Goal: Transaction & Acquisition: Book appointment/travel/reservation

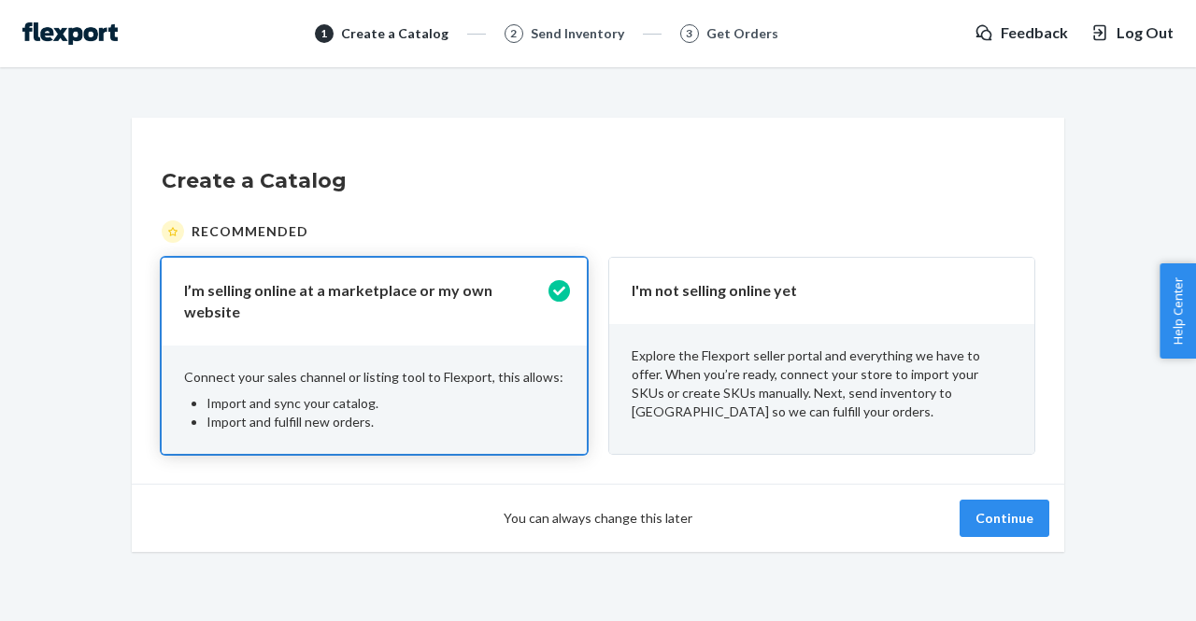
click at [748, 294] on p "I'm not selling online yet" at bounding box center [811, 290] width 358 height 21
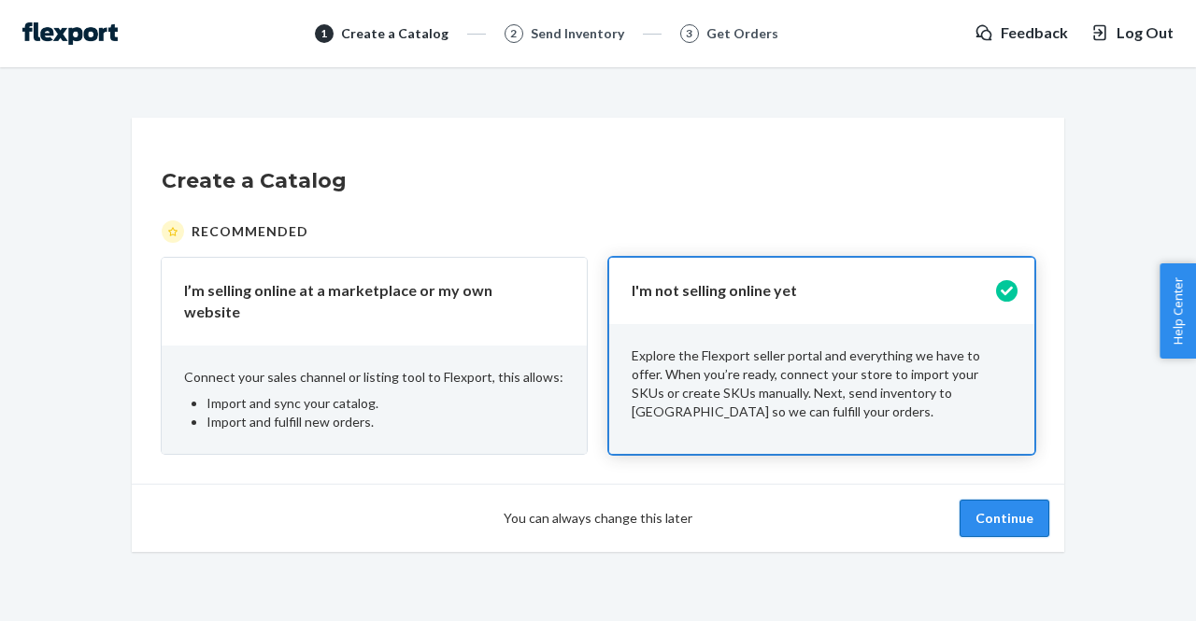
click at [1028, 507] on button "Continue" at bounding box center [1005, 518] width 90 height 37
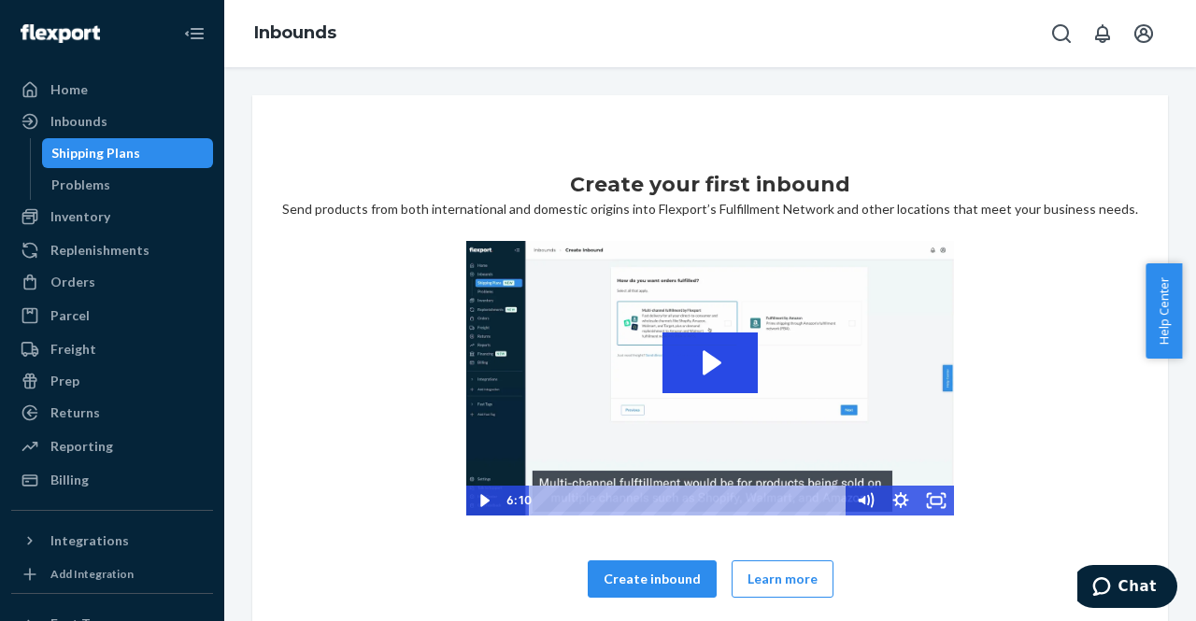
scroll to position [37, 0]
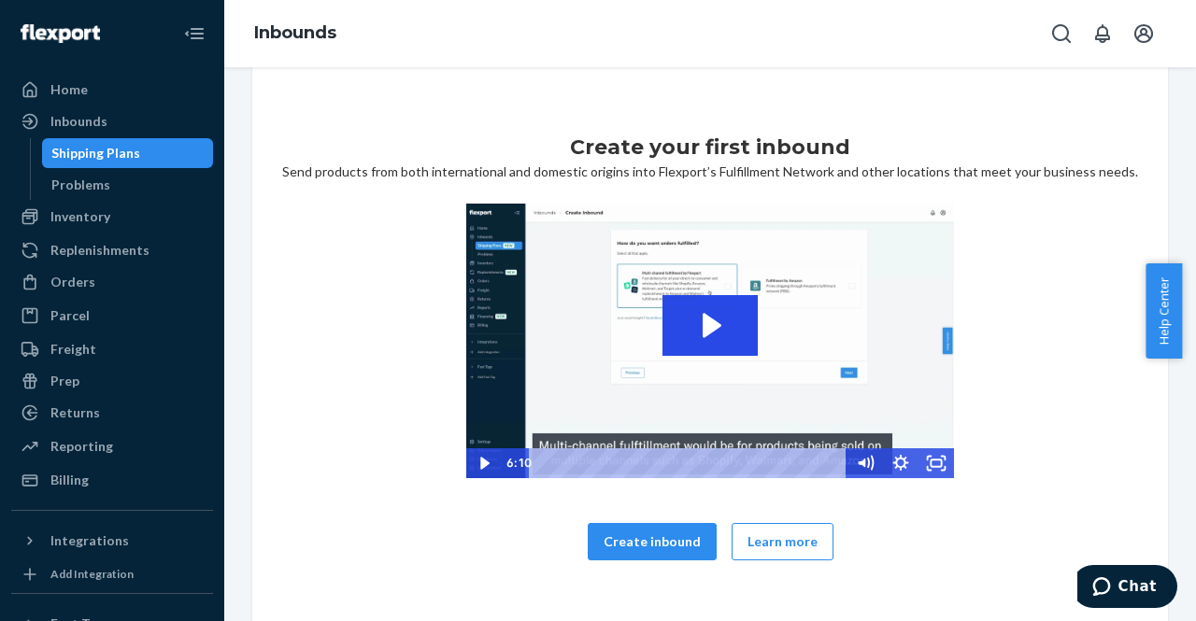
click at [254, 85] on div "Create your first inbound Send products from both international and domestic or…" at bounding box center [710, 358] width 916 height 600
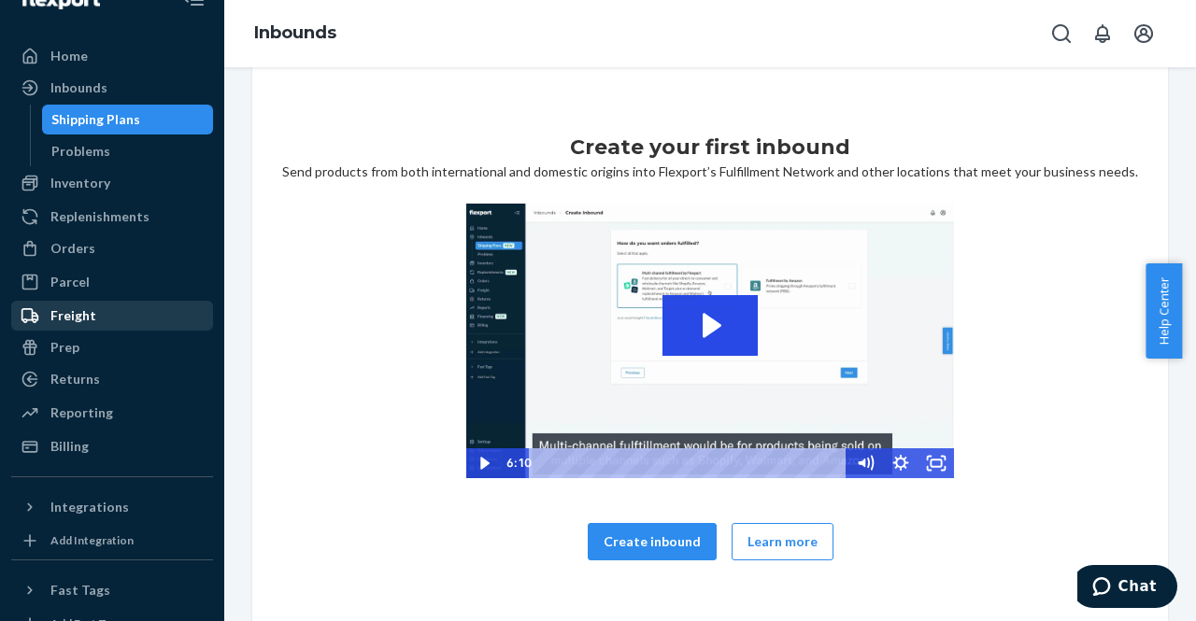
click at [92, 309] on div "Freight" at bounding box center [73, 316] width 46 height 19
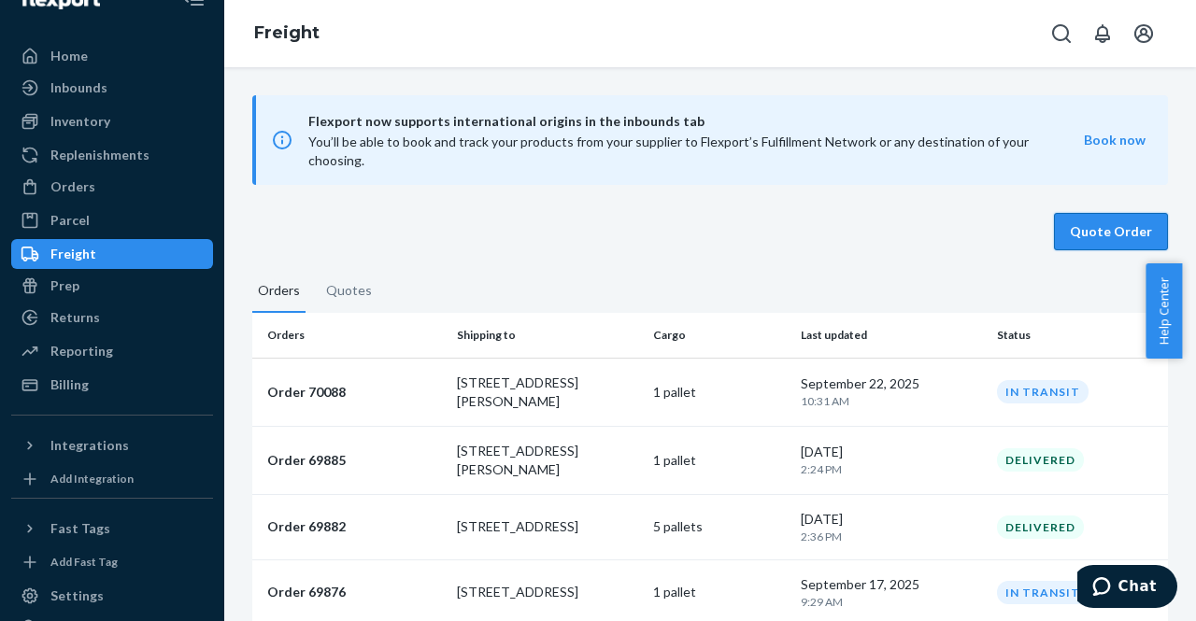
click at [1113, 215] on button "Quote Order" at bounding box center [1111, 231] width 114 height 37
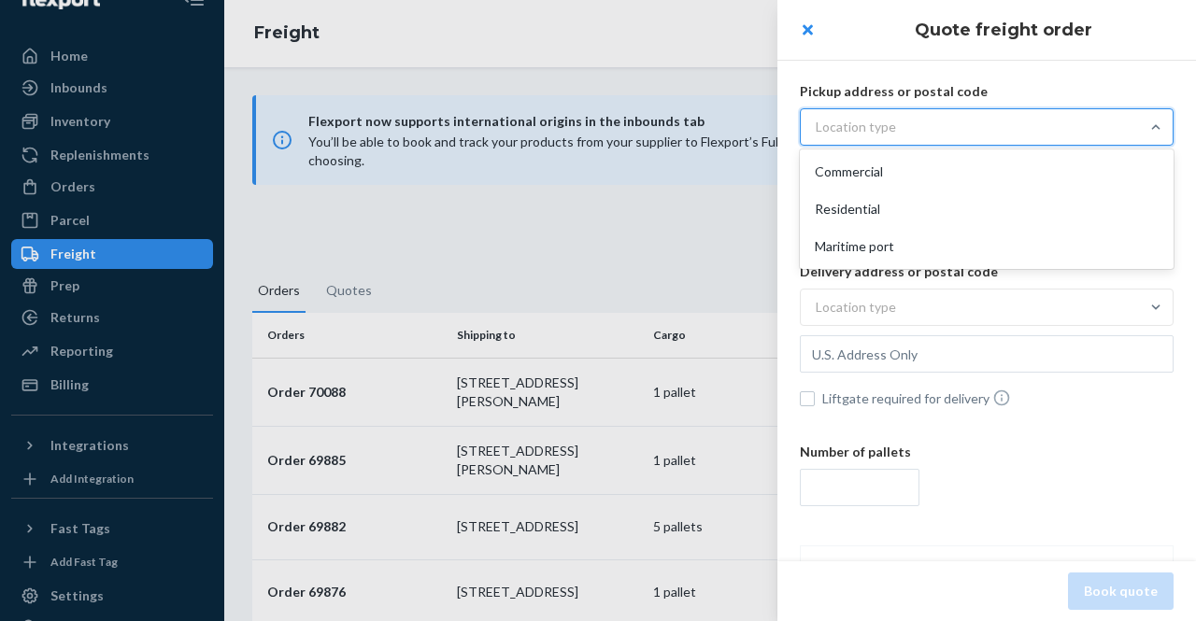
click at [1005, 121] on div "Location type" at bounding box center [970, 127] width 338 height 34
click at [723, 127] on input "option Commercial focused, 1 of 3. 3 results available. Use Up and Down to choo…" at bounding box center [723, 127] width 0 height 0
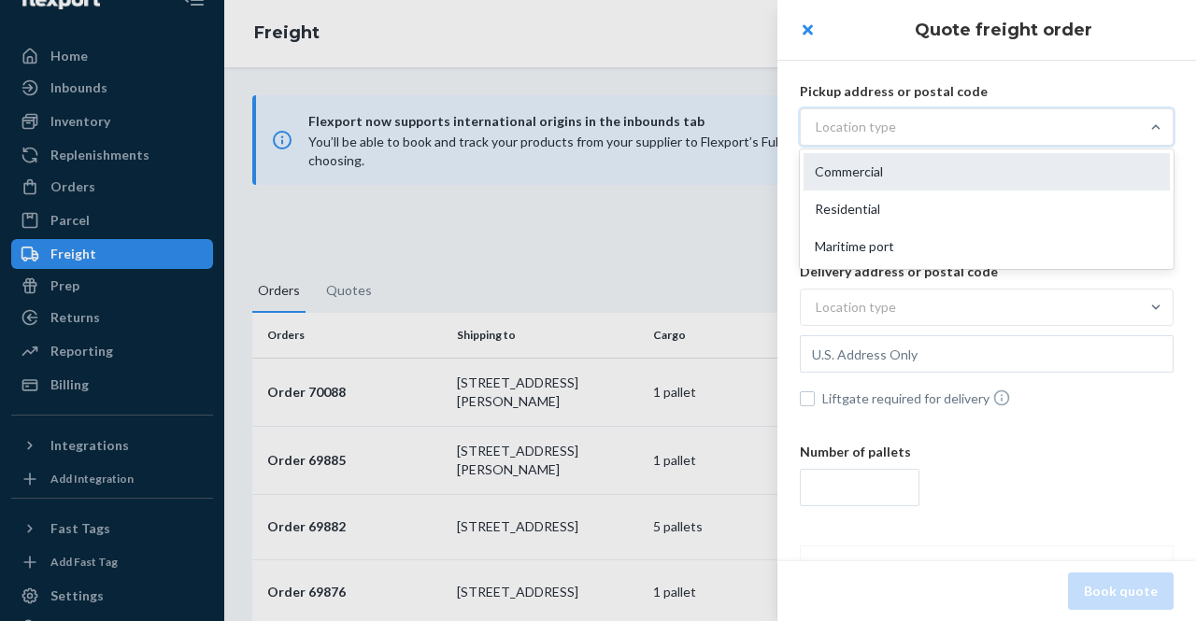
click at [916, 170] on div "Commercial" at bounding box center [987, 171] width 366 height 37
click at [723, 127] on input "option Commercial focused, 1 of 3. 3 results available. Use Up and Down to choo…" at bounding box center [723, 127] width 0 height 0
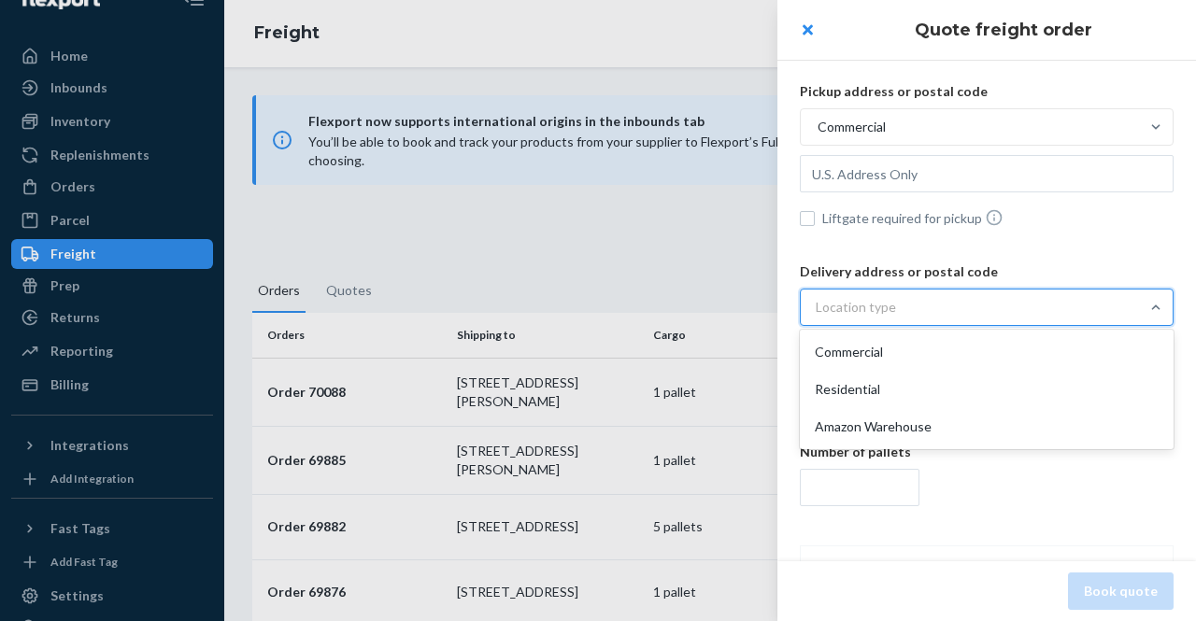
click at [875, 307] on div "Location type" at bounding box center [856, 307] width 80 height 19
click at [723, 307] on input "option Commercial focused, 1 of 3. 3 results available. Use Up and Down to choo…" at bounding box center [723, 307] width 0 height 0
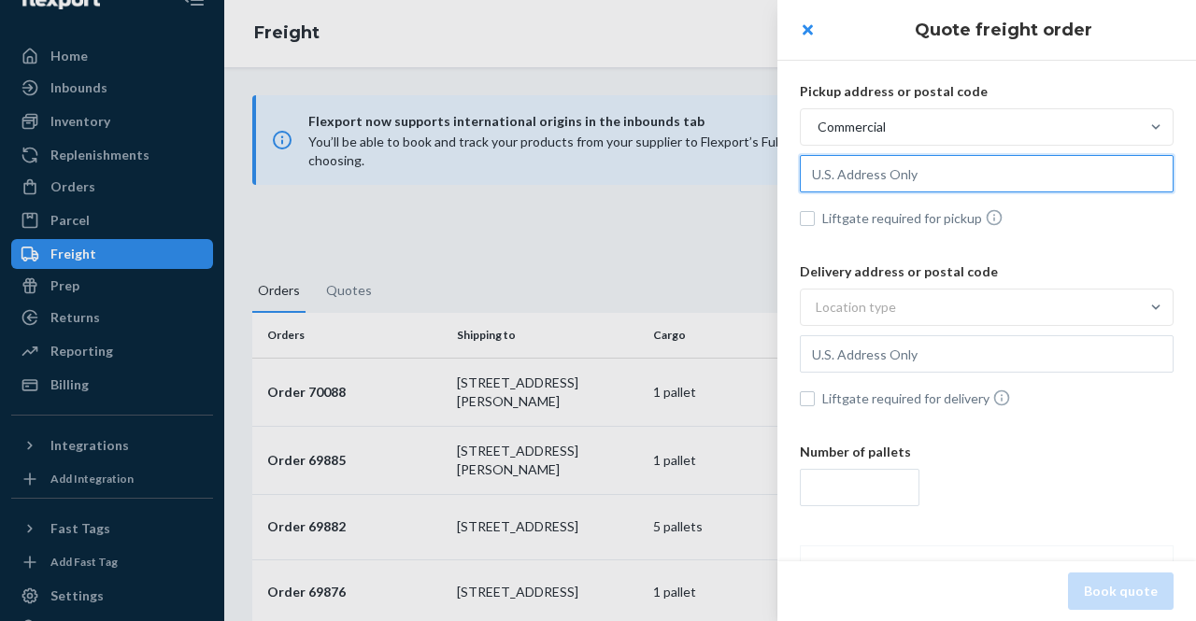
click at [850, 171] on input "text" at bounding box center [987, 173] width 374 height 37
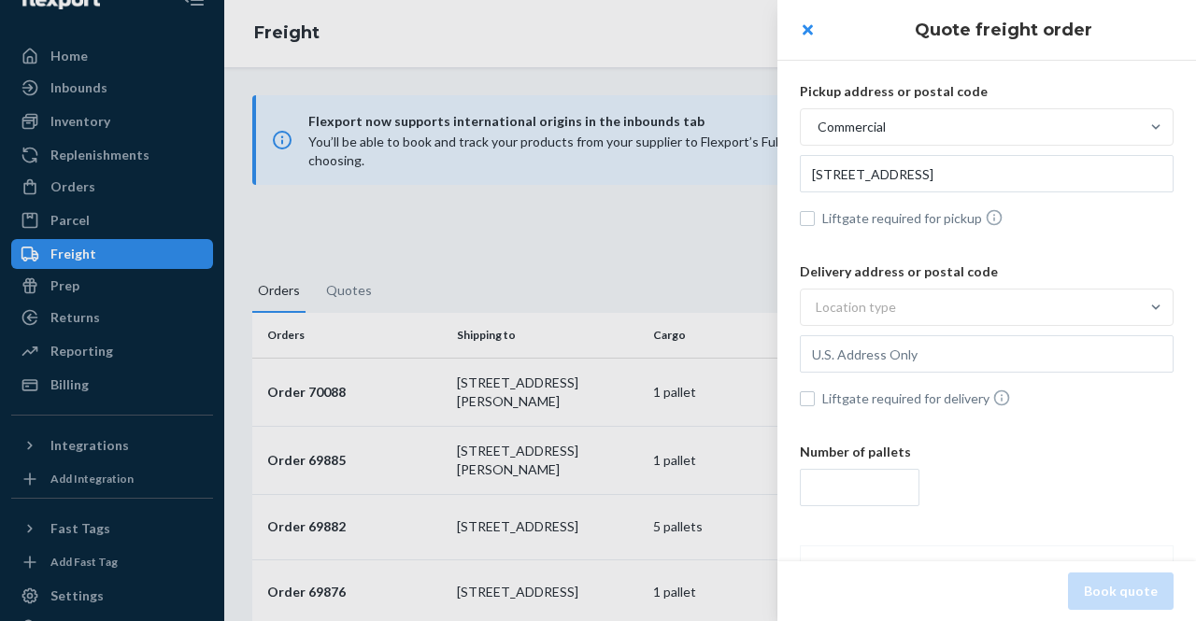
type input "[STREET_ADDRESS]"
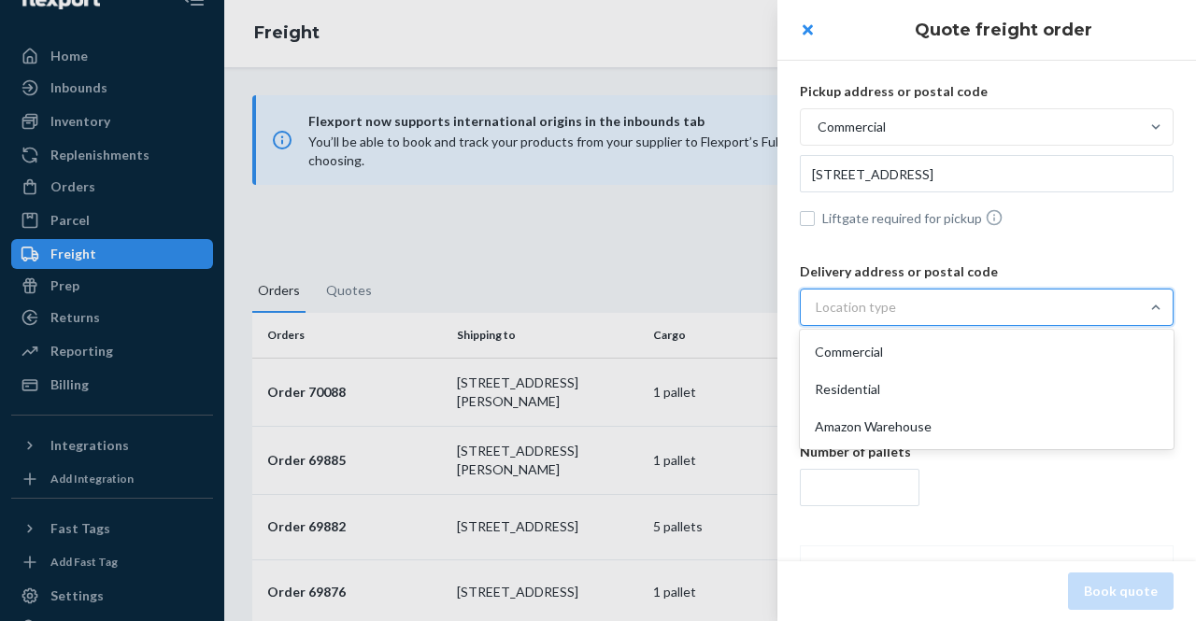
click at [876, 304] on div "Location type" at bounding box center [856, 307] width 80 height 19
click at [723, 307] on input "option Commercial focused, 1 of 3. 3 results available. Use Up and Down to choo…" at bounding box center [723, 307] width 0 height 0
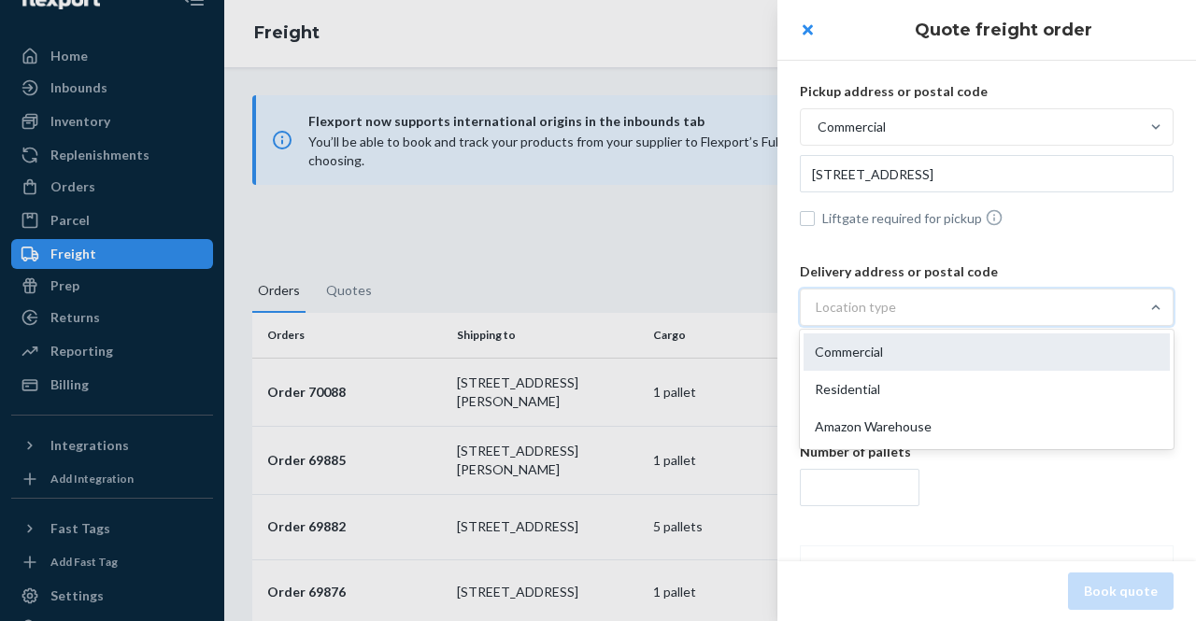
click at [866, 353] on div "Commercial" at bounding box center [987, 352] width 366 height 37
click at [723, 307] on input "option Commercial focused, 1 of 3. 3 results available. Use Up and Down to choo…" at bounding box center [723, 307] width 0 height 0
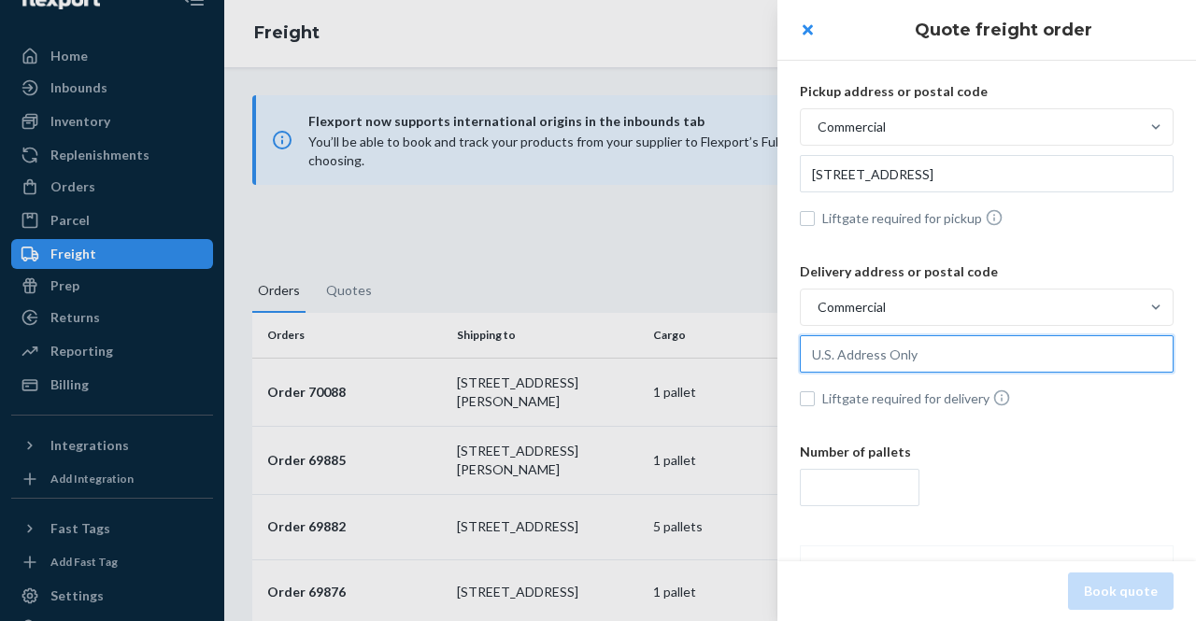
click at [848, 347] on input "text" at bounding box center [987, 353] width 374 height 37
click at [869, 360] on input "text" at bounding box center [987, 353] width 374 height 37
paste input "[STREET_ADDRESS][PERSON_NAME]"
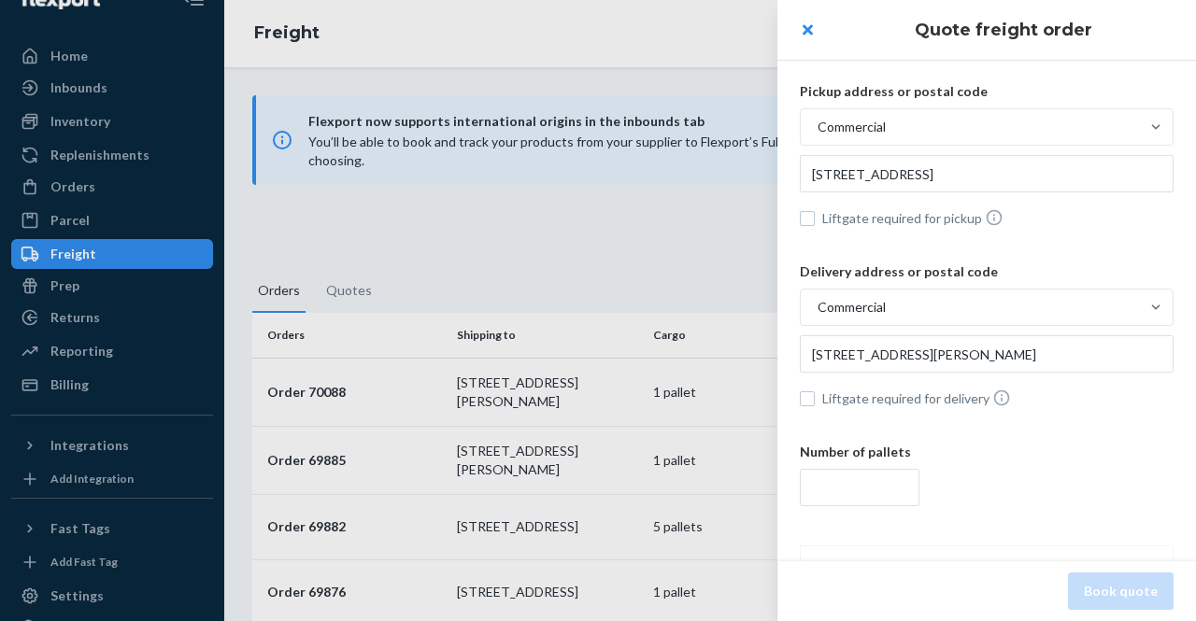
type input "[STREET_ADDRESS][PERSON_NAME]"
click at [849, 497] on input "number" at bounding box center [860, 487] width 120 height 37
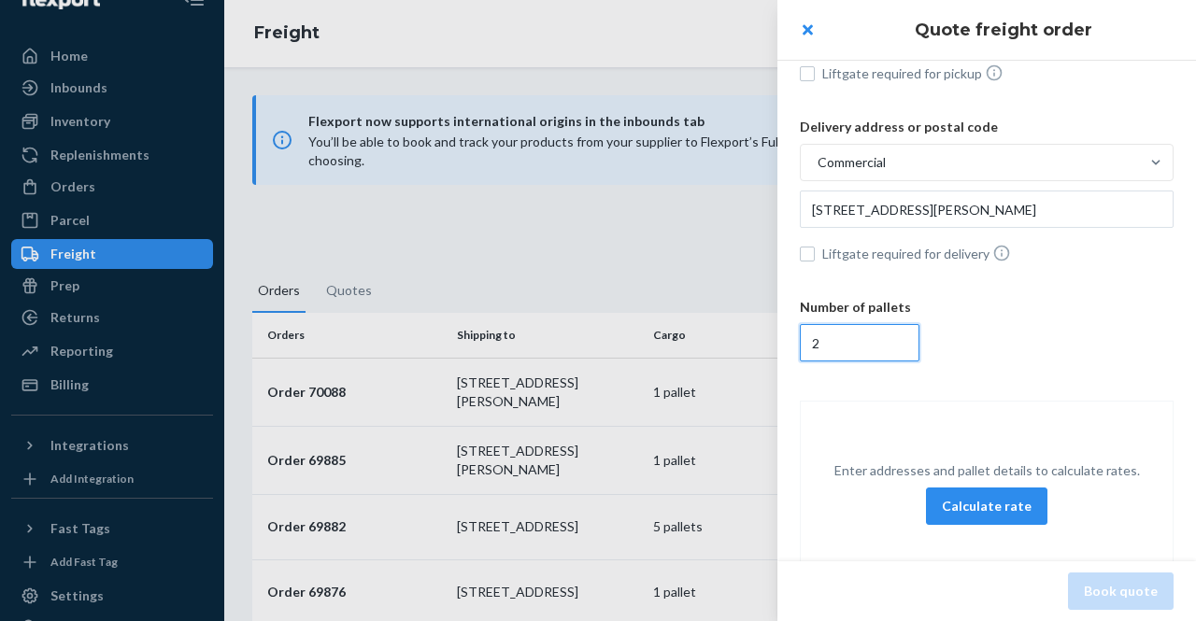
scroll to position [148, 0]
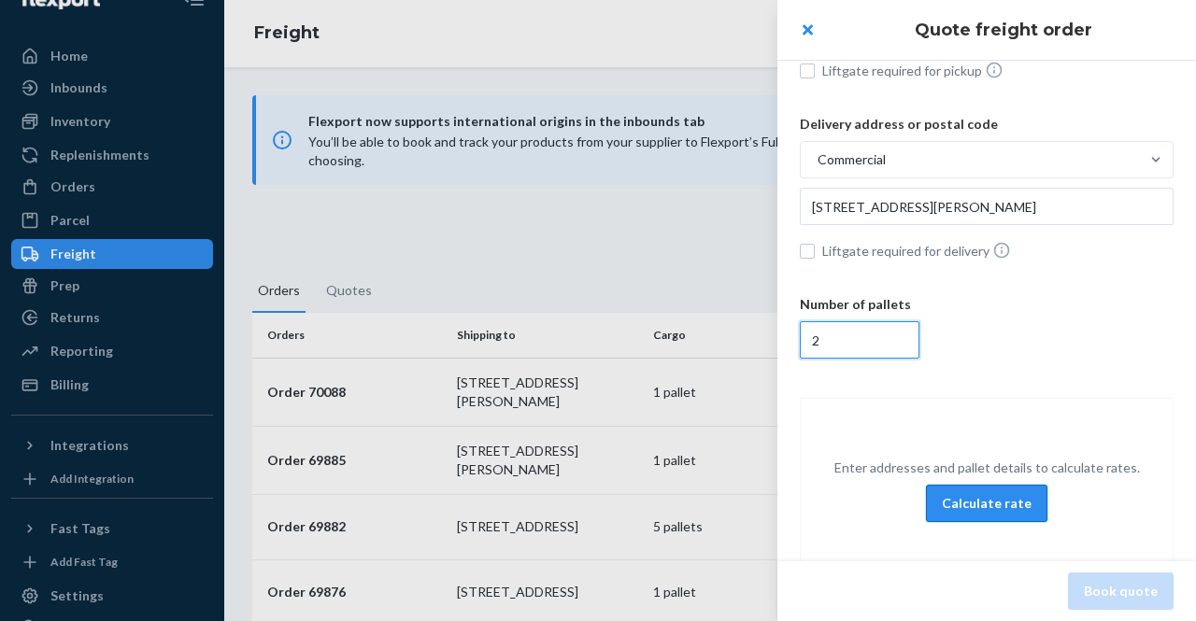
type input "2"
click at [994, 503] on button "Calculate rate" at bounding box center [986, 503] width 121 height 37
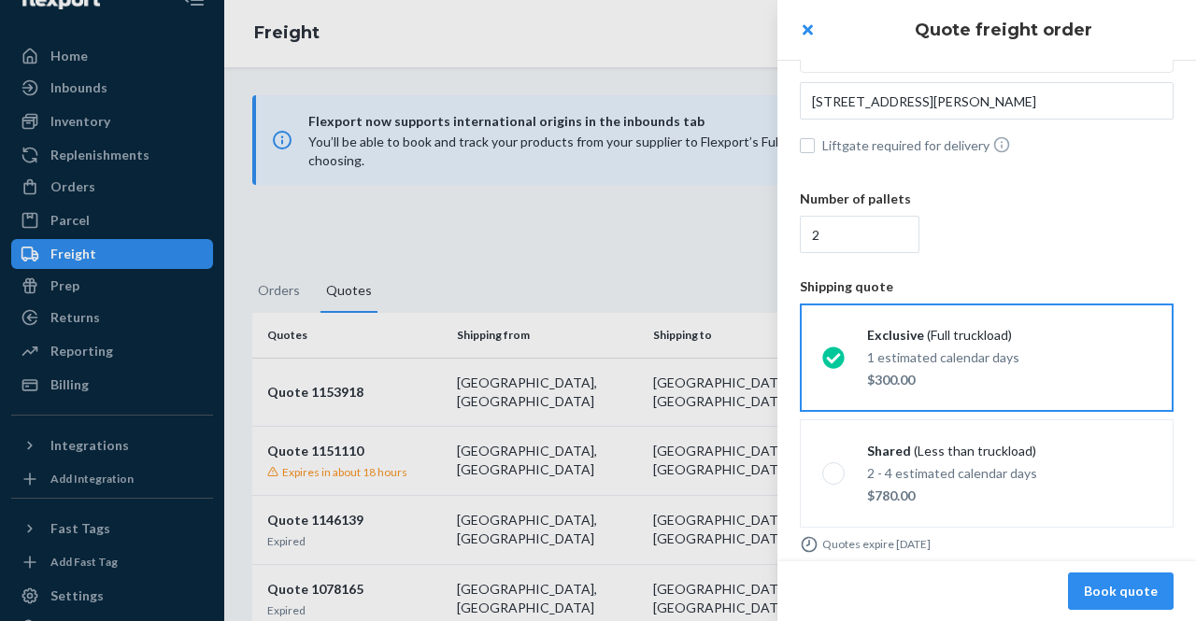
scroll to position [263, 0]
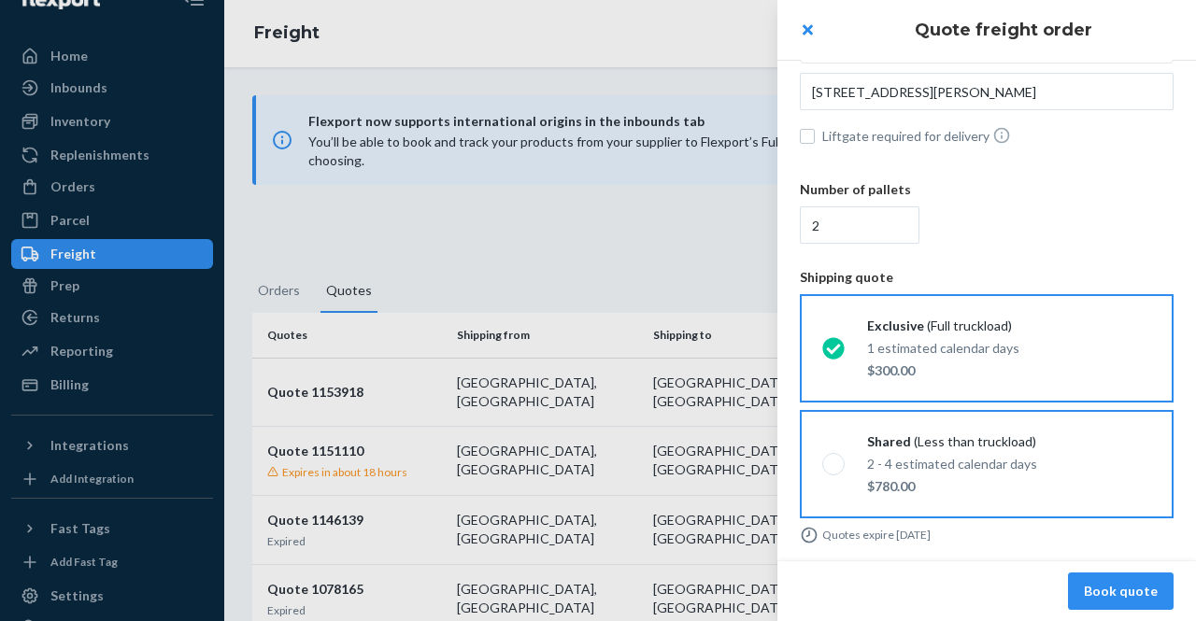
click at [959, 467] on p "2 - 4 estimated calendar days" at bounding box center [952, 464] width 170 height 19
radio input "true"
radio input "false"
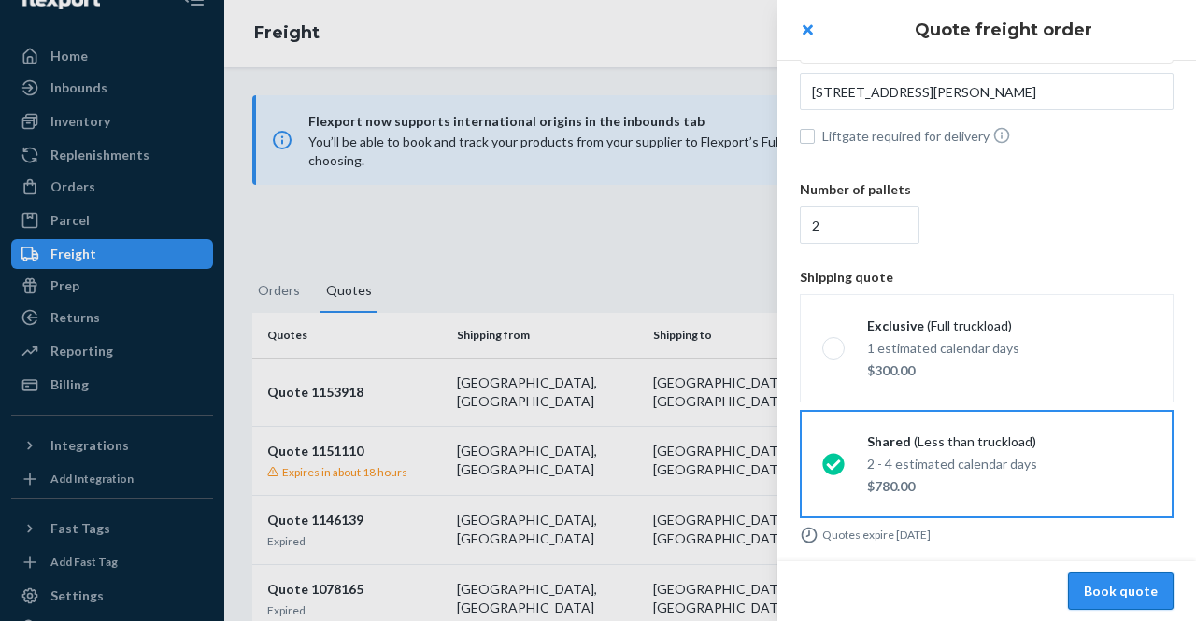
click at [1115, 582] on button "Book quote" at bounding box center [1121, 591] width 106 height 37
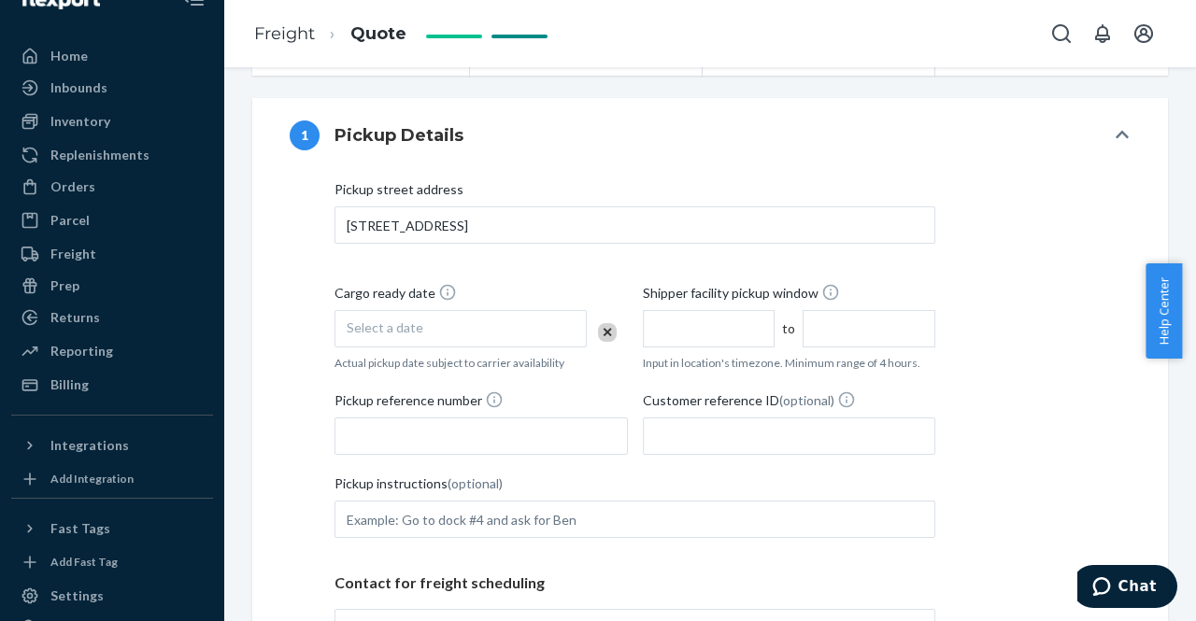
scroll to position [398, 0]
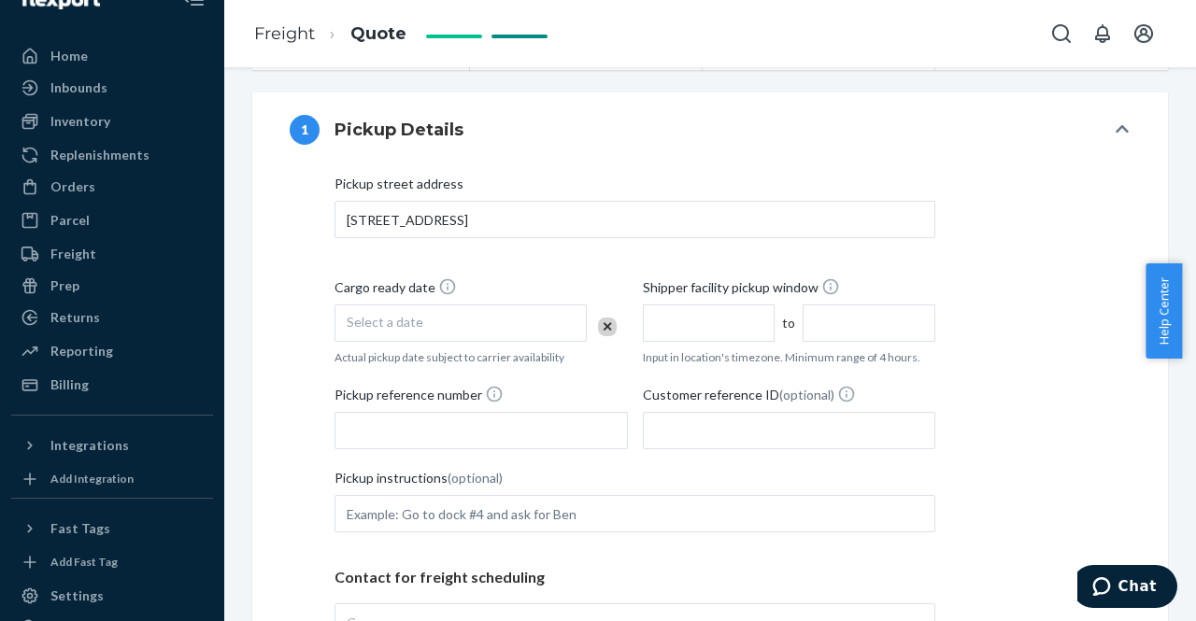
click at [491, 329] on div "Select a date" at bounding box center [461, 323] width 252 height 37
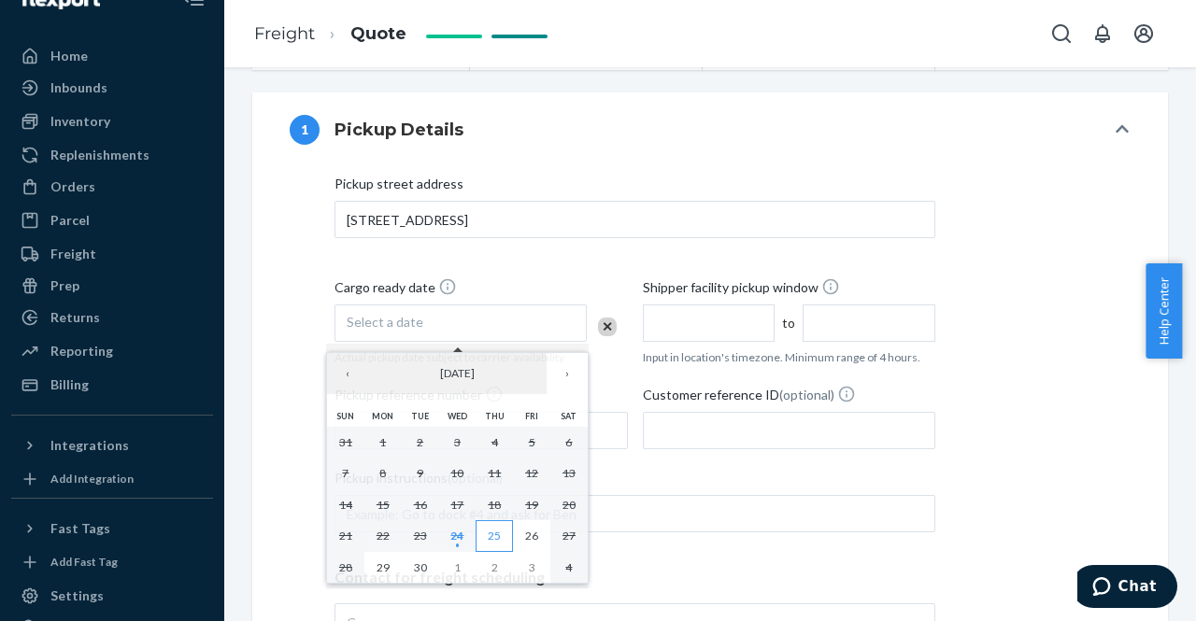
click at [495, 540] on button "25" at bounding box center [494, 536] width 37 height 32
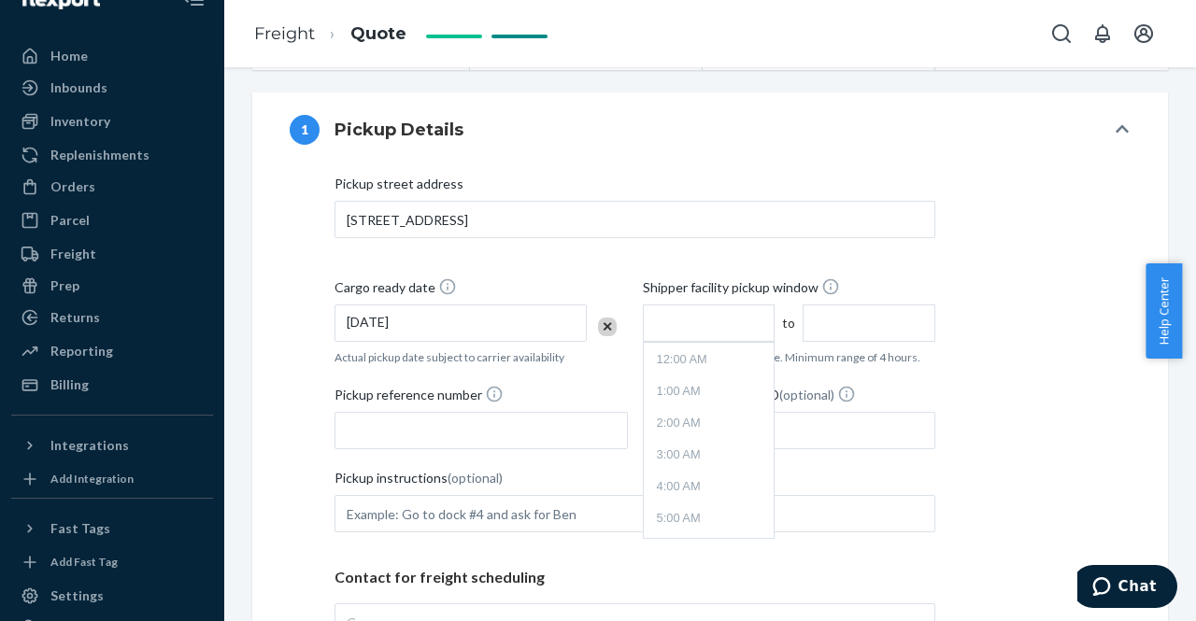
click at [690, 335] on input "text" at bounding box center [709, 323] width 133 height 37
type input "10:00 AM"
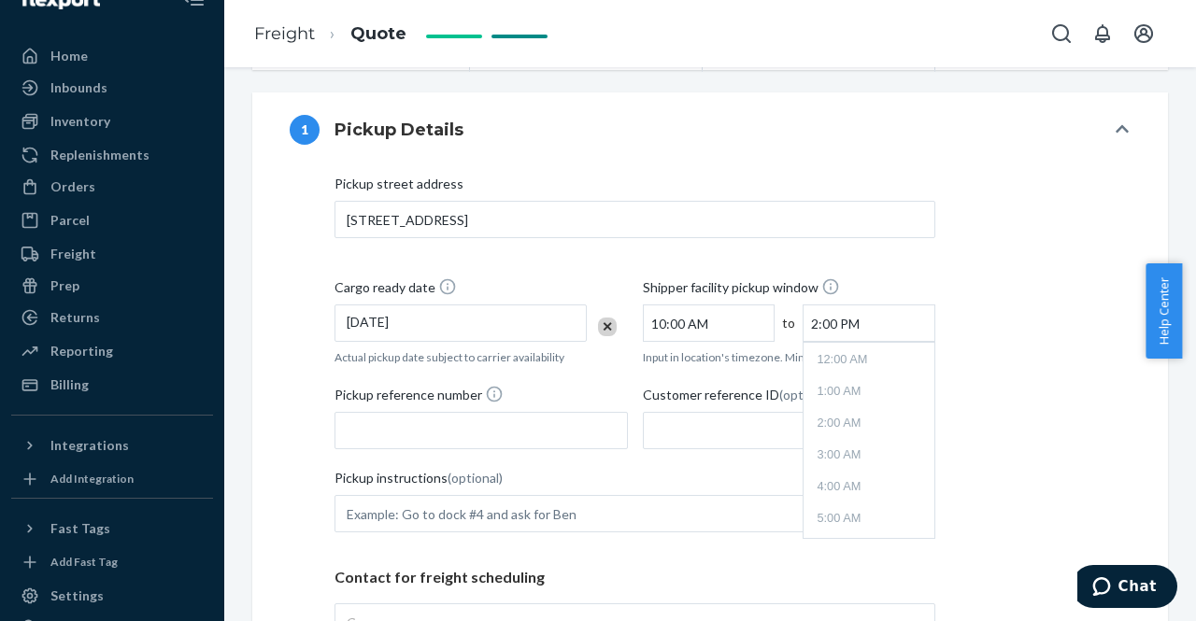
click at [819, 331] on input "2:00 PM" at bounding box center [869, 323] width 133 height 37
click at [839, 528] on li "5:00 PM" at bounding box center [868, 536] width 123 height 28
type input "5:00 PM"
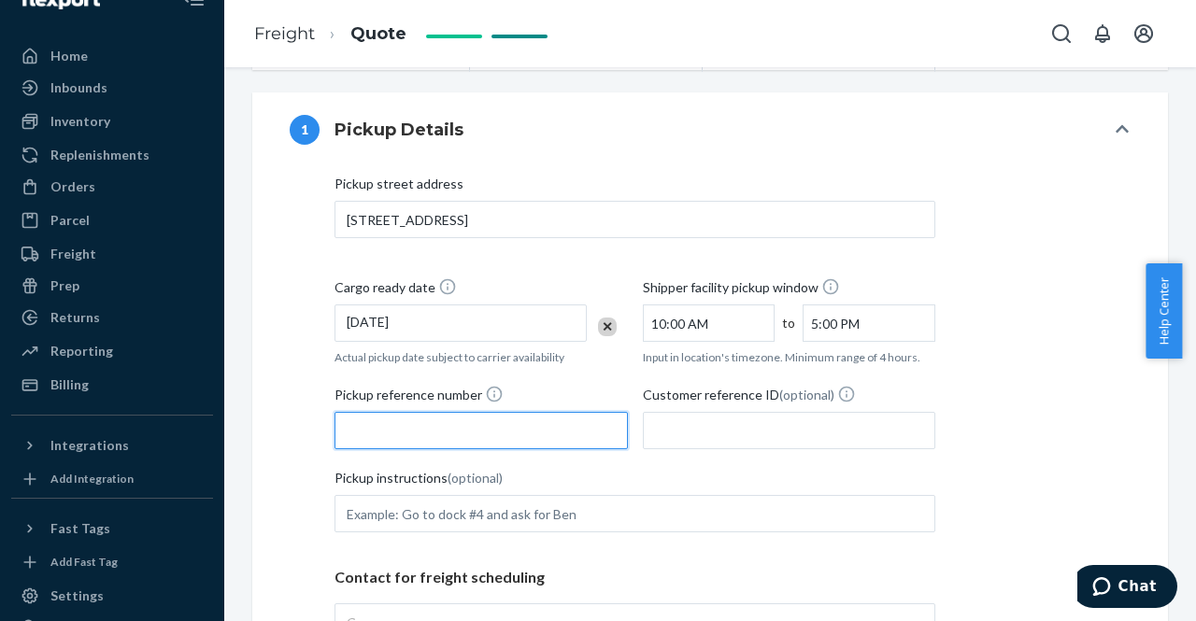
click at [492, 431] on input "Pickup reference number" at bounding box center [481, 430] width 293 height 37
type input "86205256"
drag, startPoint x: 1189, startPoint y: 306, endPoint x: 1172, endPoint y: 396, distance: 92.2
click at [1172, 396] on body "Home Inbounds Shipping Plans Problems Inventory Products Replenishments Orders …" at bounding box center [598, 310] width 1196 height 621
click at [1069, 324] on div "[GEOGRAPHIC_DATA] address [STREET_ADDRESS] Cargo ready date [DATE] Actual picku…" at bounding box center [710, 492] width 841 height 635
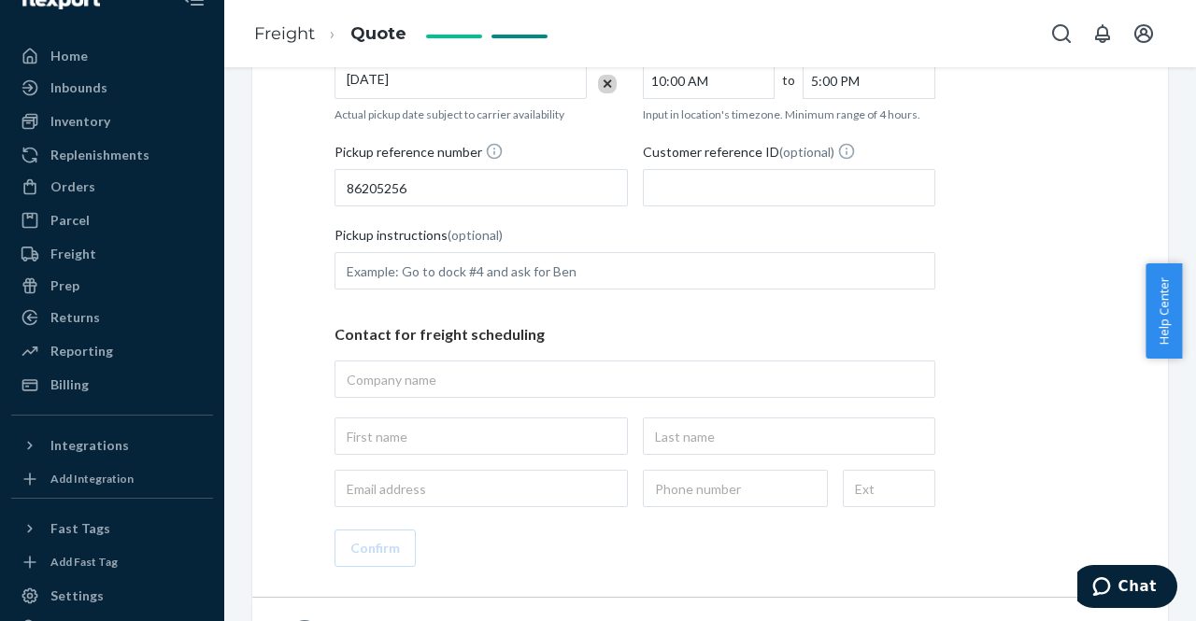
scroll to position [657, 0]
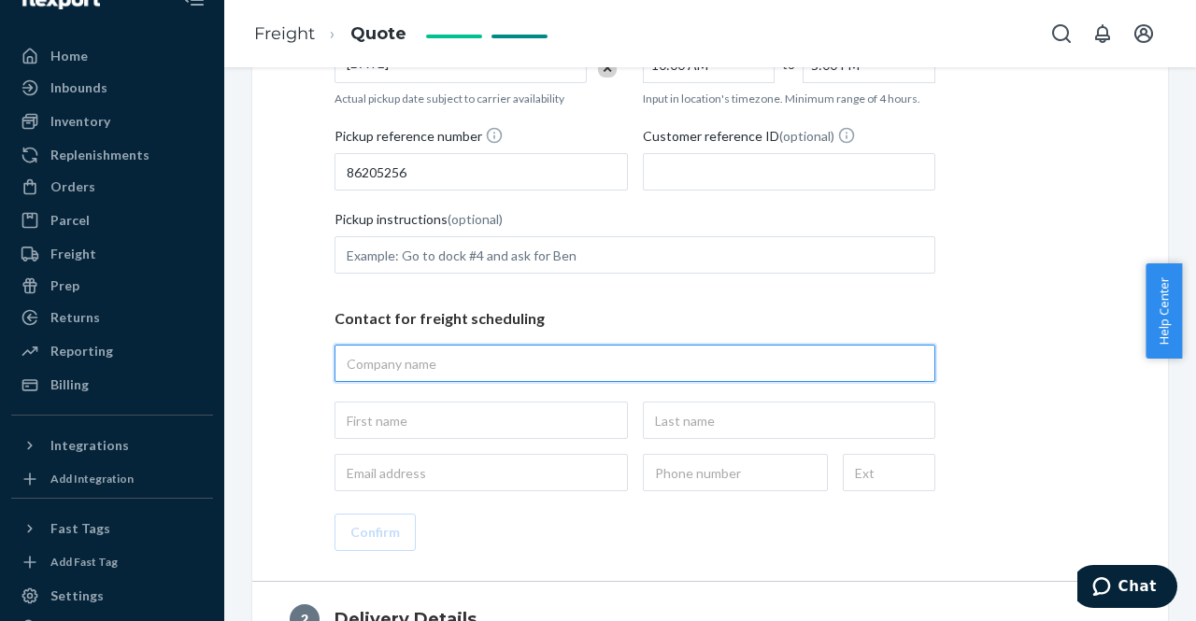
click at [549, 356] on input "text" at bounding box center [635, 363] width 601 height 37
type input "flexport"
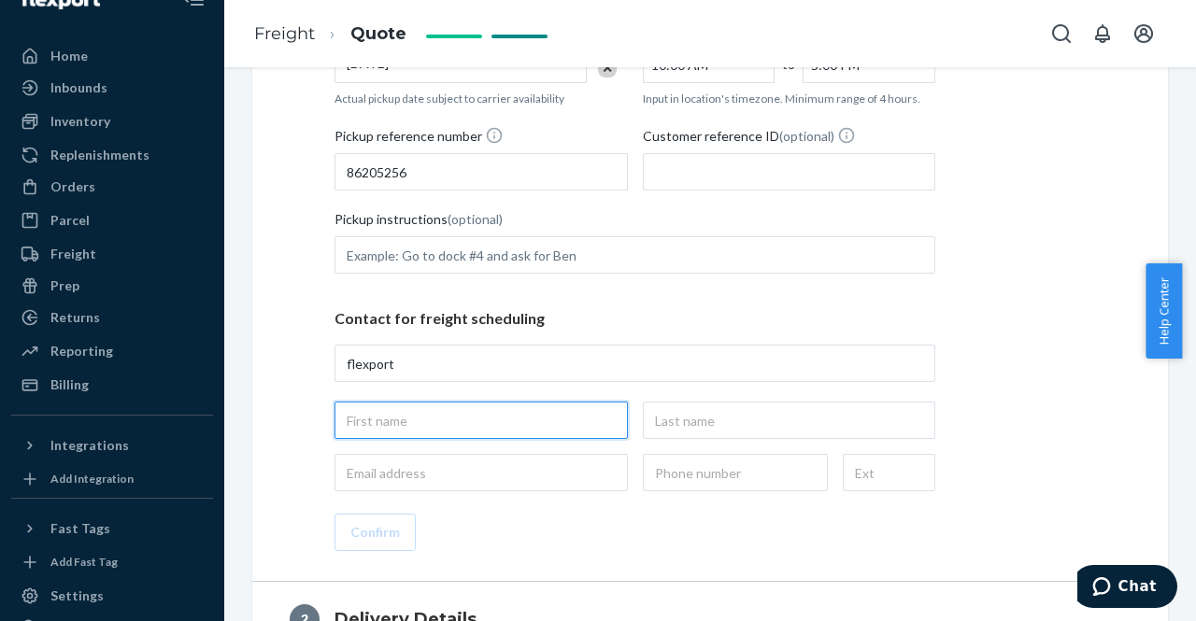
type input "flexport, [STREET_ADDRESS]"
click at [419, 414] on input "text" at bounding box center [481, 420] width 293 height 37
type input "[PERSON_NAME]"
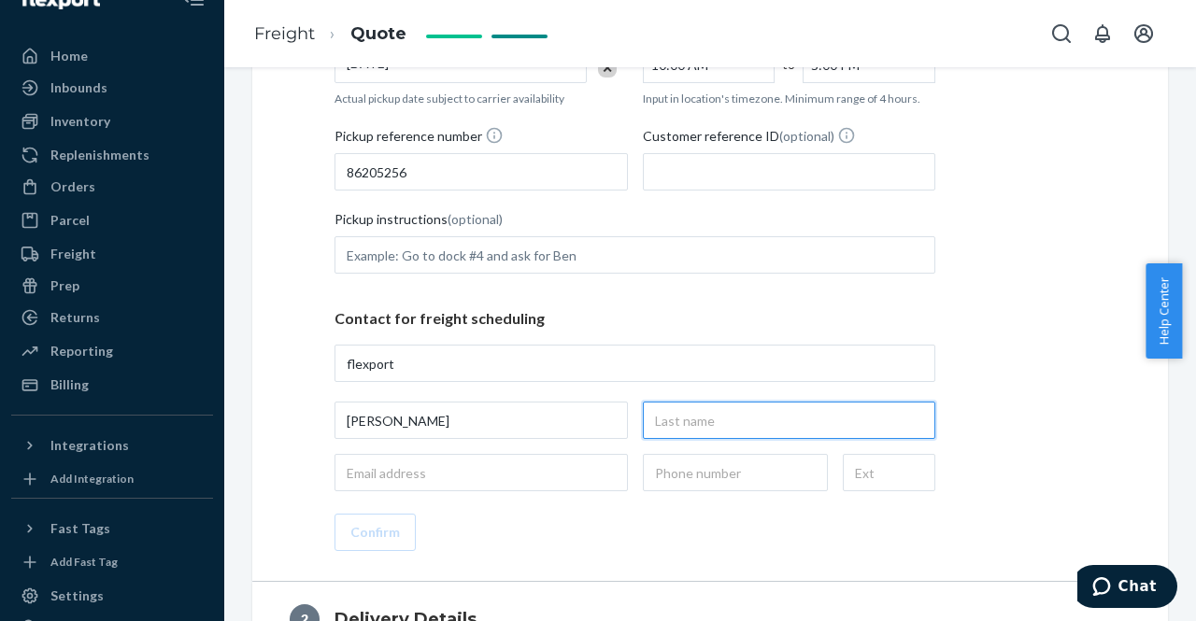
click at [694, 419] on input "text" at bounding box center [789, 420] width 293 height 37
type input "[PERSON_NAME]"
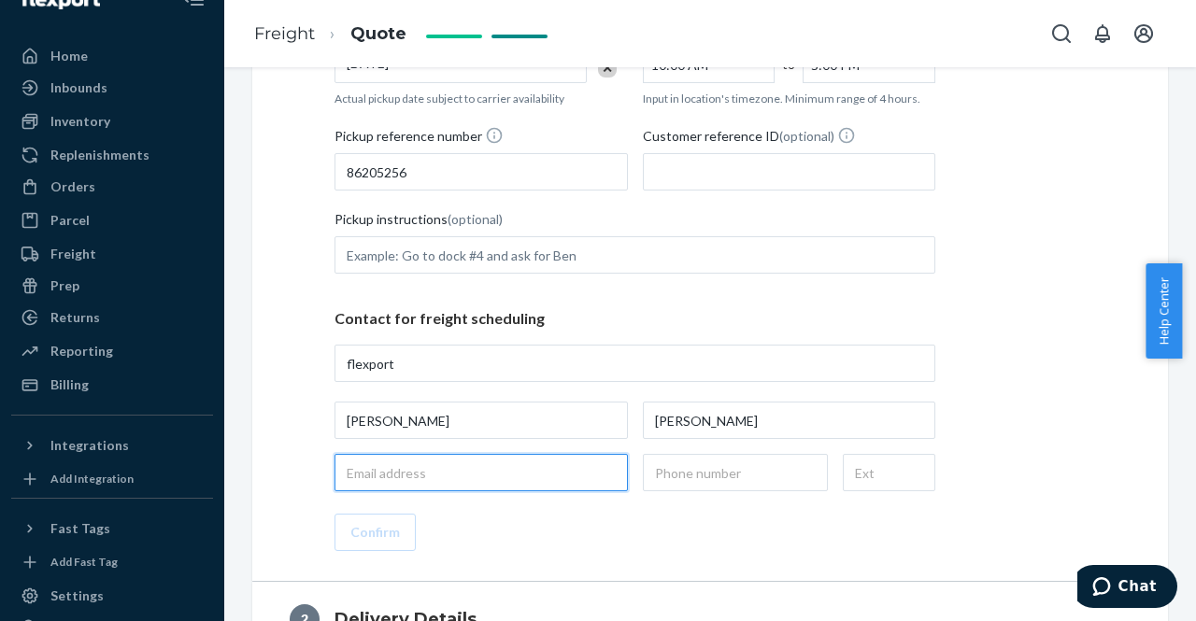
click at [478, 463] on input "email" at bounding box center [481, 472] width 293 height 37
type input "[EMAIL_ADDRESS][DOMAIN_NAME]"
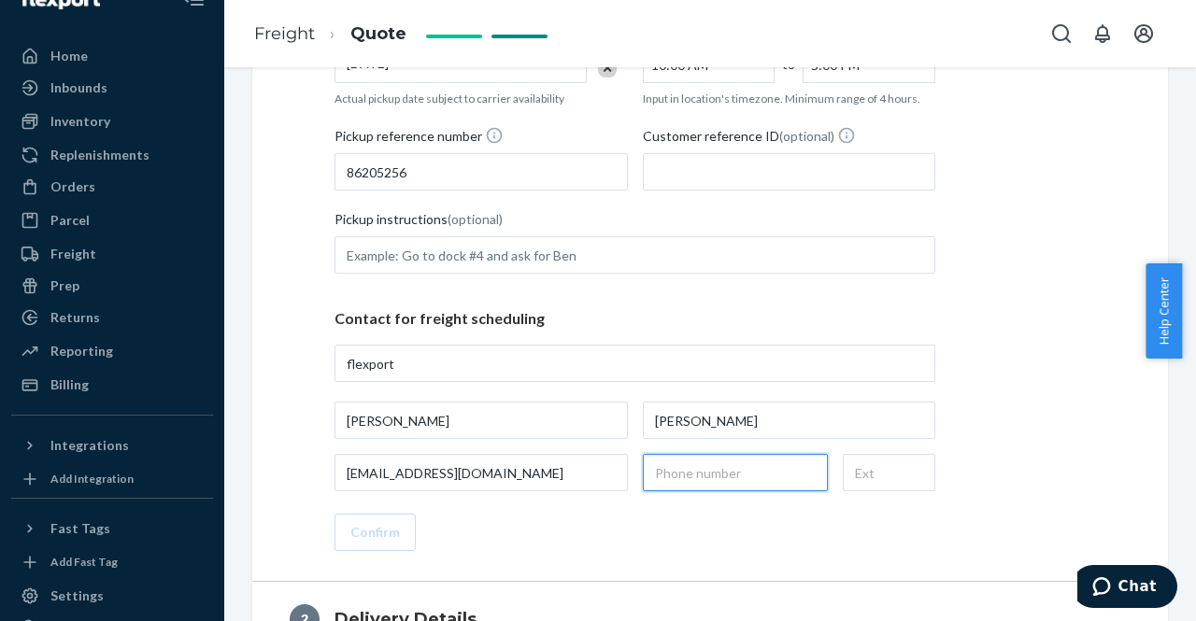
click at [679, 473] on input "text" at bounding box center [735, 472] width 185 height 37
type input "[PHONE_NUMBER]"
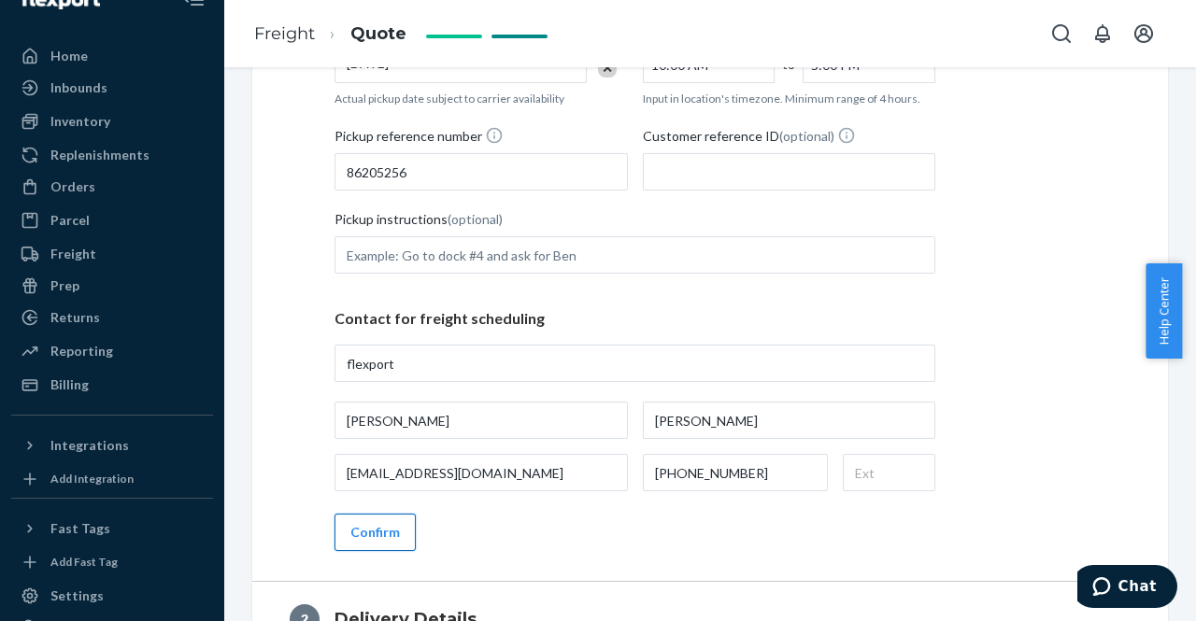
click at [374, 527] on button "Confirm" at bounding box center [375, 532] width 81 height 37
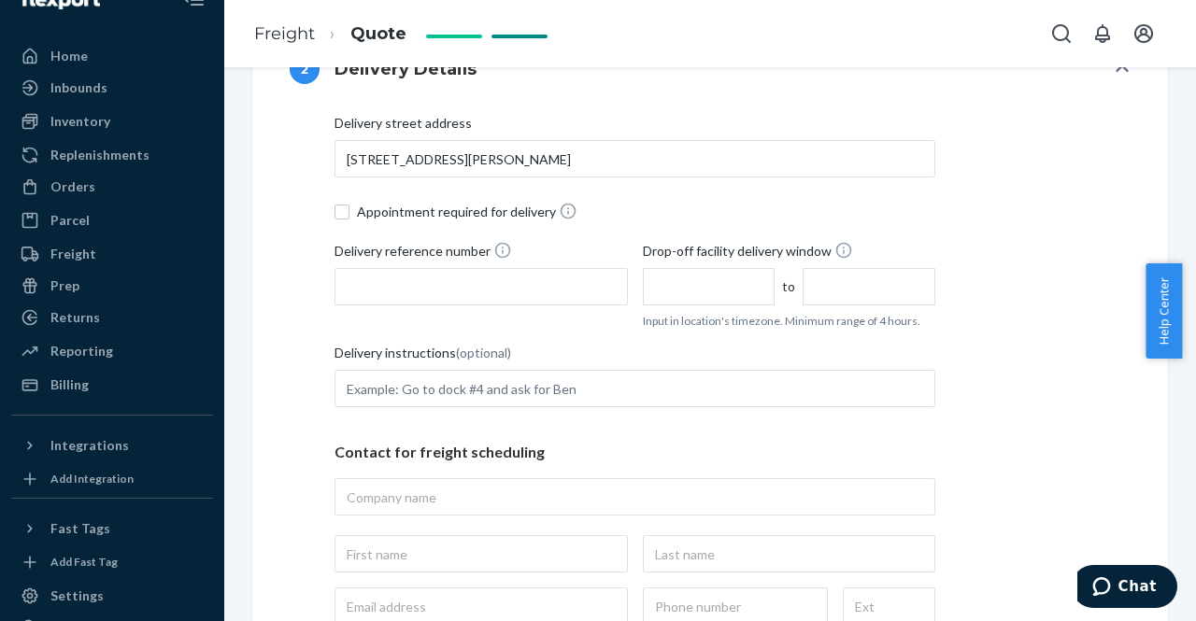
scroll to position [507, 0]
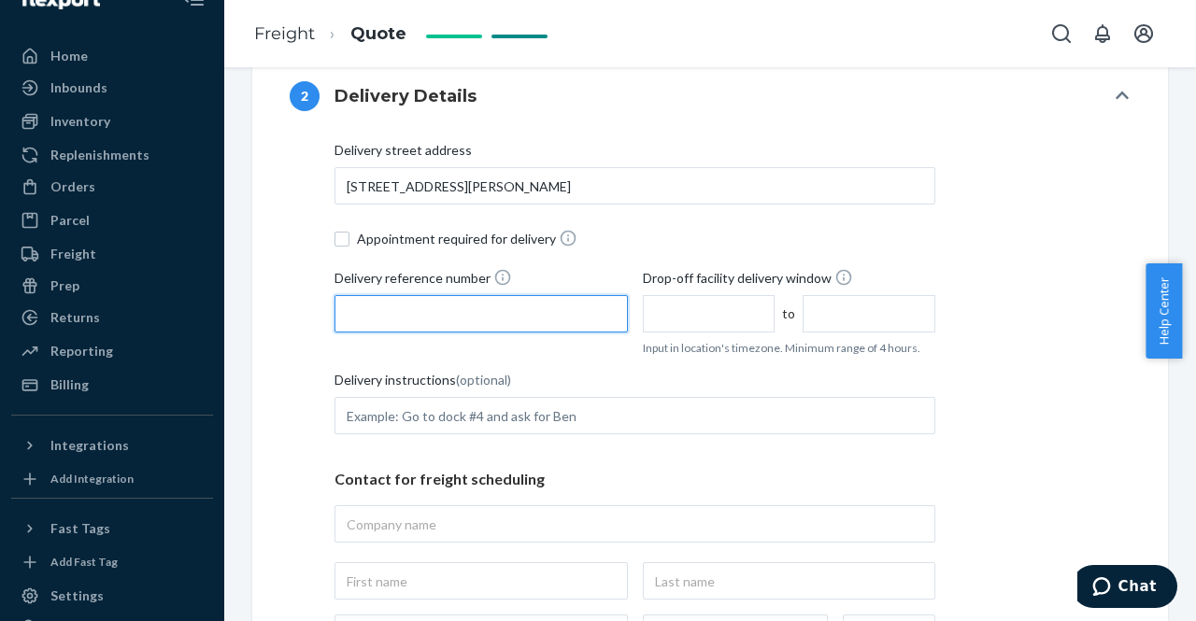
click at [520, 315] on input "Delivery reference number" at bounding box center [481, 313] width 293 height 37
type input "86205256"
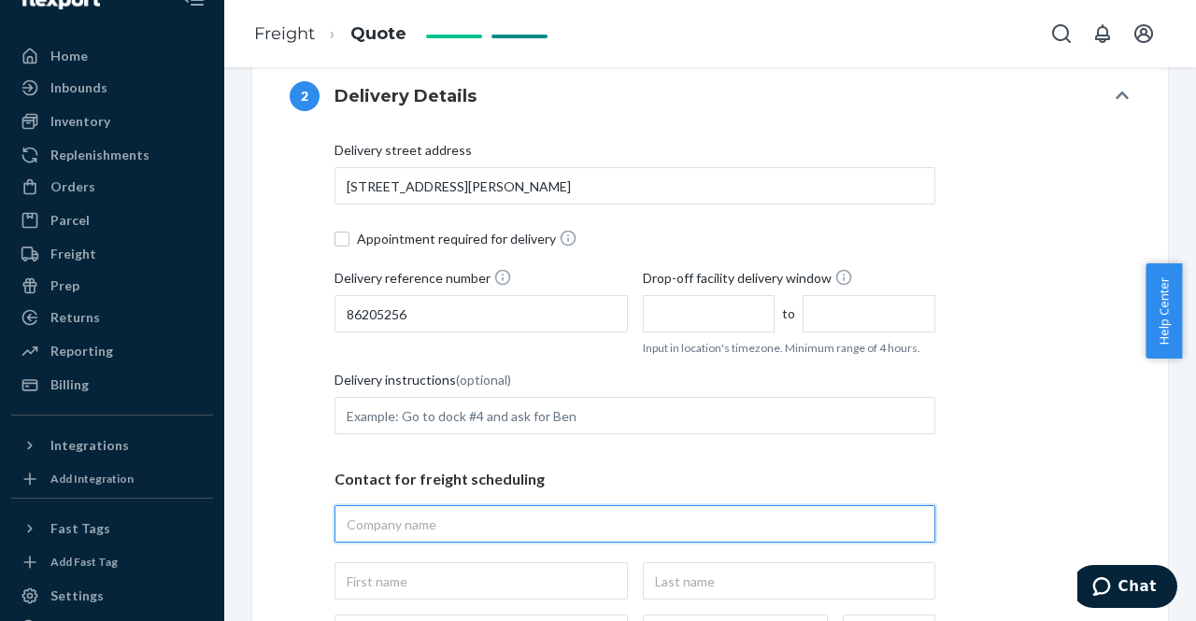
click at [411, 518] on input "text" at bounding box center [635, 524] width 601 height 37
click at [449, 526] on input "text" at bounding box center [635, 524] width 601 height 37
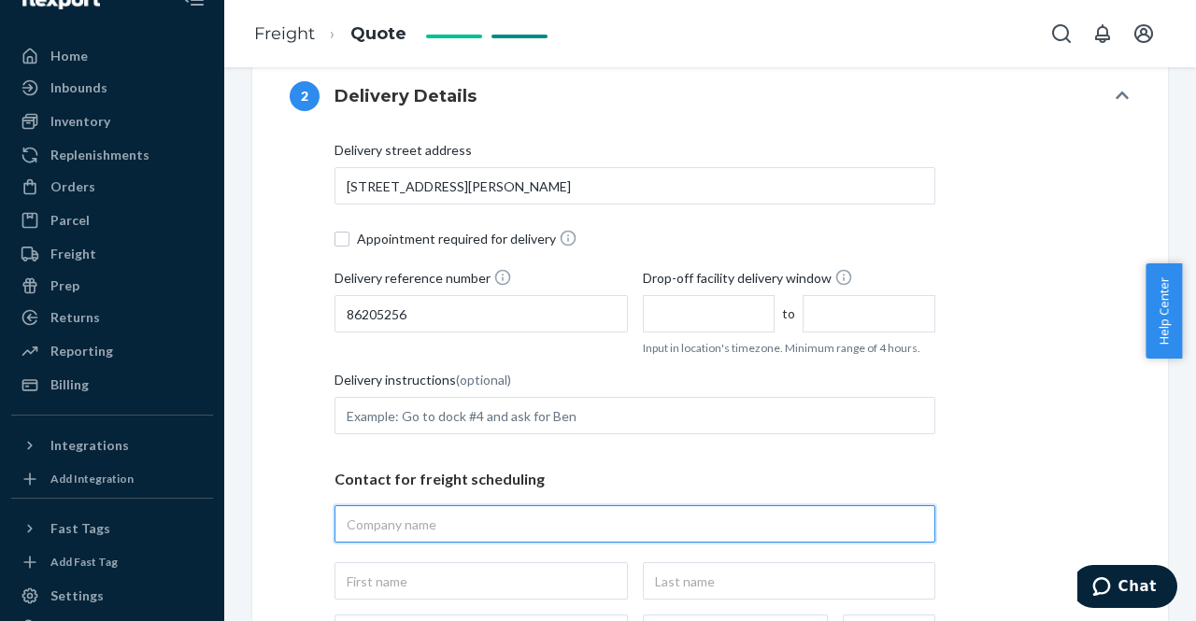
click at [371, 524] on input "text" at bounding box center [635, 524] width 601 height 37
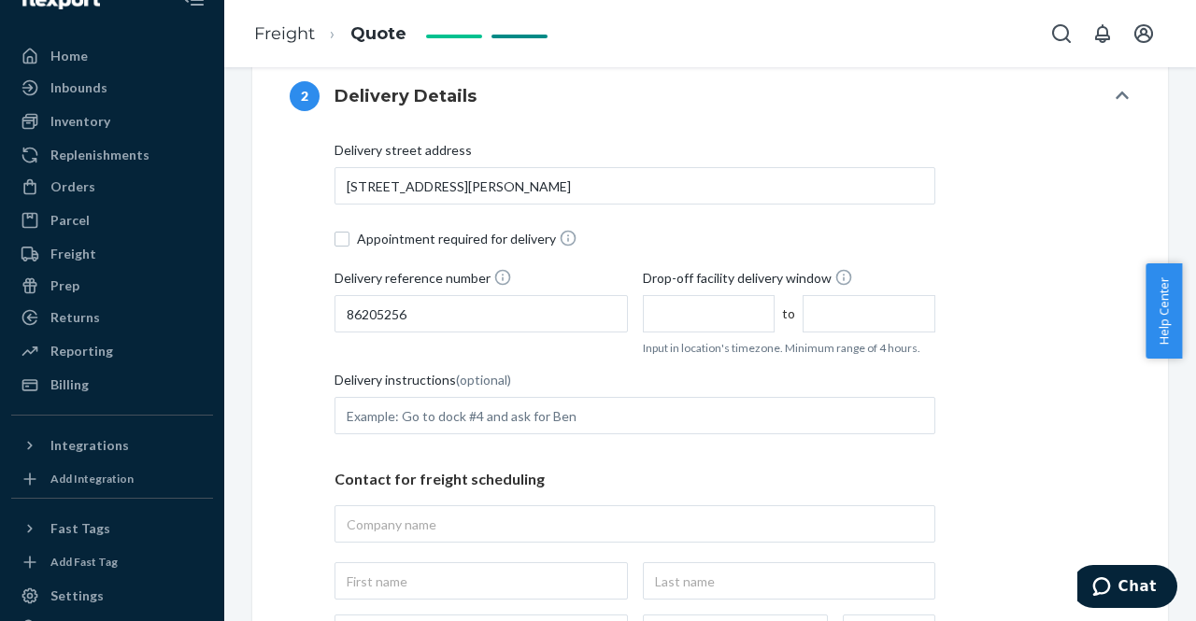
click at [637, 446] on div "Delivery street address [STREET_ADDRESS][PERSON_NAME] Appointment required for …" at bounding box center [635, 396] width 601 height 511
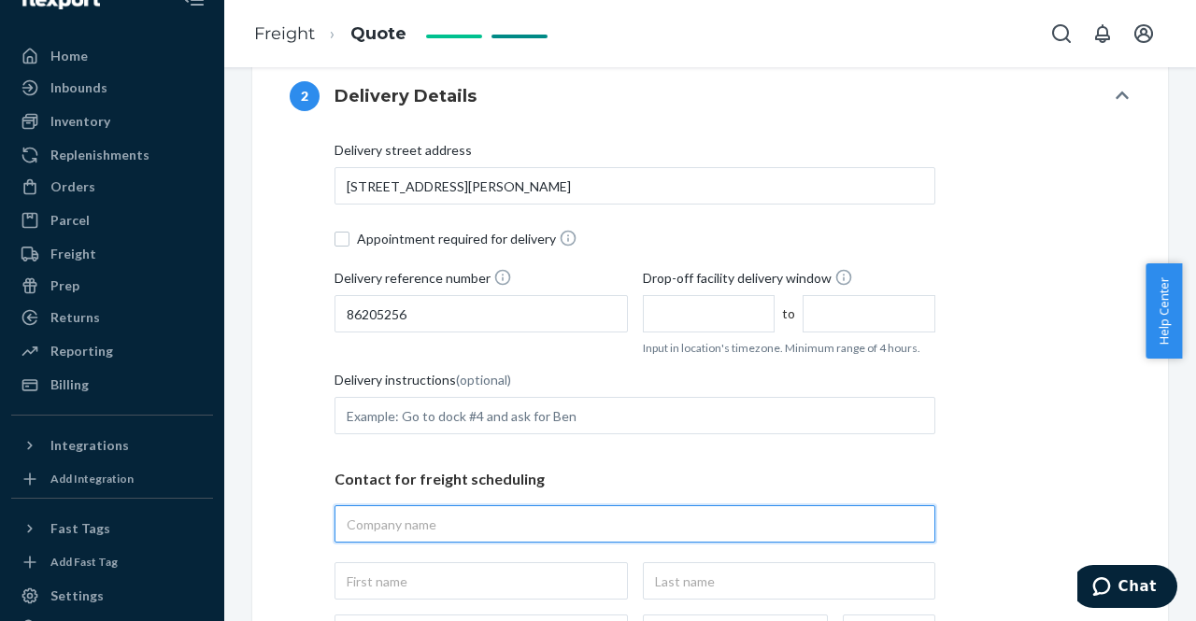
click at [471, 517] on input "text" at bounding box center [635, 524] width 601 height 37
click at [467, 508] on input "text" at bounding box center [635, 524] width 601 height 37
click at [466, 518] on input "text" at bounding box center [635, 524] width 601 height 37
paste input "The Citizenry [GEOGRAPHIC_DATA] [GEOGRAPHIC_DATA] - [GEOGRAPHIC_DATA]"
type input "The Citizenry [GEOGRAPHIC_DATA] [GEOGRAPHIC_DATA]"
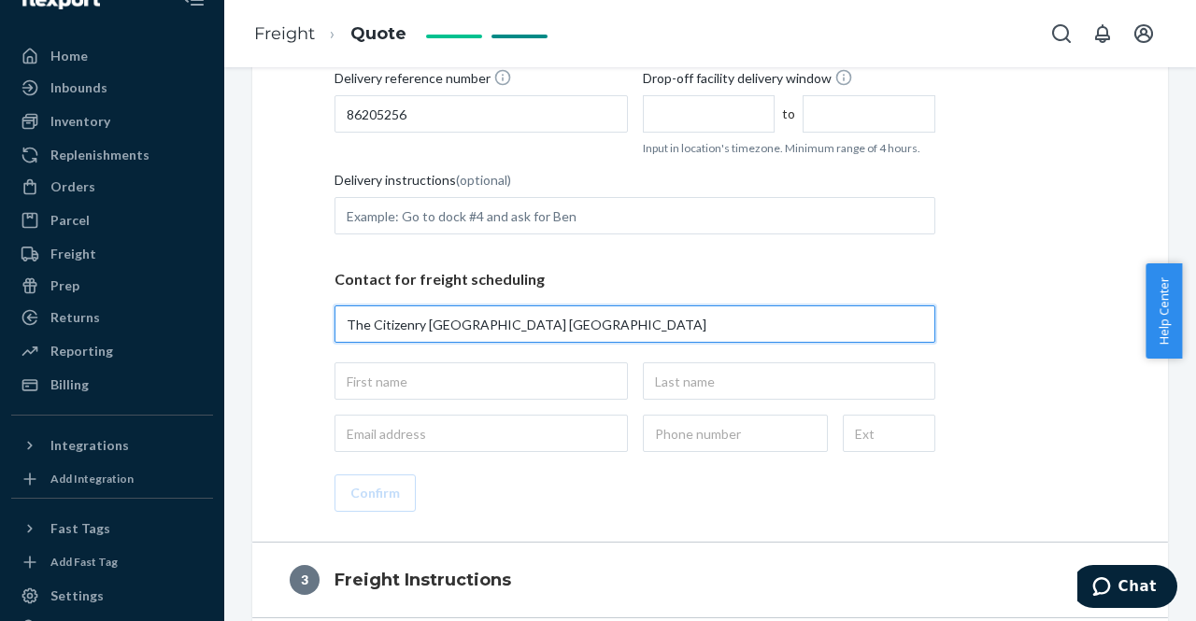
scroll to position [714, 0]
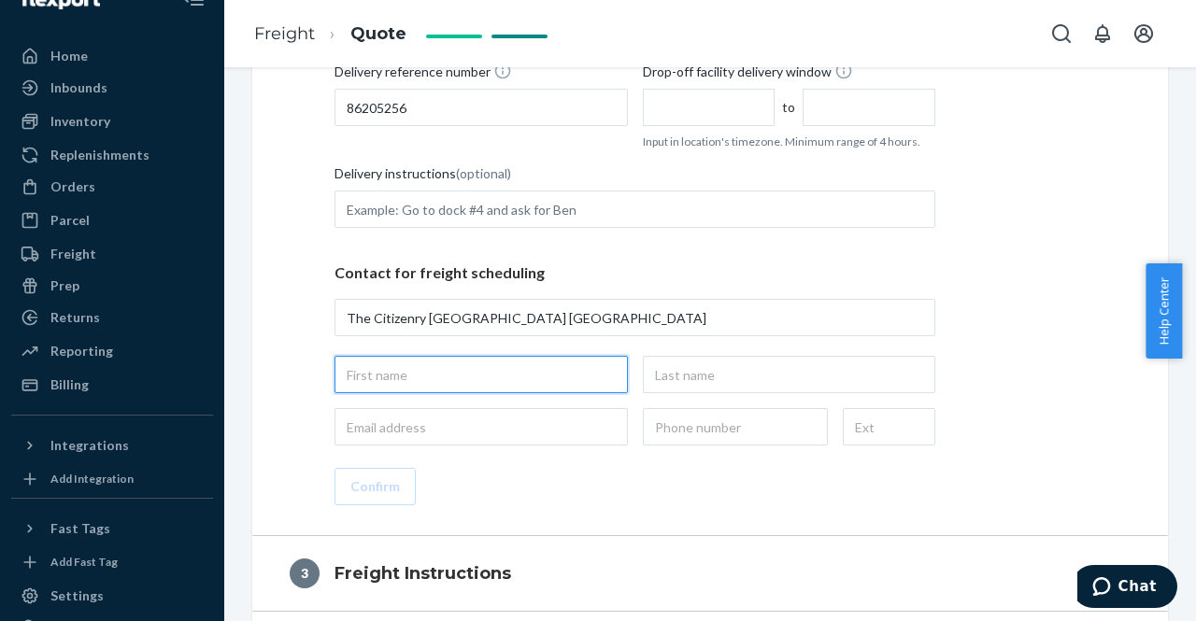
click at [551, 383] on input "text" at bounding box center [481, 374] width 293 height 37
type input "the citzenry"
type input "The Citizenry [GEOGRAPHIC_DATA][STREET_ADDRESS][PERSON_NAME][GEOGRAPHIC_DATA]"
click at [381, 374] on input "the citzenry" at bounding box center [481, 374] width 293 height 37
type input "the citizenry"
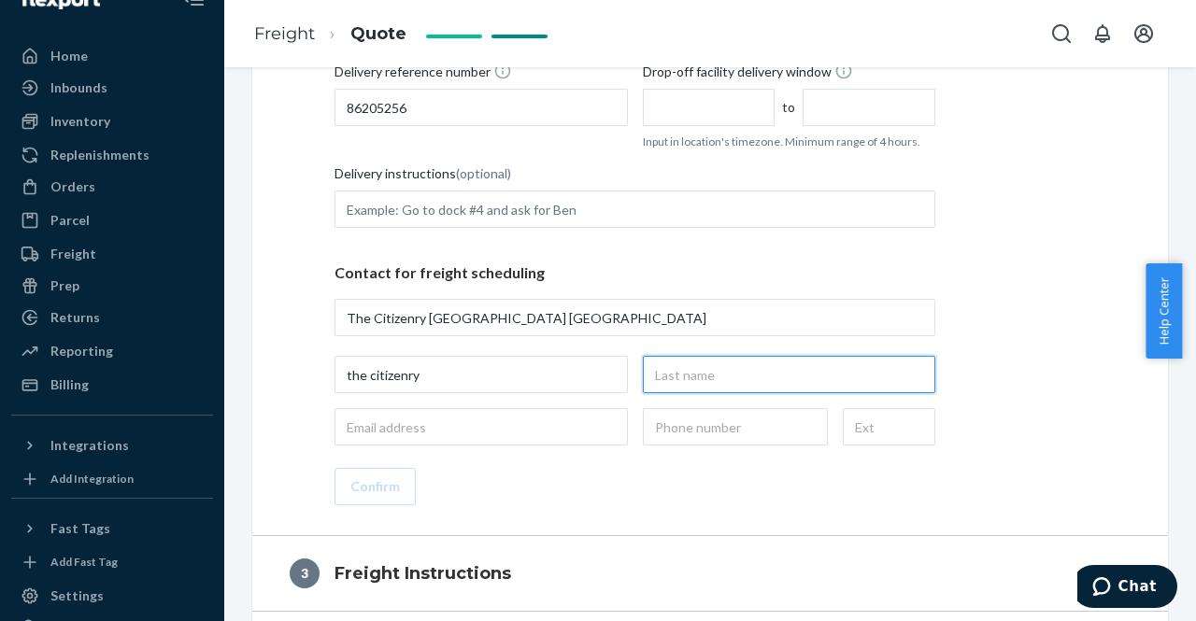
click at [650, 369] on input "text" at bounding box center [789, 374] width 293 height 37
type input "dallas"
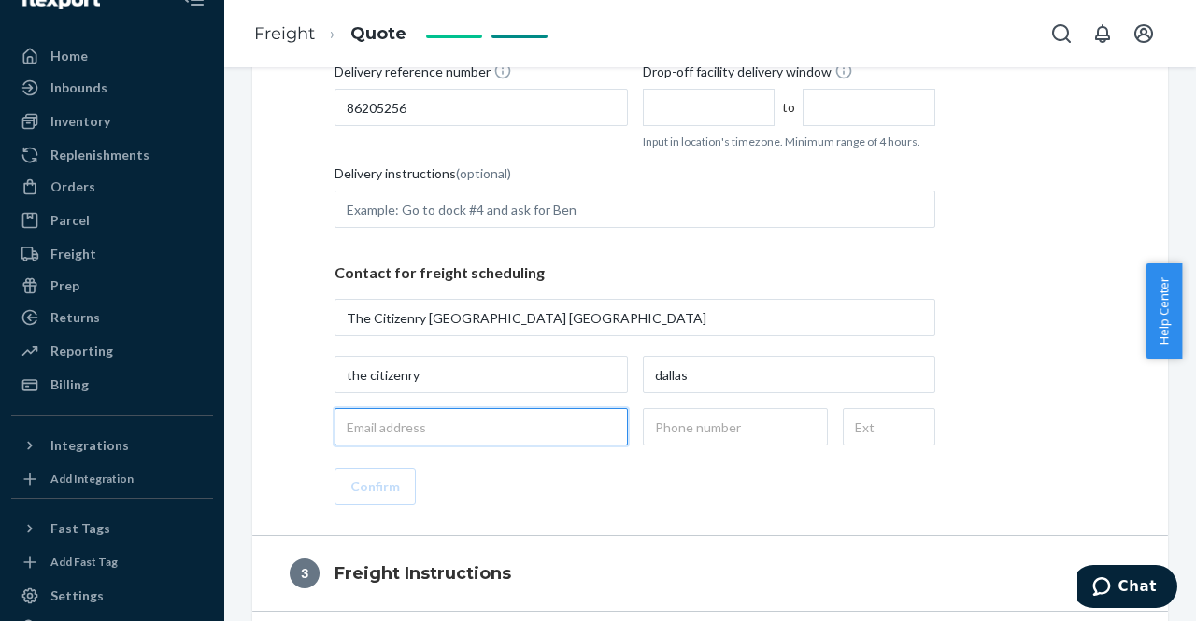
click at [558, 414] on input "email" at bounding box center [481, 426] width 293 height 37
paste input "coreyehearthavenlycom"
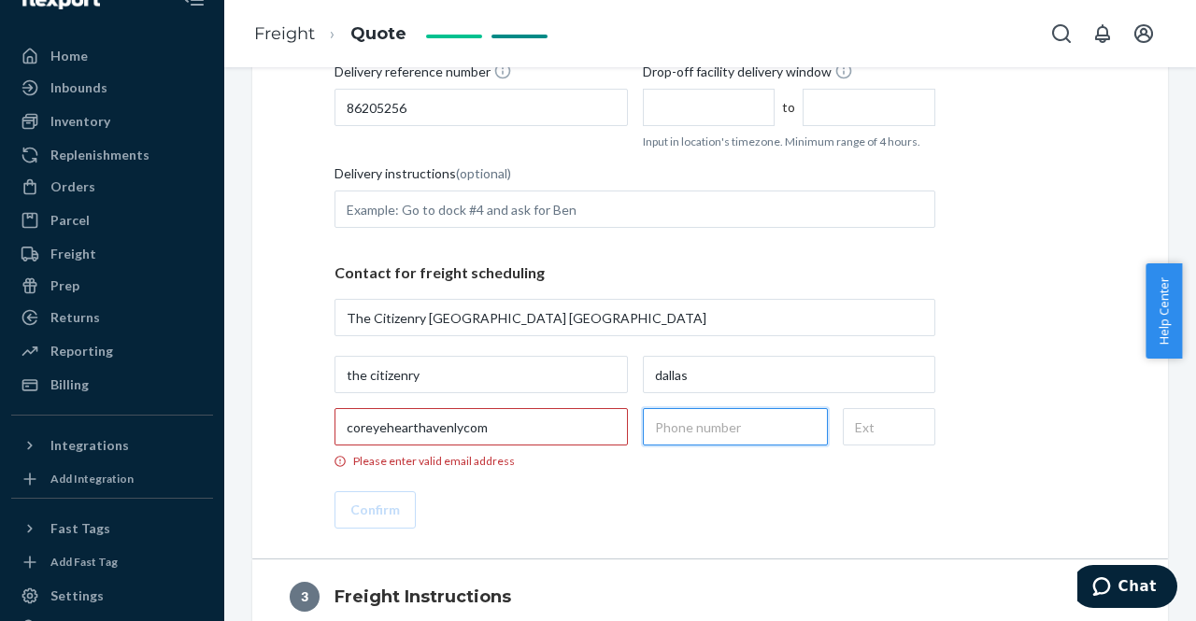
click at [673, 433] on input "text" at bounding box center [735, 426] width 185 height 37
click at [505, 416] on input "coreyehearthavenlycom" at bounding box center [481, 426] width 293 height 37
click at [415, 425] on input "coreyehearthavenlycom" at bounding box center [481, 426] width 293 height 37
type input "coreyeheart@havenlycom"
click at [702, 432] on input "text" at bounding box center [735, 426] width 185 height 37
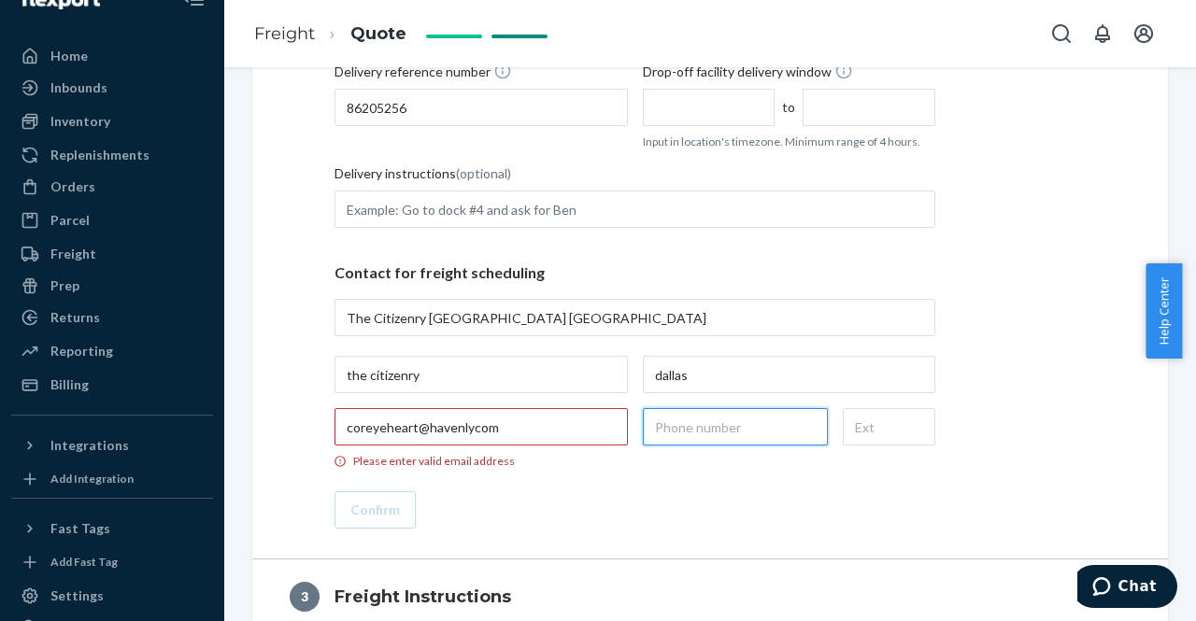
type input "[PHONE_NUMBER]"
click at [473, 424] on input "coreyeheart@havenlycom" at bounding box center [481, 426] width 293 height 37
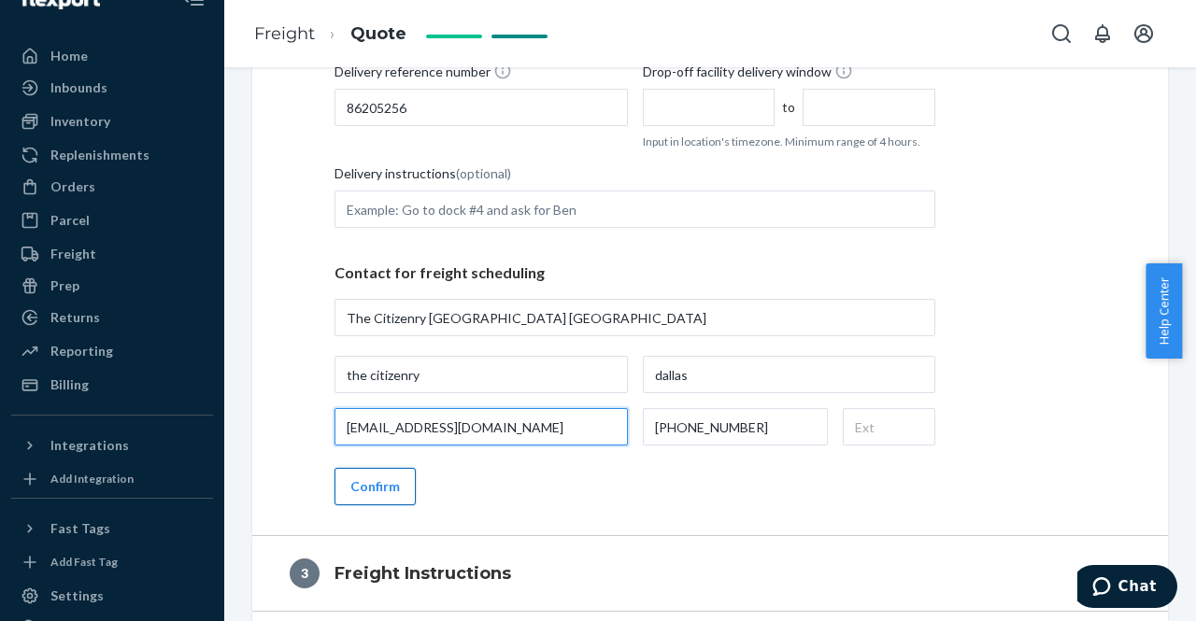
type input "[EMAIL_ADDRESS][DOMAIN_NAME]"
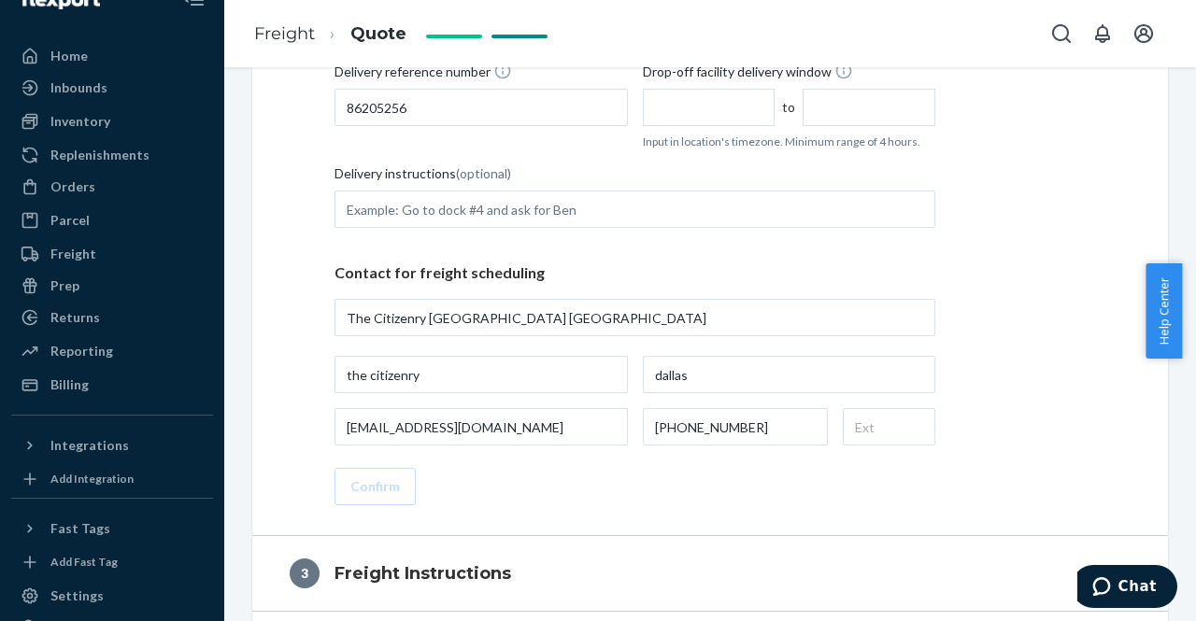
click at [379, 481] on button "Confirm" at bounding box center [375, 486] width 81 height 37
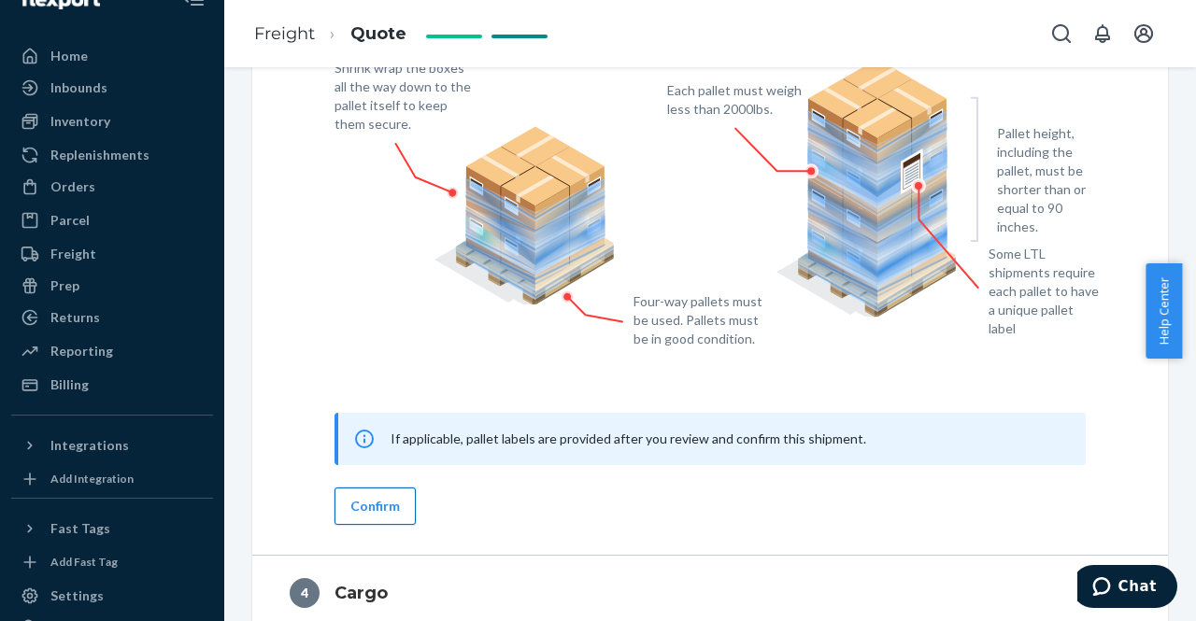
click at [381, 500] on button "Confirm" at bounding box center [375, 506] width 81 height 37
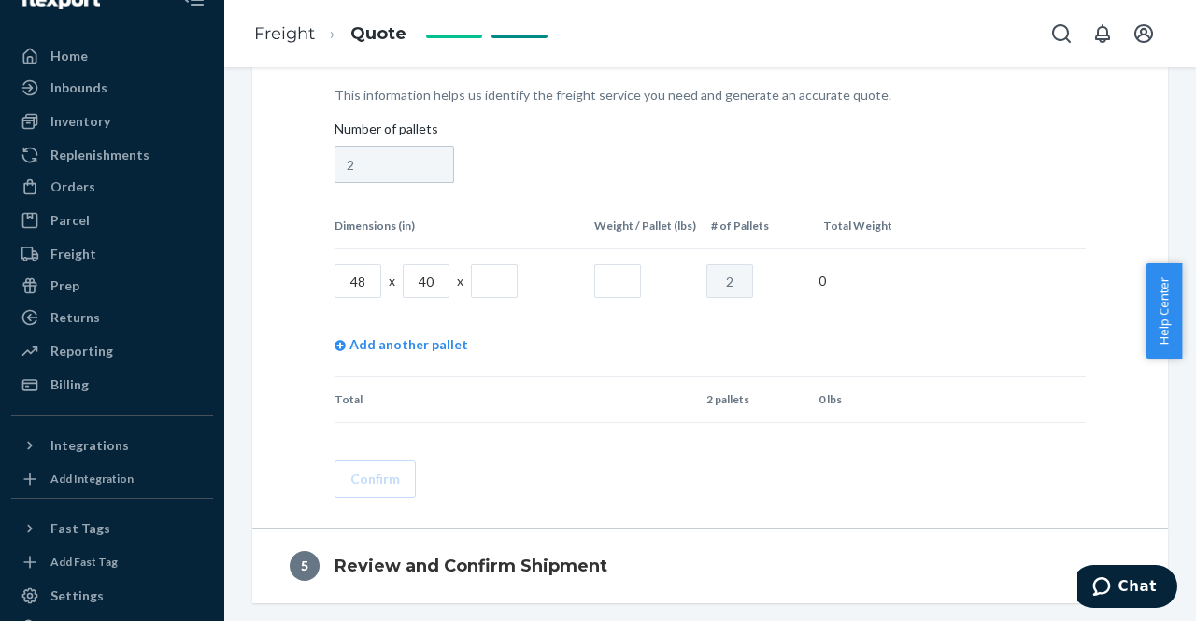
click at [483, 277] on input "text" at bounding box center [494, 281] width 47 height 34
type input "60"
click at [611, 266] on input "text" at bounding box center [617, 281] width 47 height 34
type input "389"
click at [426, 341] on tbody "48 x 40 x 60 389 2 778 Add another pallet" at bounding box center [710, 313] width 751 height 128
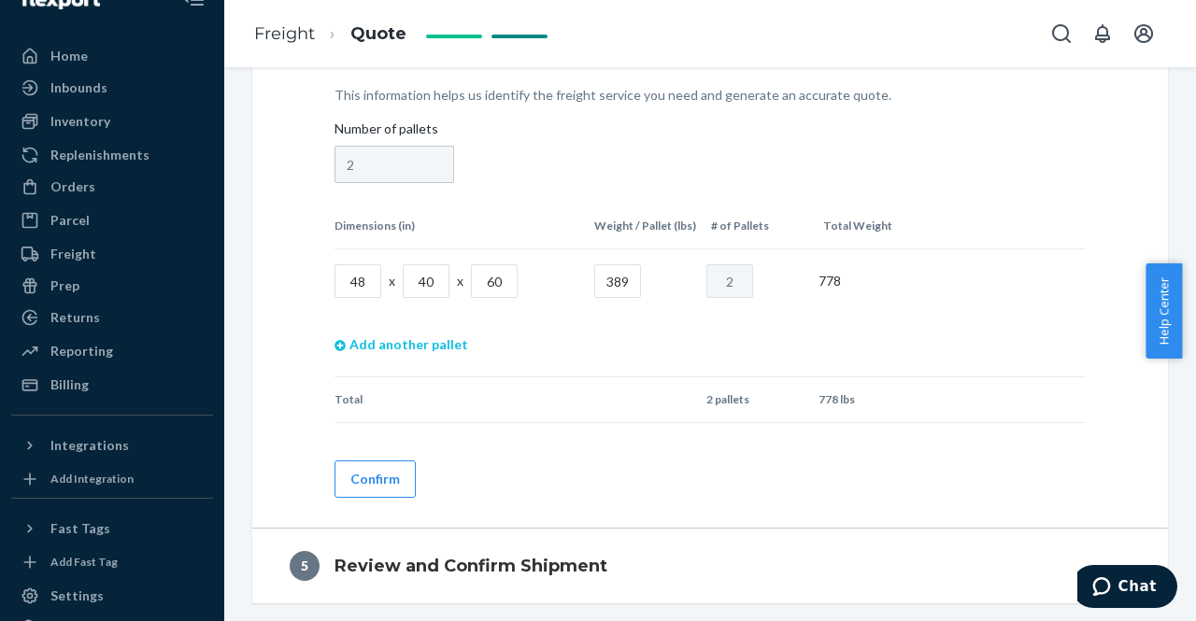
click at [426, 341] on link "Add another pallet" at bounding box center [402, 345] width 134 height 64
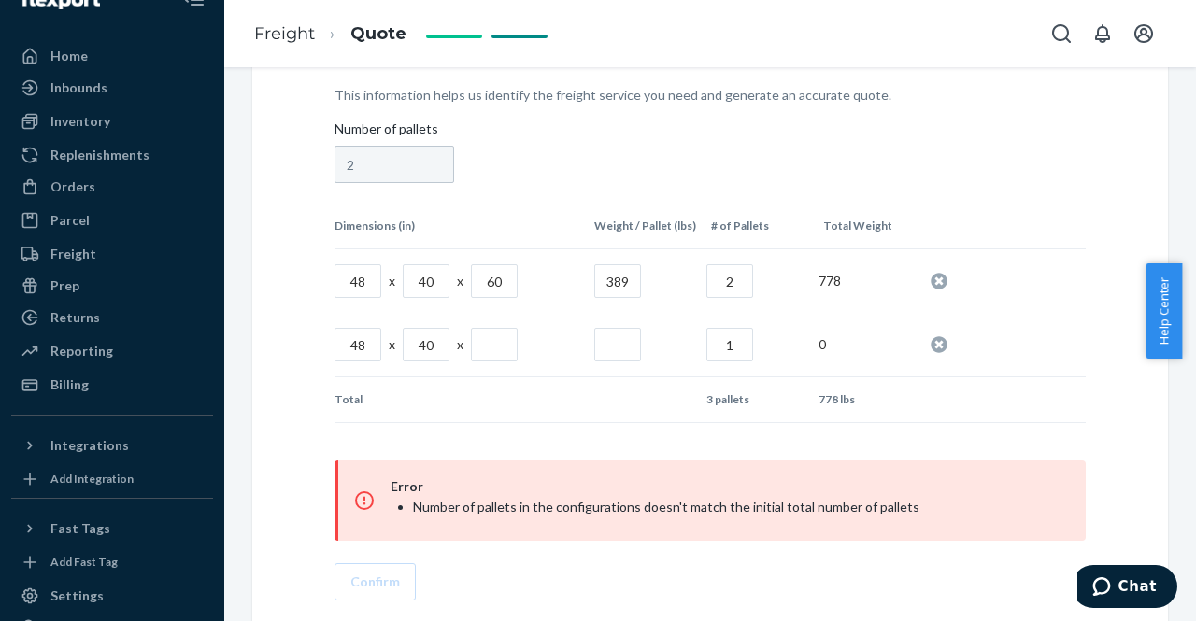
click at [734, 283] on input "2" at bounding box center [729, 281] width 47 height 34
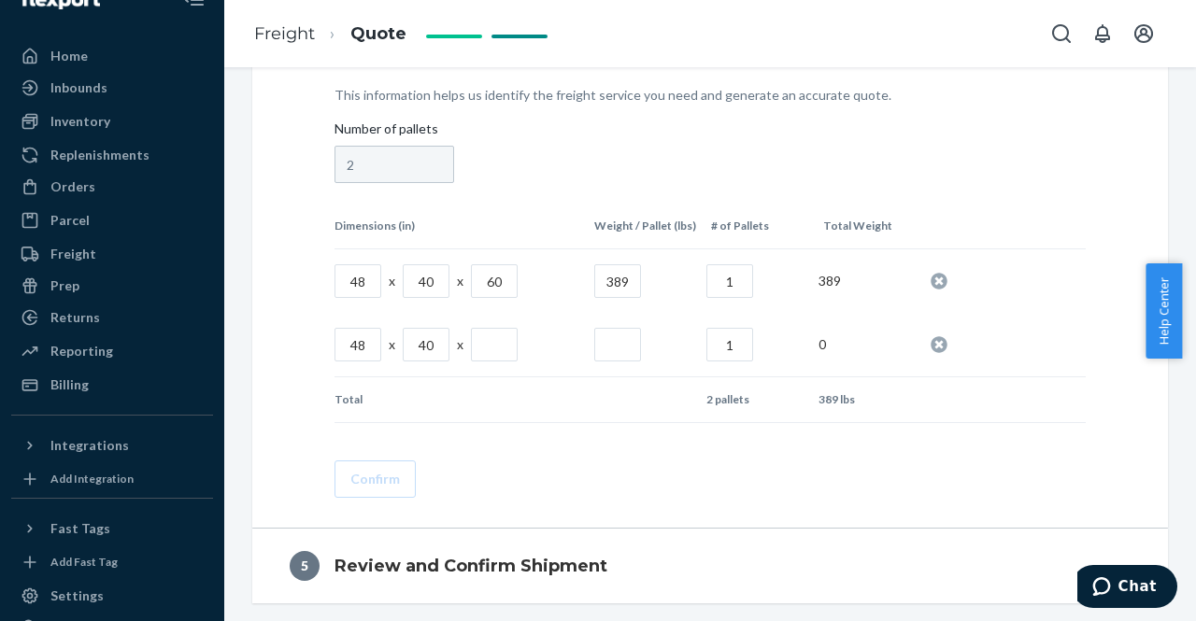
type input "1"
click at [495, 346] on input "text" at bounding box center [494, 345] width 47 height 34
type input "52"
click at [606, 349] on input "text" at bounding box center [617, 345] width 47 height 34
type input "188"
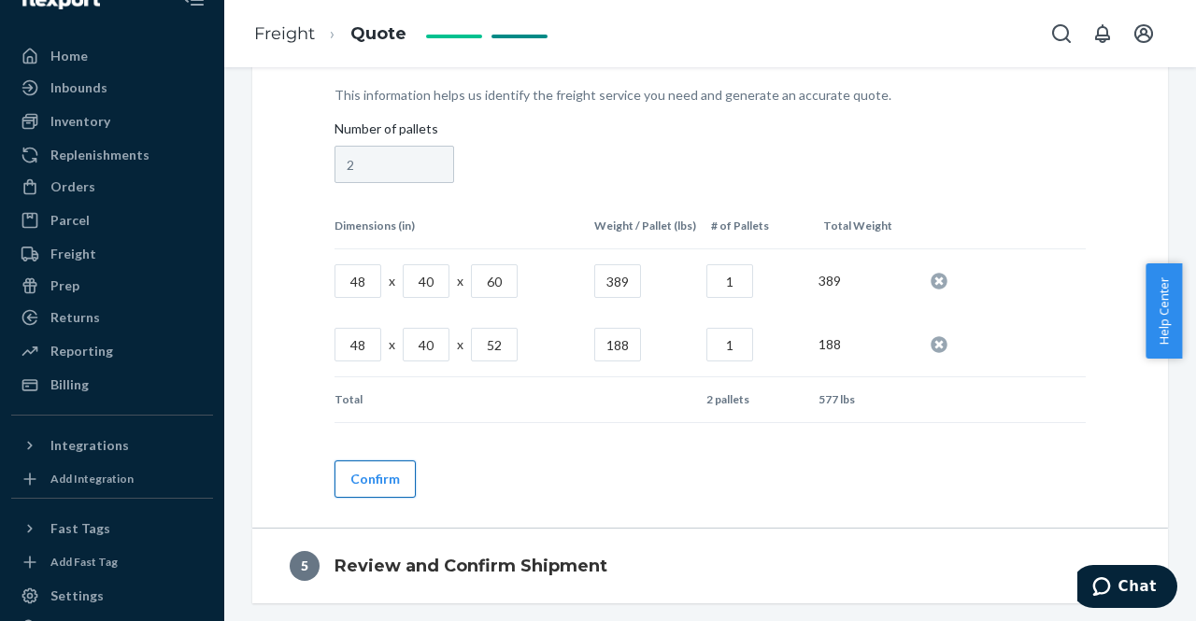
click at [366, 481] on button "Confirm" at bounding box center [375, 479] width 81 height 37
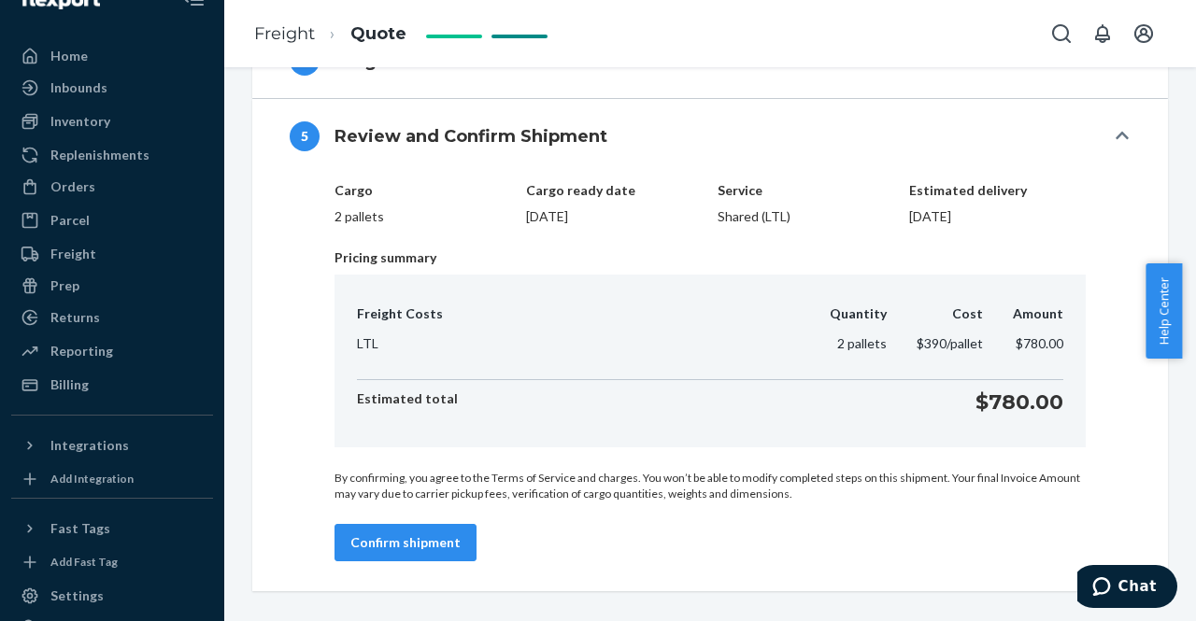
scroll to position [691, 0]
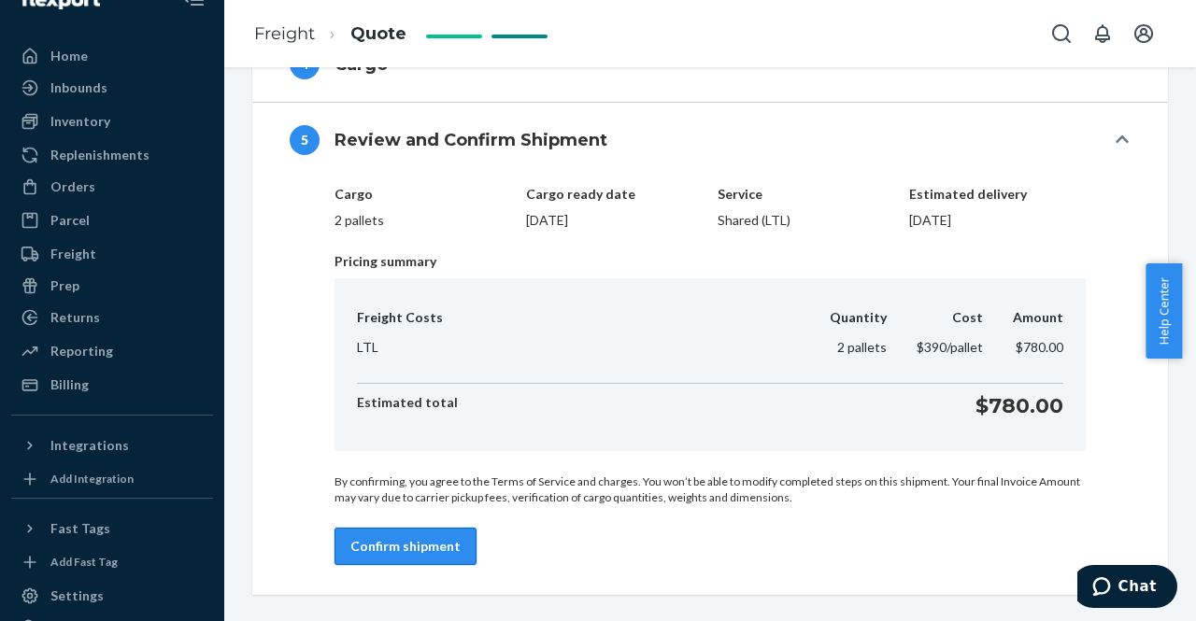
click at [433, 542] on button "Confirm shipment" at bounding box center [406, 546] width 142 height 37
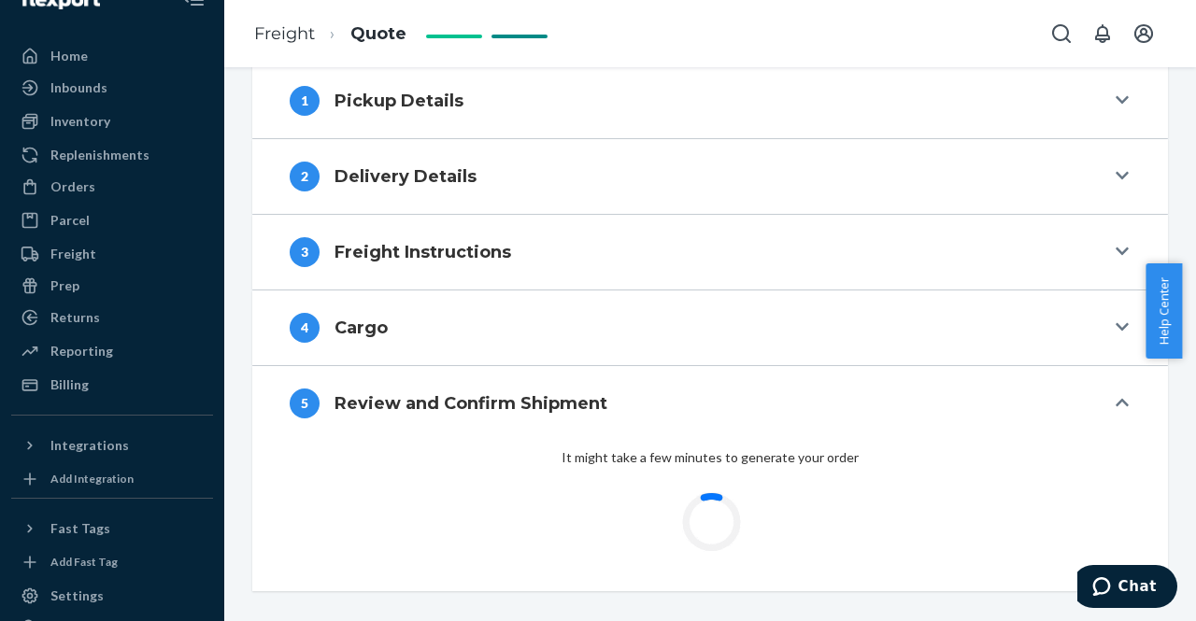
scroll to position [424, 0]
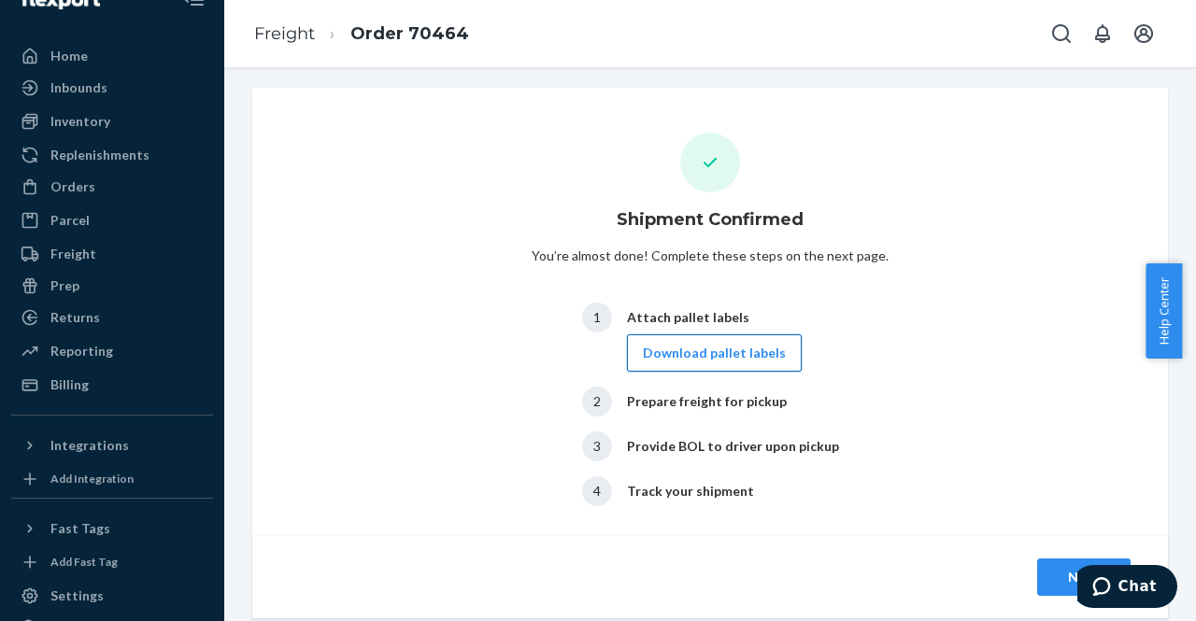
click at [699, 356] on button "Download pallet labels" at bounding box center [714, 353] width 175 height 37
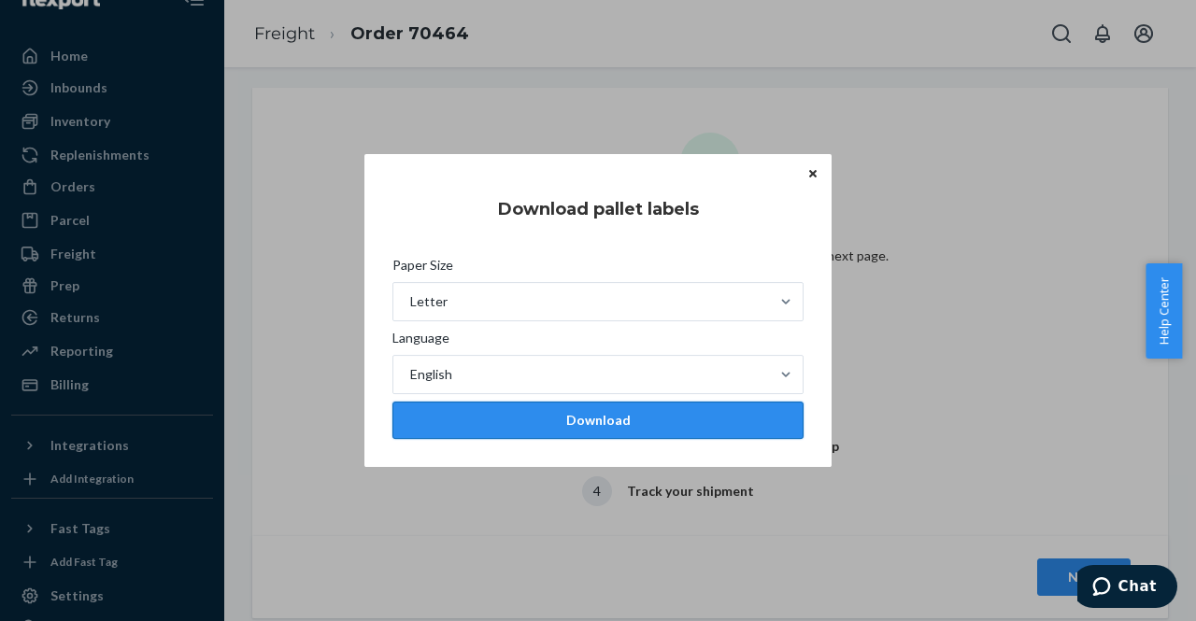
click at [548, 429] on div "Download" at bounding box center [597, 420] width 379 height 19
click at [814, 176] on icon "Close" at bounding box center [812, 173] width 7 height 7
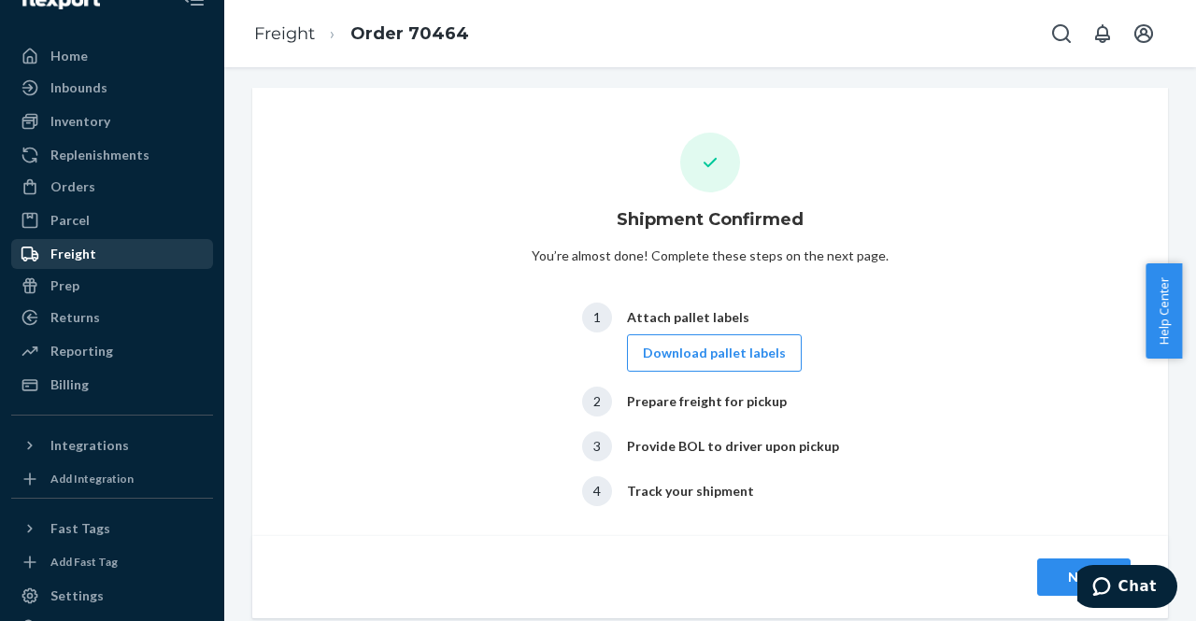
click at [107, 259] on div "Freight" at bounding box center [112, 254] width 198 height 26
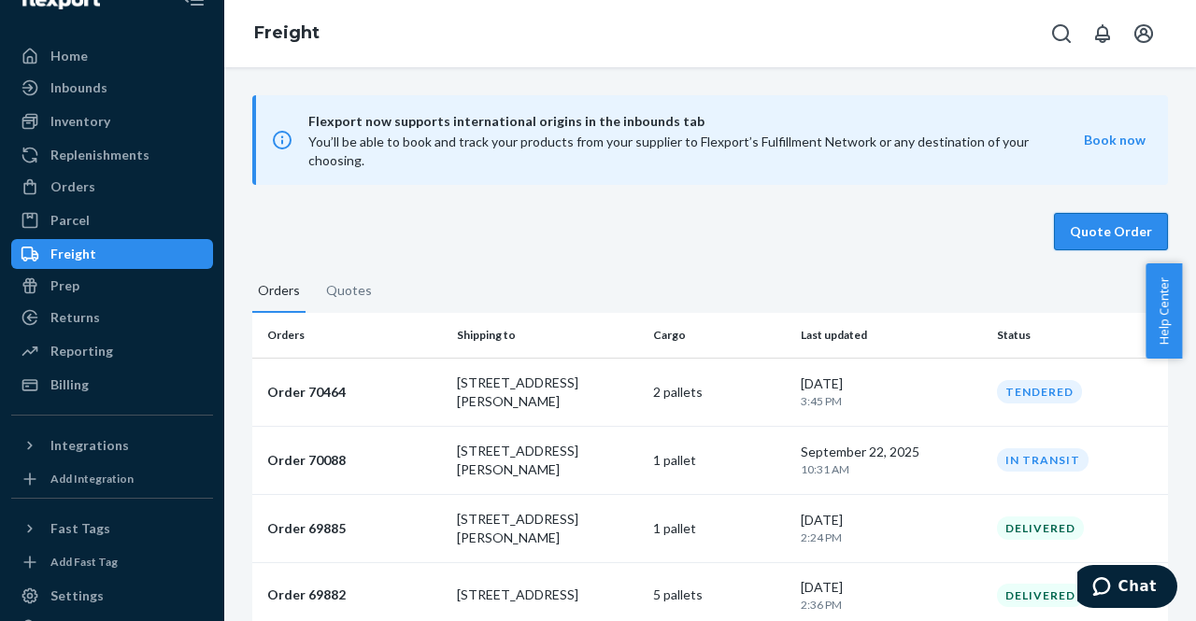
click at [1063, 214] on button "Quote Order" at bounding box center [1111, 231] width 114 height 37
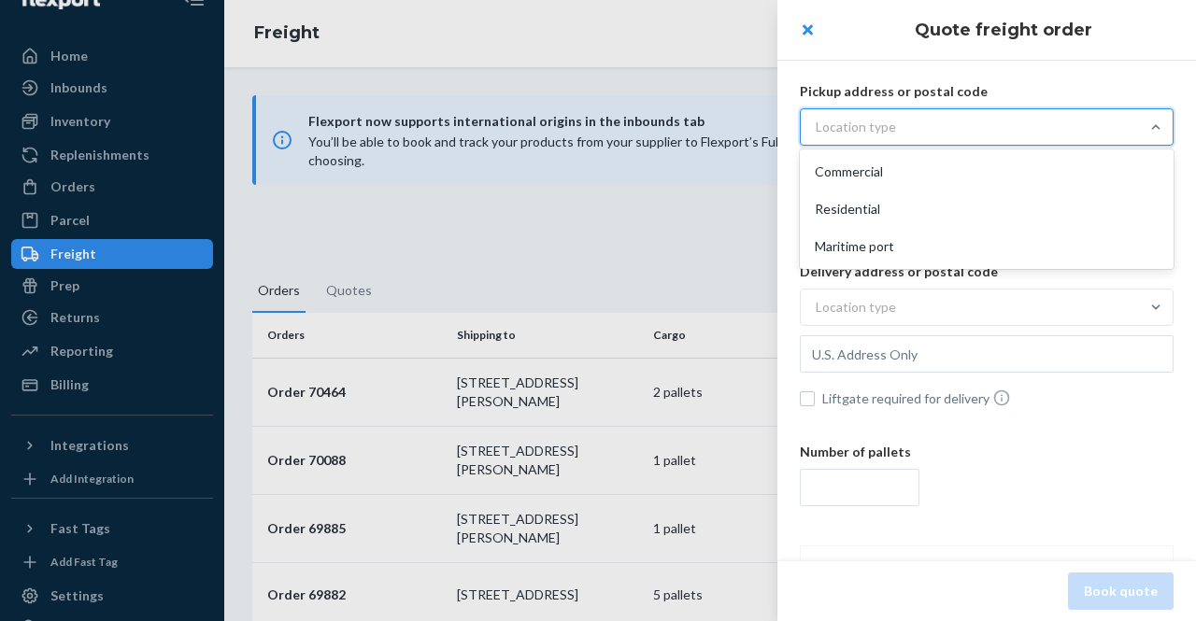
click at [919, 135] on div "Location type" at bounding box center [970, 127] width 338 height 34
click at [723, 127] on input "option Commercial focused, 1 of 3. 3 results available. Use Up and Down to choo…" at bounding box center [723, 127] width 0 height 0
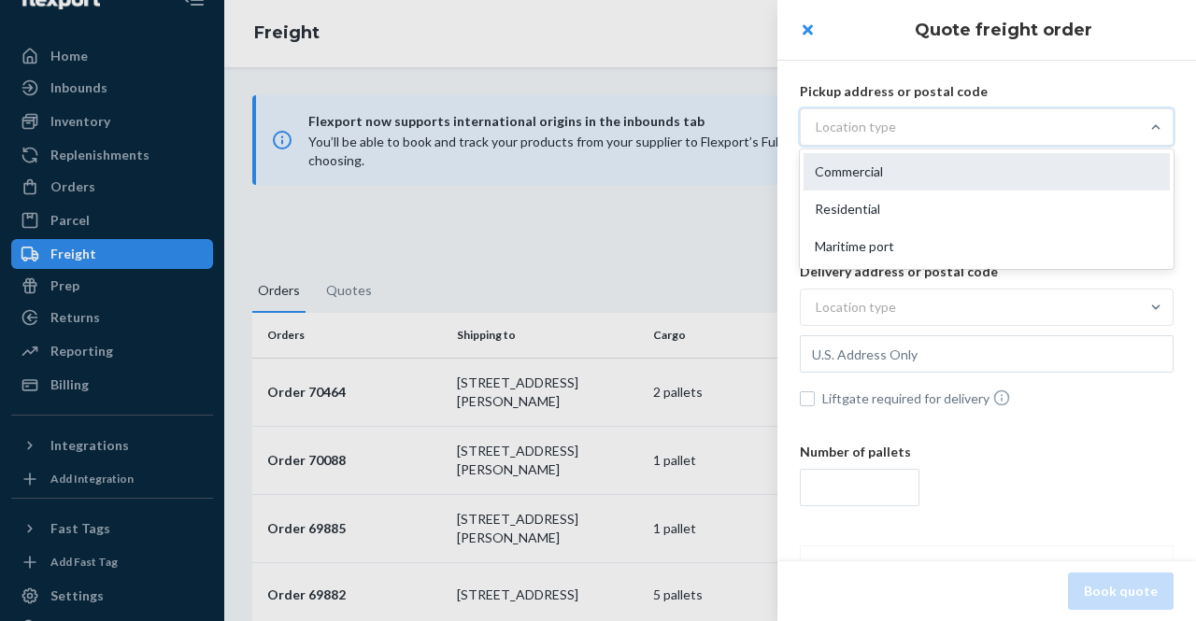
click at [898, 171] on div "Commercial" at bounding box center [987, 171] width 366 height 37
click at [723, 127] on input "option Commercial focused, 1 of 3. 3 results available. Use Up and Down to choo…" at bounding box center [723, 127] width 0 height 0
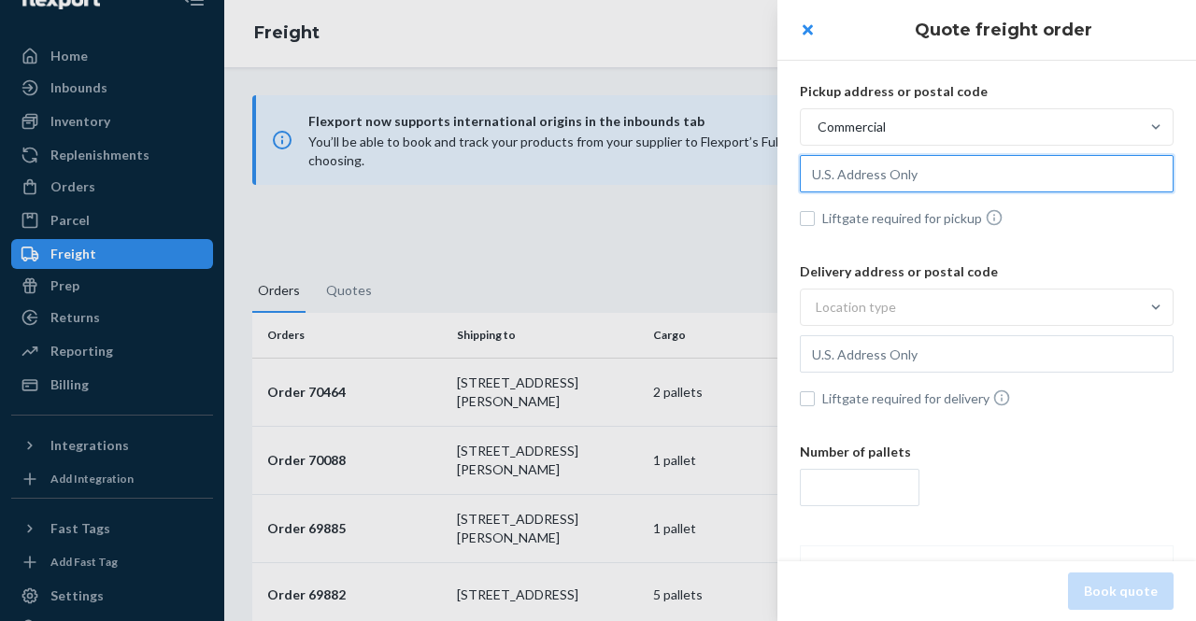
click at [894, 179] on input "text" at bounding box center [987, 173] width 374 height 37
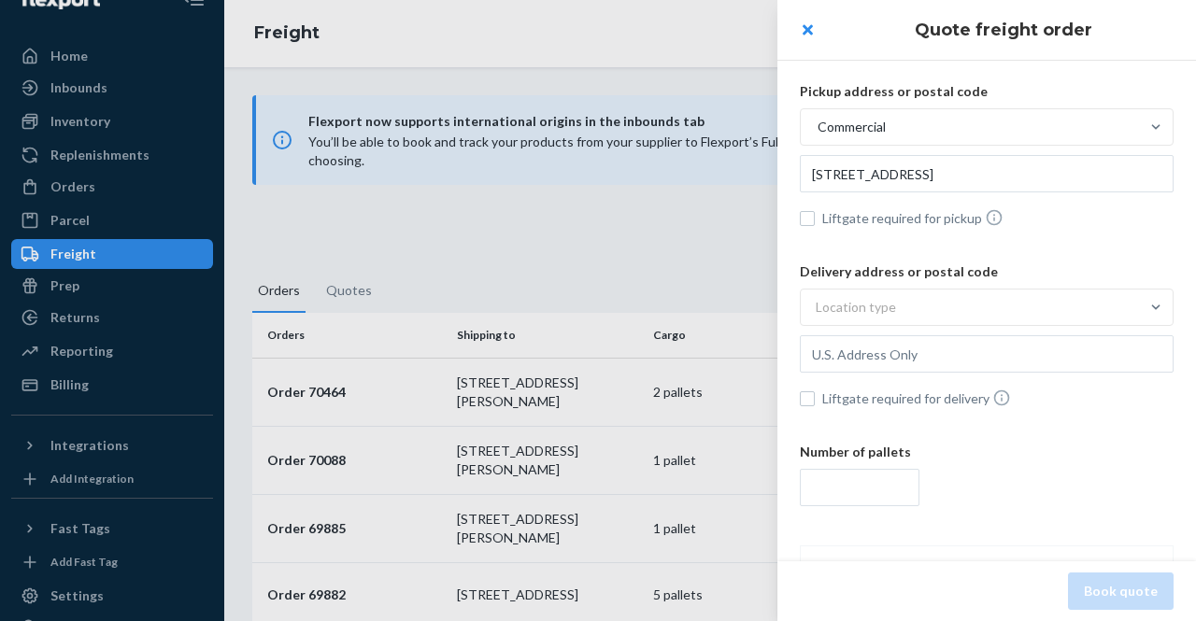
type input "[STREET_ADDRESS]"
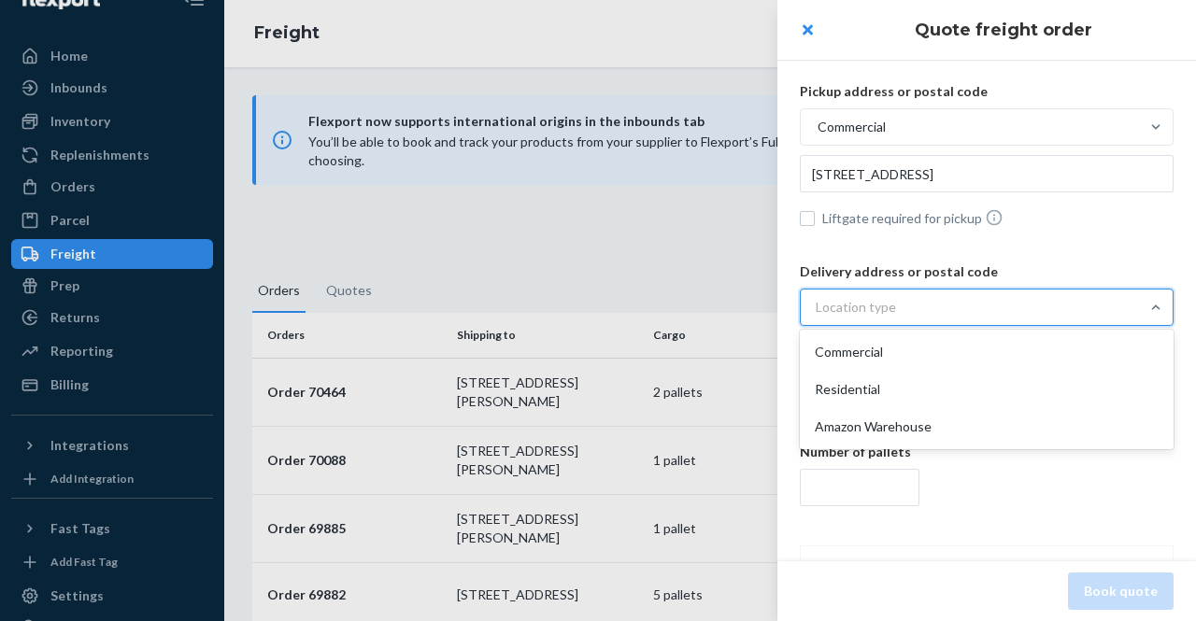
click at [871, 311] on div "Location type" at bounding box center [856, 307] width 80 height 19
click at [723, 307] on input "option Commercial focused, 1 of 3. 3 results available. Use Up and Down to choo…" at bounding box center [723, 307] width 0 height 0
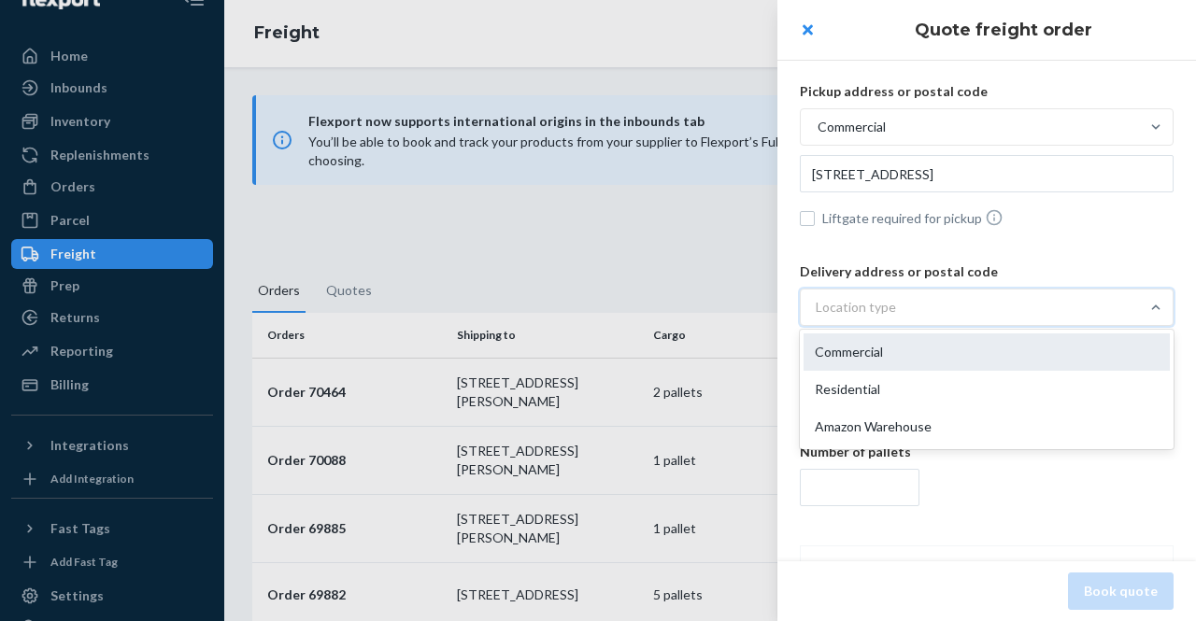
click at [867, 346] on div "Commercial" at bounding box center [987, 352] width 366 height 37
click at [723, 307] on input "option Commercial focused, 1 of 3. 3 results available. Use Up and Down to choo…" at bounding box center [723, 307] width 0 height 0
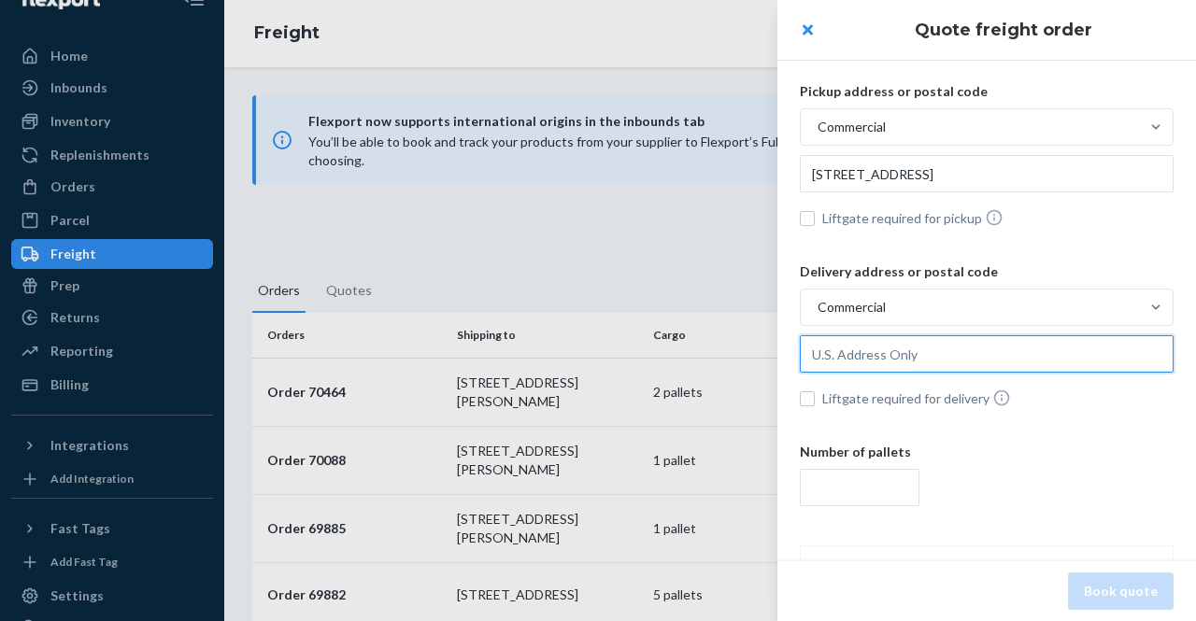
click at [856, 361] on input "text" at bounding box center [987, 353] width 374 height 37
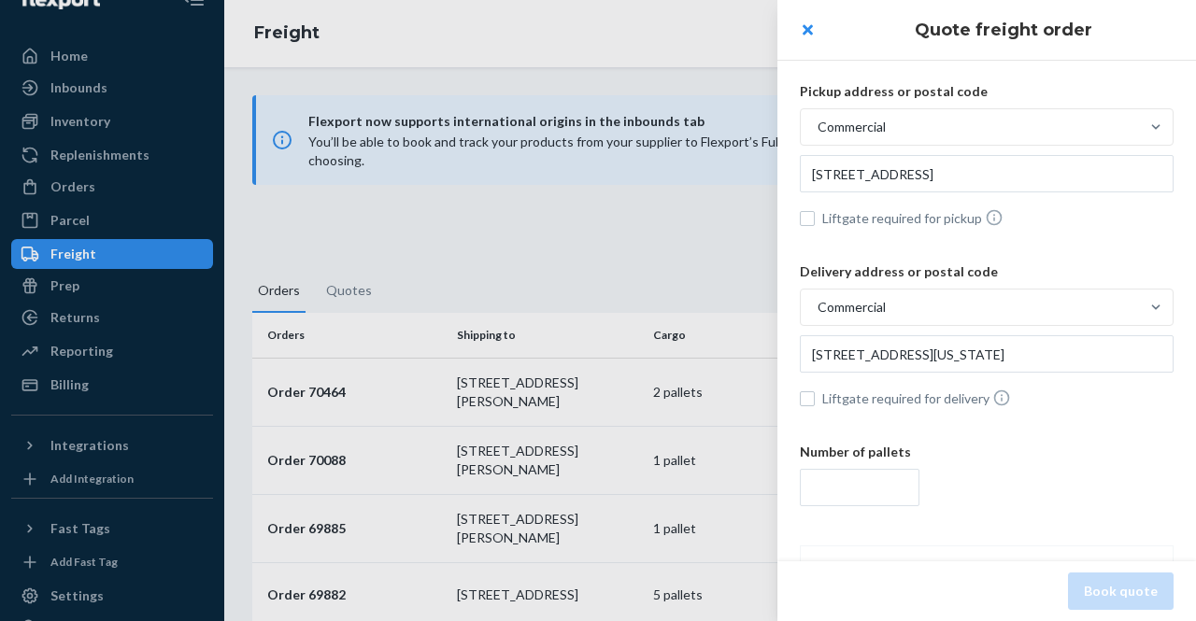
type input "[STREET_ADDRESS][US_STATE]"
click at [848, 474] on input "number" at bounding box center [860, 487] width 120 height 37
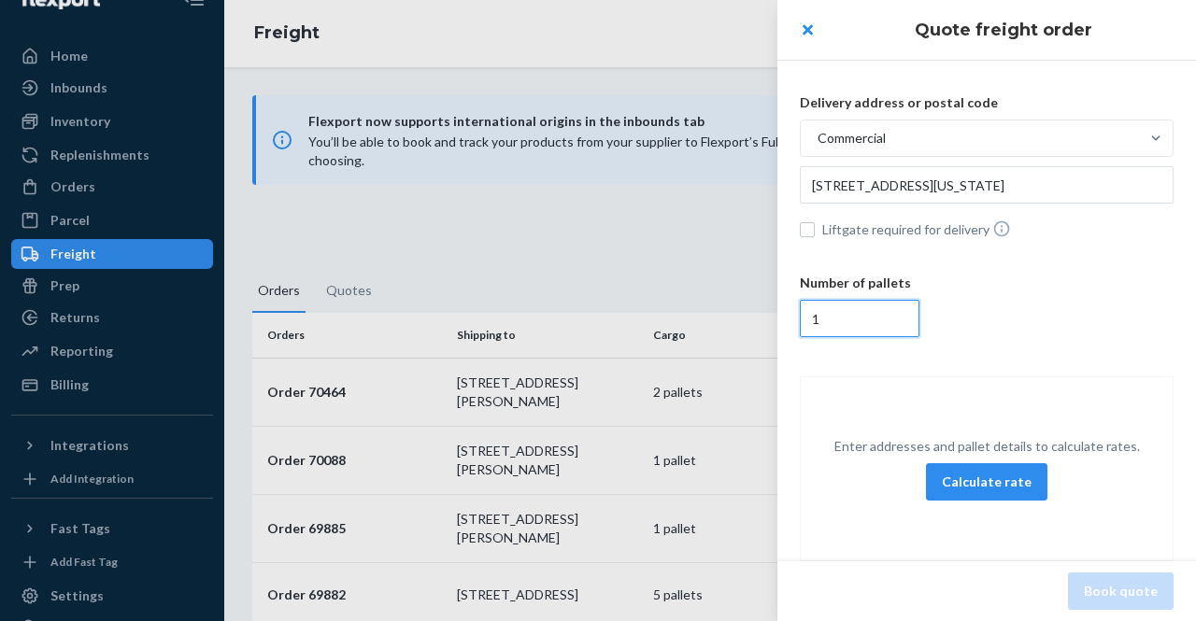
scroll to position [205, 0]
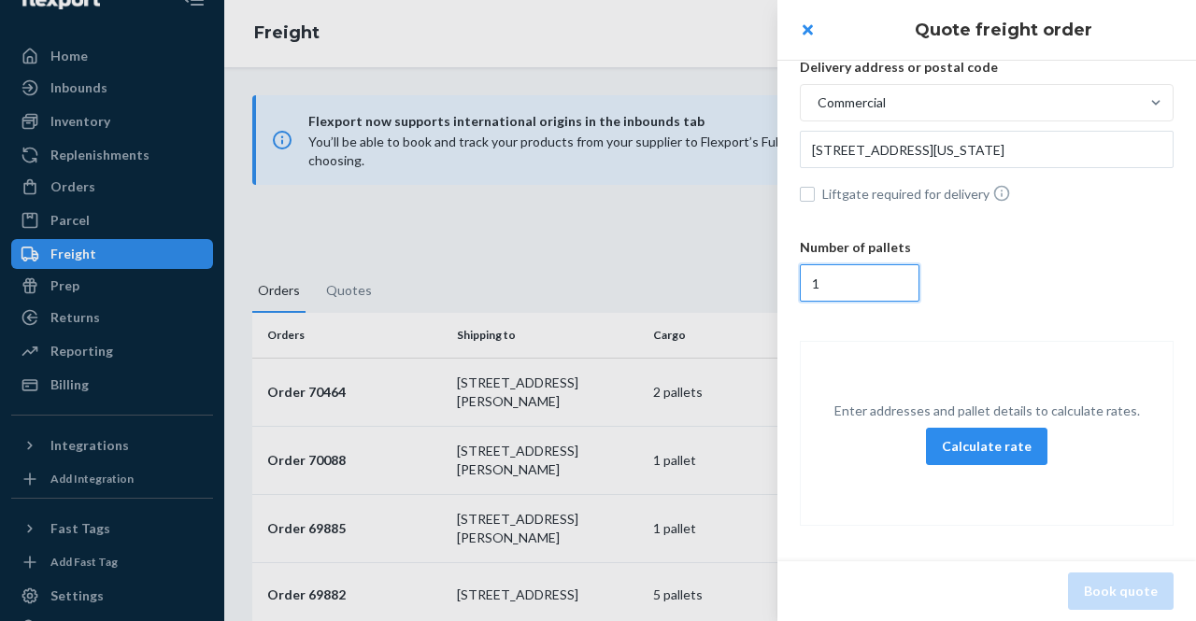
type input "1"
drag, startPoint x: 962, startPoint y: 471, endPoint x: 966, endPoint y: 442, distance: 29.2
click at [966, 442] on div "Enter addresses and pallet details to calculate rates. Calculate rate" at bounding box center [987, 433] width 372 height 78
click at [966, 442] on button "Calculate rate" at bounding box center [986, 446] width 121 height 37
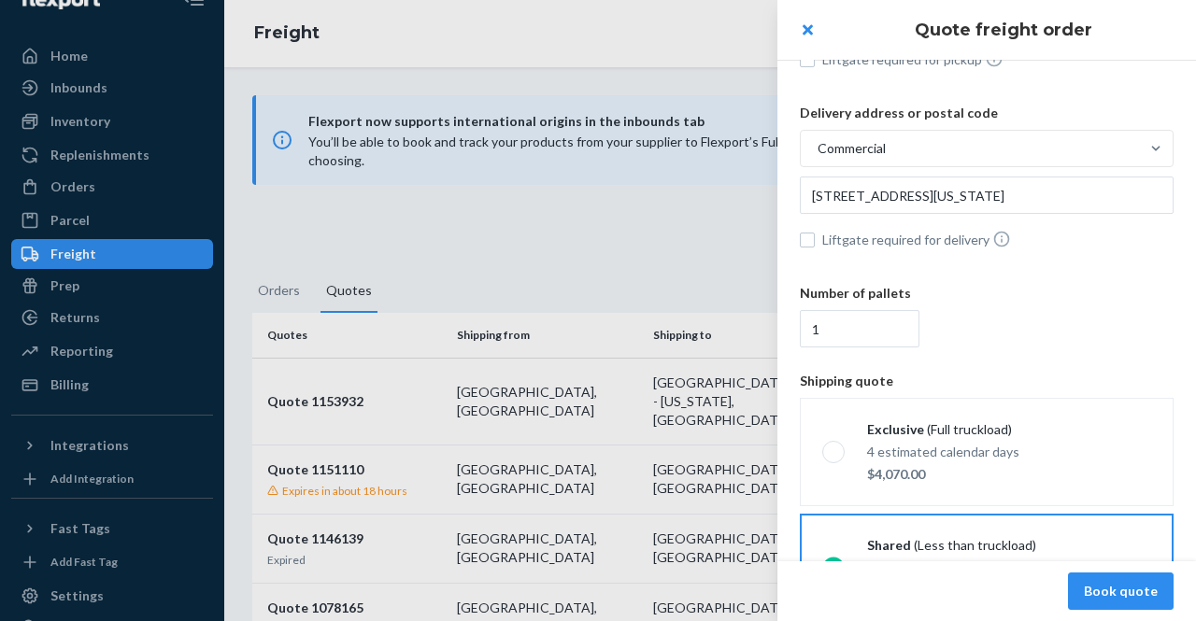
scroll to position [263, 0]
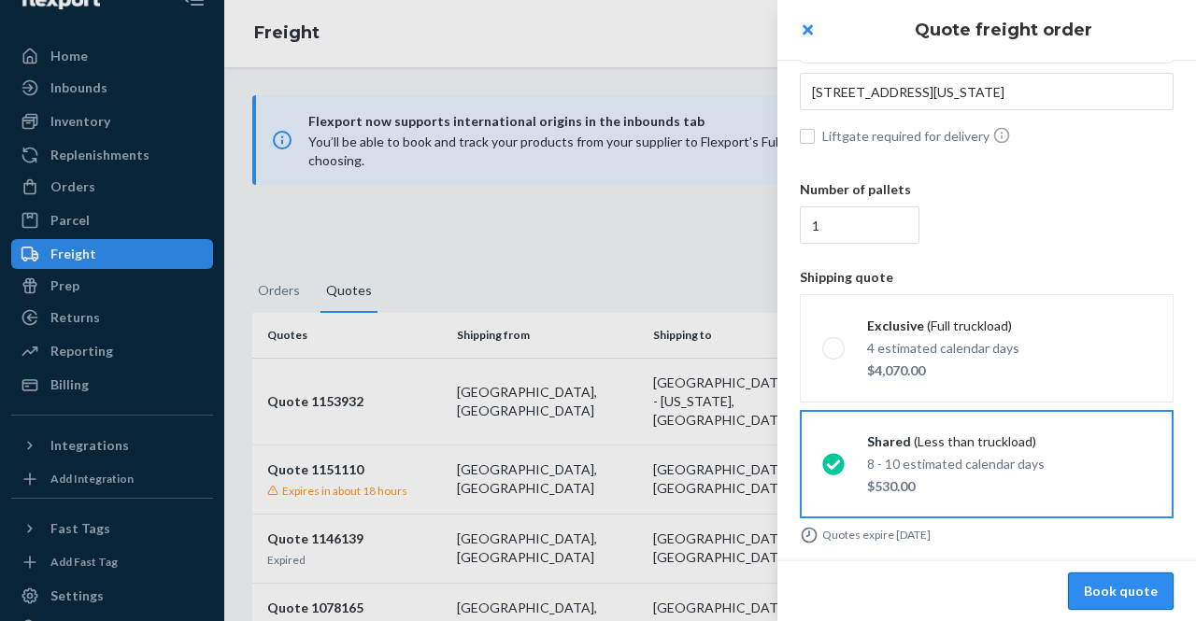
click at [1114, 592] on button "Book quote" at bounding box center [1121, 591] width 106 height 37
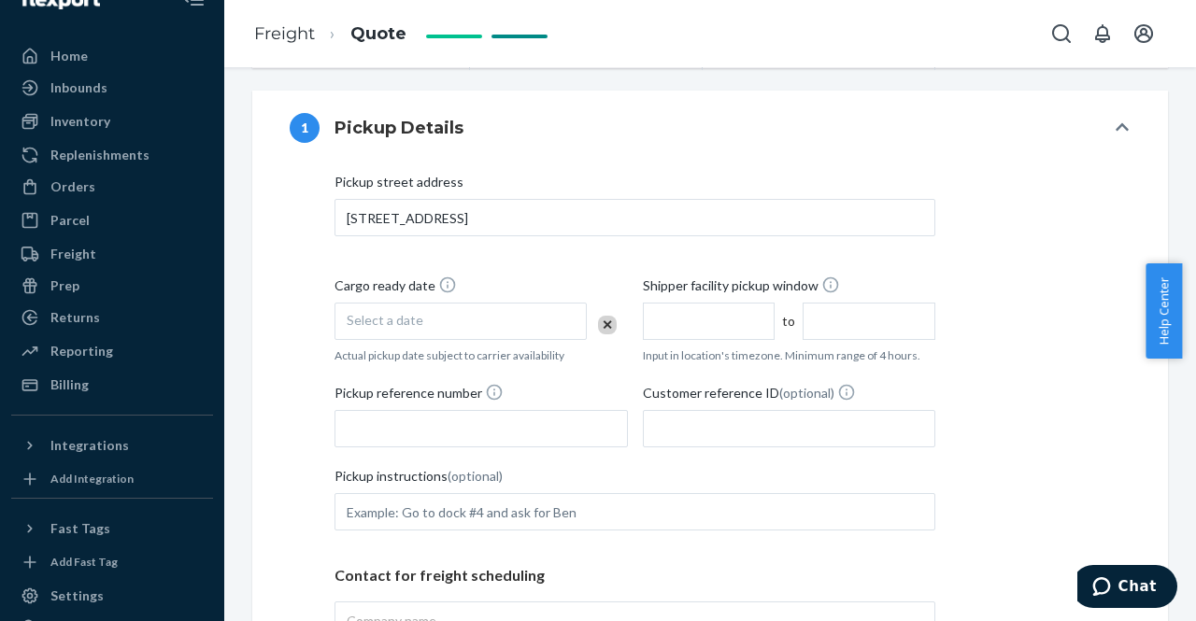
scroll to position [441, 0]
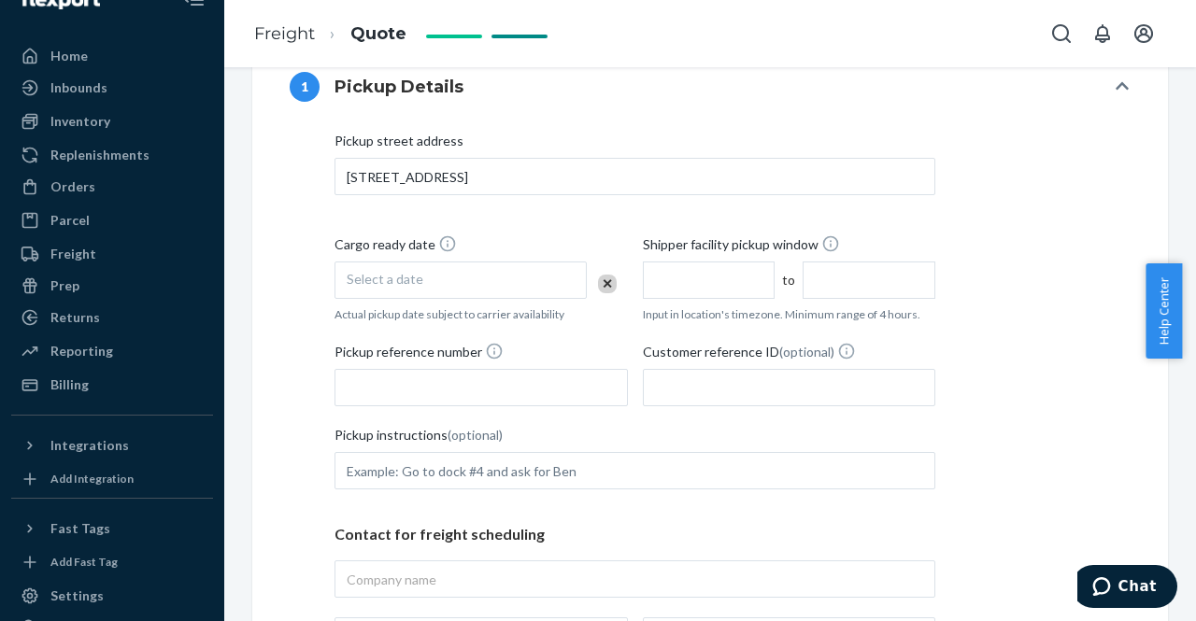
click at [385, 283] on span "Select a date" at bounding box center [385, 279] width 77 height 16
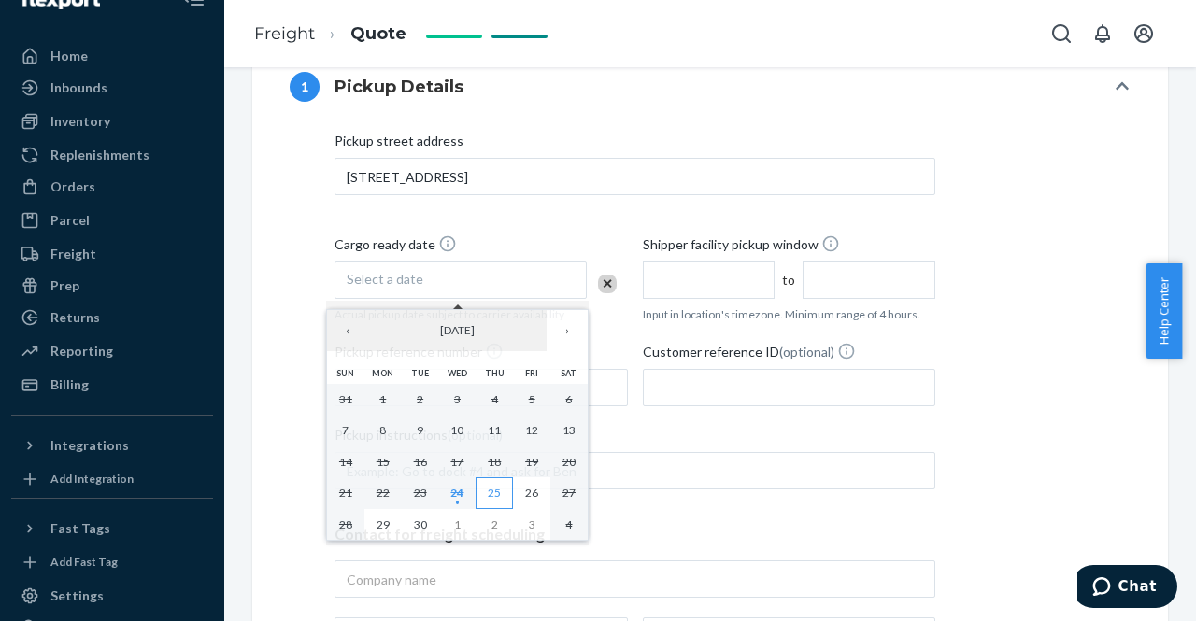
click at [494, 493] on abbr "25" at bounding box center [494, 493] width 13 height 14
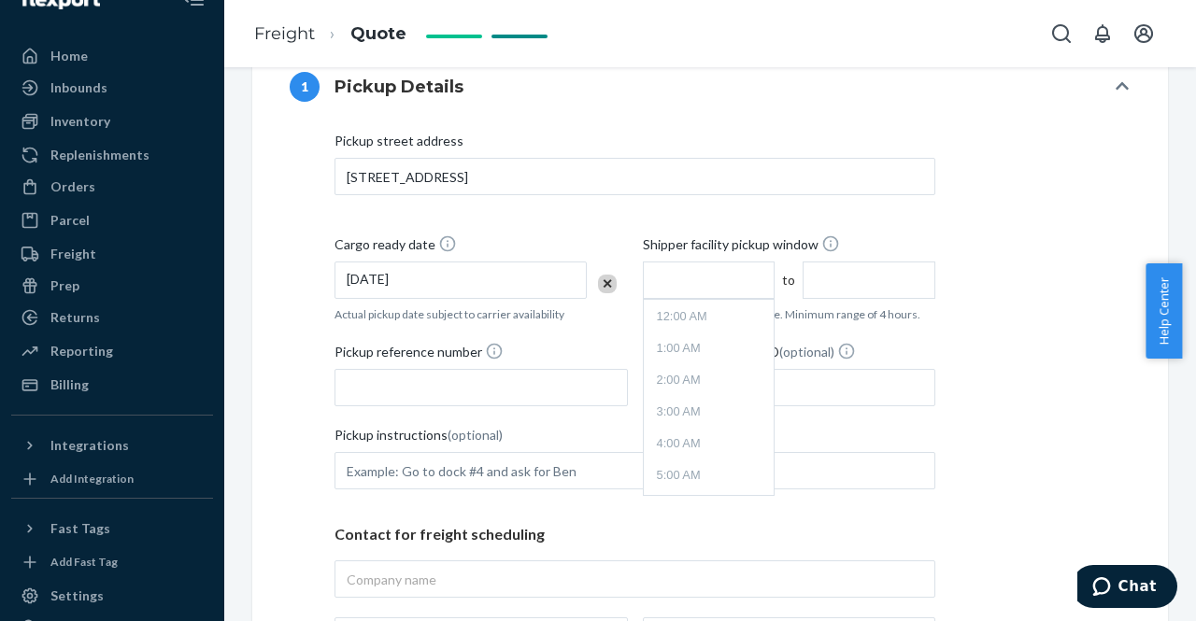
click at [684, 280] on input "text" at bounding box center [709, 280] width 133 height 37
type input "10:00 AM"
click at [846, 285] on input "2:00 PM" at bounding box center [869, 280] width 133 height 37
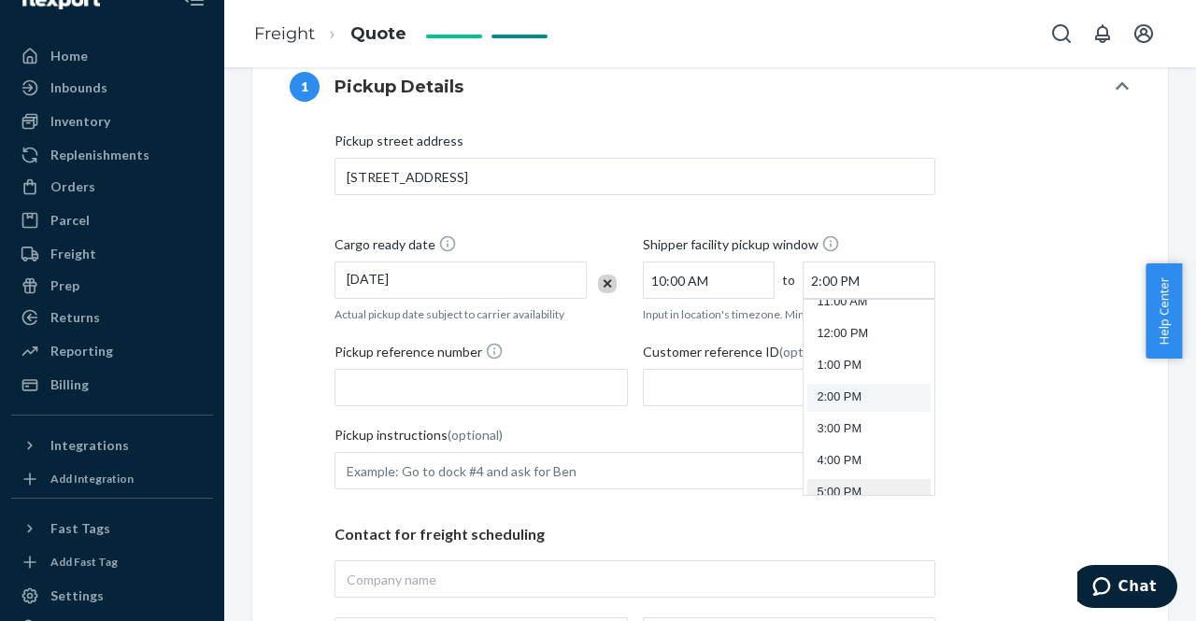
click at [832, 484] on li "5:00 PM" at bounding box center [868, 493] width 123 height 28
type input "5:00 PM"
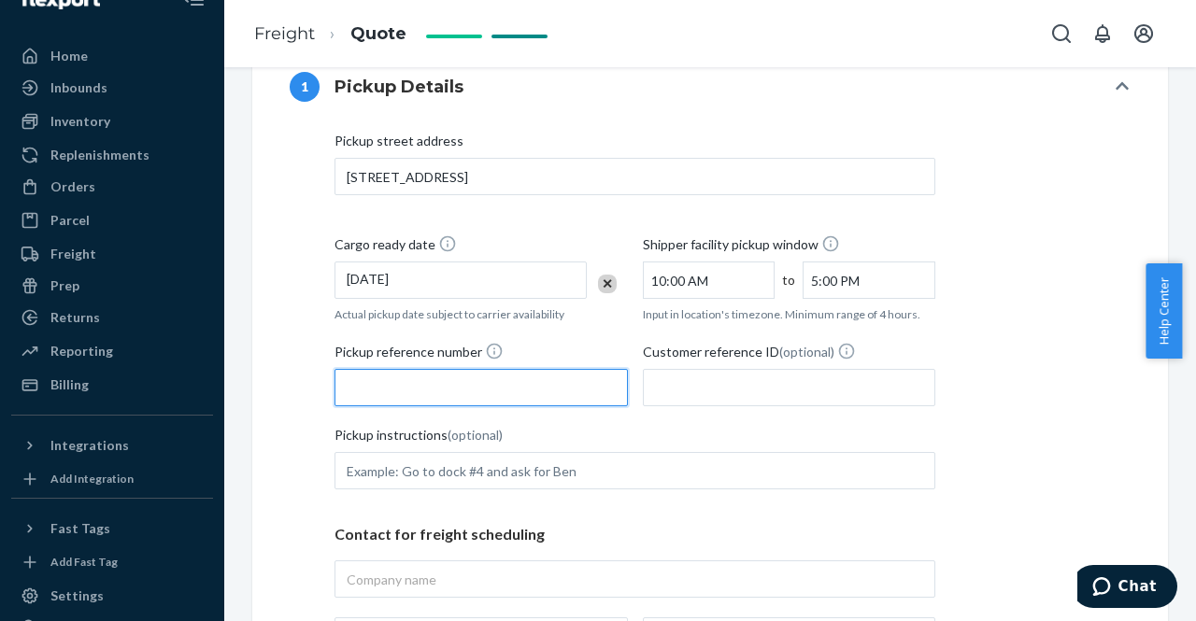
click at [400, 384] on input "Pickup reference number" at bounding box center [481, 387] width 293 height 37
type input "86141953"
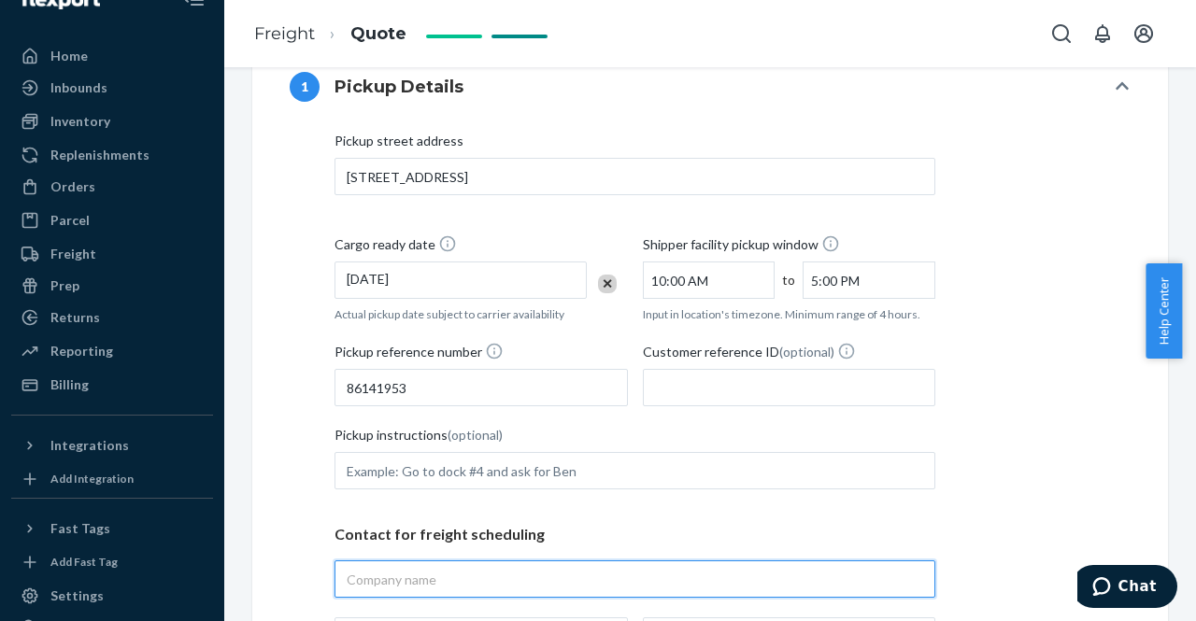
click at [428, 571] on input "text" at bounding box center [635, 579] width 601 height 37
type input "flexport"
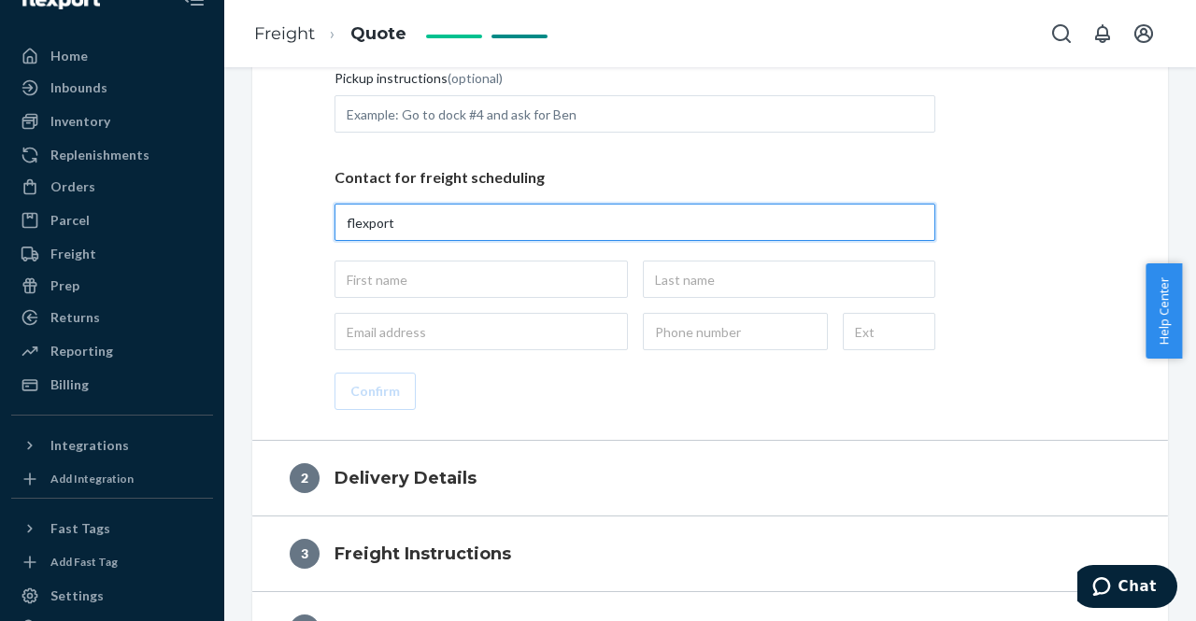
scroll to position [815, 0]
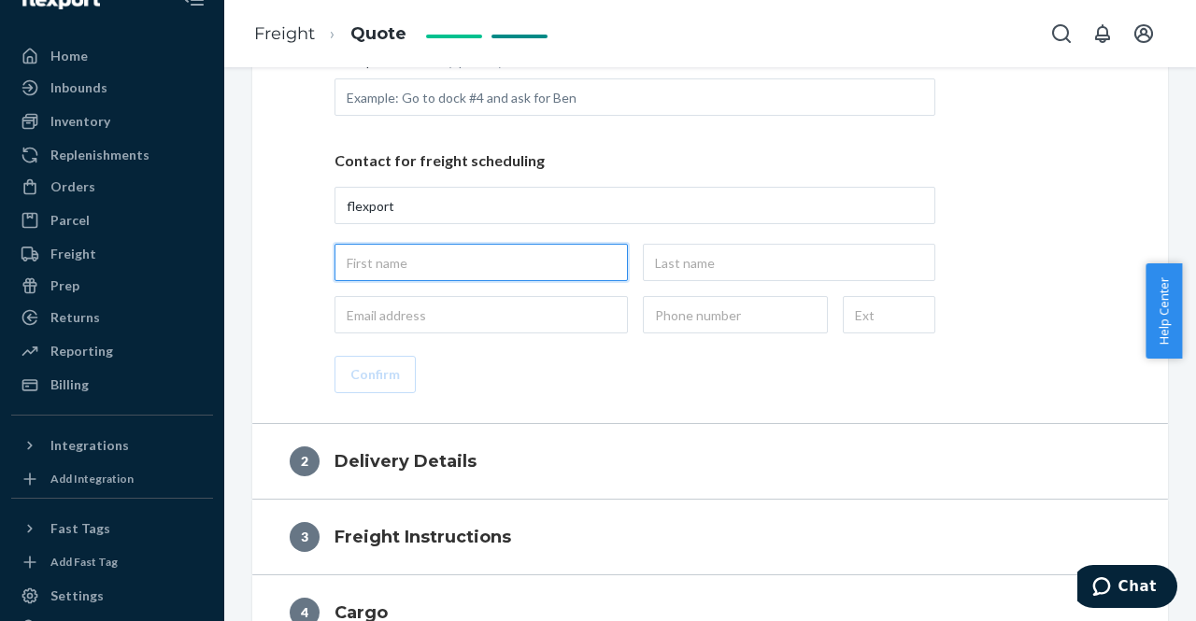
type input "flexport, [STREET_ADDRESS]"
click at [505, 253] on input "text" at bounding box center [481, 262] width 293 height 37
type input "[PERSON_NAME]"
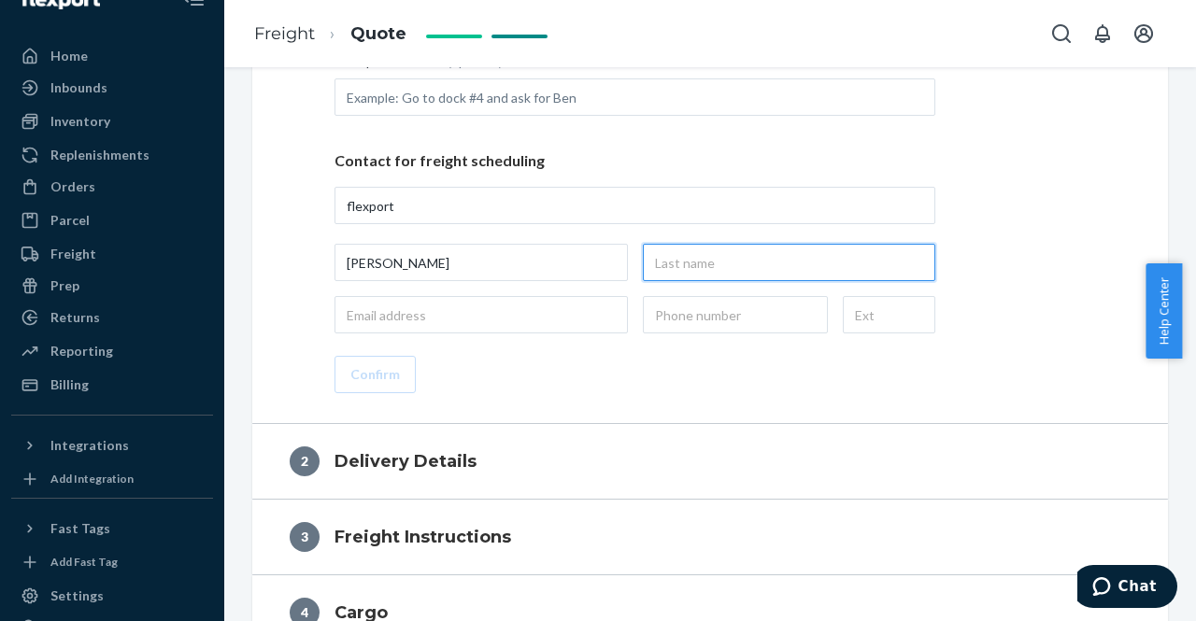
click at [714, 259] on input "text" at bounding box center [789, 262] width 293 height 37
type input "[PERSON_NAME]"
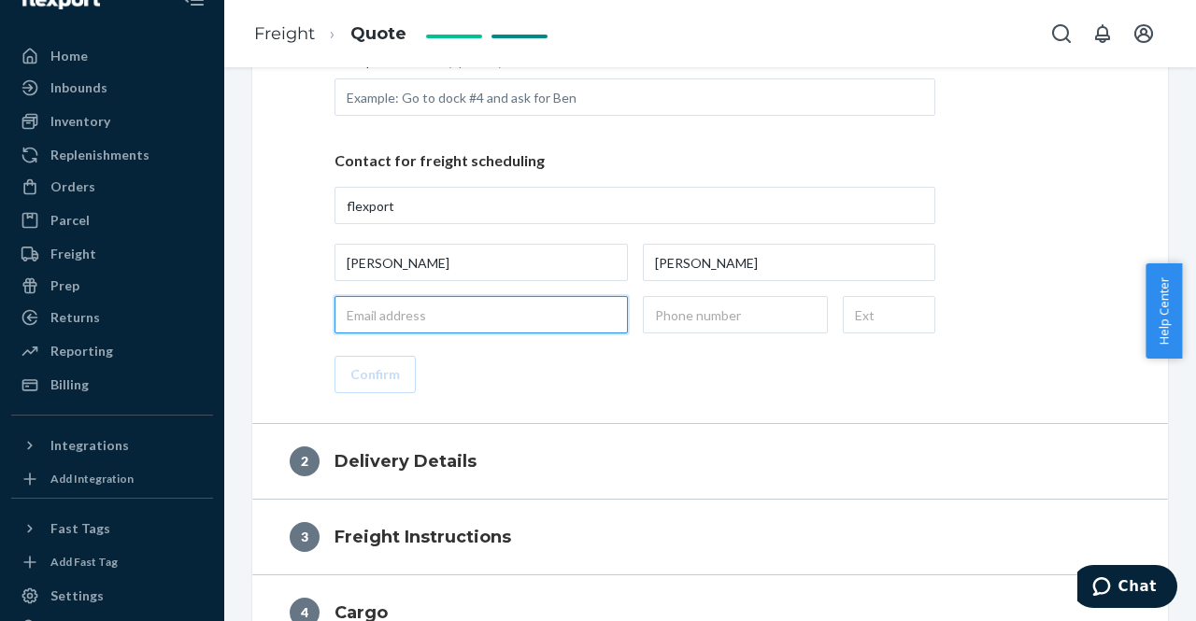
click at [388, 310] on input "email" at bounding box center [481, 314] width 293 height 37
type input "[EMAIL_ADDRESS][DOMAIN_NAME]"
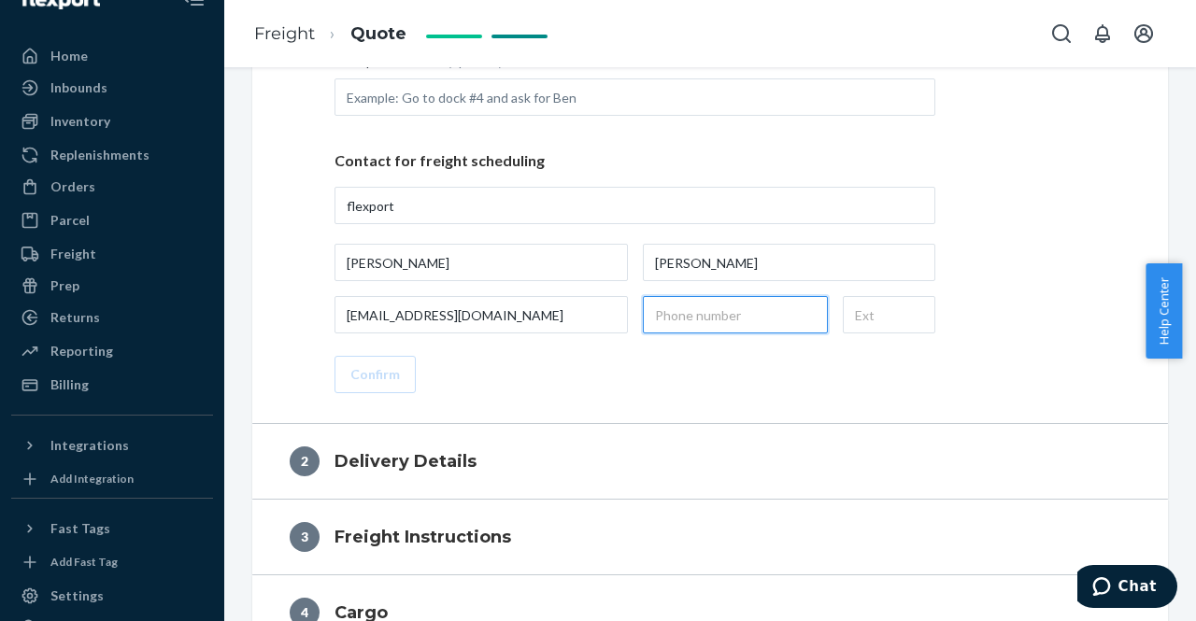
click at [690, 325] on input "text" at bounding box center [735, 314] width 185 height 37
type input "[PHONE_NUMBER]"
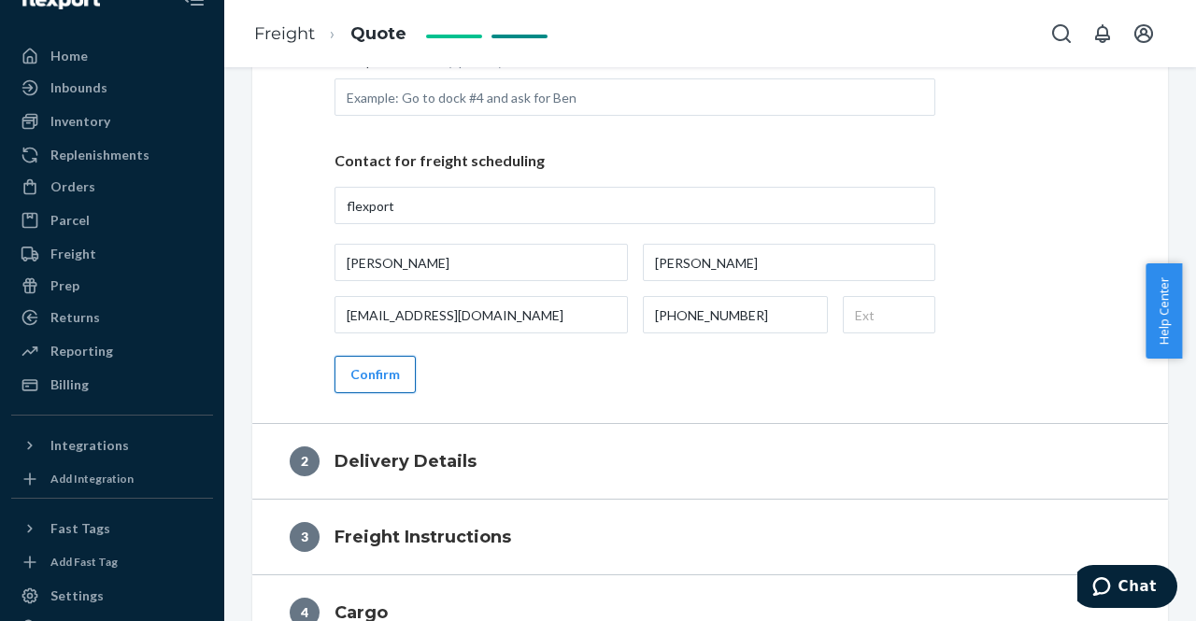
click at [376, 367] on button "Confirm" at bounding box center [375, 374] width 81 height 37
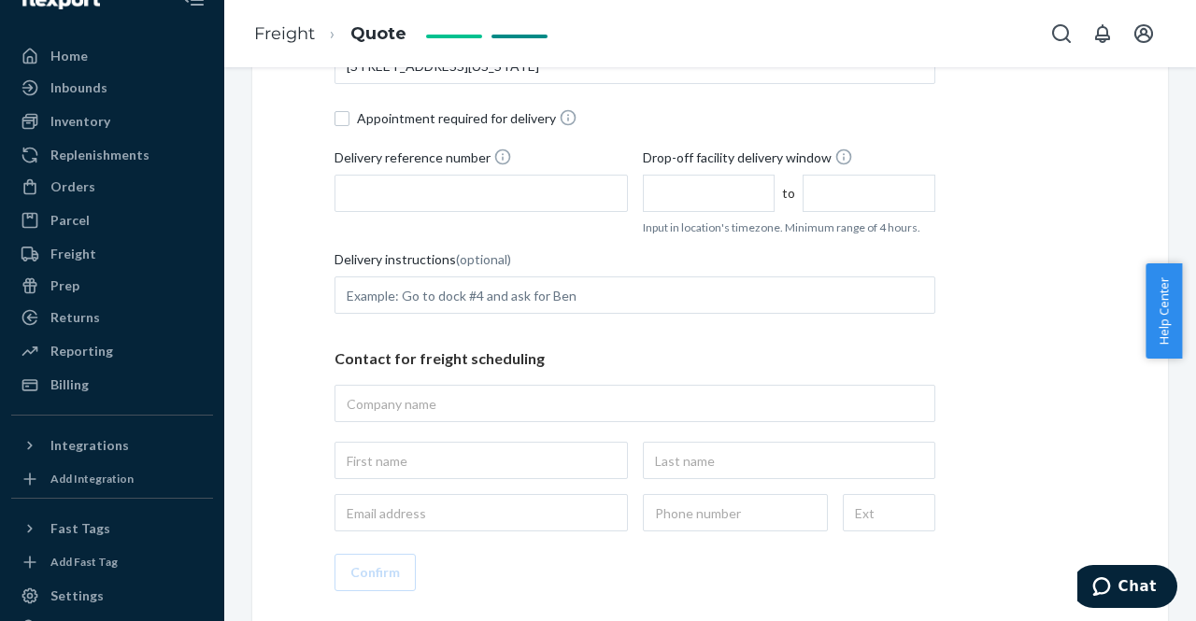
scroll to position [535, 0]
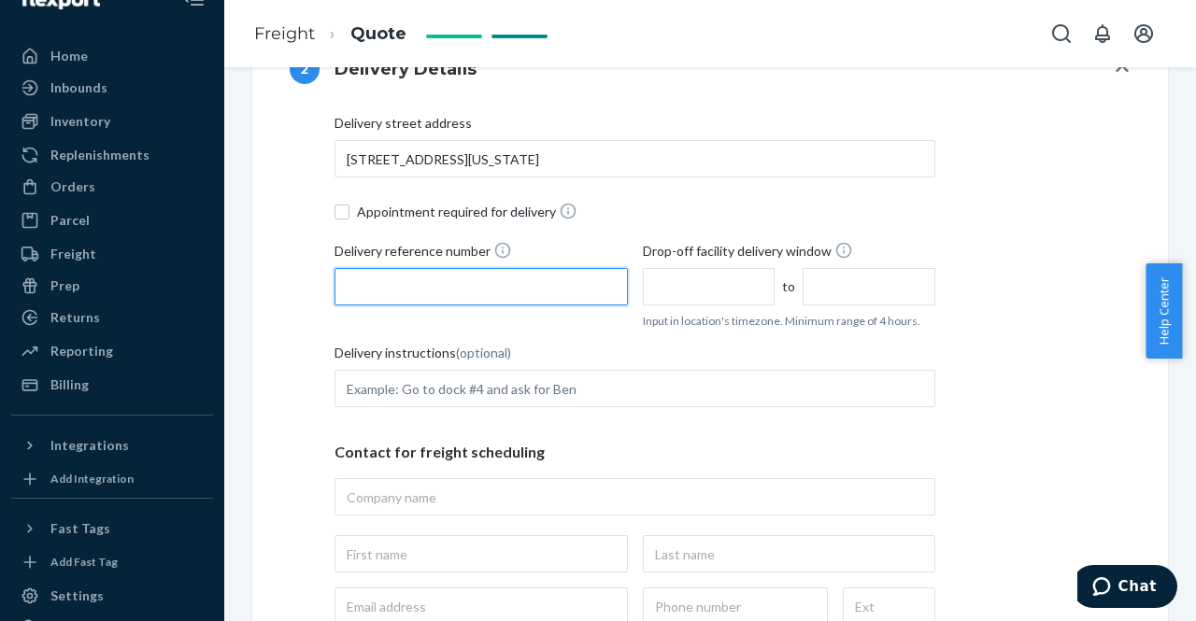
click at [389, 274] on input "Delivery reference number" at bounding box center [481, 286] width 293 height 37
type input "86141953"
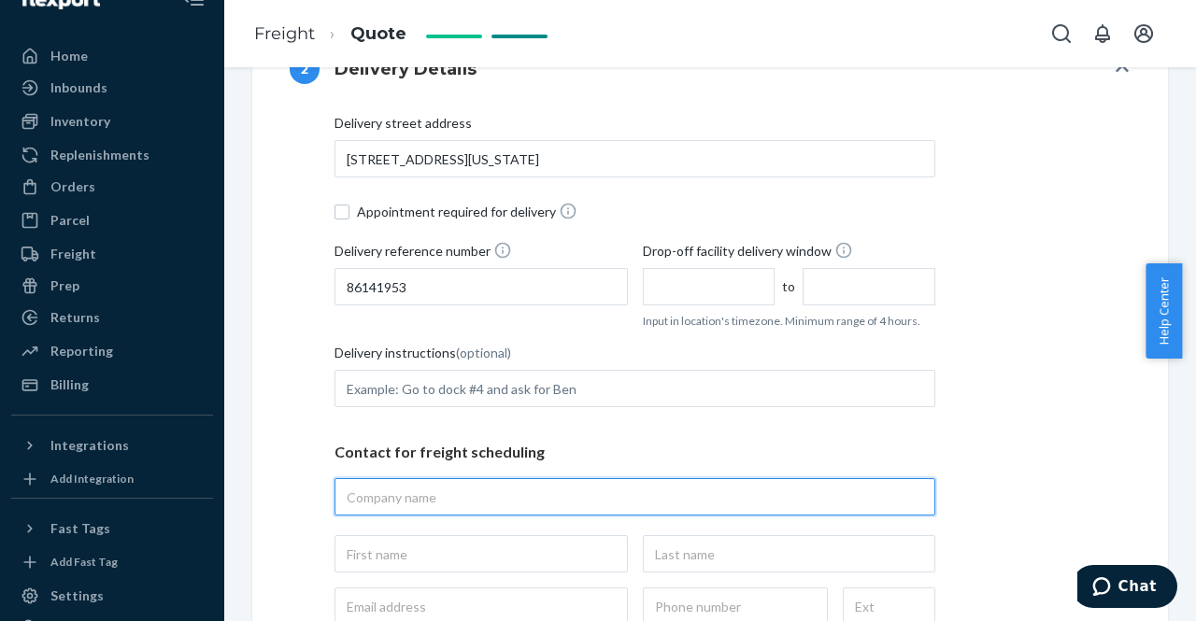
click at [400, 498] on input "text" at bounding box center [635, 496] width 601 height 37
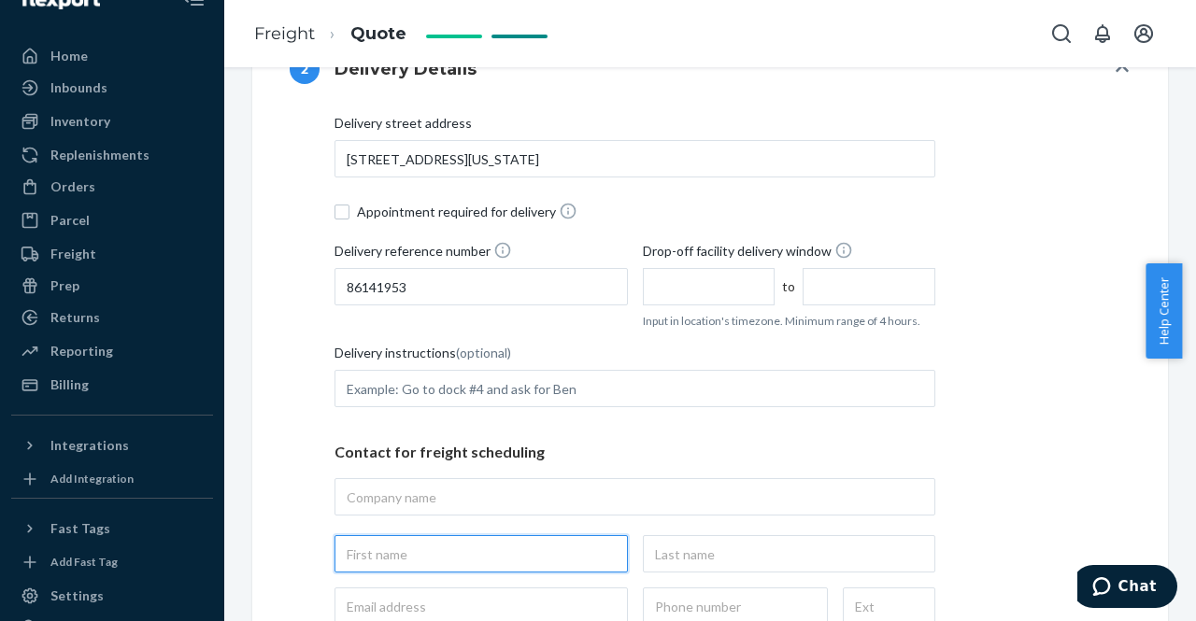
click at [371, 552] on input "text" at bounding box center [481, 553] width 293 height 37
type input "abig"
click at [371, 552] on input "abig" at bounding box center [481, 553] width 293 height 37
paste input "[PERSON_NAME]"
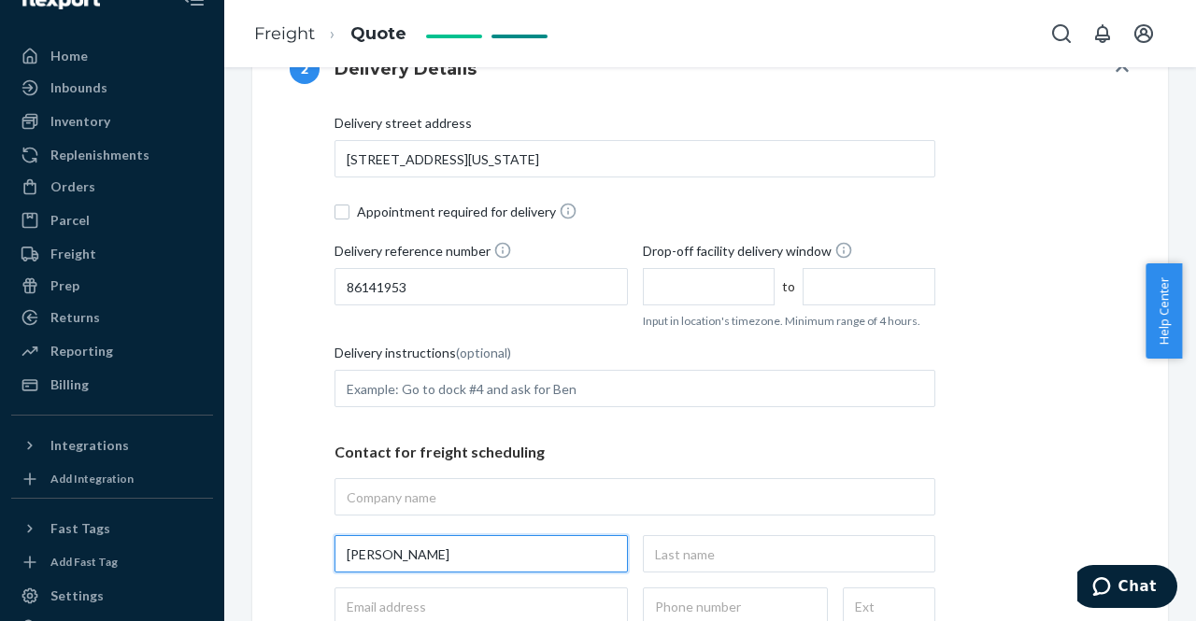
drag, startPoint x: 437, startPoint y: 556, endPoint x: 390, endPoint y: 551, distance: 47.9
click at [390, 551] on input "[PERSON_NAME]" at bounding box center [481, 553] width 293 height 37
click at [419, 550] on input "[PERSON_NAME]" at bounding box center [481, 553] width 293 height 37
drag, startPoint x: 442, startPoint y: 551, endPoint x: 388, endPoint y: 552, distance: 54.2
click at [388, 552] on input "[PERSON_NAME]" at bounding box center [481, 553] width 293 height 37
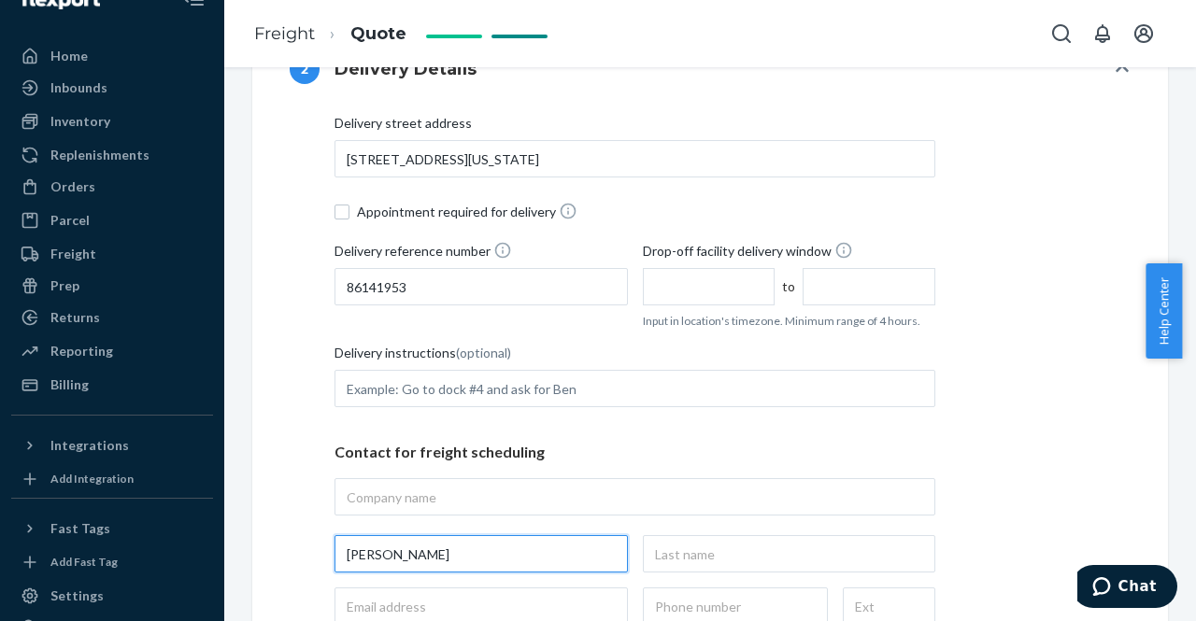
type input "[PERSON_NAME]"
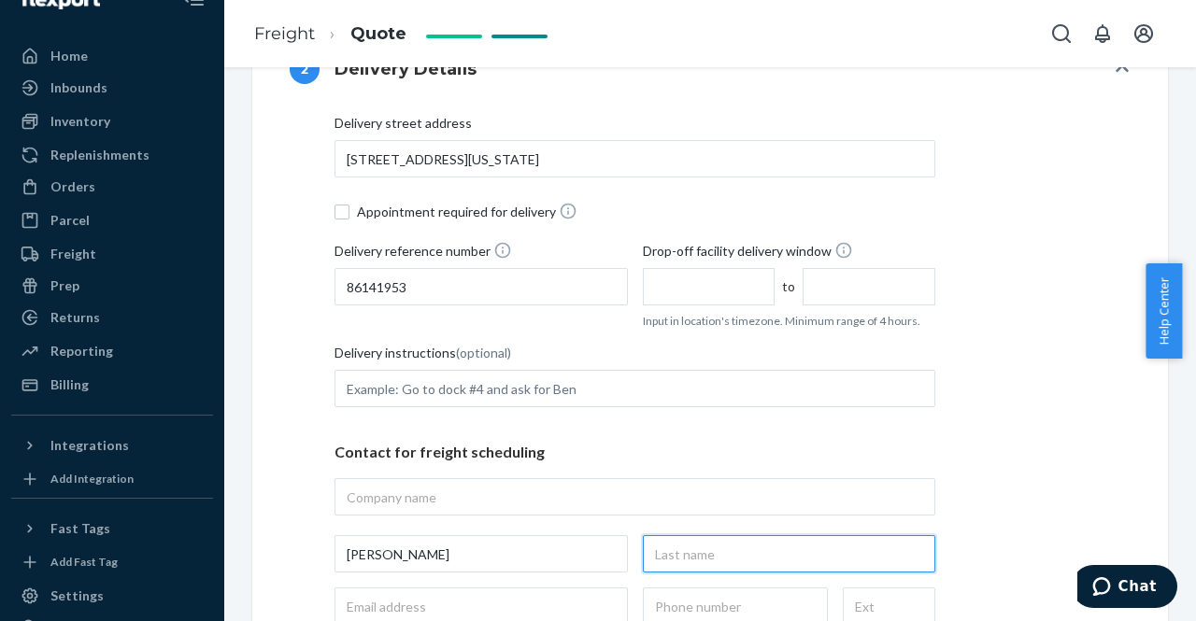
click at [656, 560] on input "text" at bounding box center [789, 553] width 293 height 37
paste input "[PERSON_NAME]"
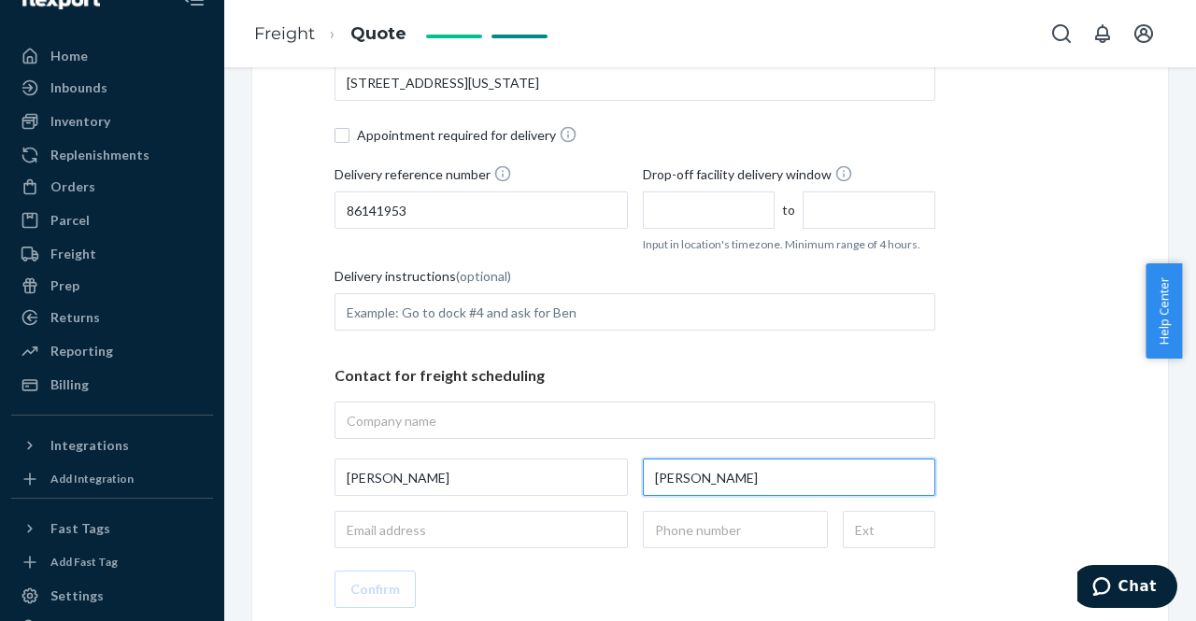
scroll to position [628, 0]
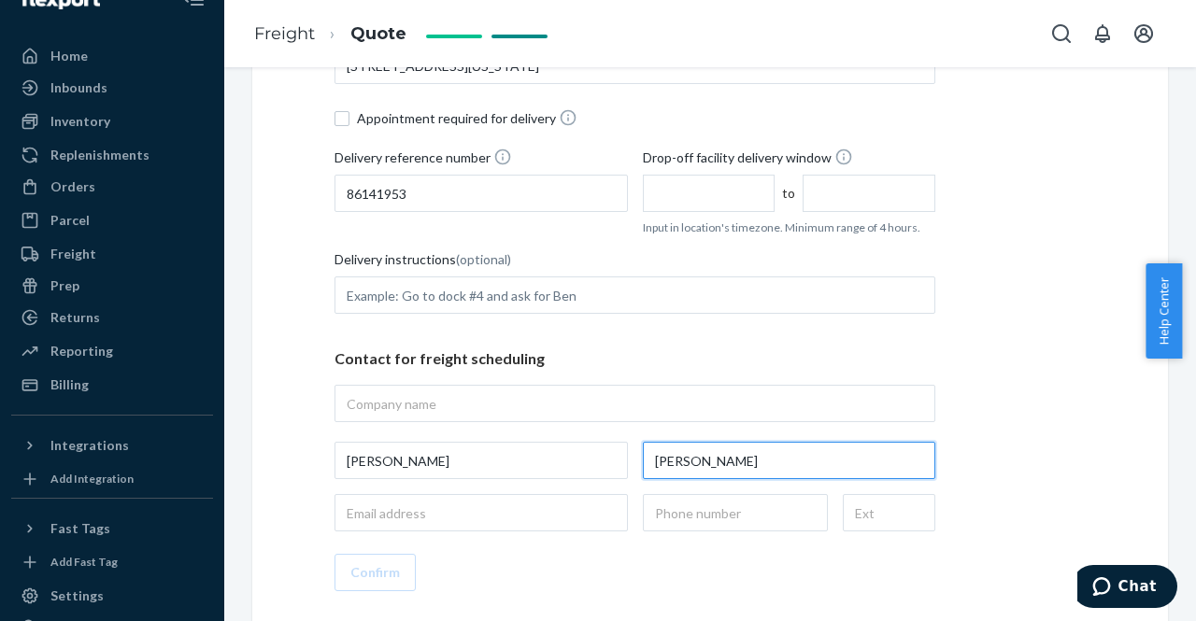
type input "[PERSON_NAME]"
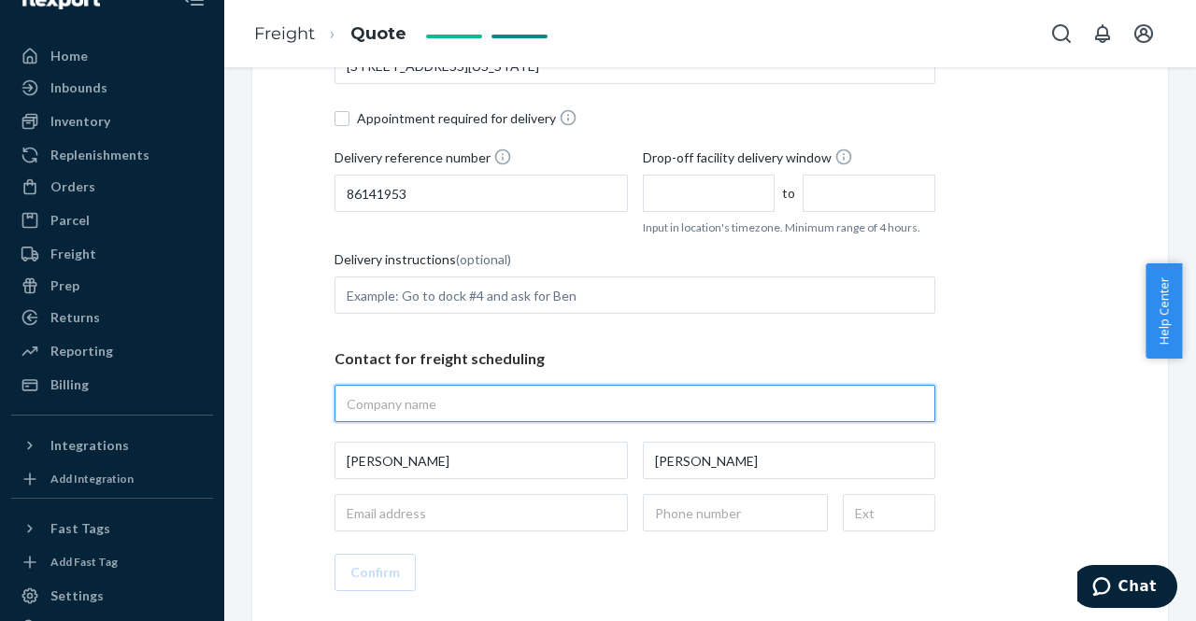
click at [422, 403] on input "text" at bounding box center [635, 403] width 601 height 37
click at [397, 419] on input "text" at bounding box center [635, 403] width 601 height 37
paste input "[GEOGRAPHIC_DATA]"
type input "[GEOGRAPHIC_DATA]"
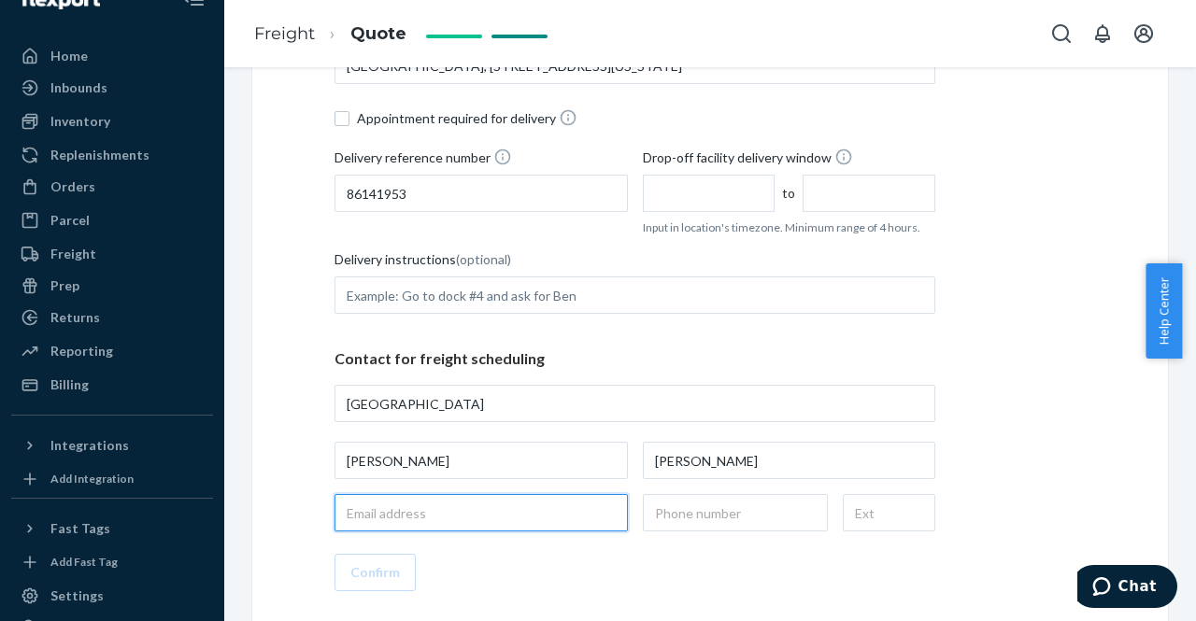
click at [420, 520] on input "email" at bounding box center [481, 512] width 293 height 37
type input "[STREET_ADDRESS][US_STATE]"
paste input "[PERSON_NAME][EMAIL_ADDRESS][PERSON_NAME][DOMAIN_NAME]"
type input "[PERSON_NAME][EMAIL_ADDRESS][PERSON_NAME][DOMAIN_NAME]"
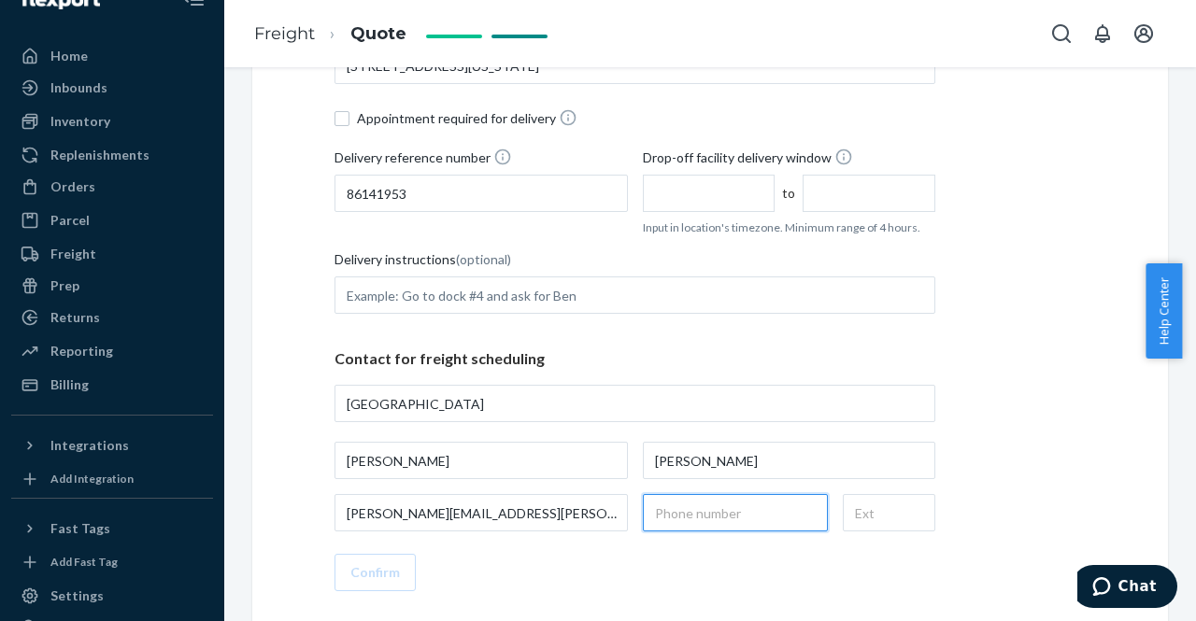
type input "[GEOGRAPHIC_DATA], [STREET_ADDRESS][US_STATE]"
click at [715, 519] on input "text" at bounding box center [735, 512] width 185 height 37
drag, startPoint x: 715, startPoint y: 519, endPoint x: 668, endPoint y: 511, distance: 47.3
click at [668, 511] on input "text" at bounding box center [735, 512] width 185 height 37
paste input "[PHONE_NUMBER]"
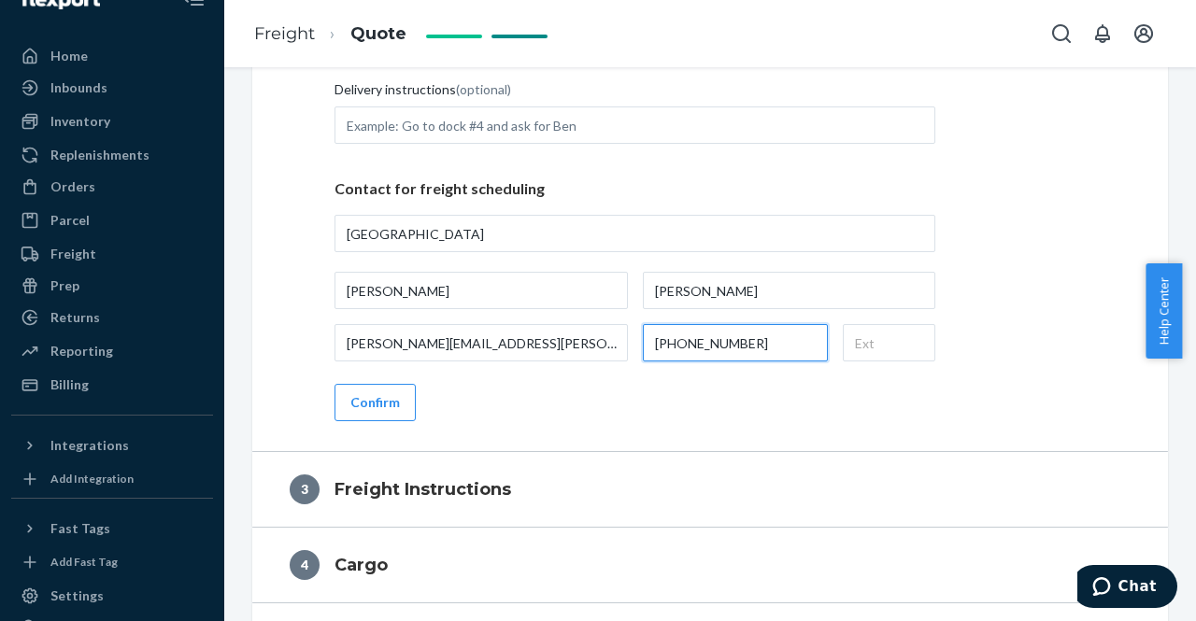
scroll to position [815, 0]
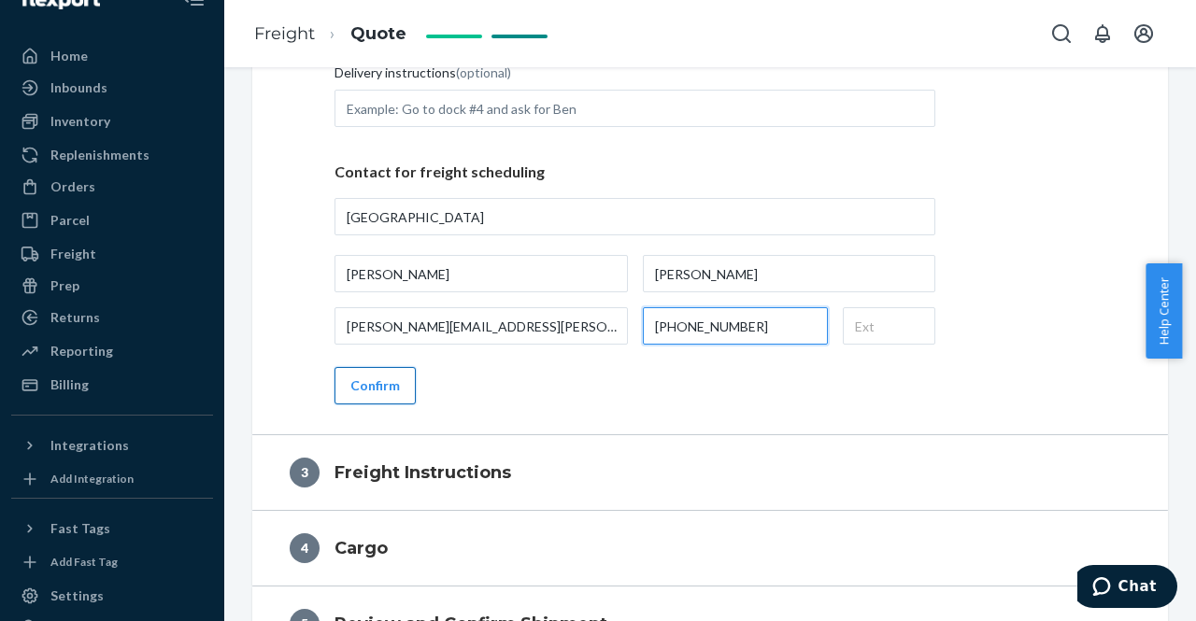
type input "[PHONE_NUMBER]"
click at [358, 386] on button "Confirm" at bounding box center [375, 385] width 81 height 37
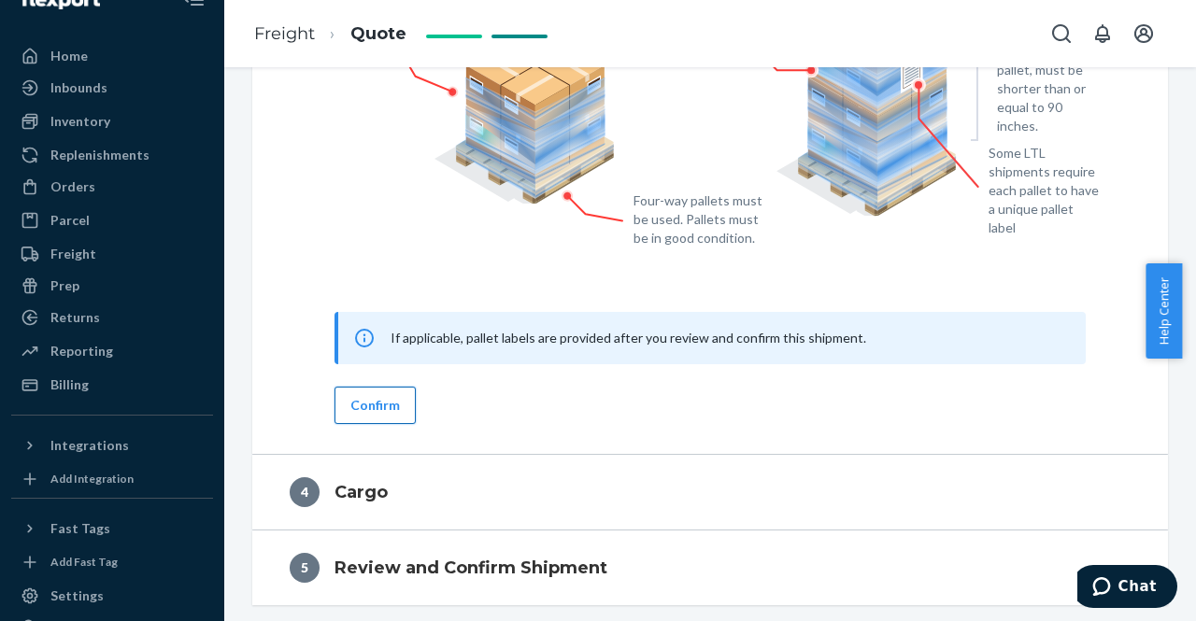
click at [396, 409] on button "Confirm" at bounding box center [375, 405] width 81 height 37
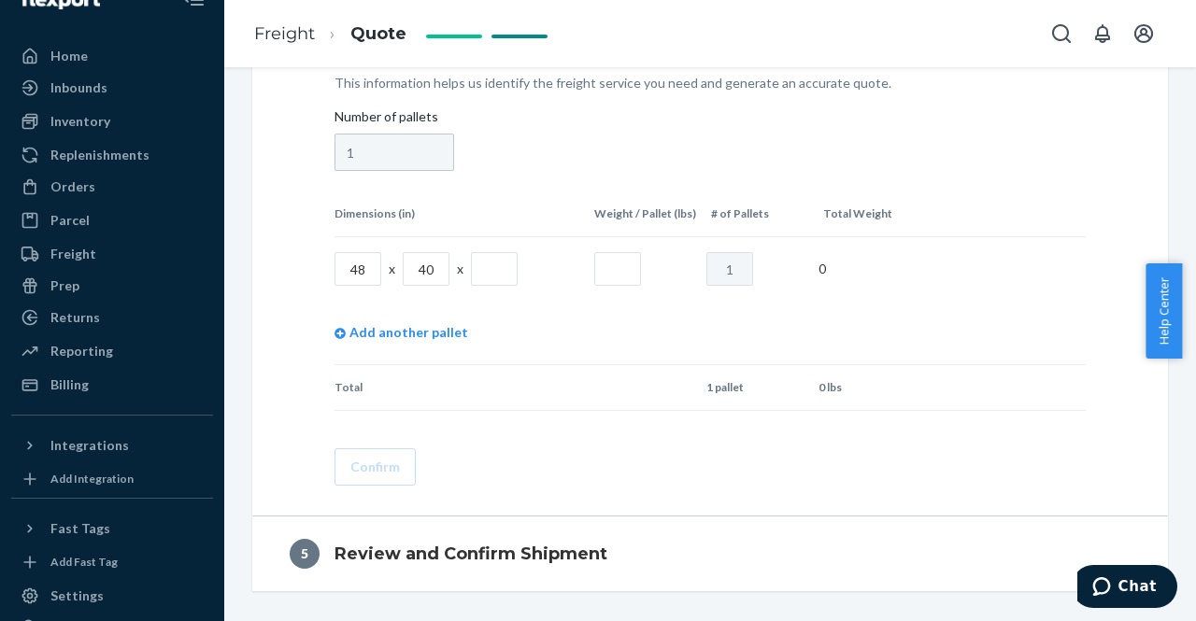
scroll to position [722, 0]
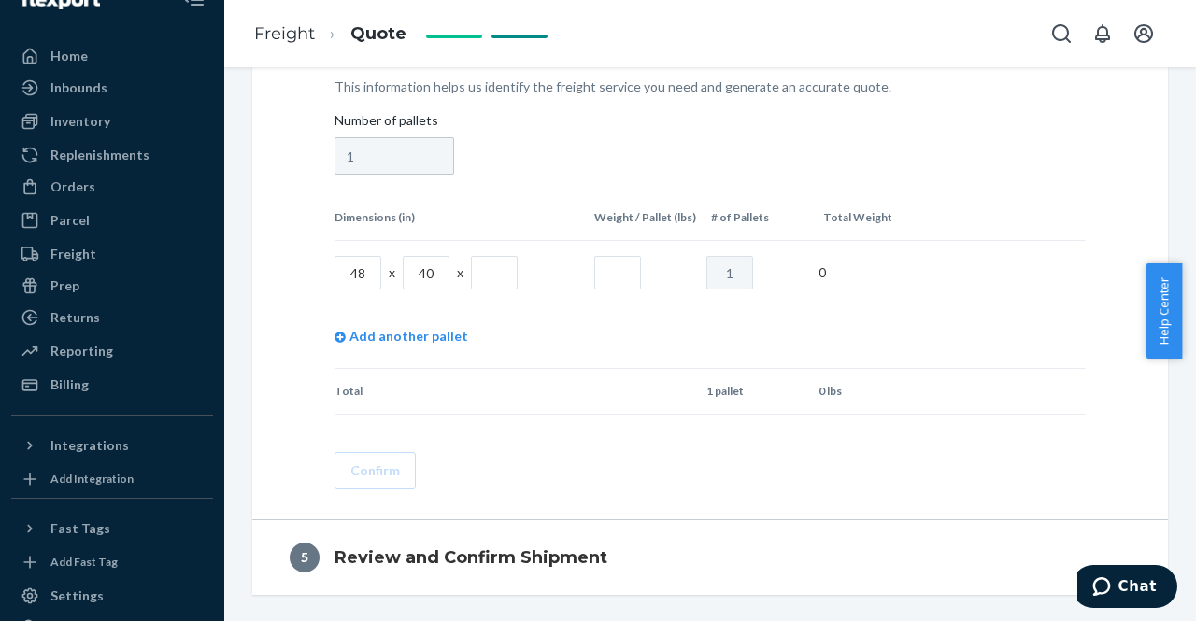
click at [492, 274] on input "text" at bounding box center [494, 273] width 47 height 34
type input "49"
click at [616, 277] on input "text" at bounding box center [617, 273] width 47 height 34
type input "150"
click at [385, 472] on button "Confirm" at bounding box center [375, 470] width 81 height 37
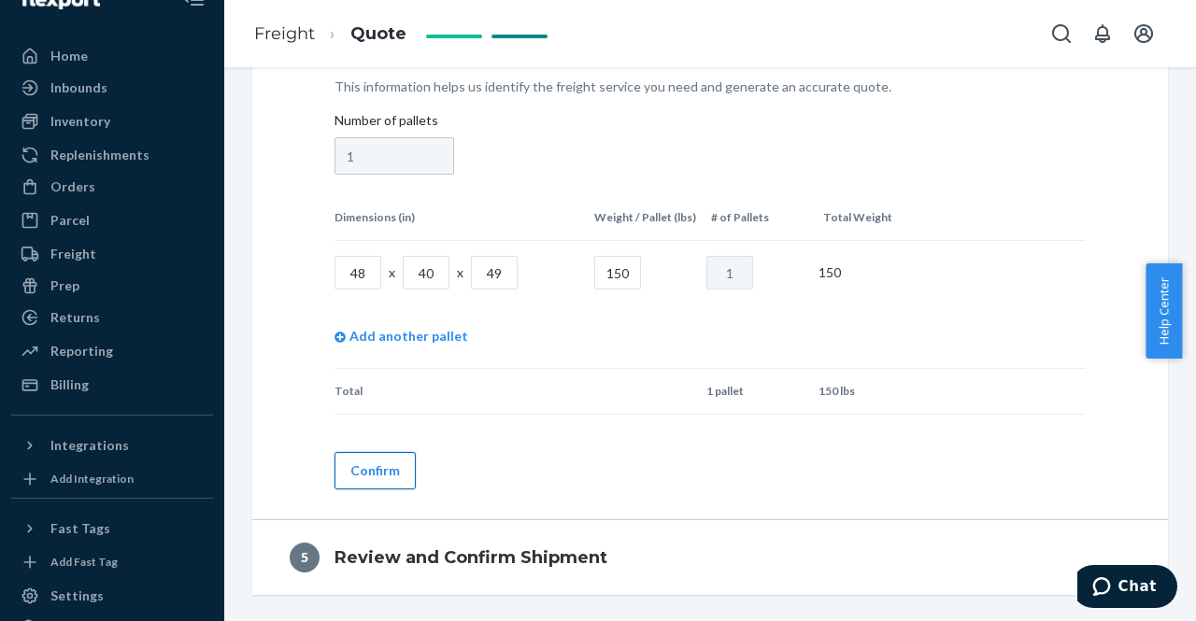
scroll to position [691, 0]
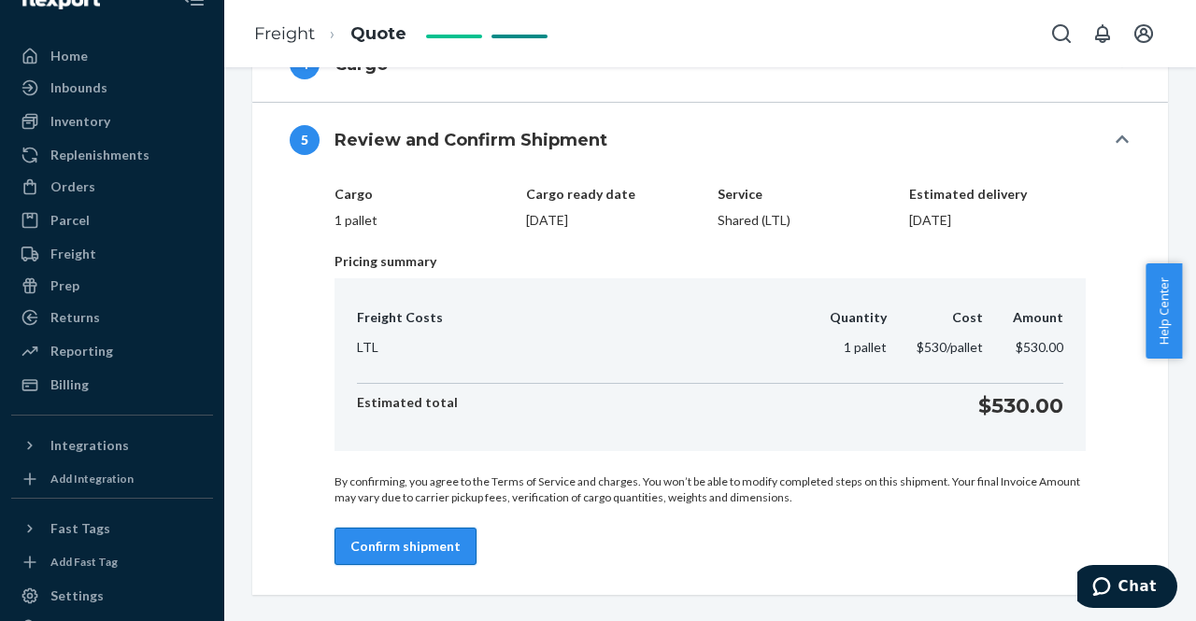
click at [411, 539] on button "Confirm shipment" at bounding box center [406, 546] width 142 height 37
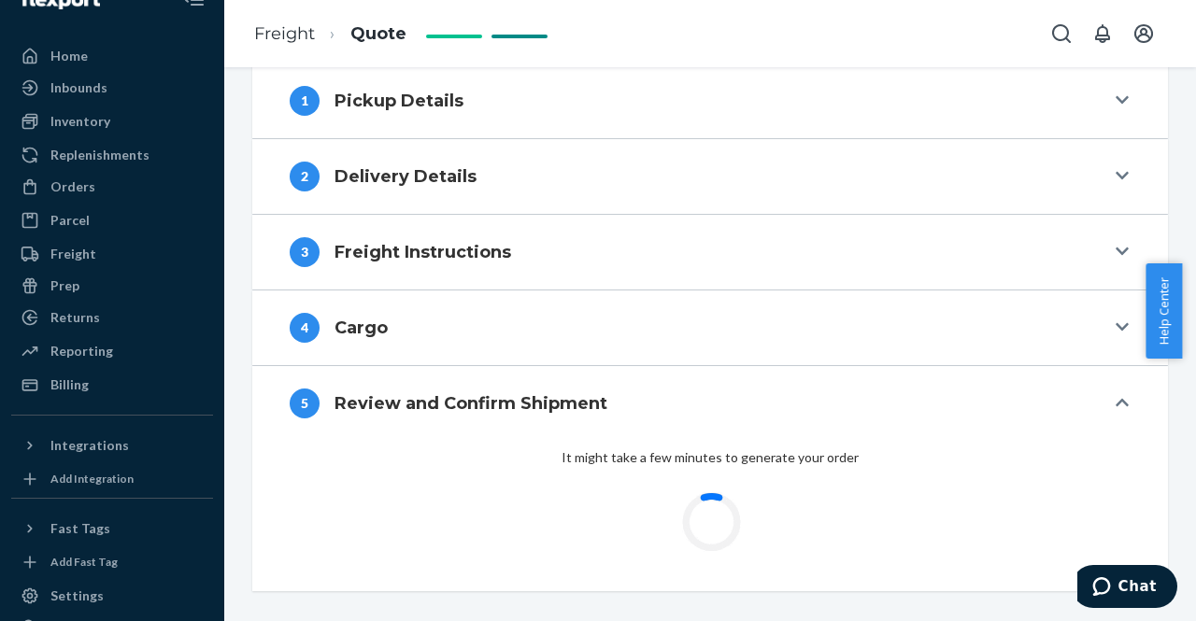
scroll to position [424, 0]
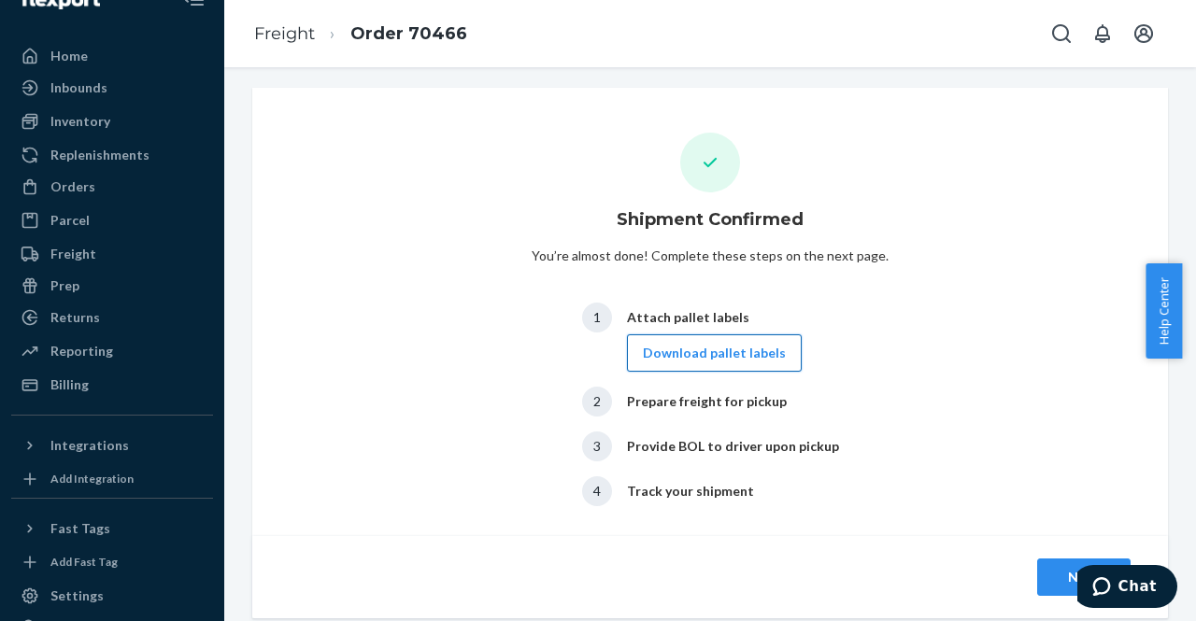
click at [757, 364] on button "Download pallet labels" at bounding box center [714, 353] width 175 height 37
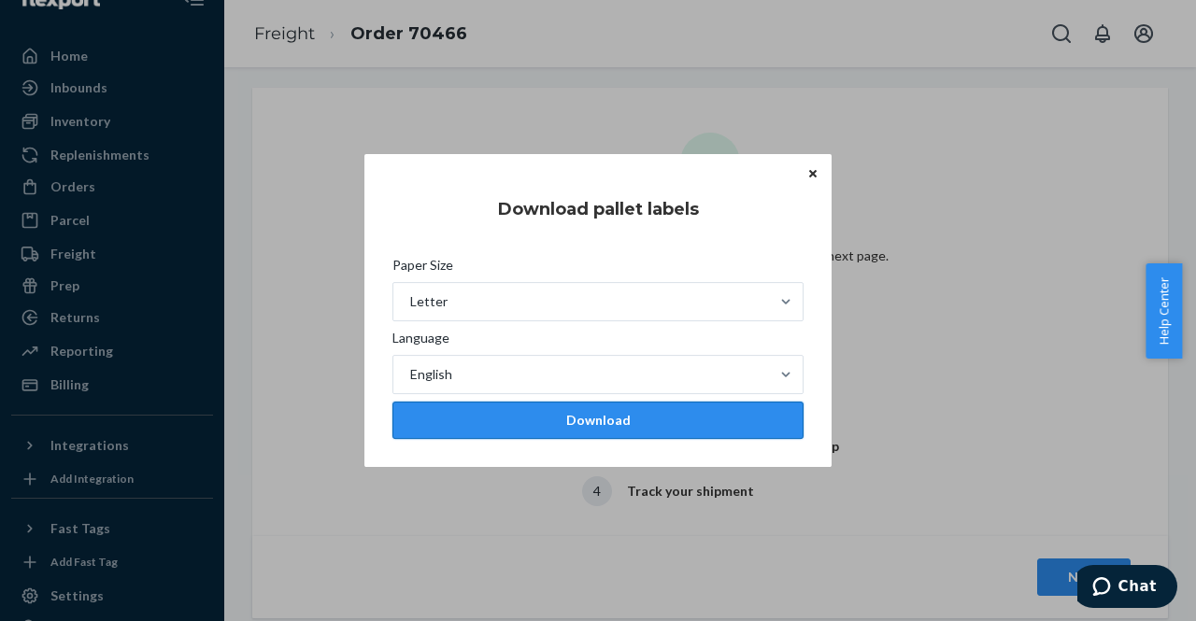
click at [620, 421] on div "Download" at bounding box center [597, 420] width 379 height 19
click at [817, 171] on button "Close" at bounding box center [813, 174] width 19 height 21
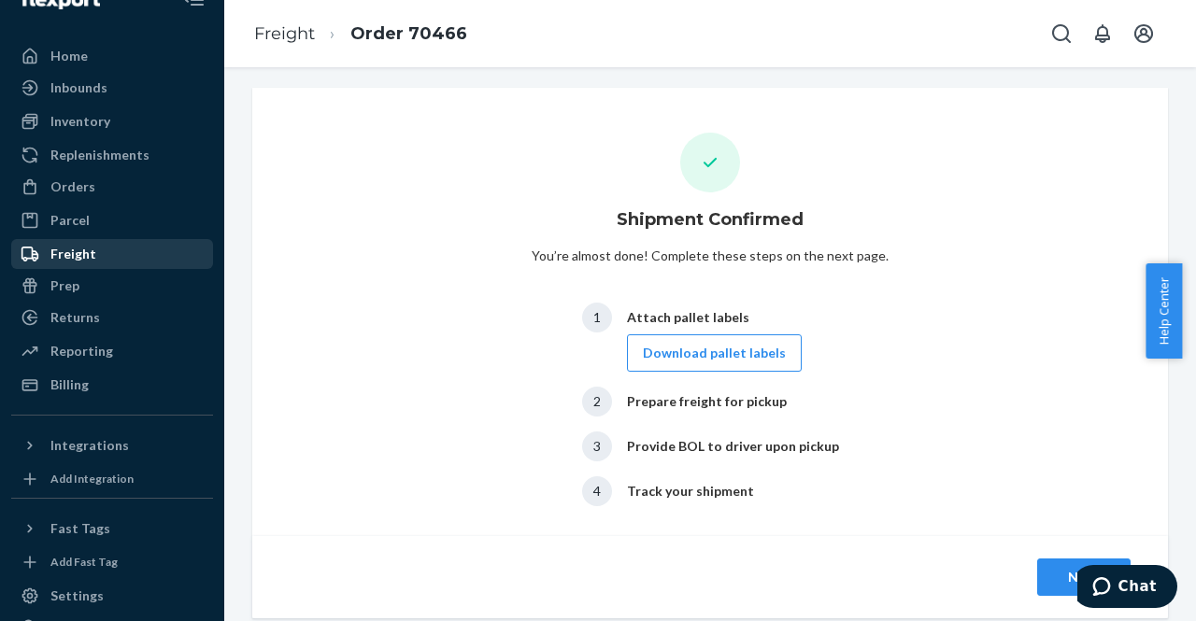
click at [78, 249] on div "Freight" at bounding box center [73, 254] width 46 height 19
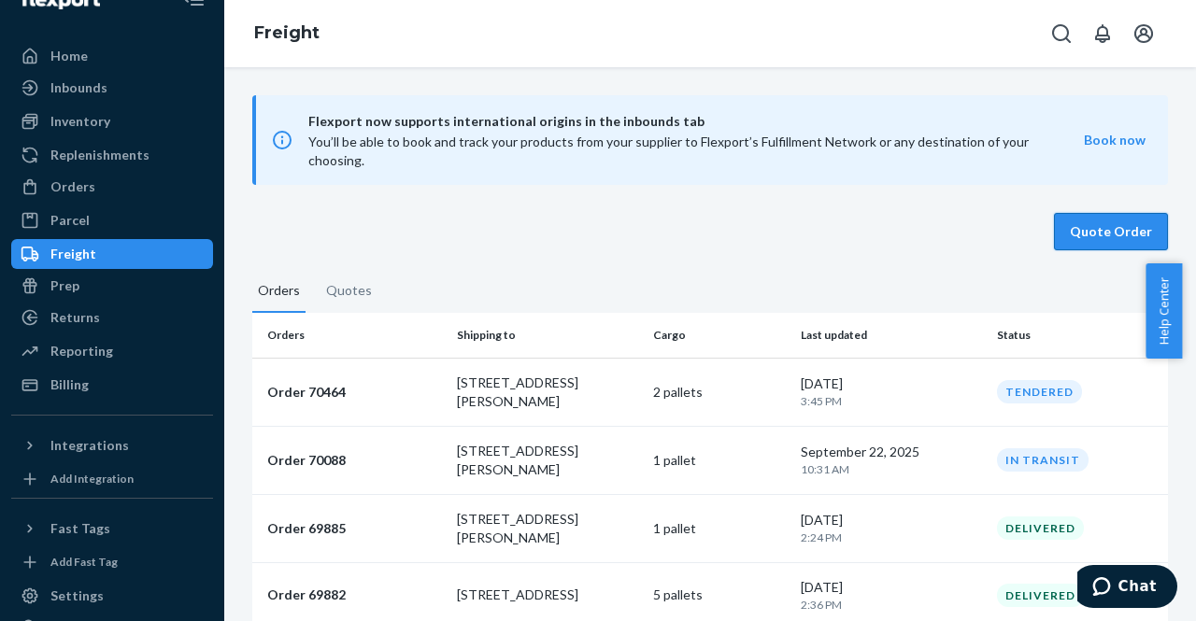
click at [1103, 214] on button "Quote Order" at bounding box center [1111, 231] width 114 height 37
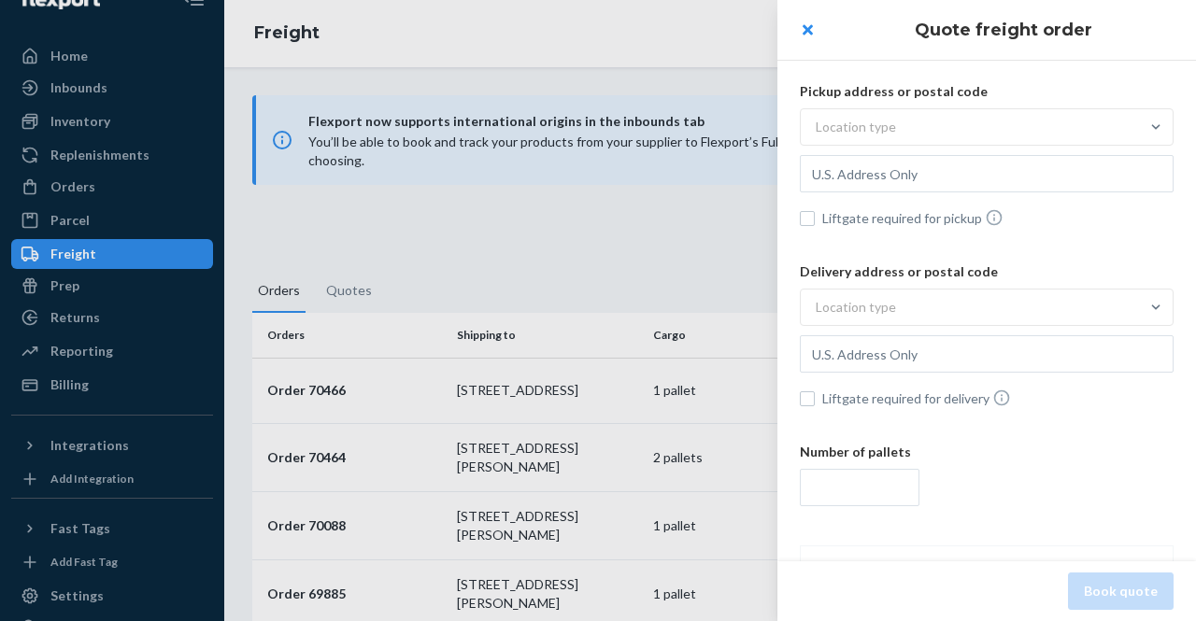
click at [880, 130] on div "Location type" at bounding box center [856, 127] width 80 height 19
click at [723, 127] on input "Location type" at bounding box center [723, 127] width 0 height 0
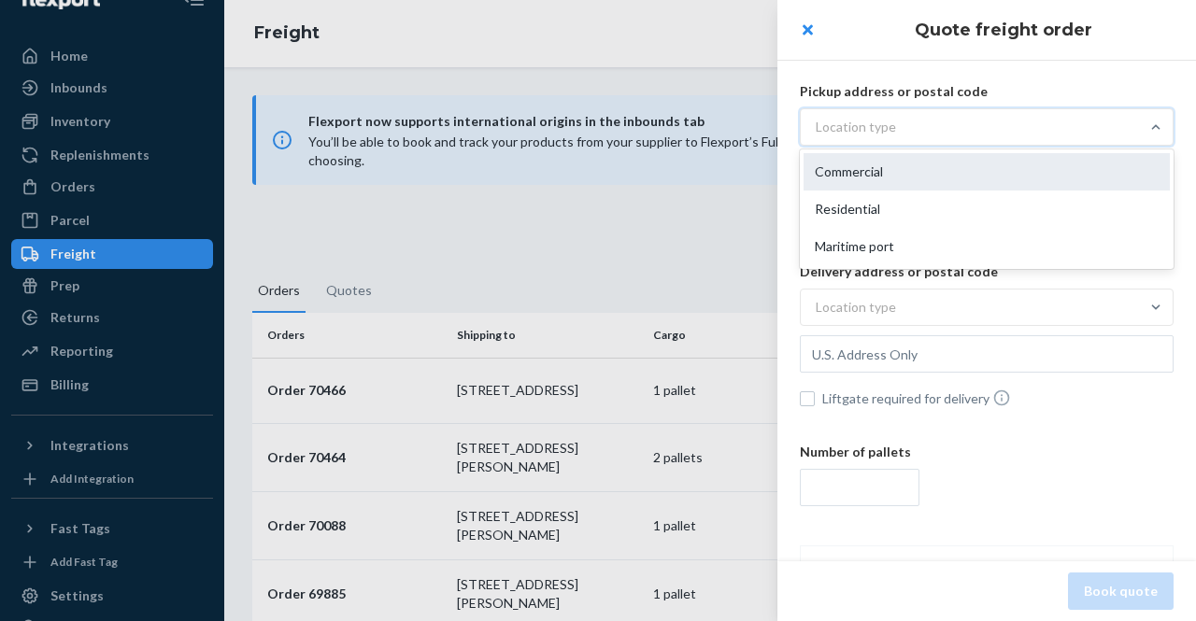
click at [872, 171] on div "Commercial" at bounding box center [987, 171] width 366 height 37
click at [723, 127] on input "option Commercial focused, 1 of 3. 3 results available. Use Up and Down to choo…" at bounding box center [723, 127] width 0 height 0
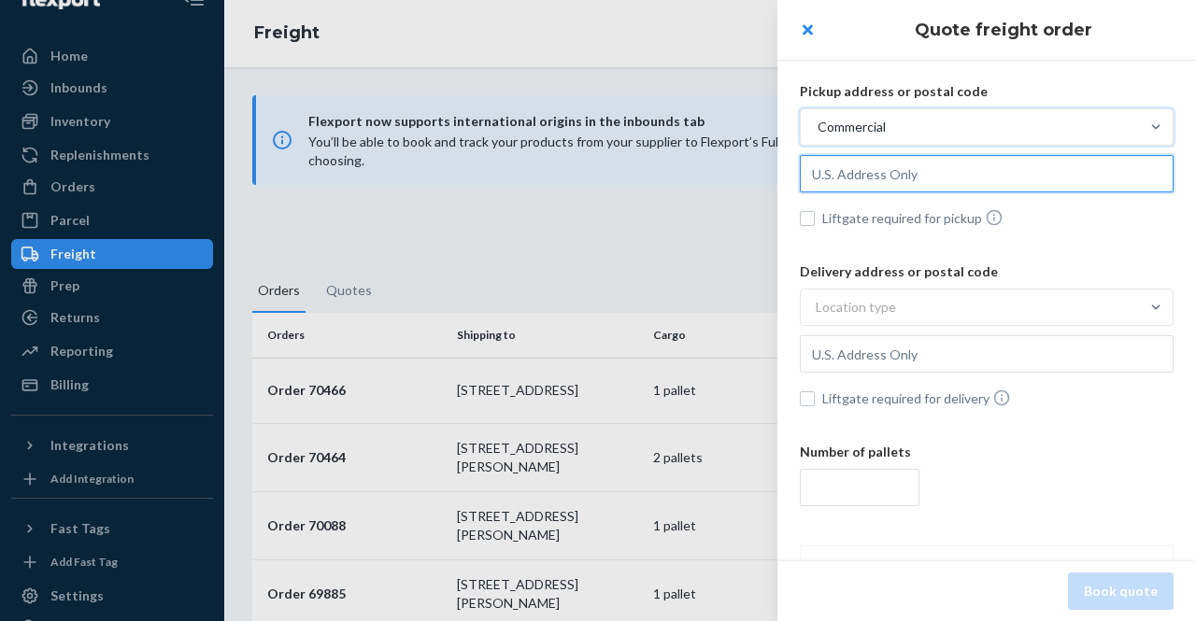
click at [884, 178] on input "text" at bounding box center [987, 173] width 374 height 37
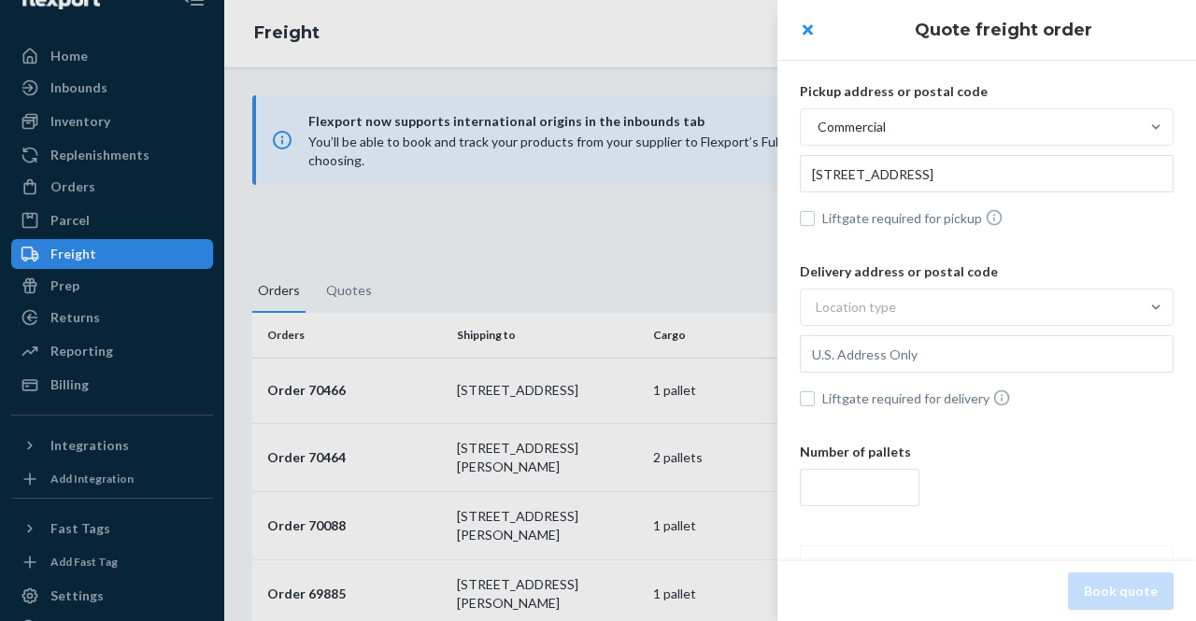
type input "[STREET_ADDRESS]"
click at [846, 307] on div "Location type" at bounding box center [856, 307] width 80 height 19
click at [723, 307] on input "Location type" at bounding box center [723, 307] width 0 height 0
click at [843, 349] on div "Commercial" at bounding box center [987, 352] width 366 height 37
click at [723, 307] on input "option Commercial focused, 1 of 3. 3 results available. Use Up and Down to choo…" at bounding box center [723, 307] width 0 height 0
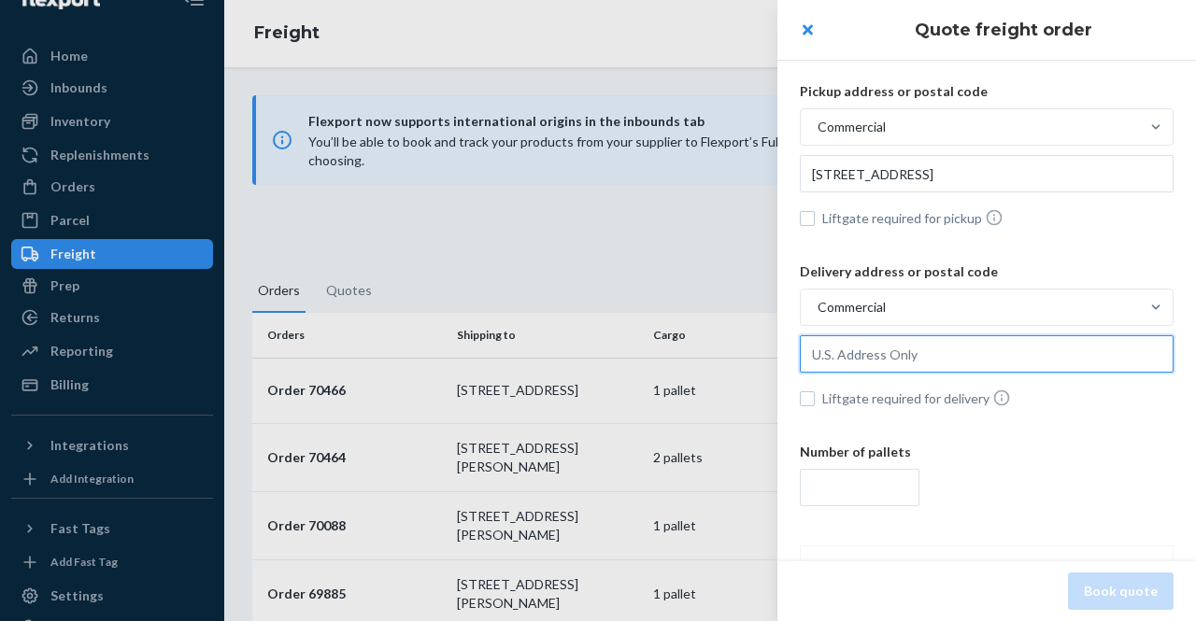
click at [841, 344] on input "text" at bounding box center [987, 353] width 374 height 37
click at [907, 357] on input "text" at bounding box center [987, 353] width 374 height 37
paste input "[STREET_ADDRESS]"
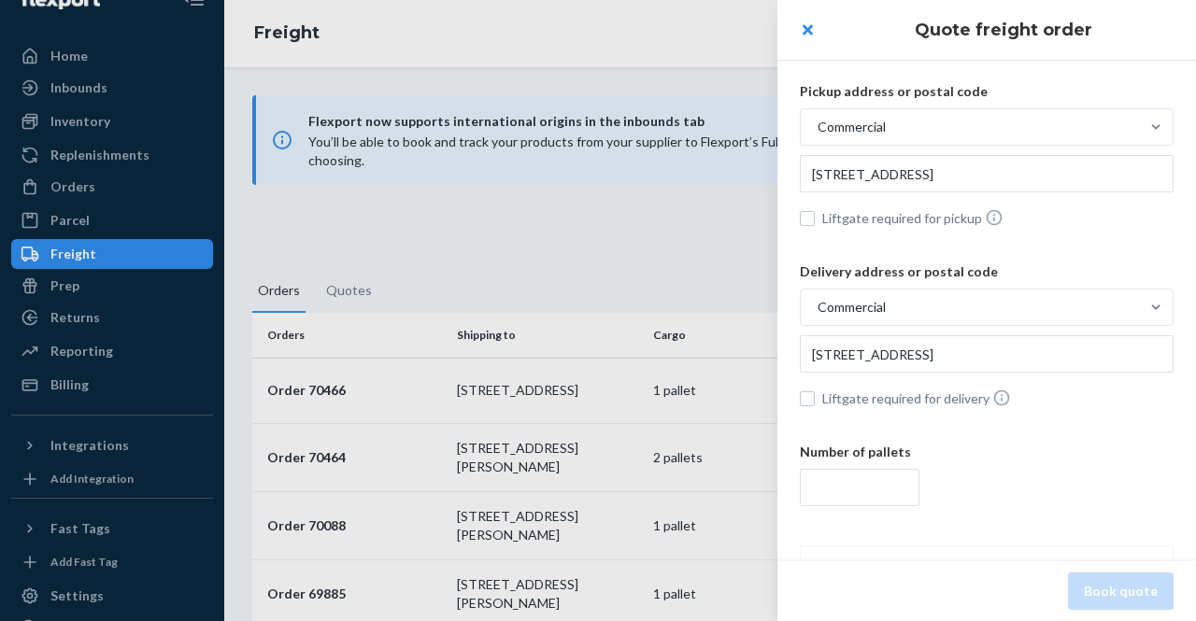
type input "[STREET_ADDRESS]"
click at [873, 489] on input "number" at bounding box center [860, 487] width 120 height 37
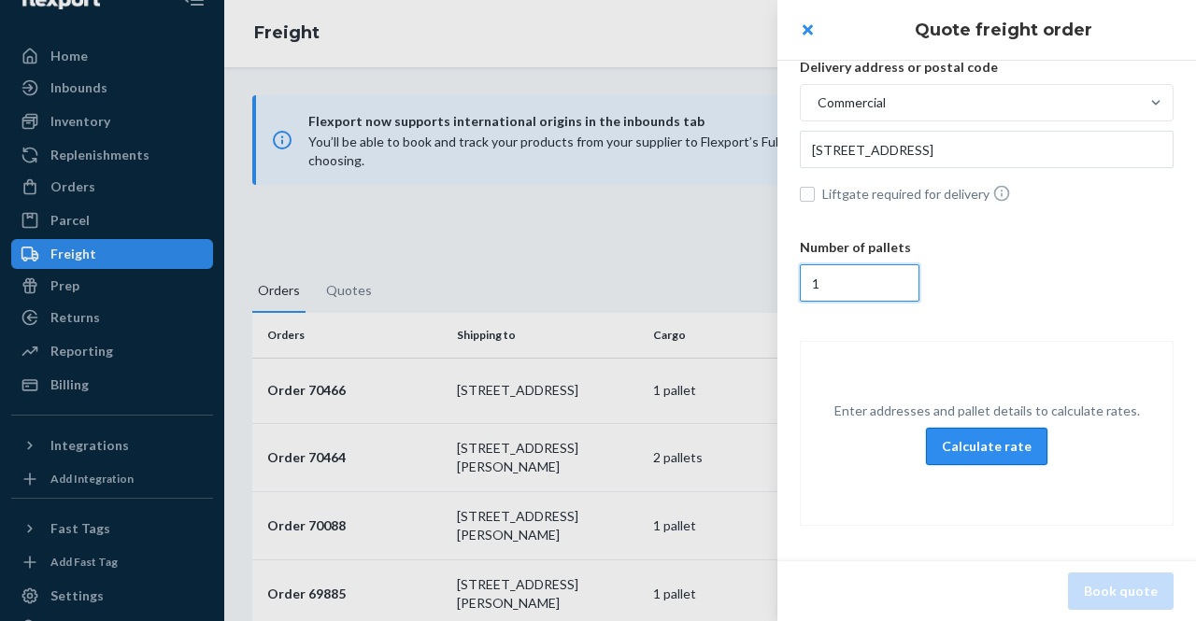
type input "1"
click at [1016, 438] on button "Calculate rate" at bounding box center [986, 446] width 121 height 37
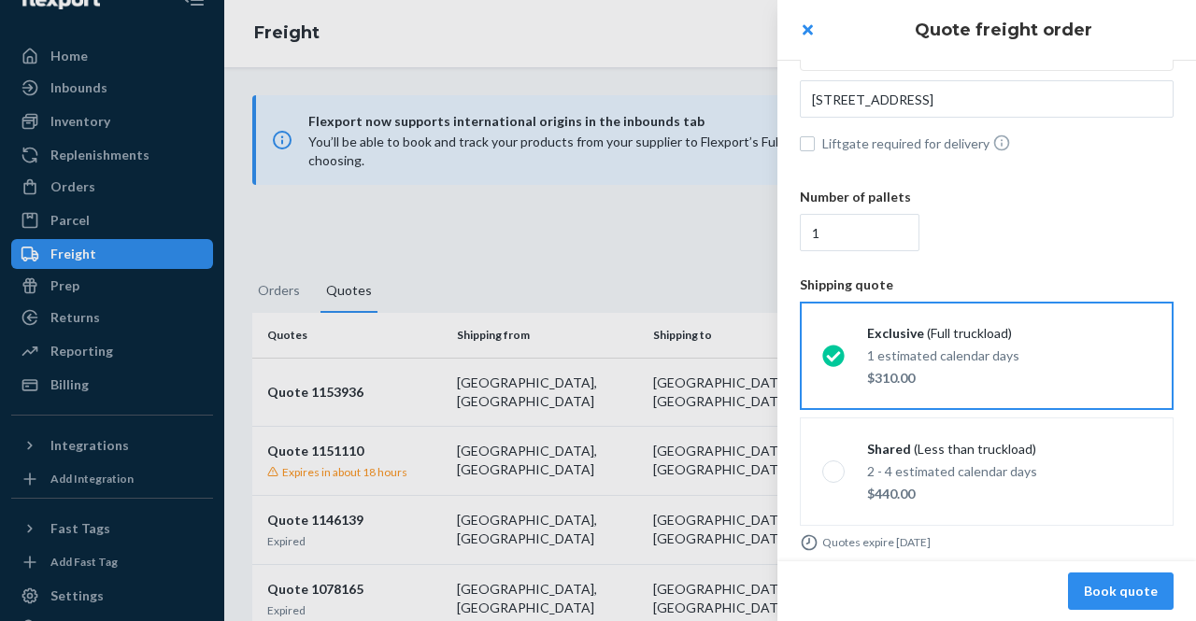
scroll to position [263, 0]
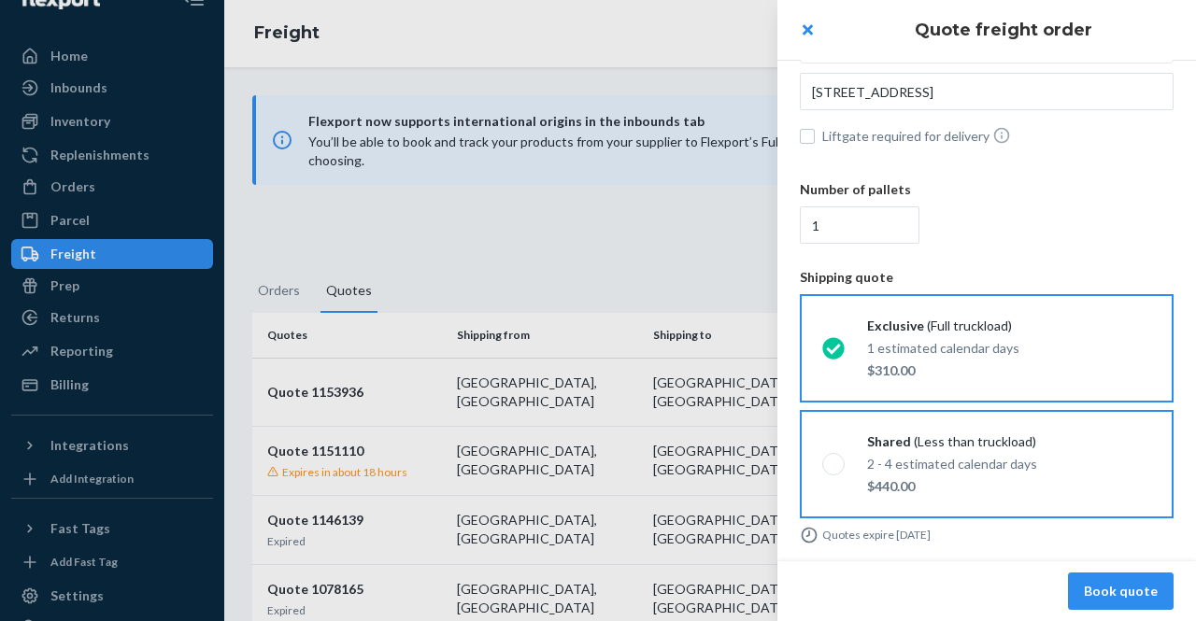
click at [916, 467] on p "2 - 4 estimated calendar days" at bounding box center [952, 464] width 170 height 19
radio input "true"
radio input "false"
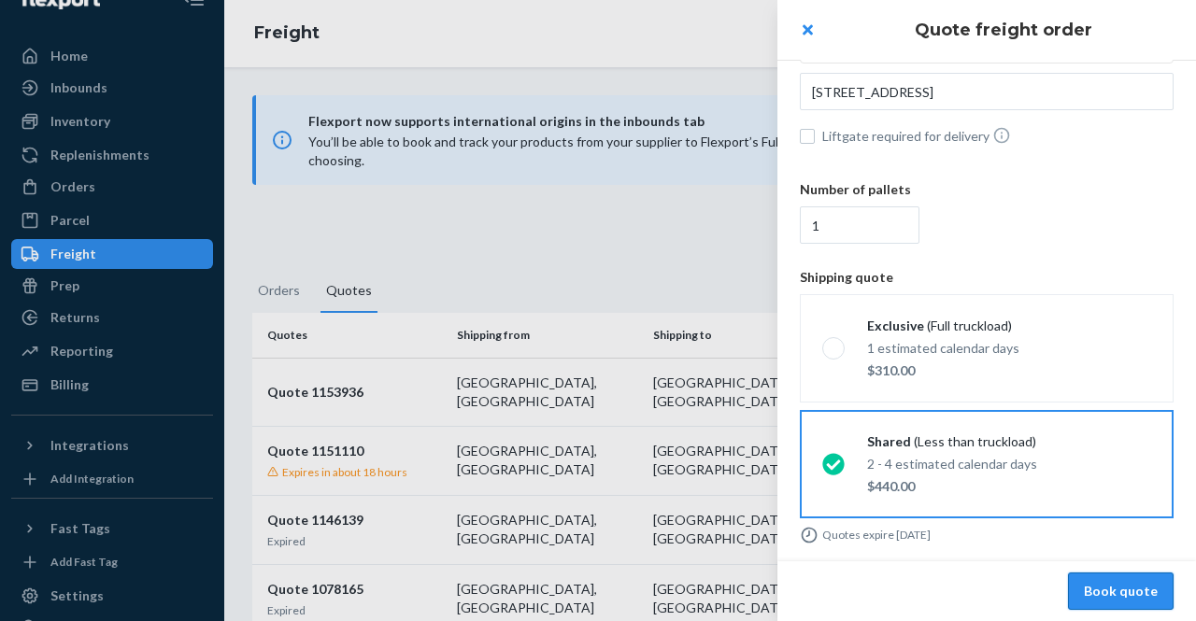
click at [1135, 589] on button "Book quote" at bounding box center [1121, 591] width 106 height 37
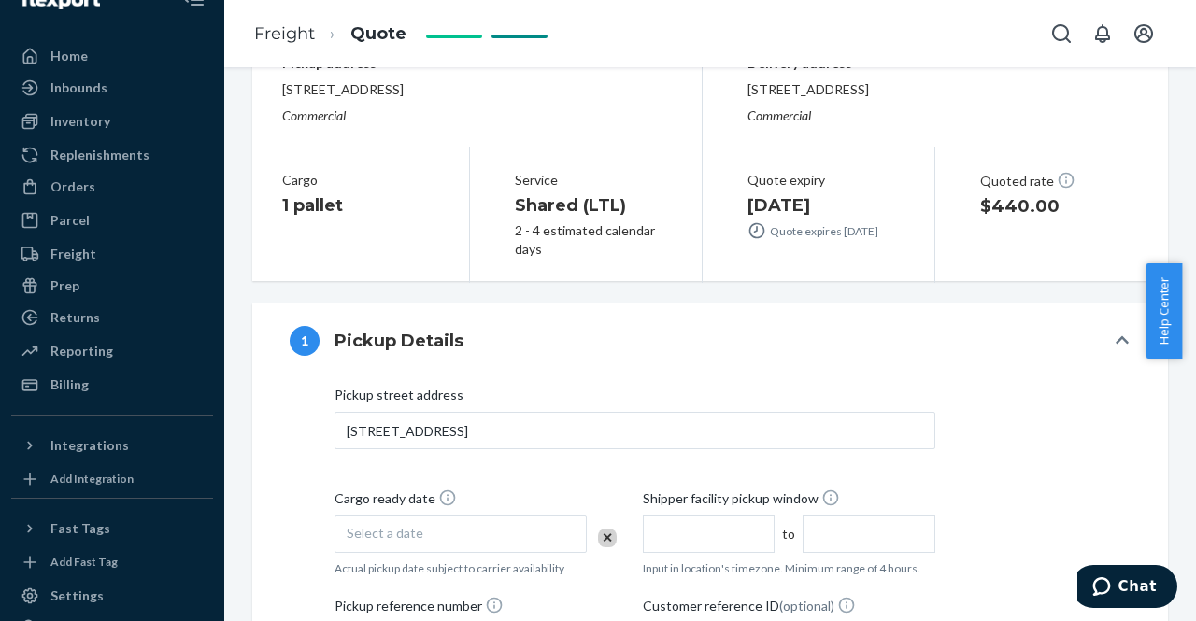
scroll to position [280, 0]
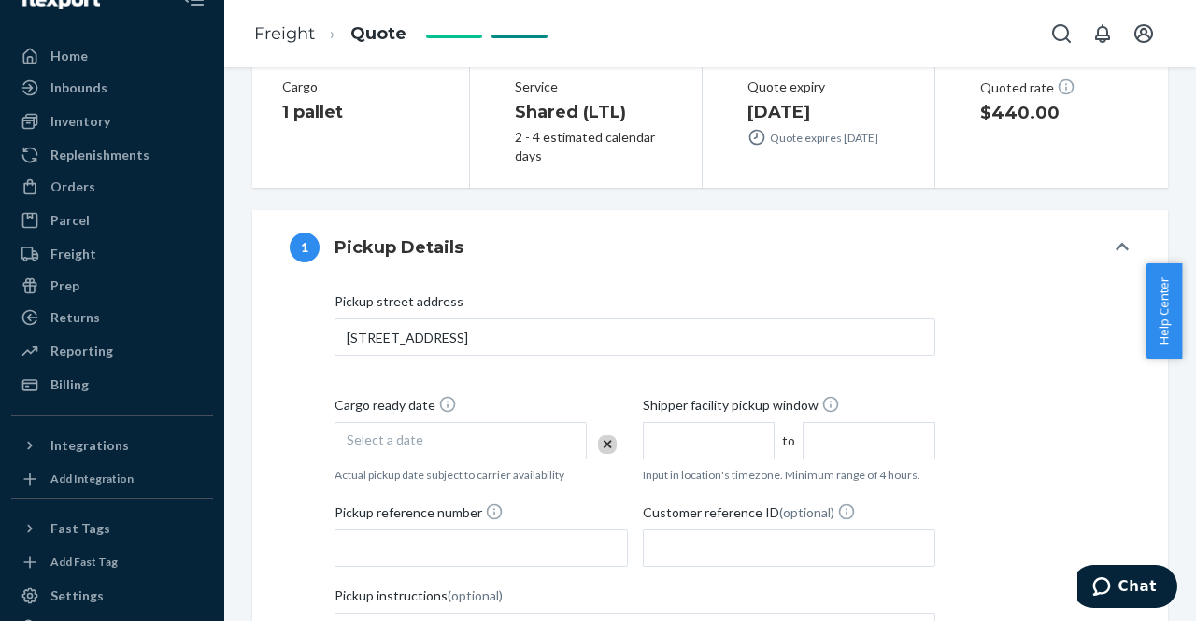
click at [392, 440] on span "Select a date" at bounding box center [385, 440] width 77 height 16
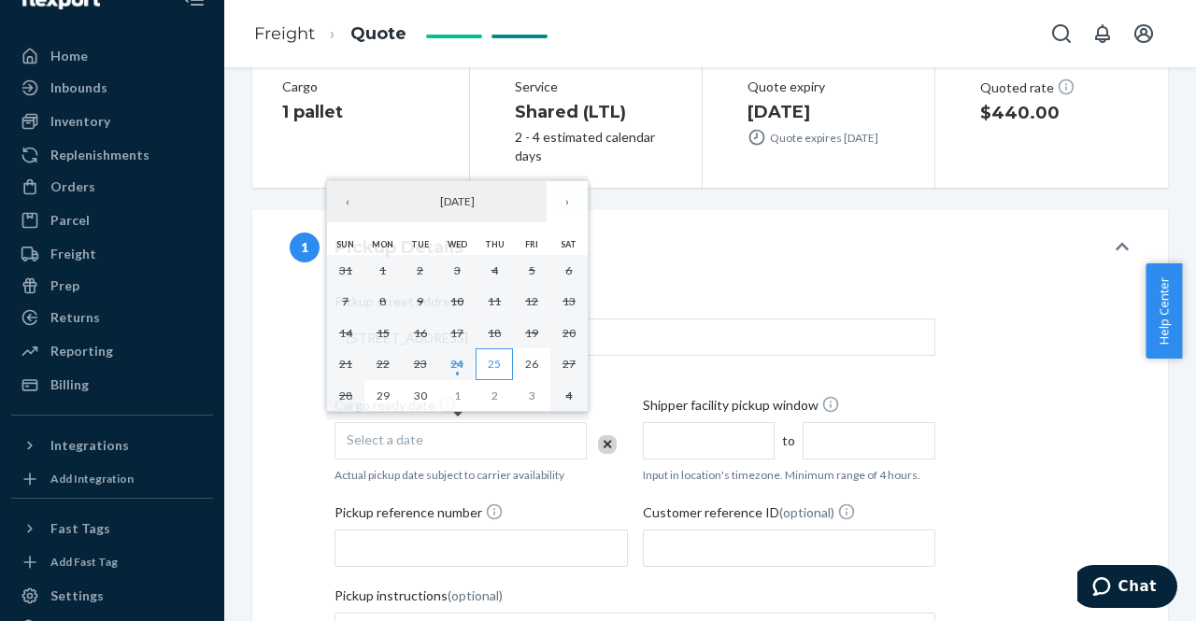
click at [502, 369] on button "25" at bounding box center [494, 365] width 37 height 32
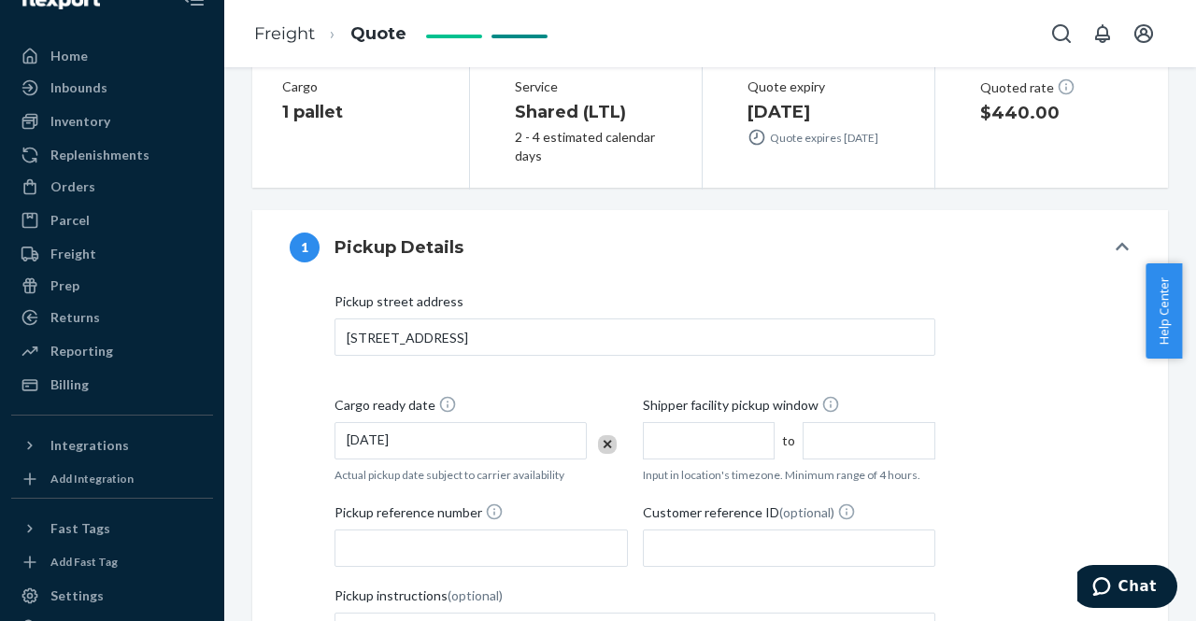
click at [733, 442] on input "text" at bounding box center [709, 440] width 133 height 37
type input "10:00 AM"
click at [821, 444] on input "2:00 PM" at bounding box center [869, 440] width 133 height 37
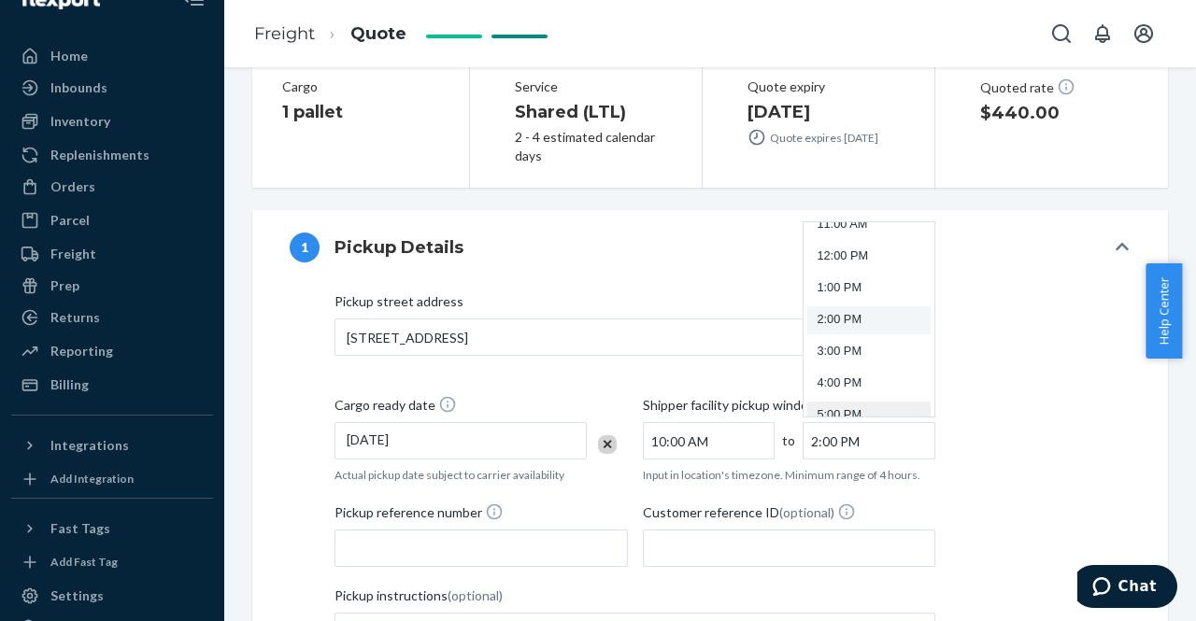
click at [824, 404] on li "5:00 PM" at bounding box center [868, 416] width 123 height 28
type input "5:00 PM"
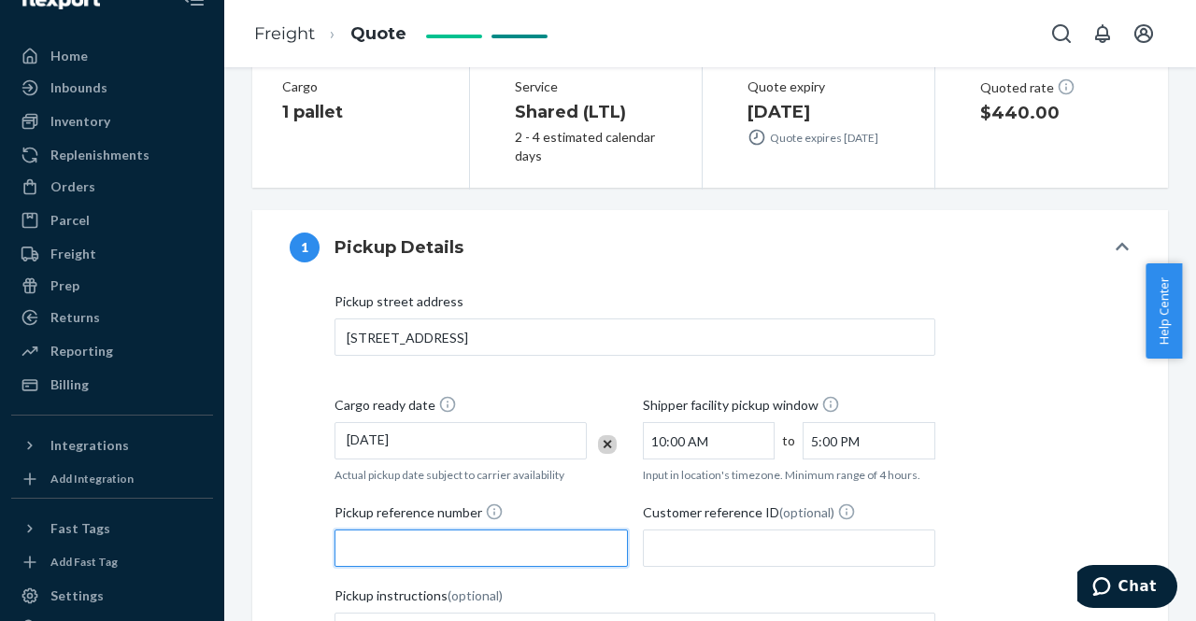
click at [428, 545] on input "Pickup reference number" at bounding box center [481, 548] width 293 height 37
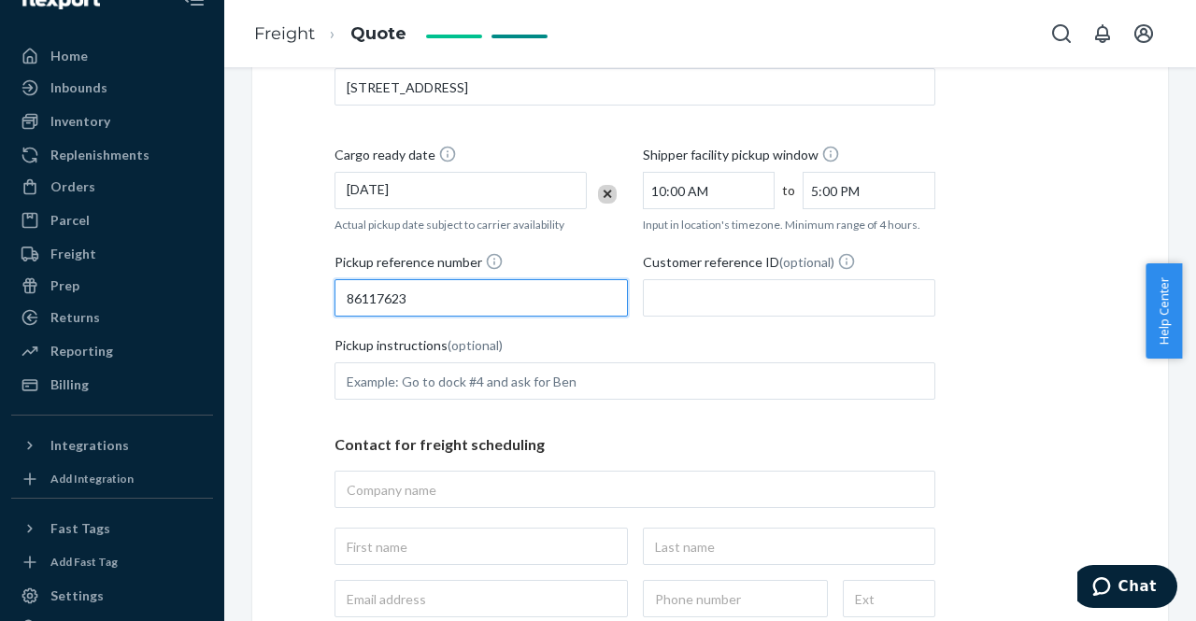
scroll to position [561, 0]
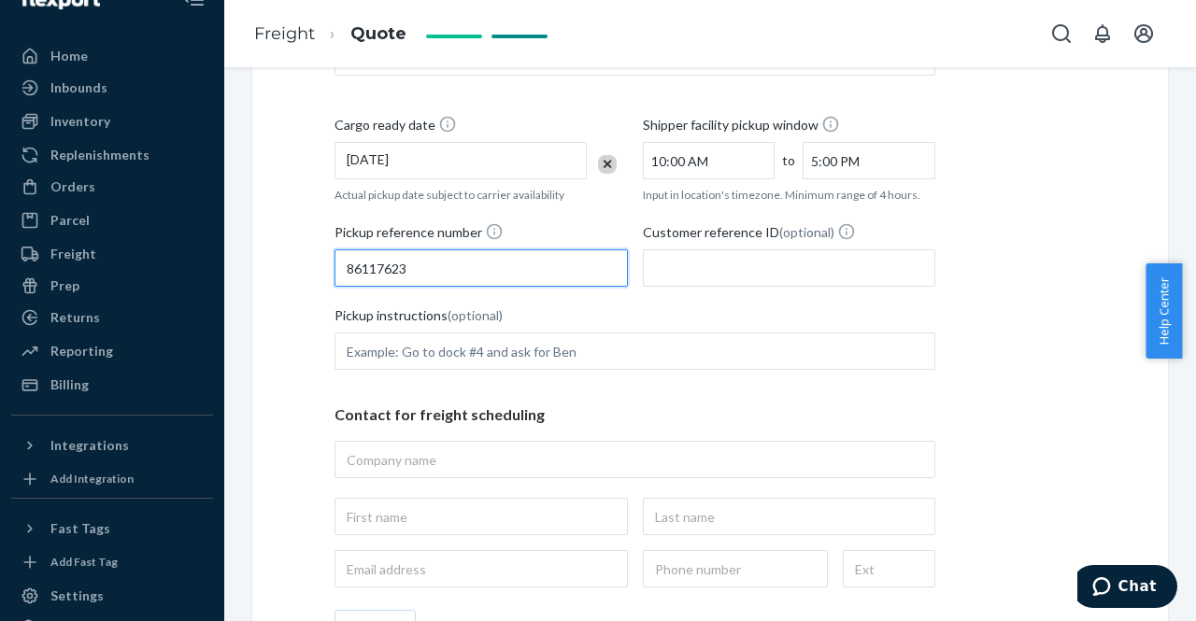
type input "86117623"
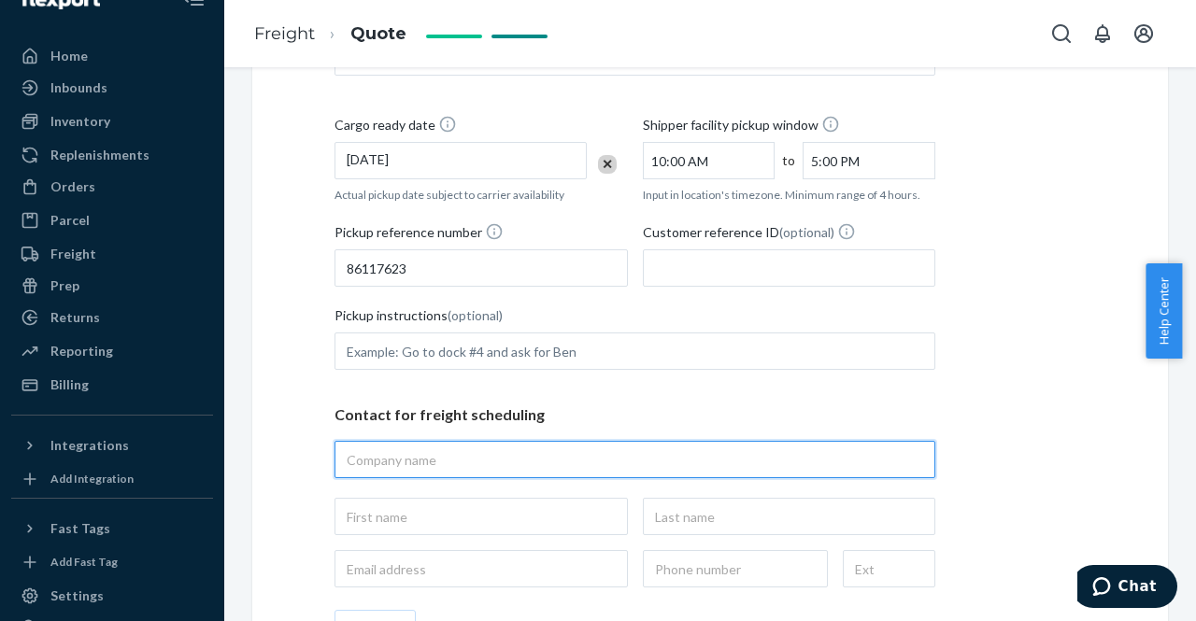
click at [400, 455] on input "text" at bounding box center [635, 459] width 601 height 37
type input "flexport"
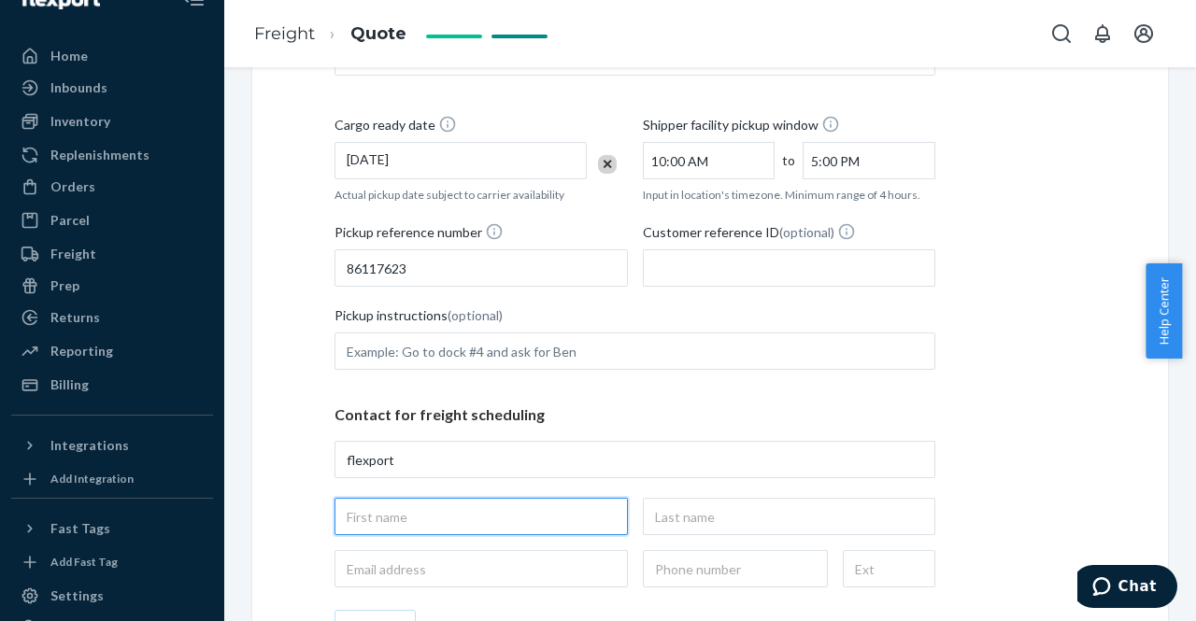
type input "flexport, [STREET_ADDRESS]"
click at [379, 509] on input "text" at bounding box center [481, 516] width 293 height 37
type input "[PERSON_NAME]"
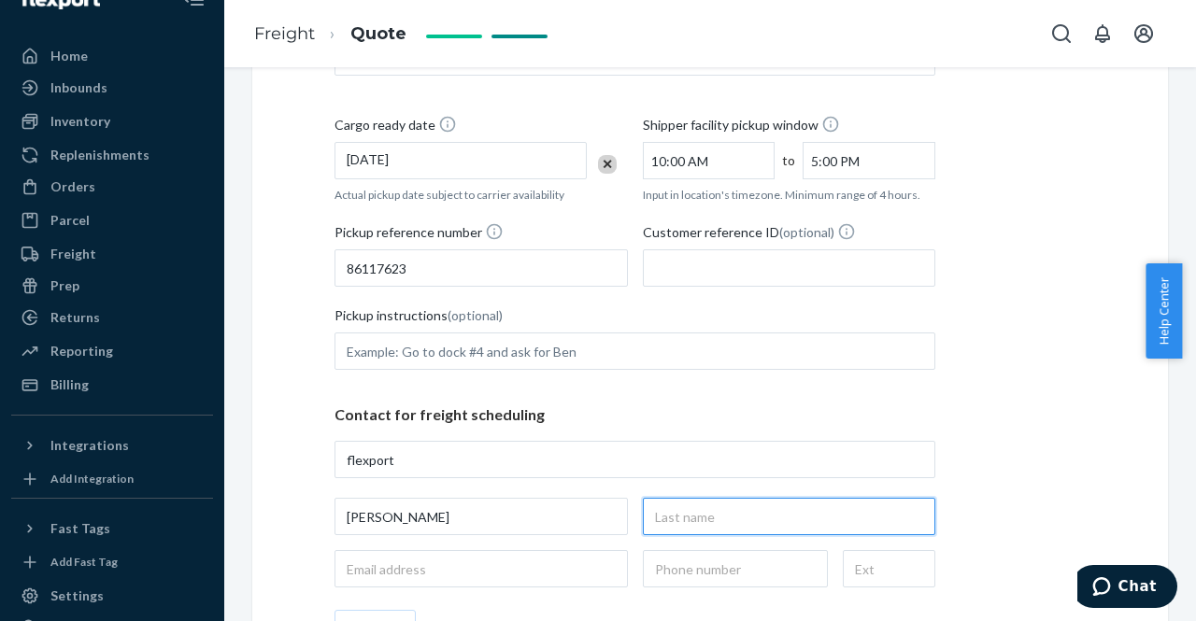
click at [729, 524] on input "text" at bounding box center [789, 516] width 293 height 37
type input "[PERSON_NAME]"
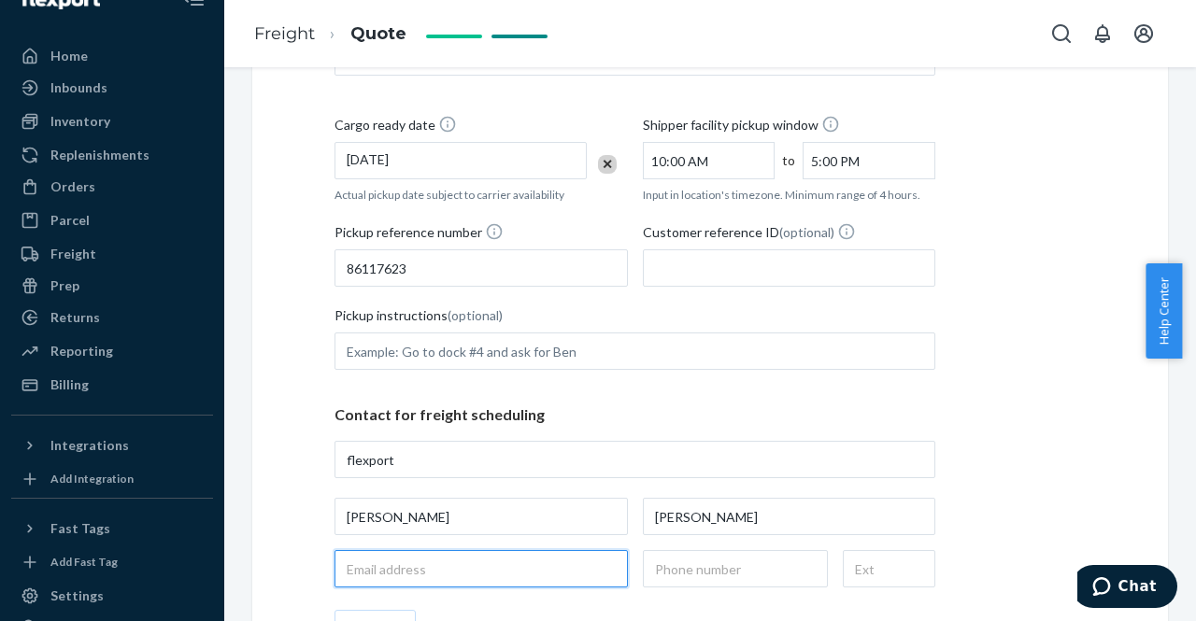
click at [406, 572] on input "email" at bounding box center [481, 568] width 293 height 37
type input "[EMAIL_ADDRESS][DOMAIN_NAME]"
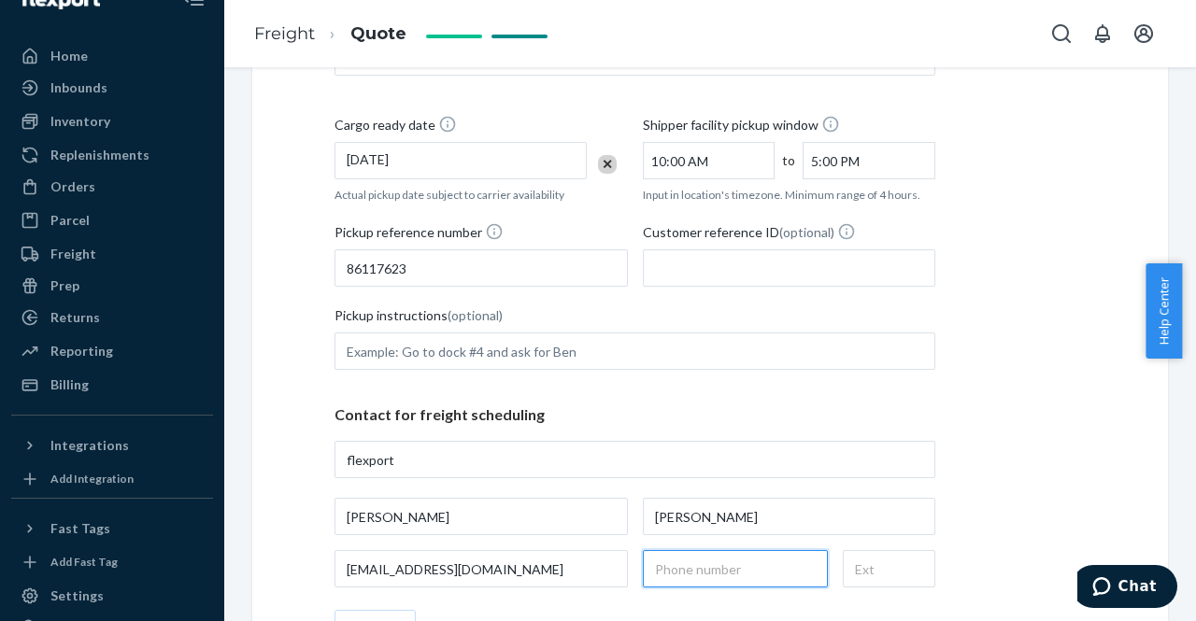
click at [733, 577] on input "text" at bounding box center [735, 568] width 185 height 37
type input "[PHONE_NUMBER]"
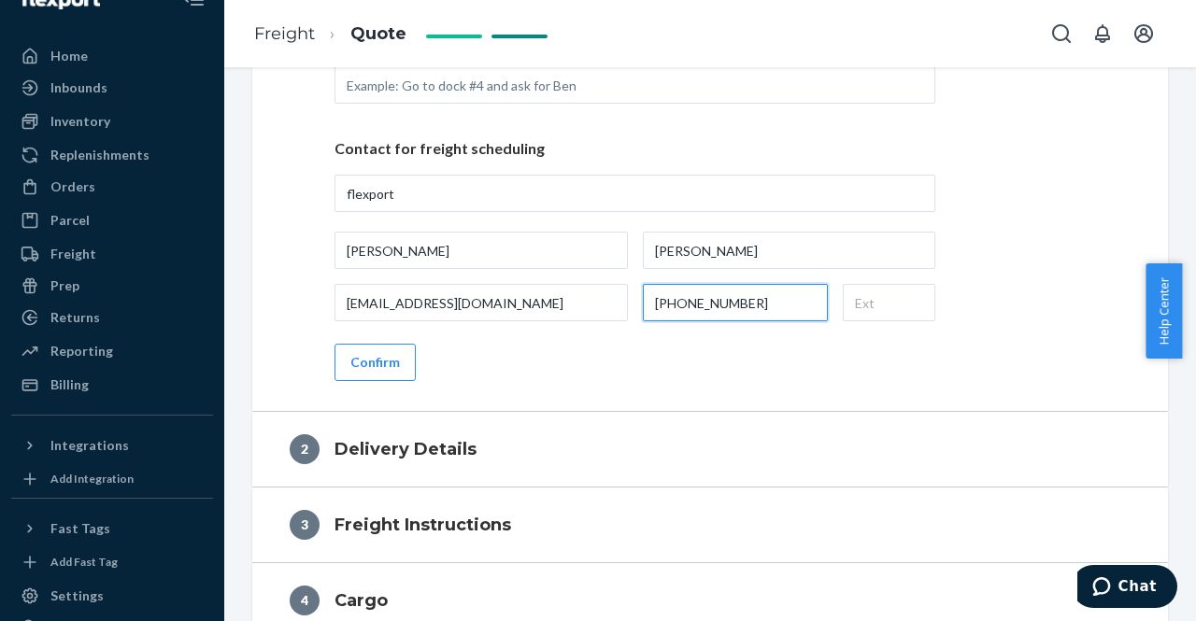
scroll to position [841, 0]
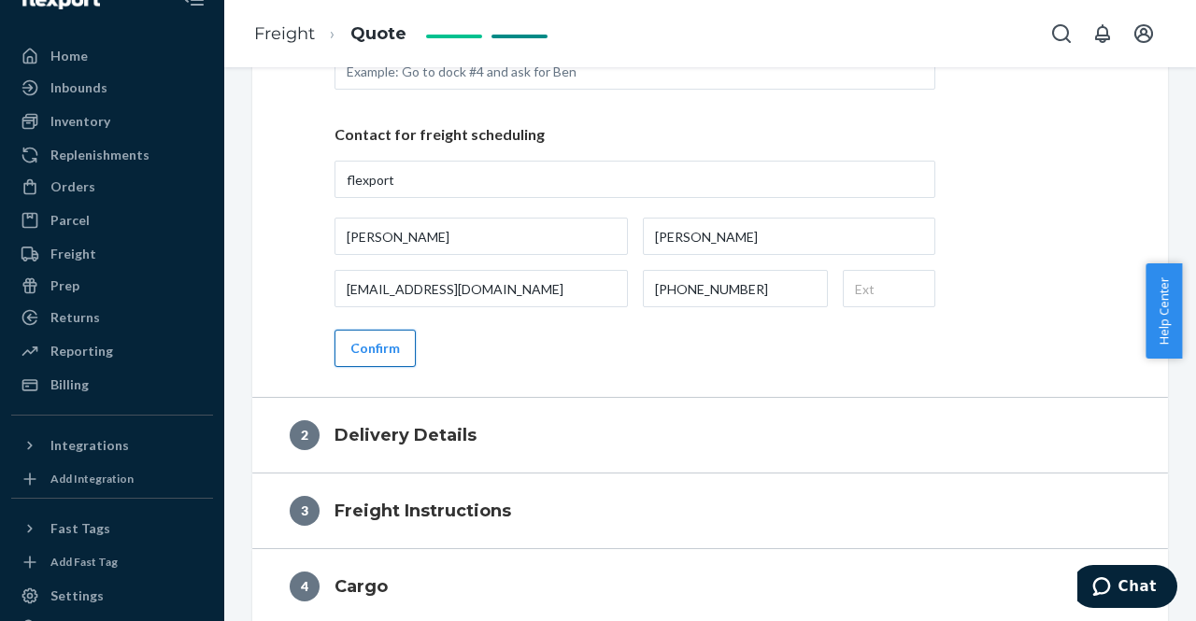
click at [359, 345] on button "Confirm" at bounding box center [375, 348] width 81 height 37
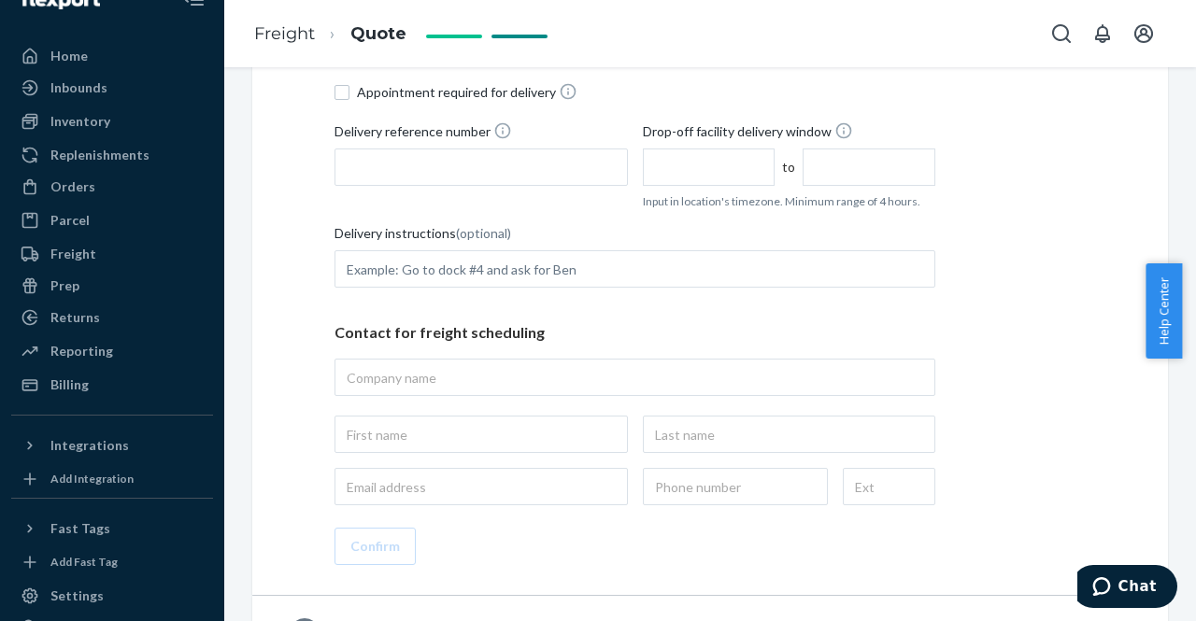
scroll to position [561, 0]
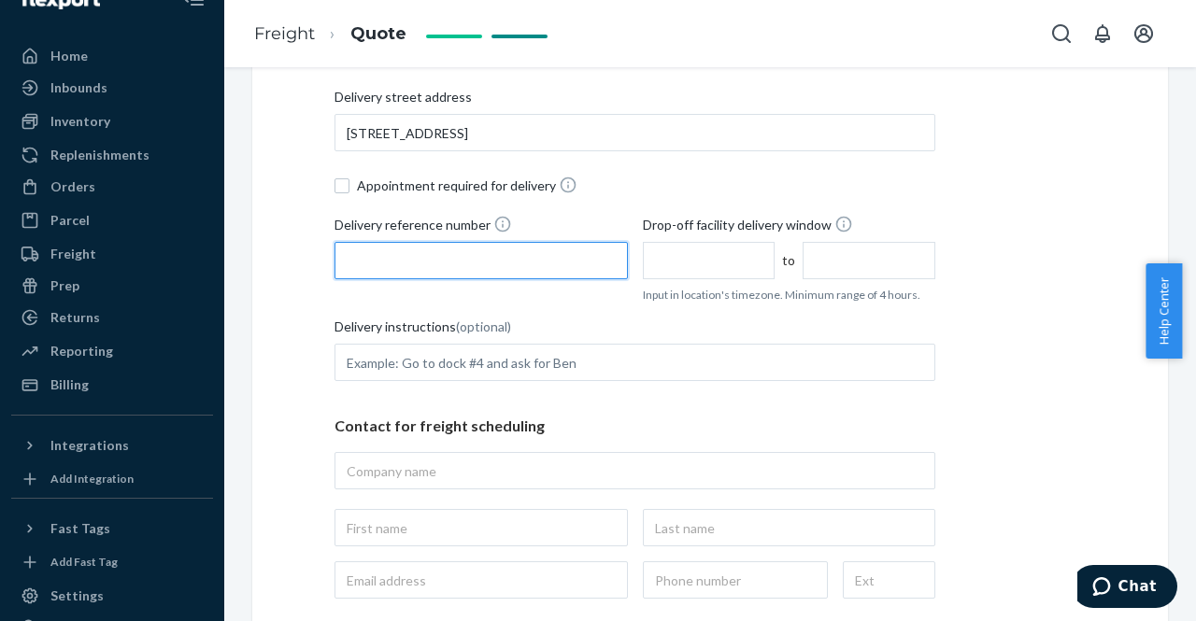
click at [438, 267] on input "Delivery reference number" at bounding box center [481, 260] width 293 height 37
type input "86117623"
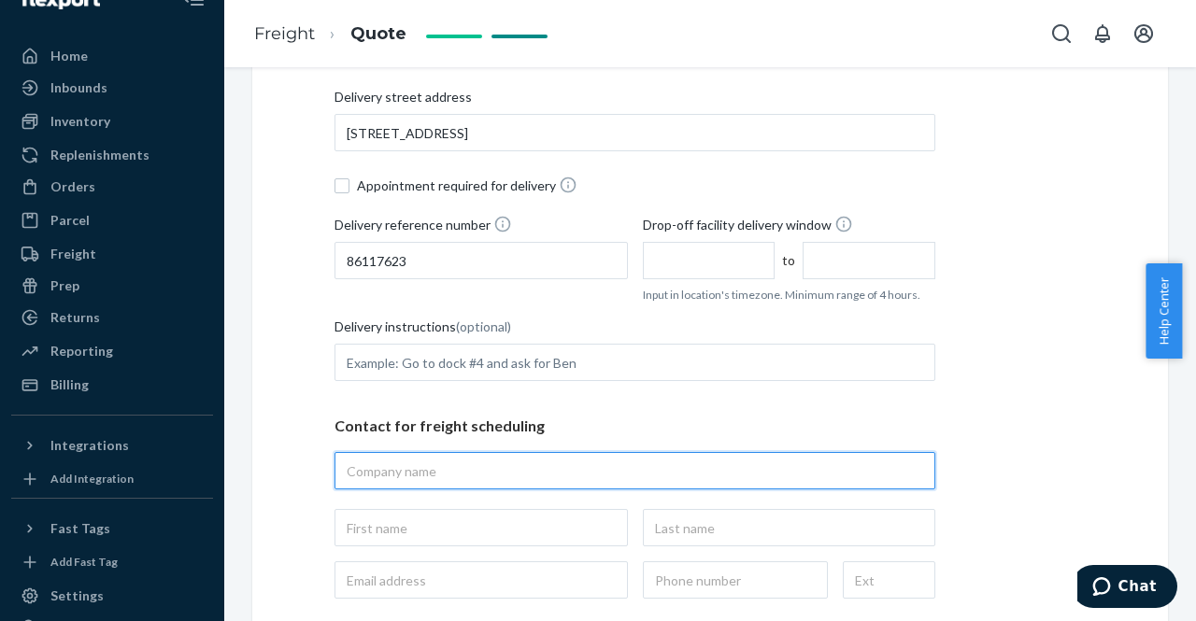
click at [403, 473] on input "text" at bounding box center [635, 470] width 601 height 37
paste input "2fulfill"
type input "2fulfill"
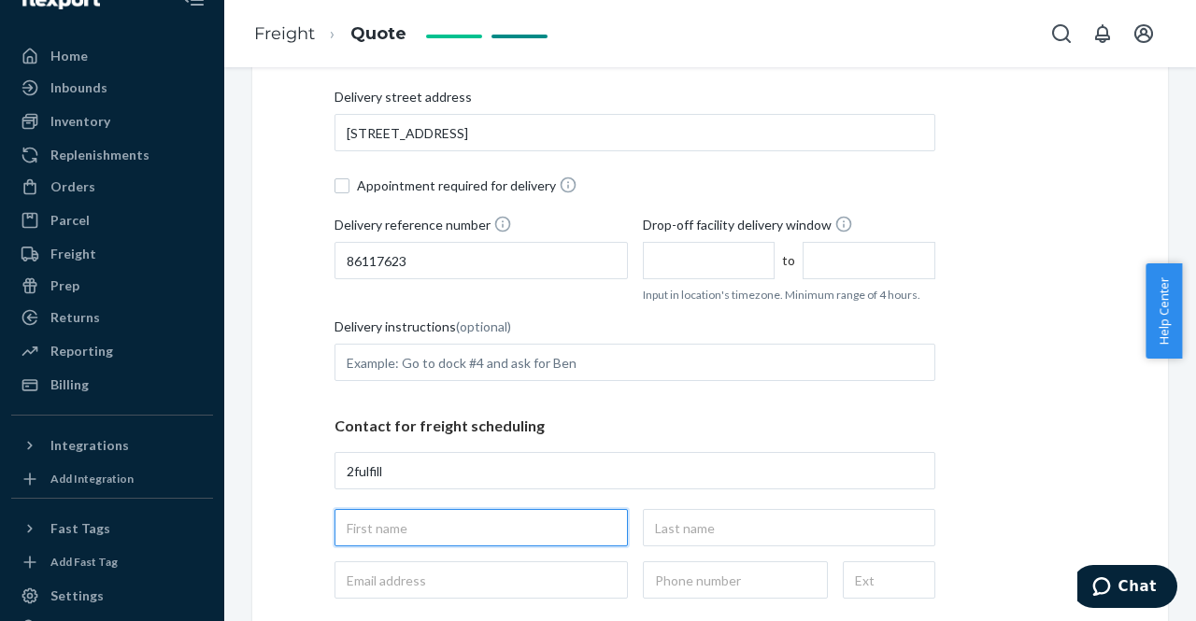
type input "2fulfill, [STREET_ADDRESS]"
click at [445, 525] on input "text" at bounding box center [481, 527] width 293 height 37
type input "[PERSON_NAME]"
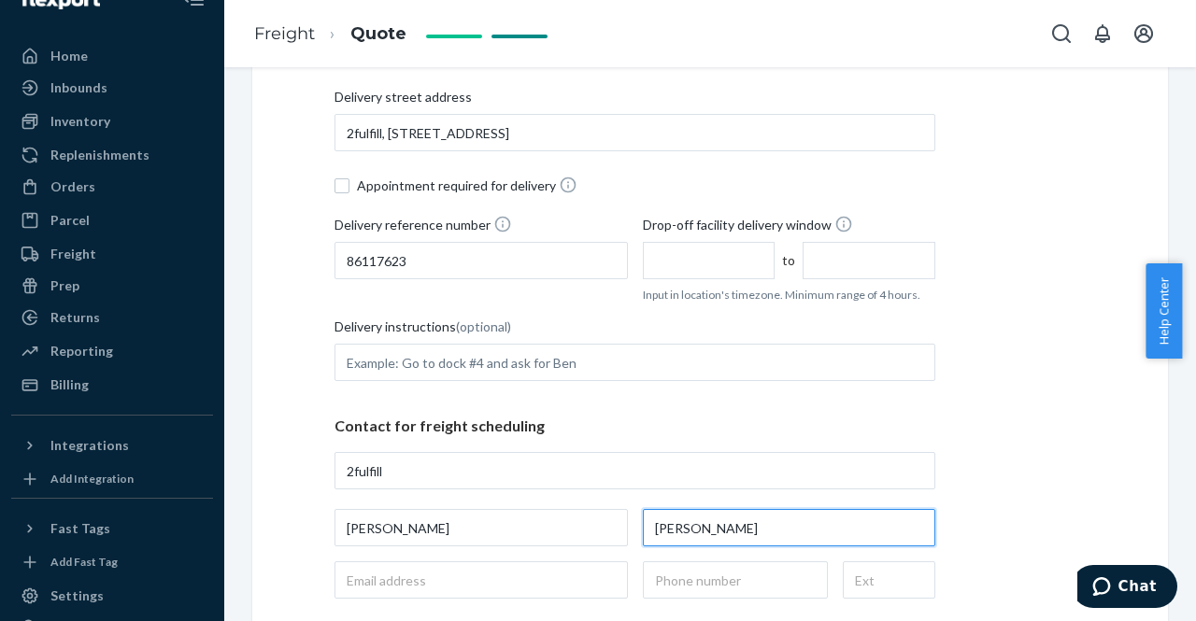
type input "[PERSON_NAME]"
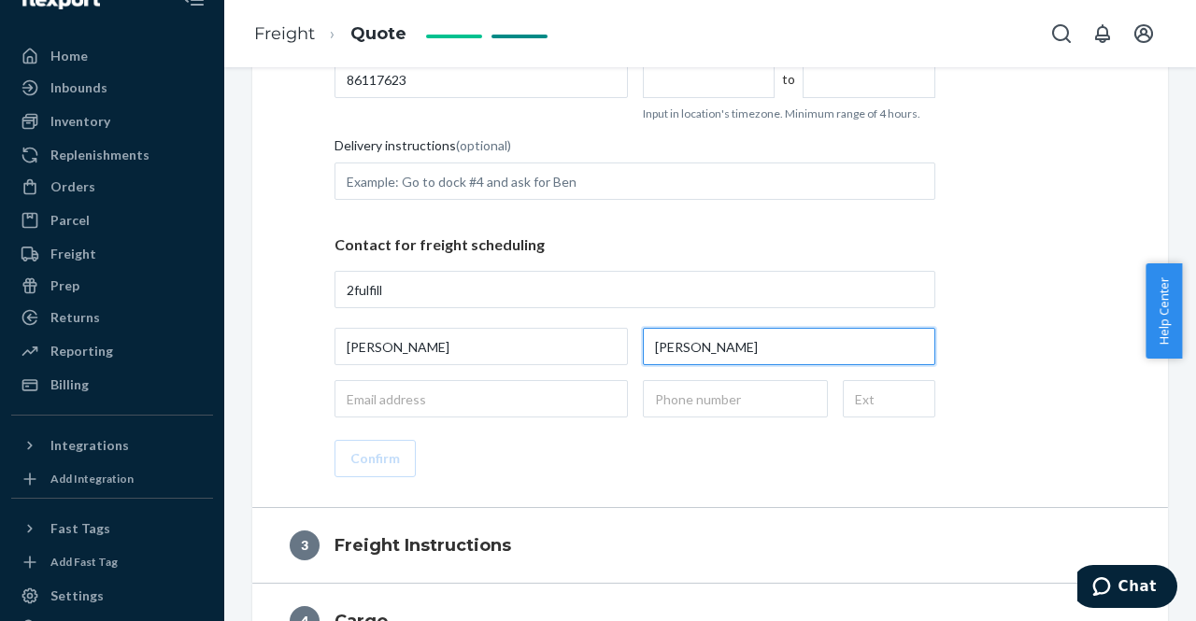
scroll to position [748, 0]
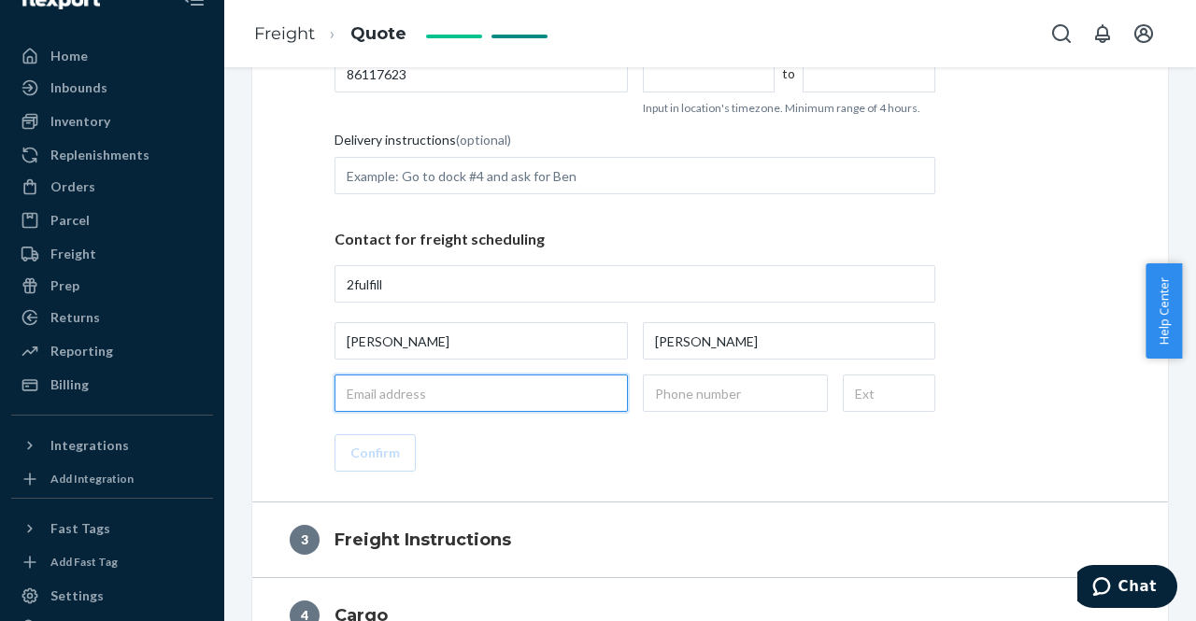
paste input "[EMAIL_ADDRESS][DOMAIN_NAME]"
type input "[EMAIL_ADDRESS][DOMAIN_NAME]"
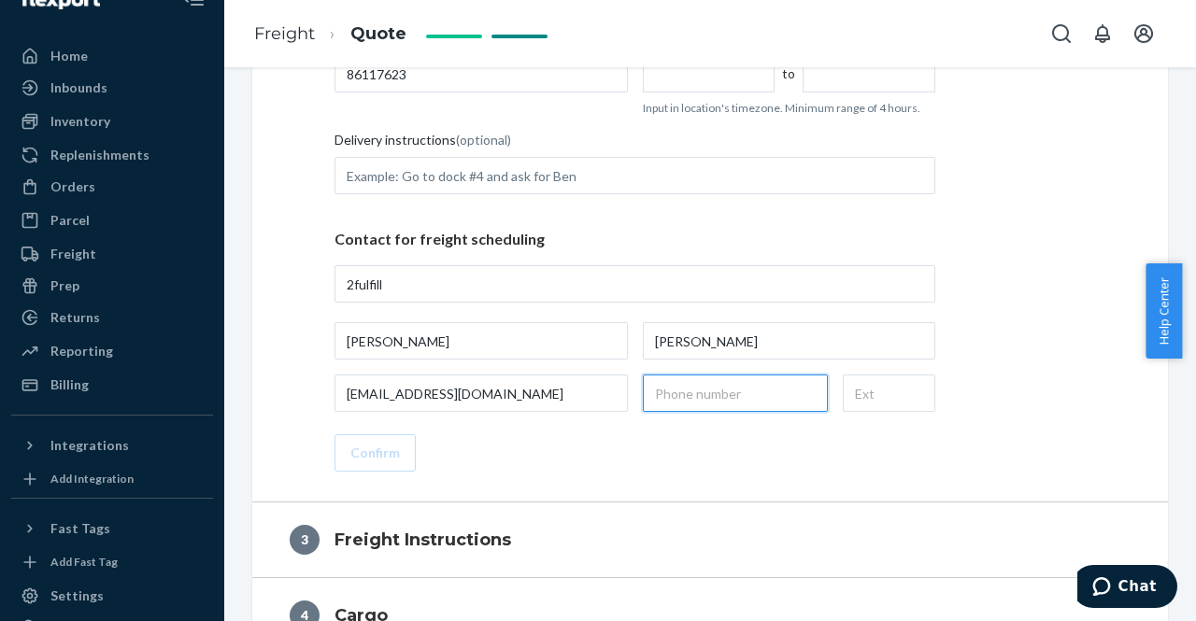
click at [667, 398] on input "text" at bounding box center [735, 393] width 185 height 37
paste input "[PHONE_NUMBER]"
type input "[PHONE_NUMBER]"
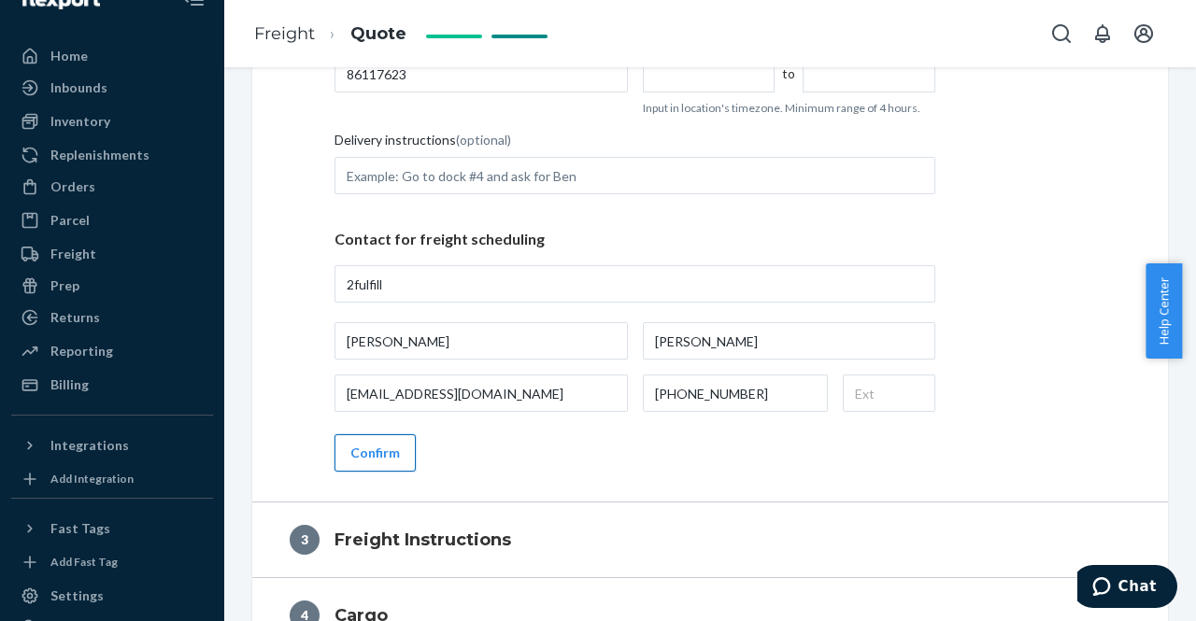
click at [379, 449] on button "Confirm" at bounding box center [375, 453] width 81 height 37
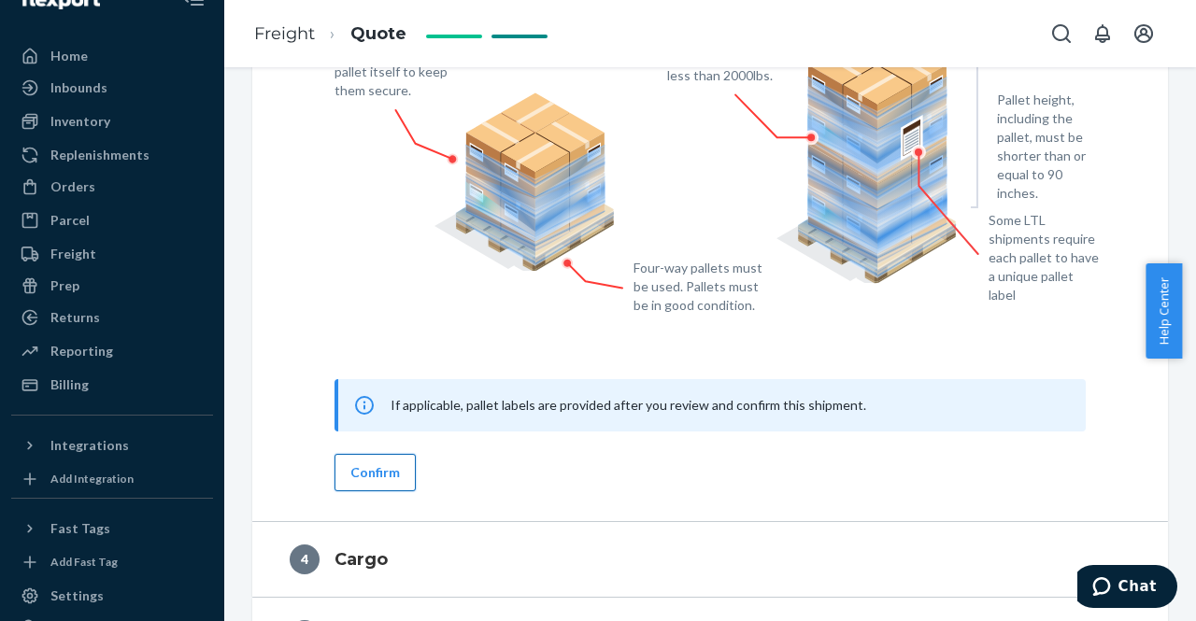
click at [368, 459] on button "Confirm" at bounding box center [375, 472] width 81 height 37
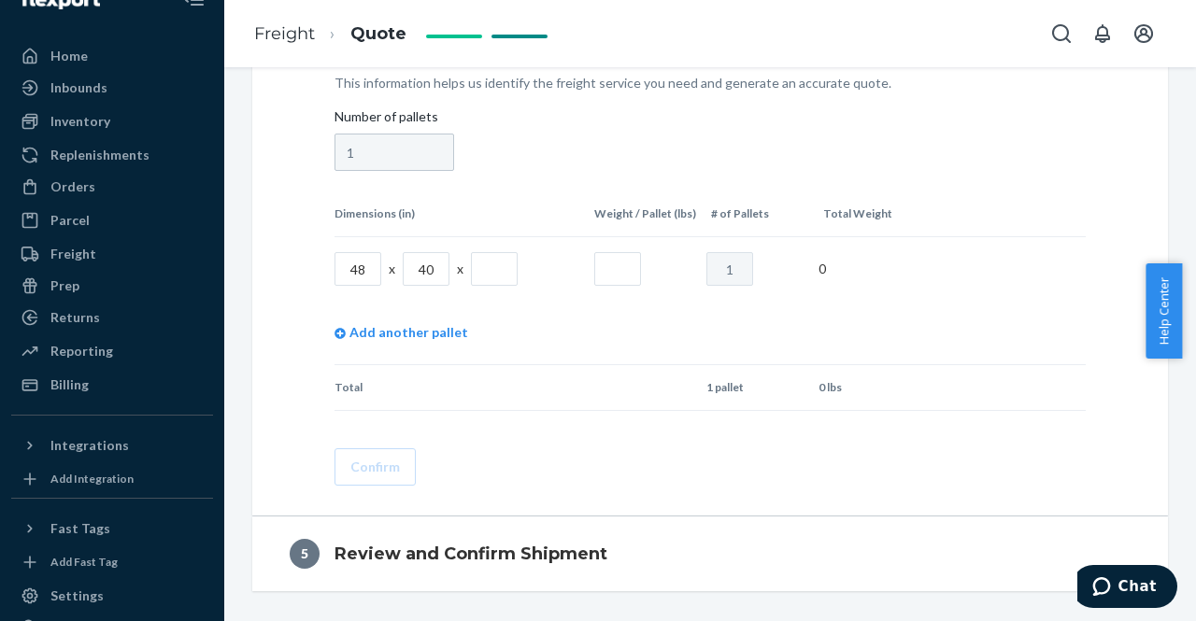
scroll to position [722, 0]
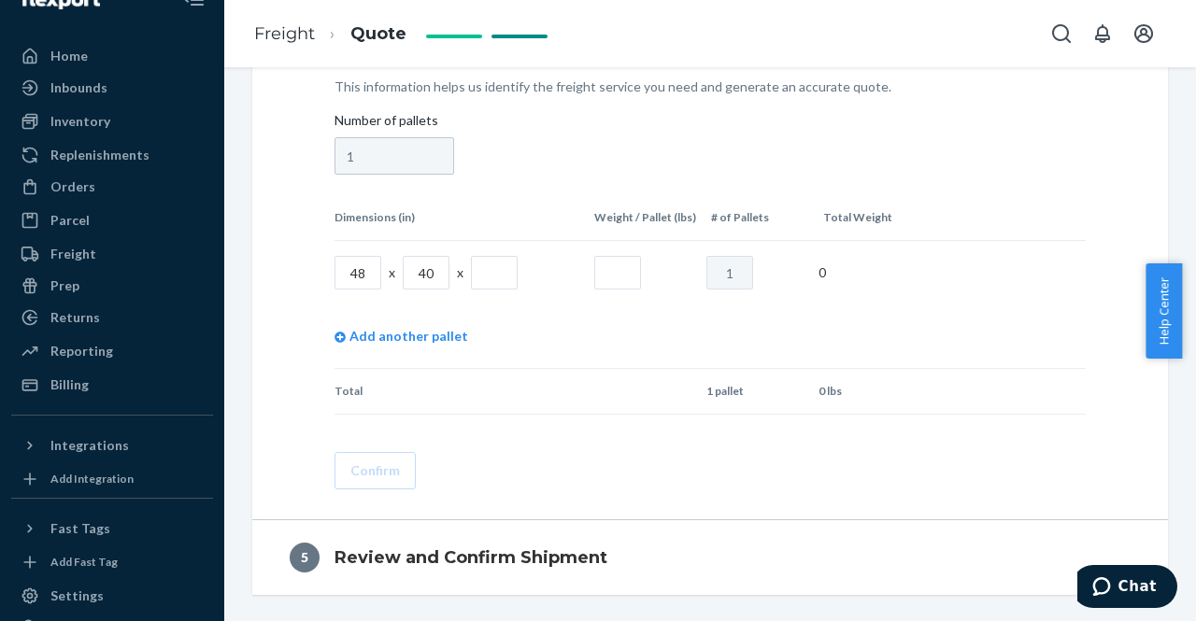
click at [497, 270] on input "text" at bounding box center [494, 273] width 47 height 34
type input "49"
click at [600, 278] on input "text" at bounding box center [617, 273] width 47 height 34
type input "669"
click at [368, 469] on button "Confirm" at bounding box center [375, 470] width 81 height 37
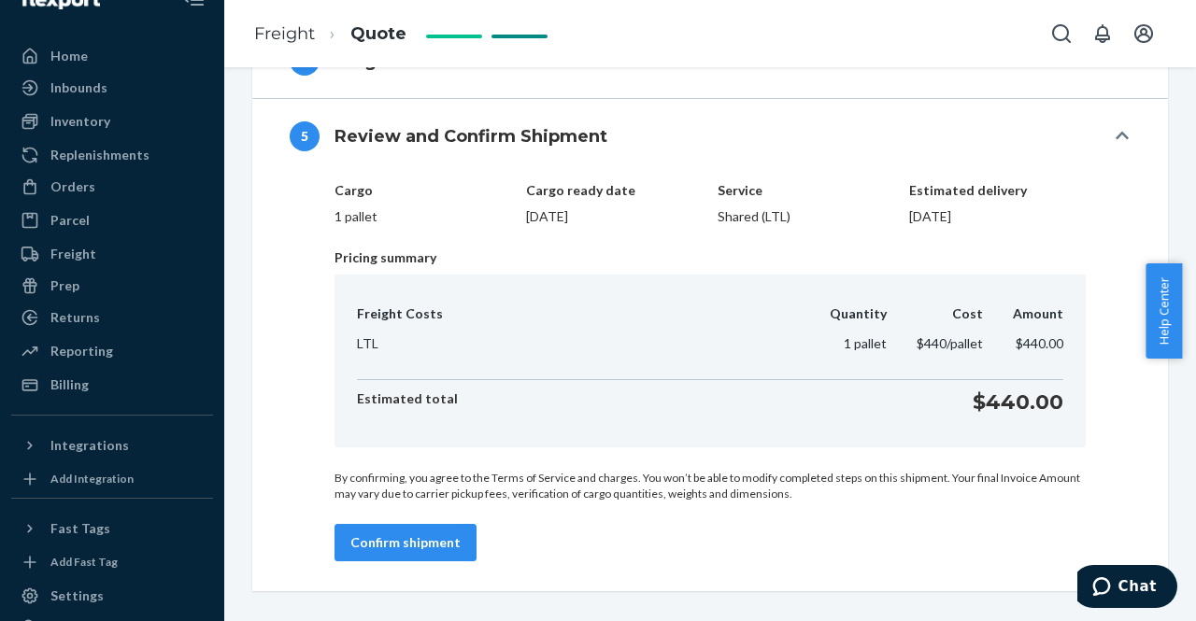
scroll to position [691, 0]
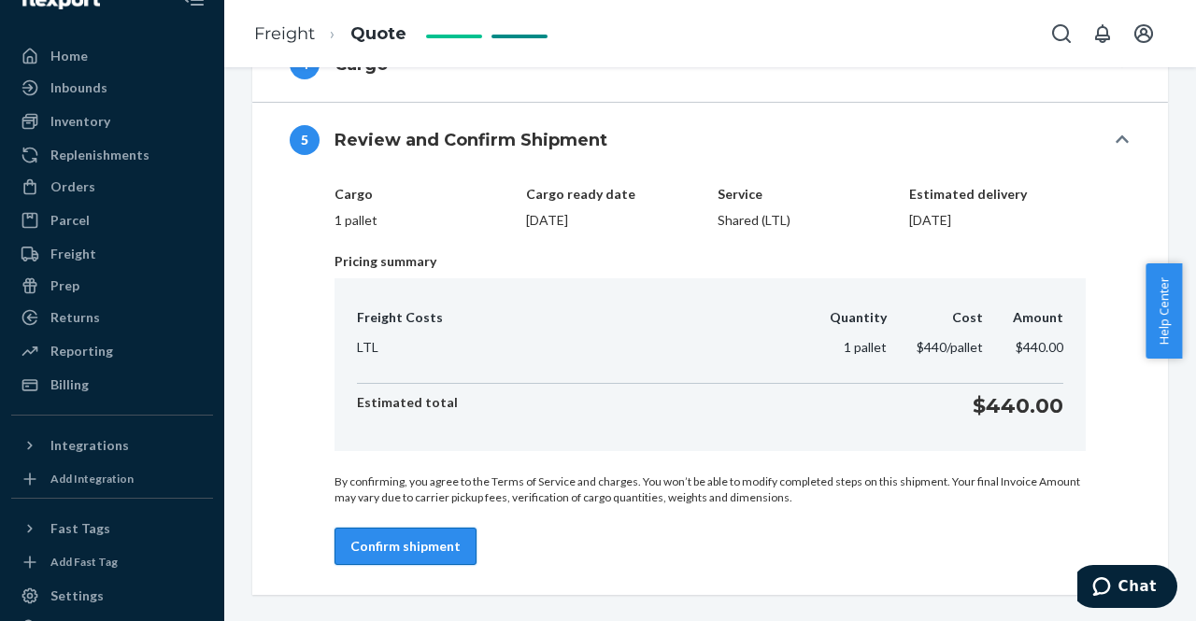
click at [419, 543] on button "Confirm shipment" at bounding box center [406, 546] width 142 height 37
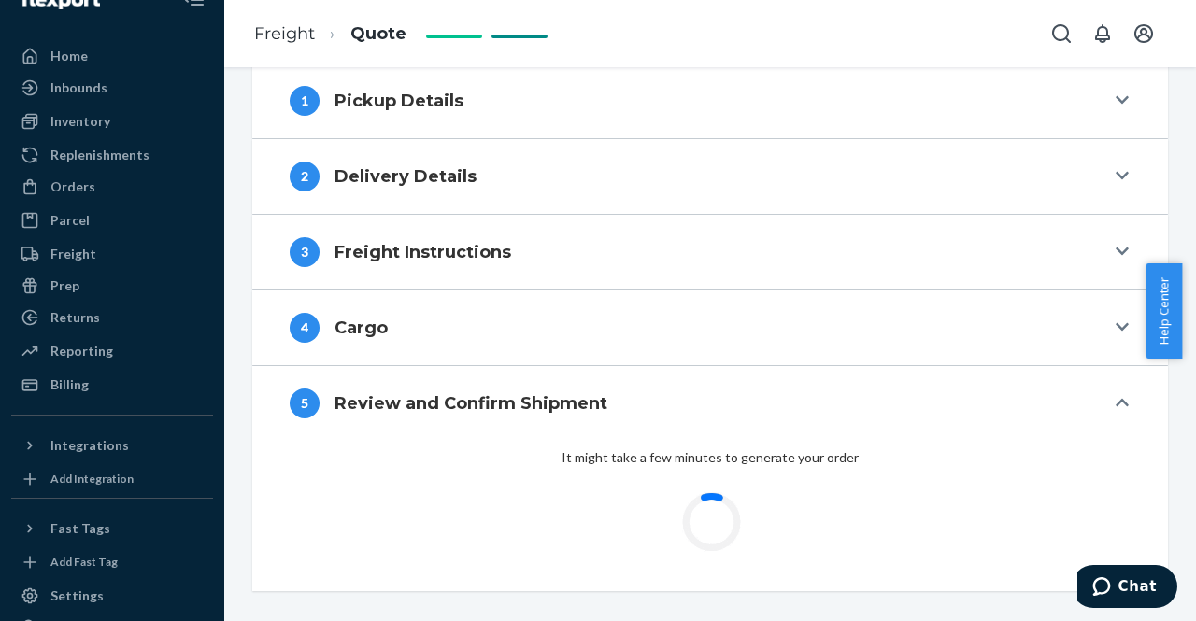
scroll to position [424, 0]
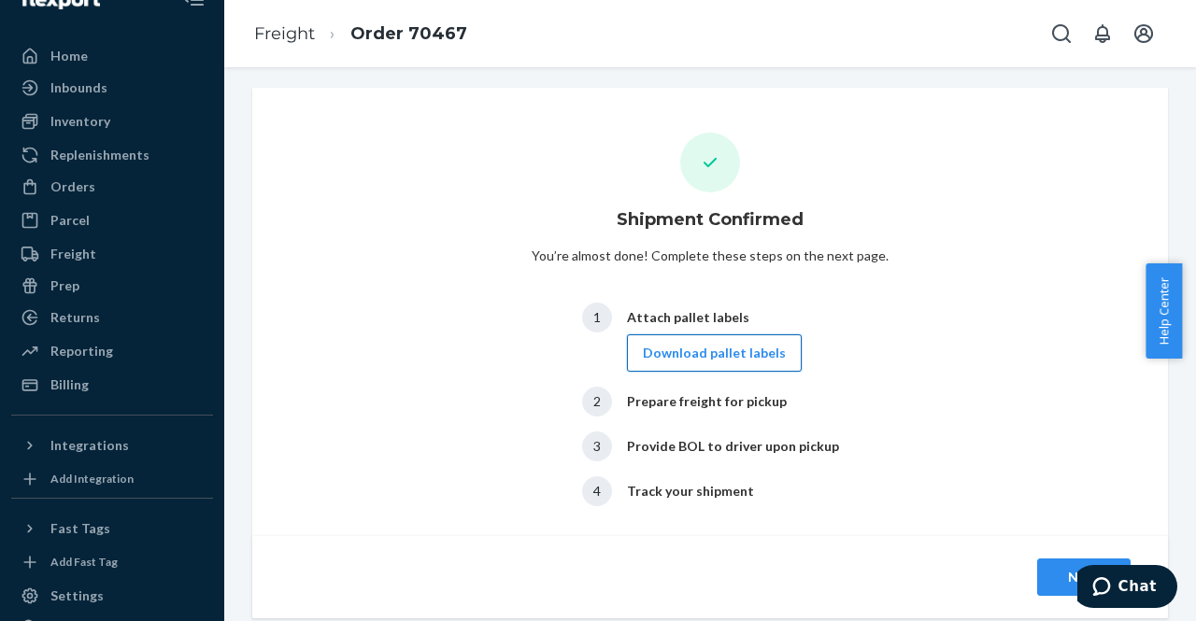
click at [732, 360] on button "Download pallet labels" at bounding box center [714, 353] width 175 height 37
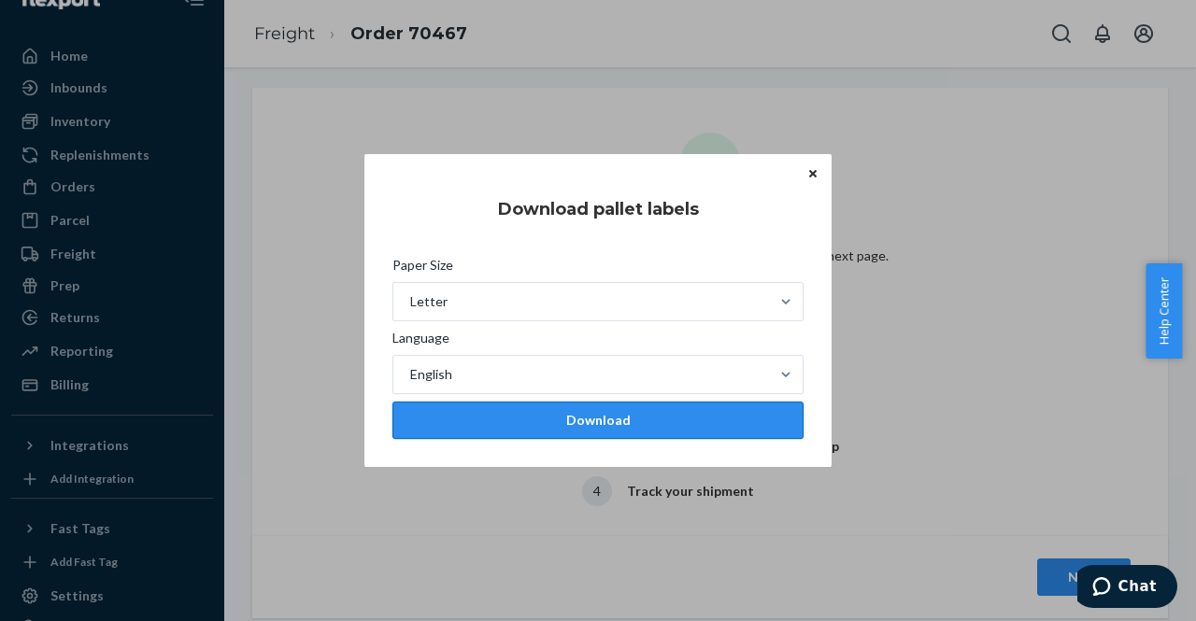
click at [607, 421] on div "Download" at bounding box center [597, 420] width 379 height 19
click at [811, 170] on icon "Close" at bounding box center [812, 173] width 7 height 11
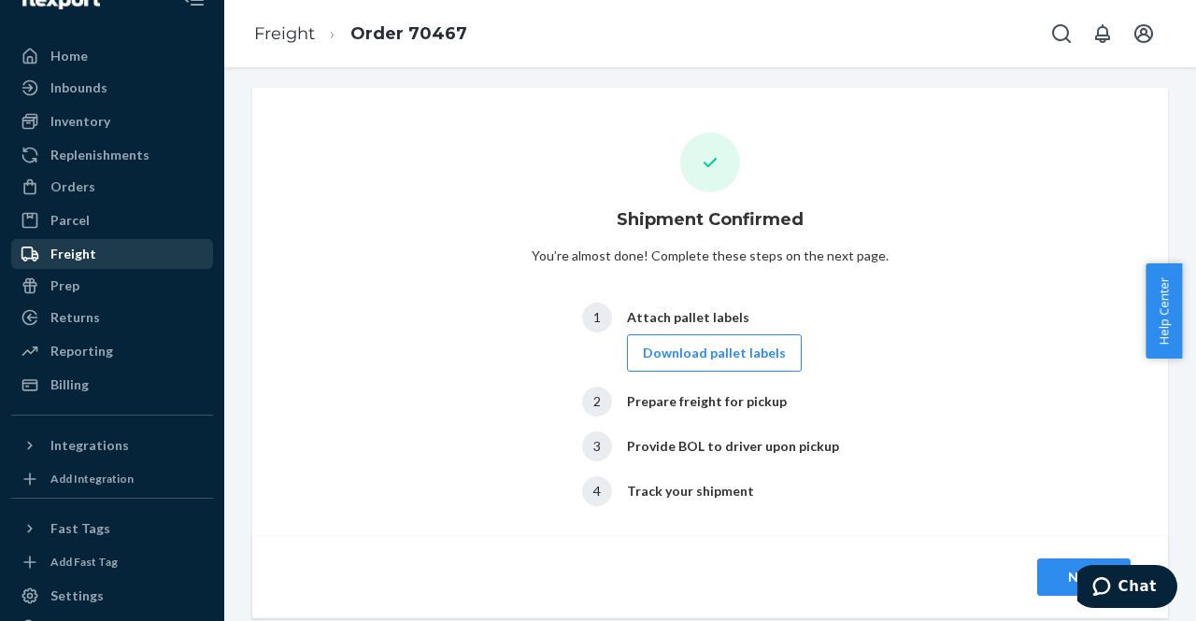
click at [56, 258] on div "Freight" at bounding box center [73, 254] width 46 height 19
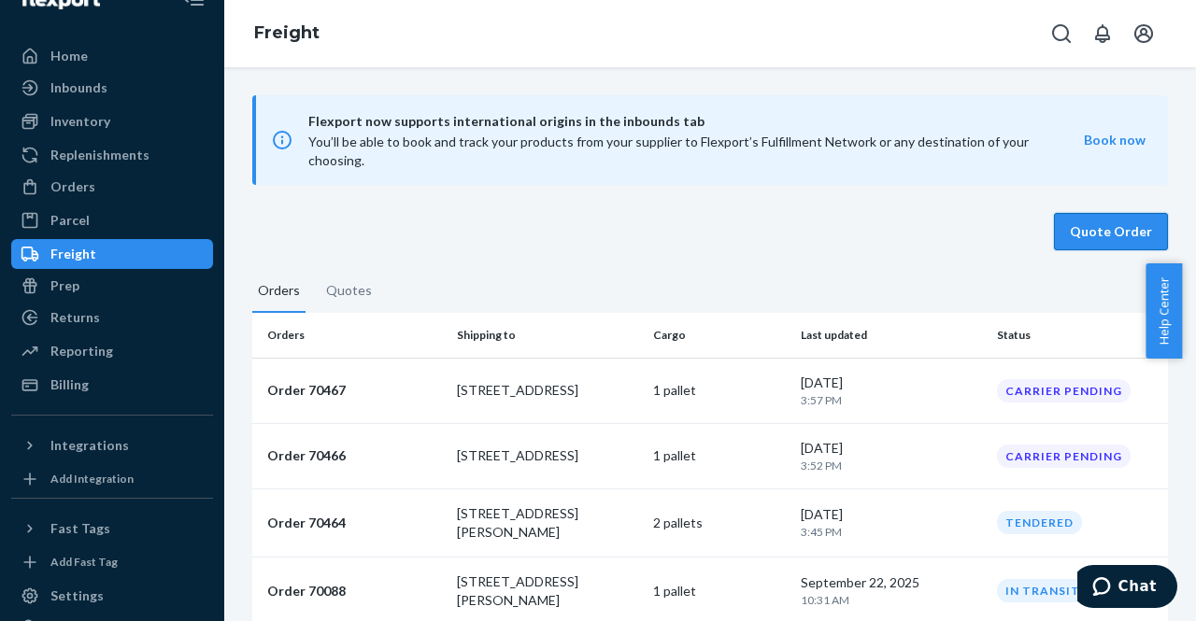
click at [1095, 213] on button "Quote Order" at bounding box center [1111, 231] width 114 height 37
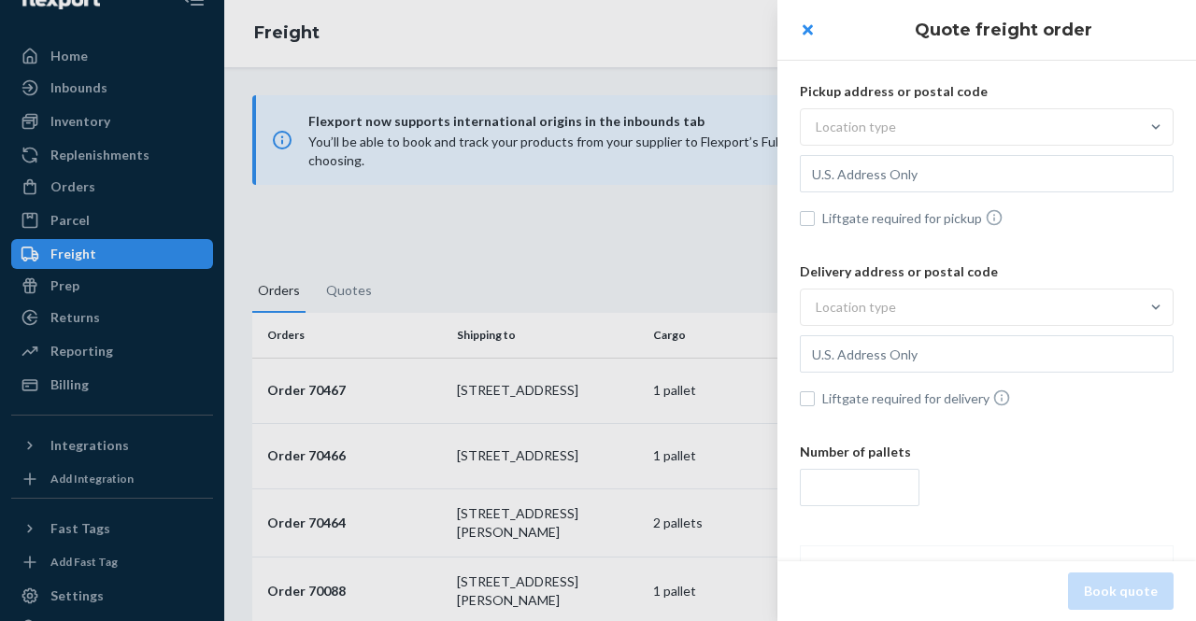
click at [884, 130] on div "Location type" at bounding box center [856, 127] width 80 height 19
click at [723, 127] on input "Location type" at bounding box center [723, 127] width 0 height 0
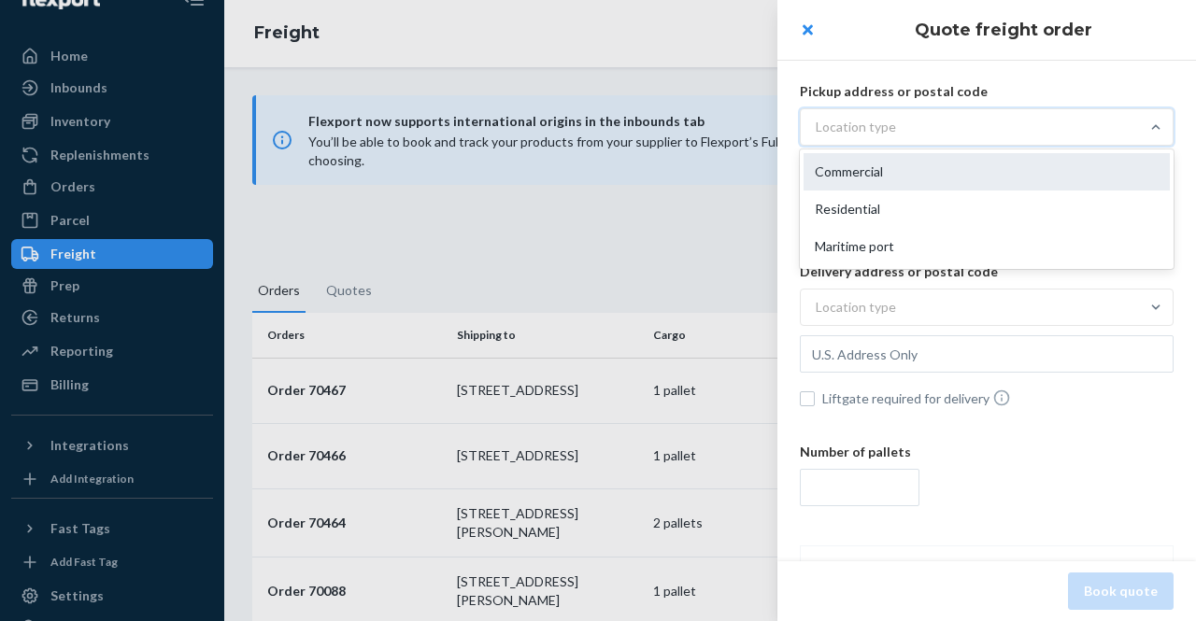
click at [860, 178] on div "Commercial" at bounding box center [987, 171] width 366 height 37
click at [723, 127] on input "option Commercial focused, 1 of 3. 3 results available. Use Up and Down to choo…" at bounding box center [723, 127] width 0 height 0
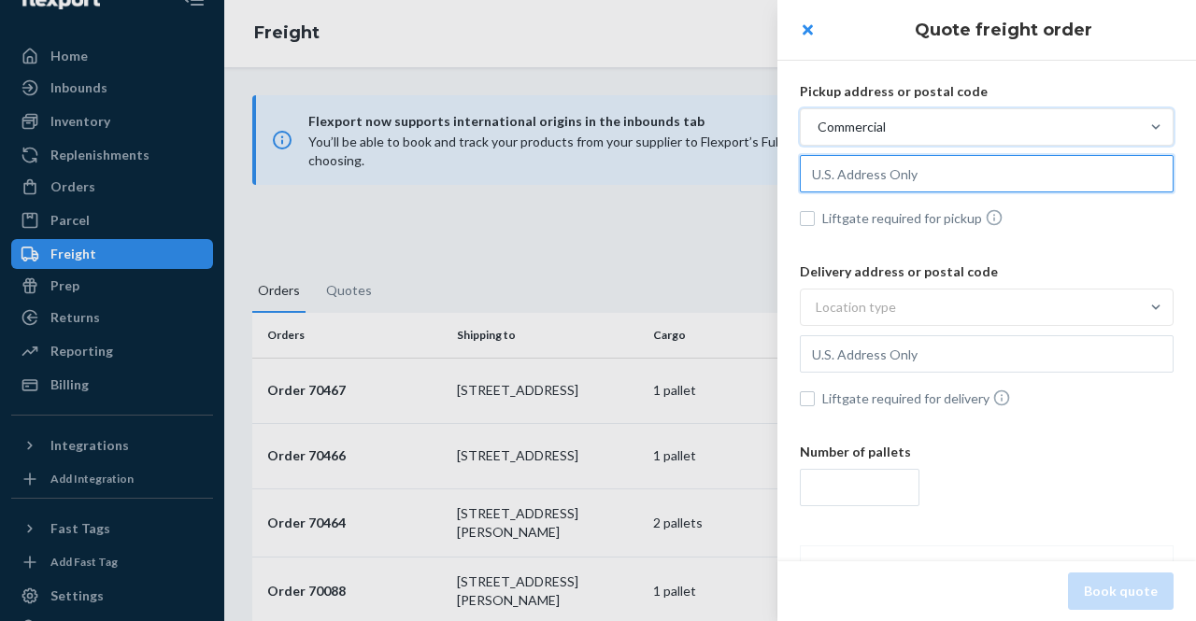
click at [844, 178] on input "text" at bounding box center [987, 173] width 374 height 37
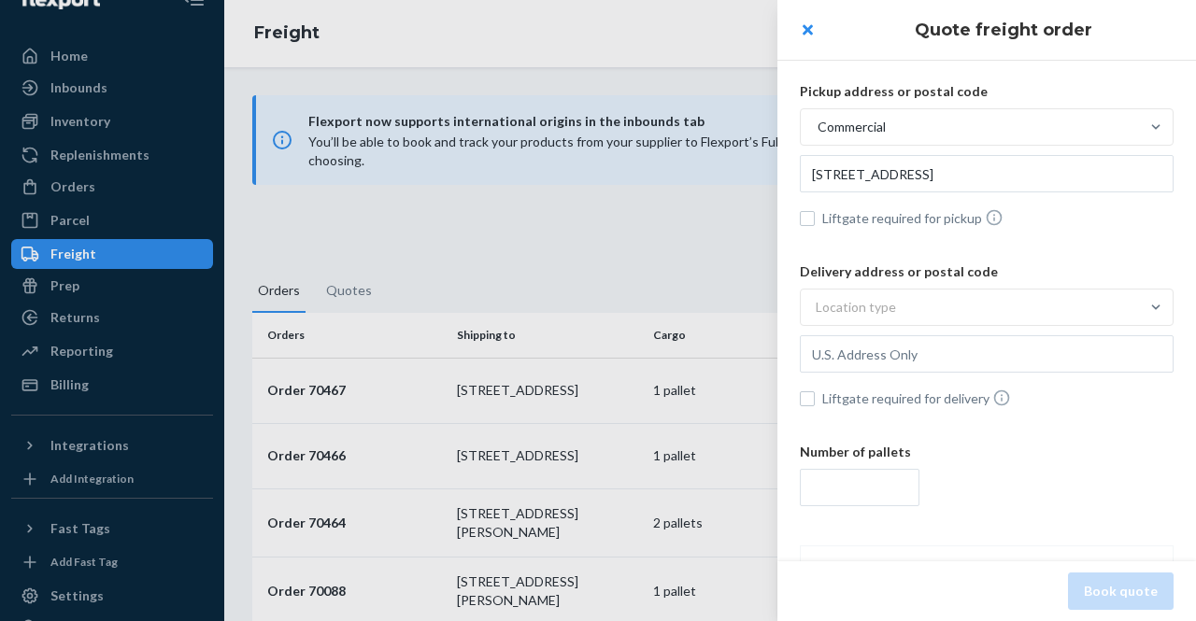
type input "[STREET_ADDRESS]"
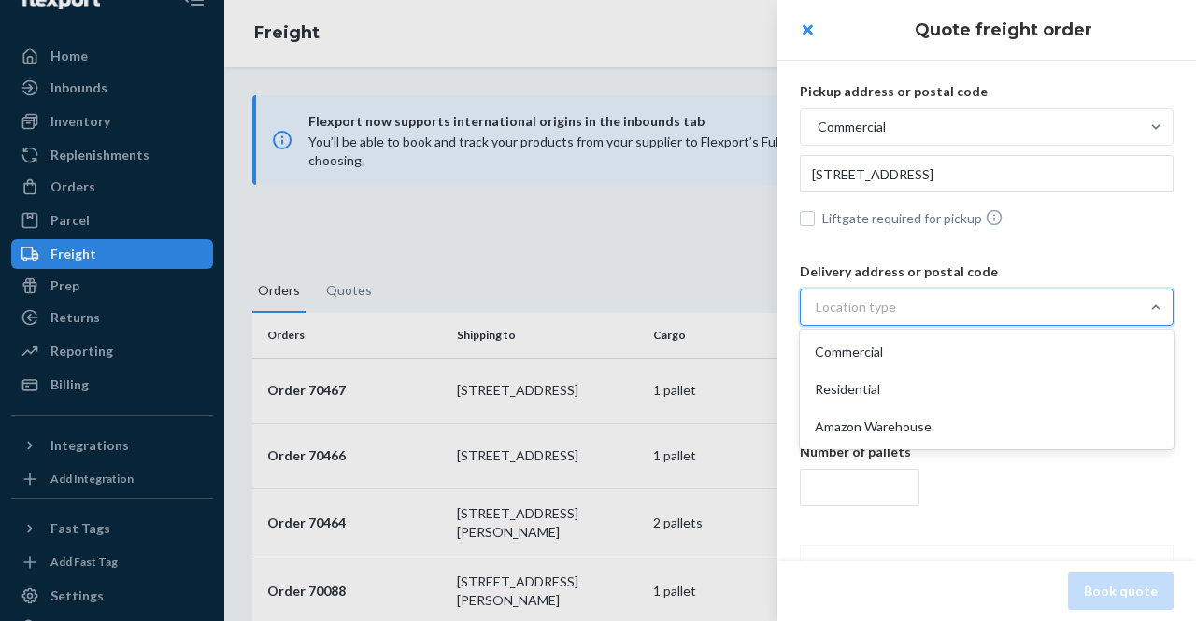
click at [841, 305] on div "Location type" at bounding box center [856, 307] width 80 height 19
click at [723, 307] on input "option Commercial focused, 1 of 3. 3 results available. Use Up and Down to choo…" at bounding box center [723, 307] width 0 height 0
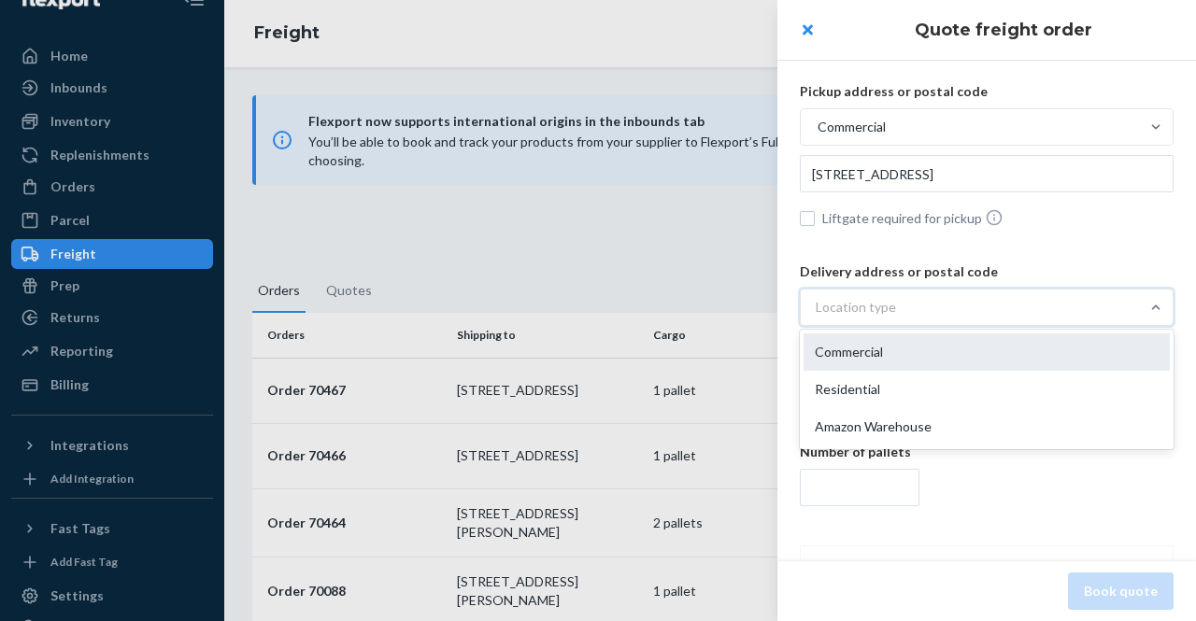
click at [845, 349] on div "Commercial" at bounding box center [987, 352] width 366 height 37
click at [723, 307] on input "option Commercial focused, 1 of 3. 3 results available. Use Up and Down to choo…" at bounding box center [723, 307] width 0 height 0
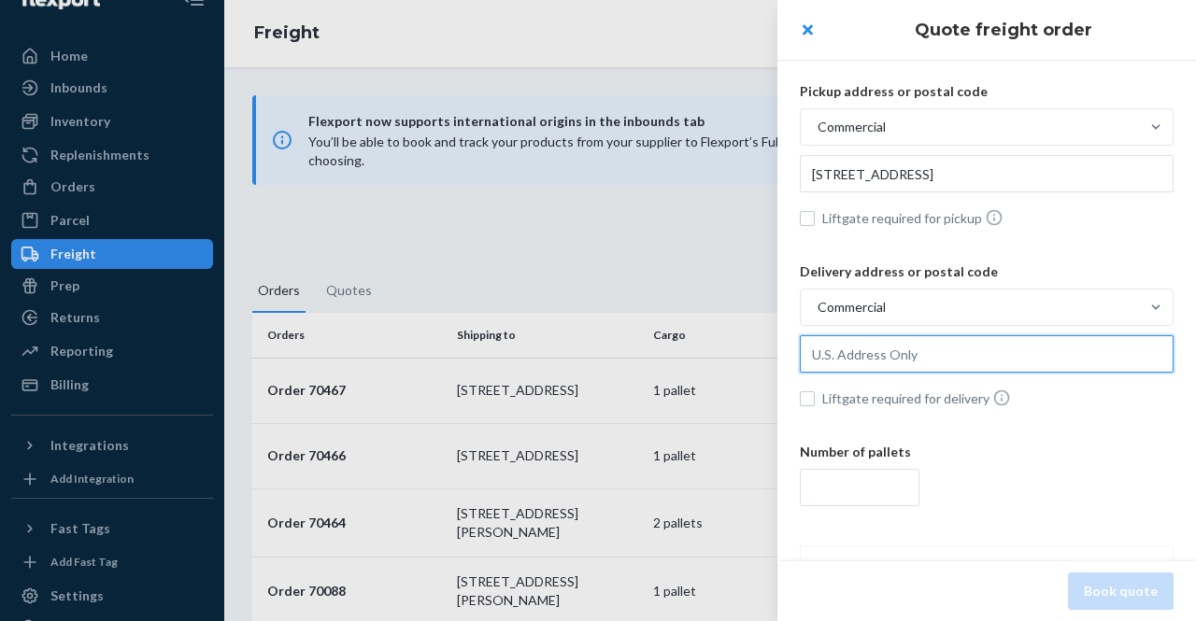
click at [868, 349] on input "text" at bounding box center [987, 353] width 374 height 37
paste input "[STREET_ADDRESS][PERSON_NAME]"
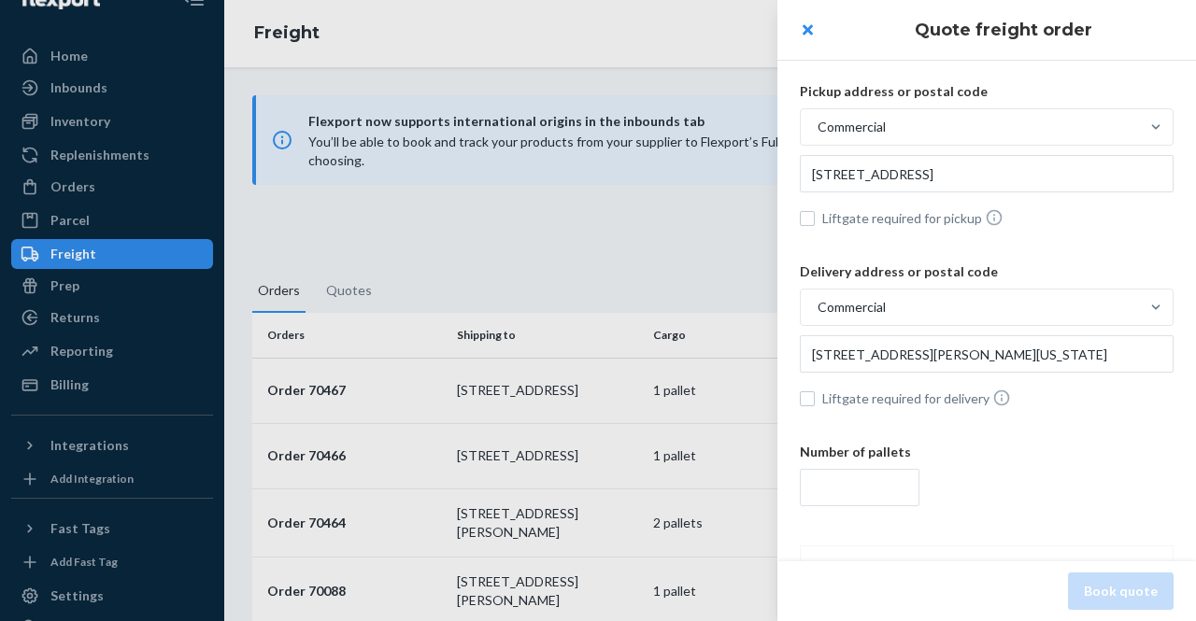
type input "[STREET_ADDRESS][PERSON_NAME][US_STATE]"
click at [844, 489] on input "number" at bounding box center [860, 487] width 120 height 37
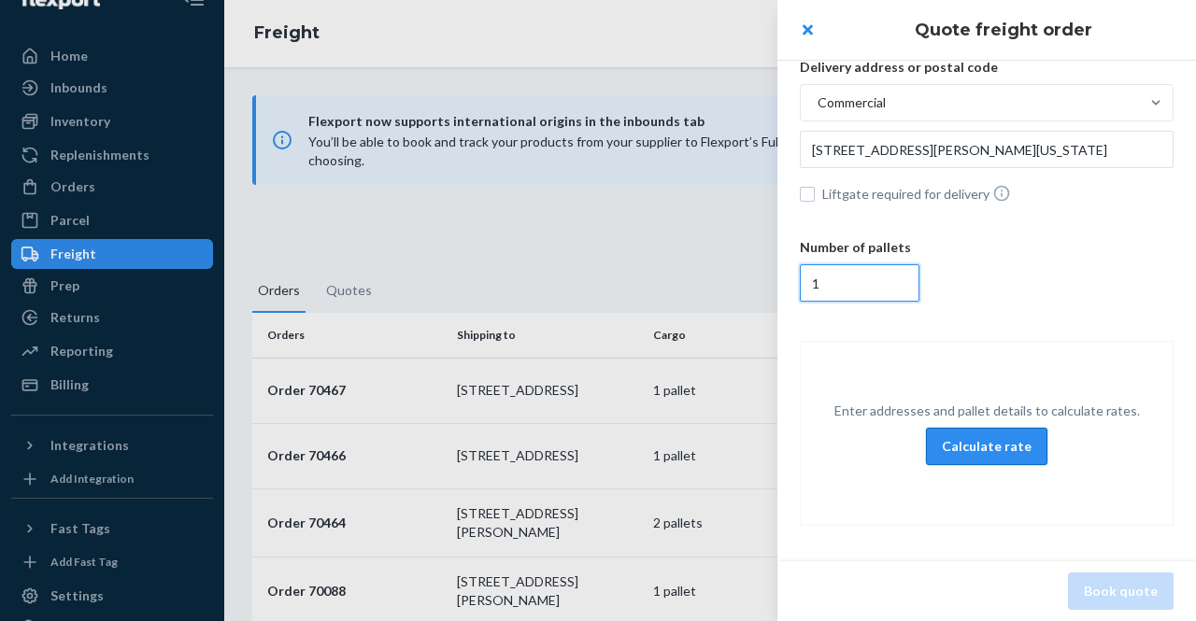
type input "1"
click at [992, 444] on button "Calculate rate" at bounding box center [986, 446] width 121 height 37
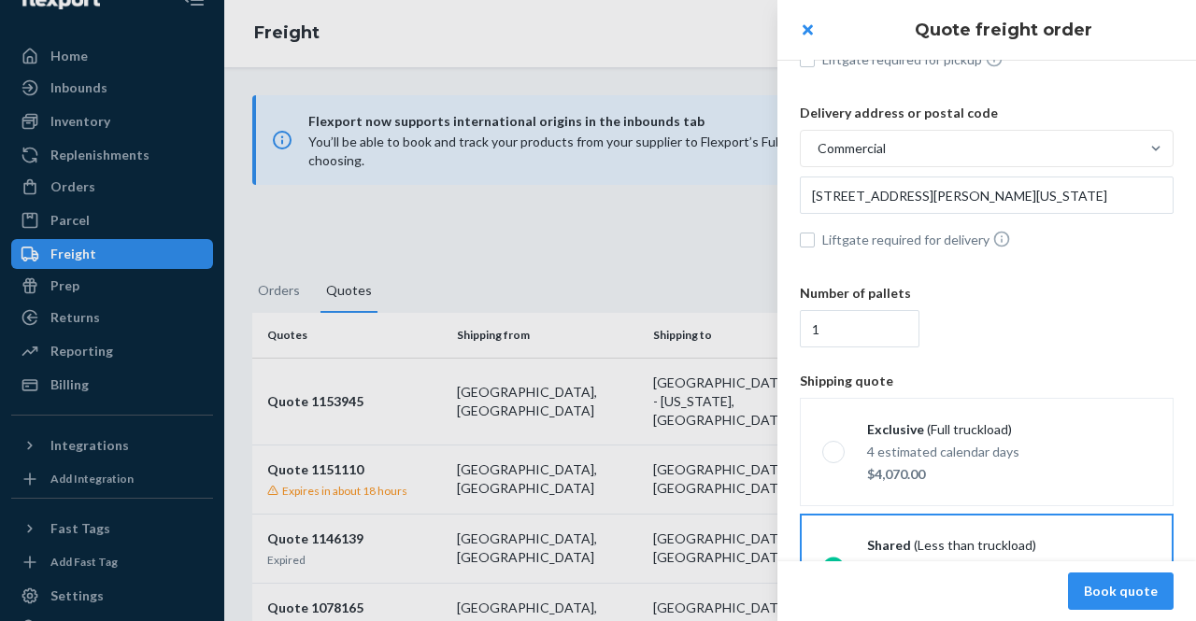
scroll to position [263, 0]
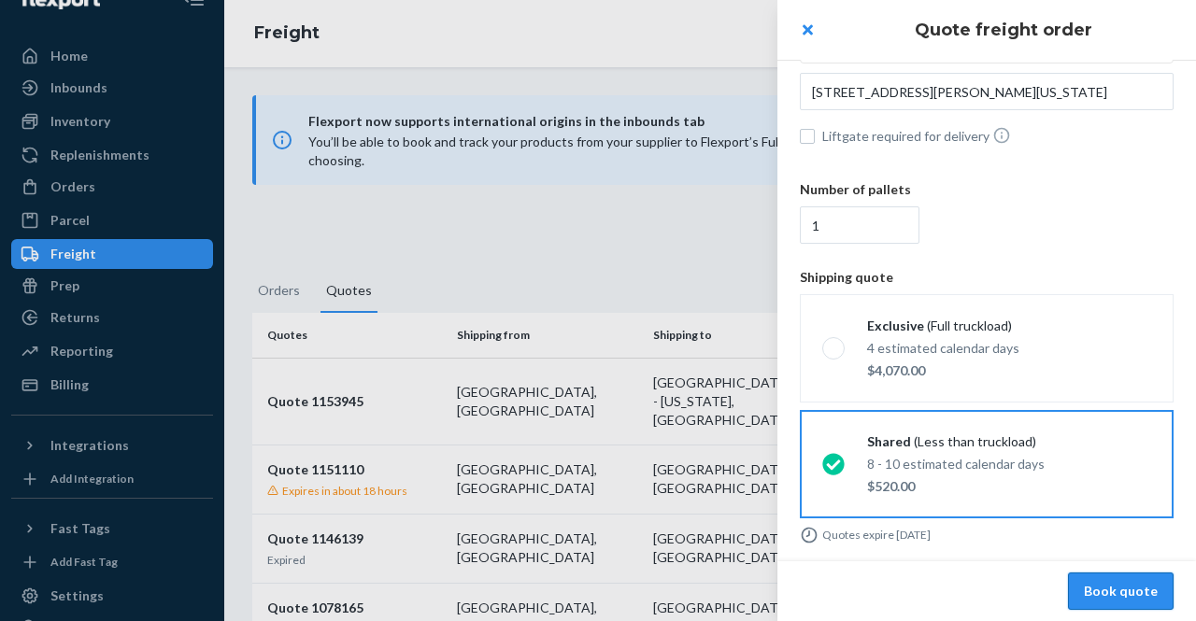
click at [1132, 585] on button "Book quote" at bounding box center [1121, 591] width 106 height 37
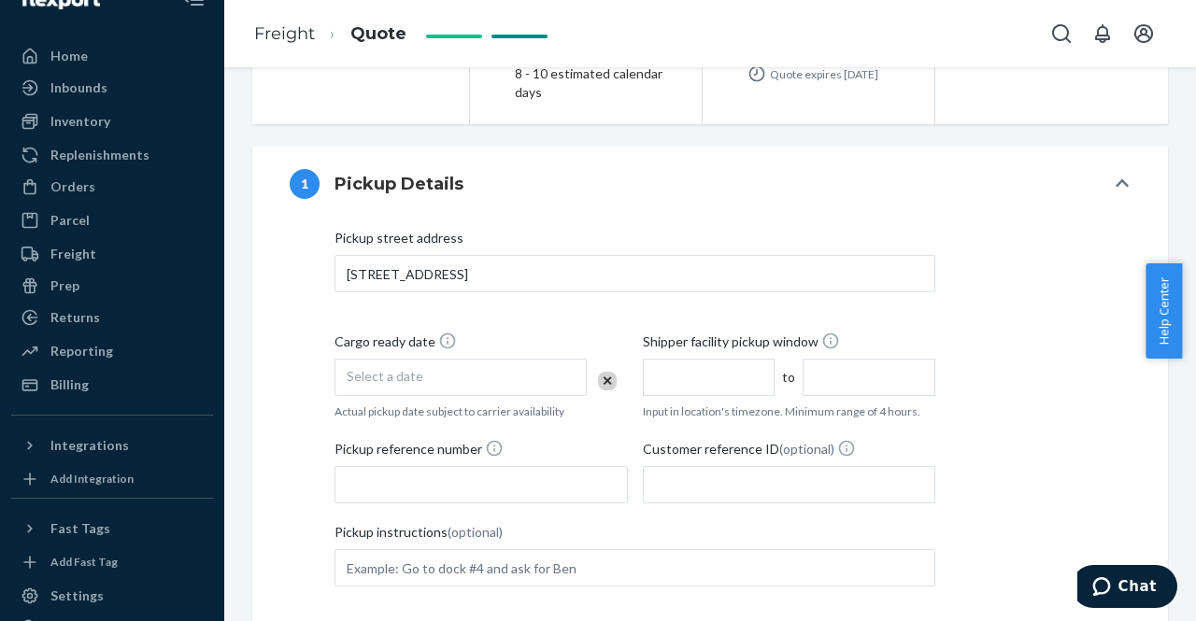
scroll to position [374, 0]
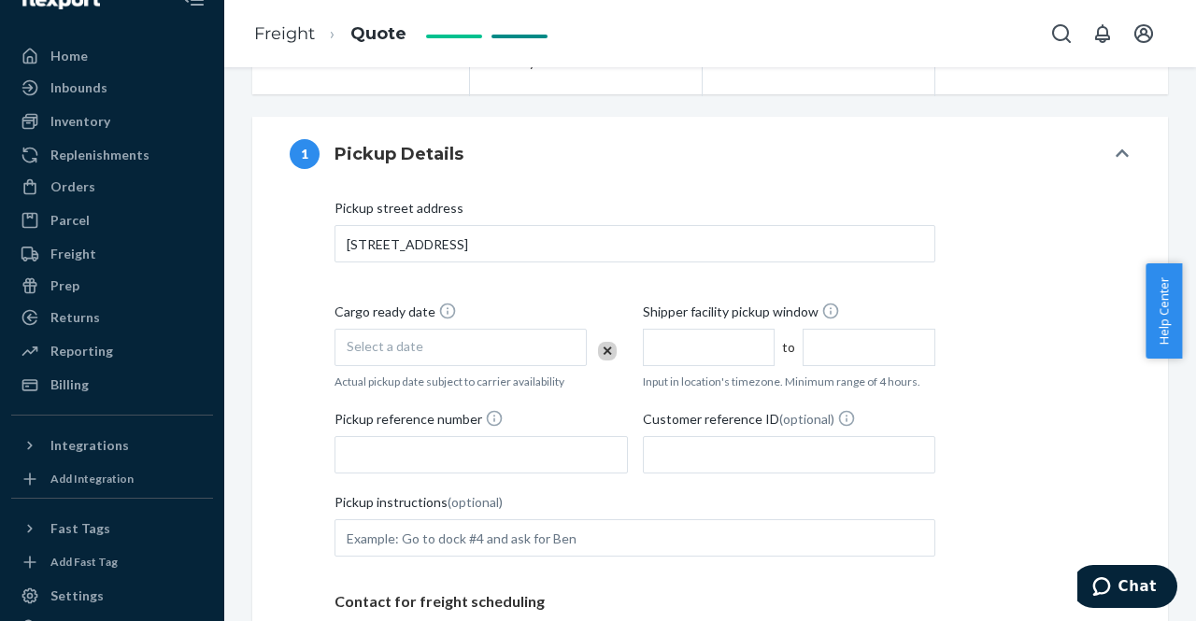
click at [403, 352] on div "Select a date" at bounding box center [461, 347] width 252 height 37
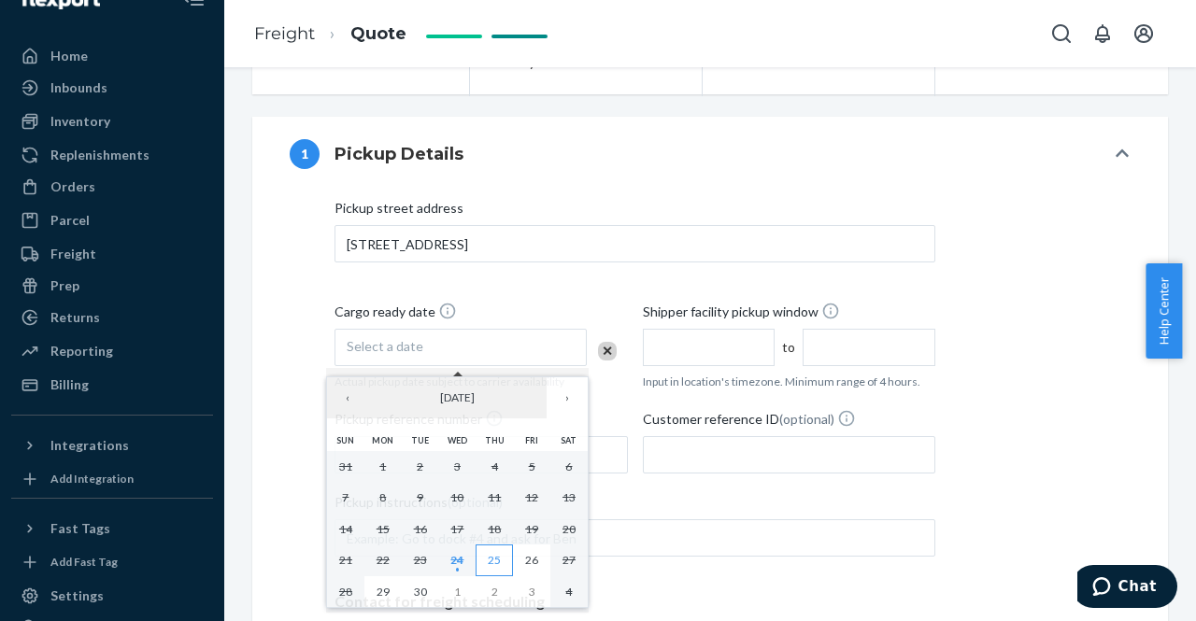
click at [493, 561] on abbr "25" at bounding box center [494, 560] width 13 height 14
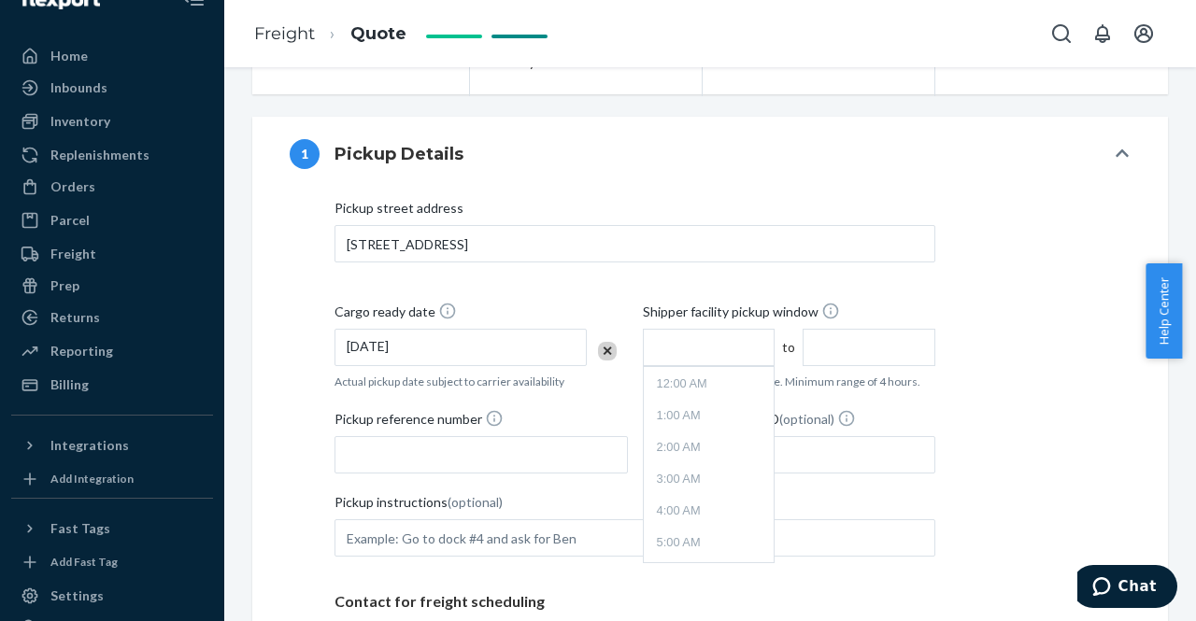
click at [706, 352] on input "text" at bounding box center [709, 347] width 133 height 37
type input "10:00 AM"
click at [820, 355] on input "2:00 PM" at bounding box center [869, 347] width 133 height 37
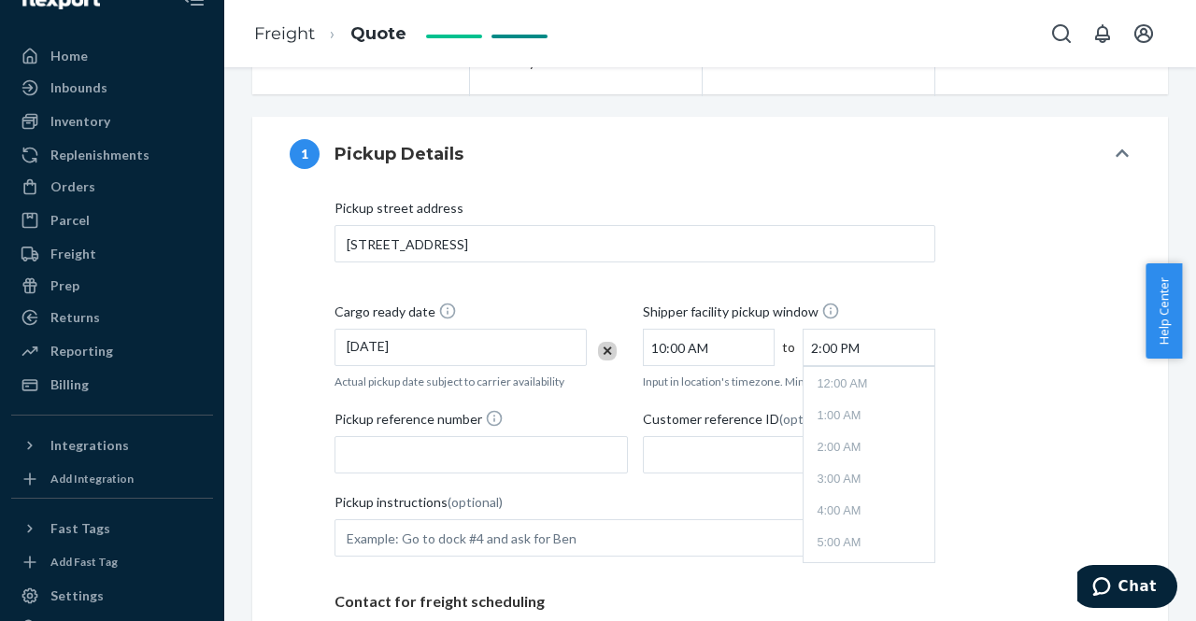
scroll to position [364, 0]
click at [828, 554] on li "5:00 PM" at bounding box center [868, 561] width 123 height 28
type input "5:00 PM"
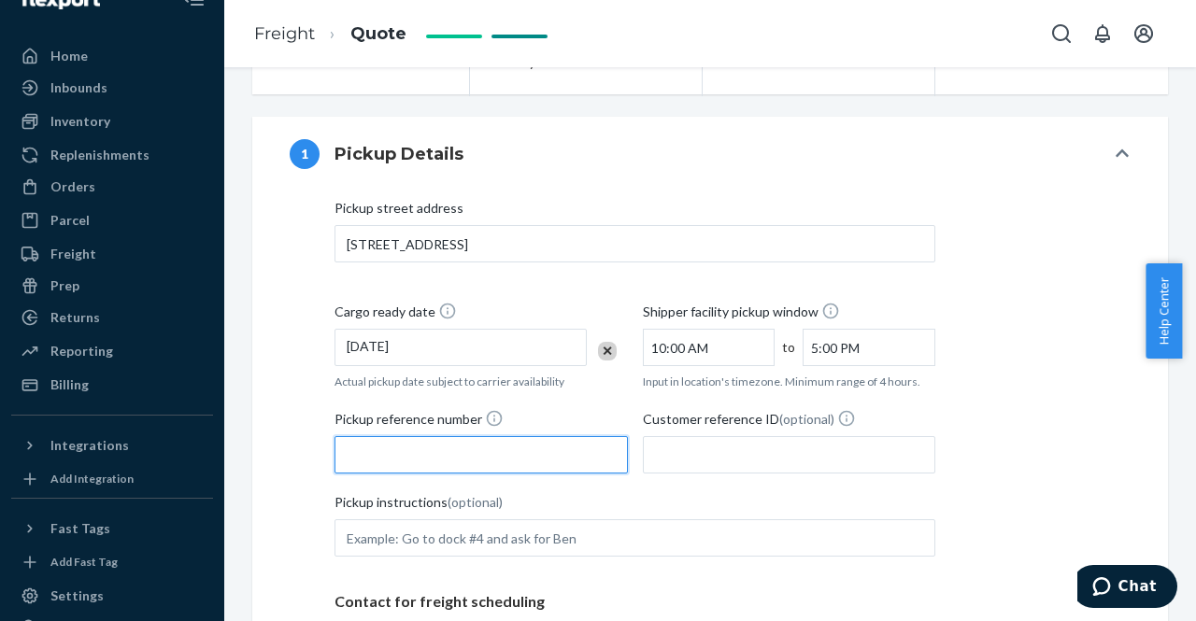
click at [443, 452] on input "Pickup reference number" at bounding box center [481, 454] width 293 height 37
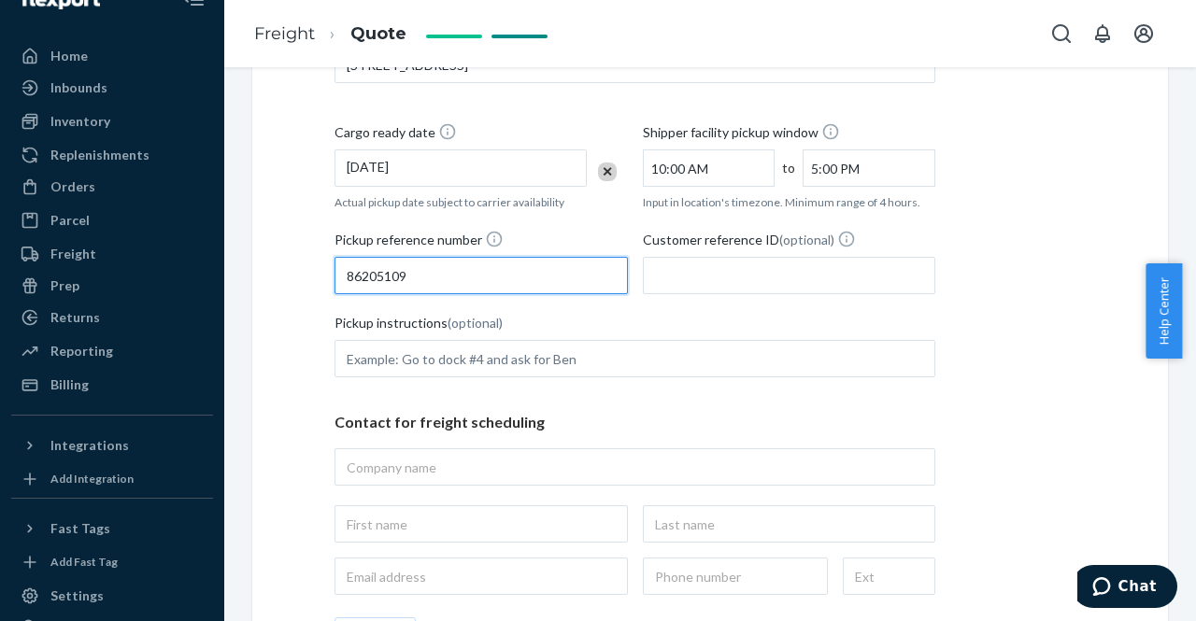
scroll to position [561, 0]
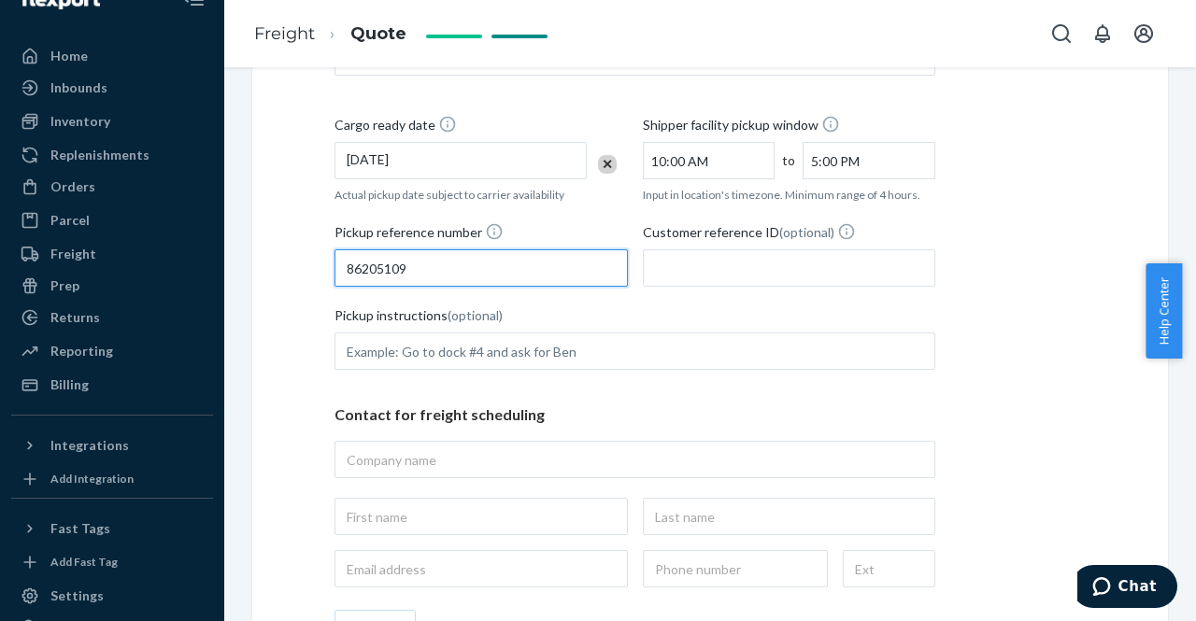
type input "86205109"
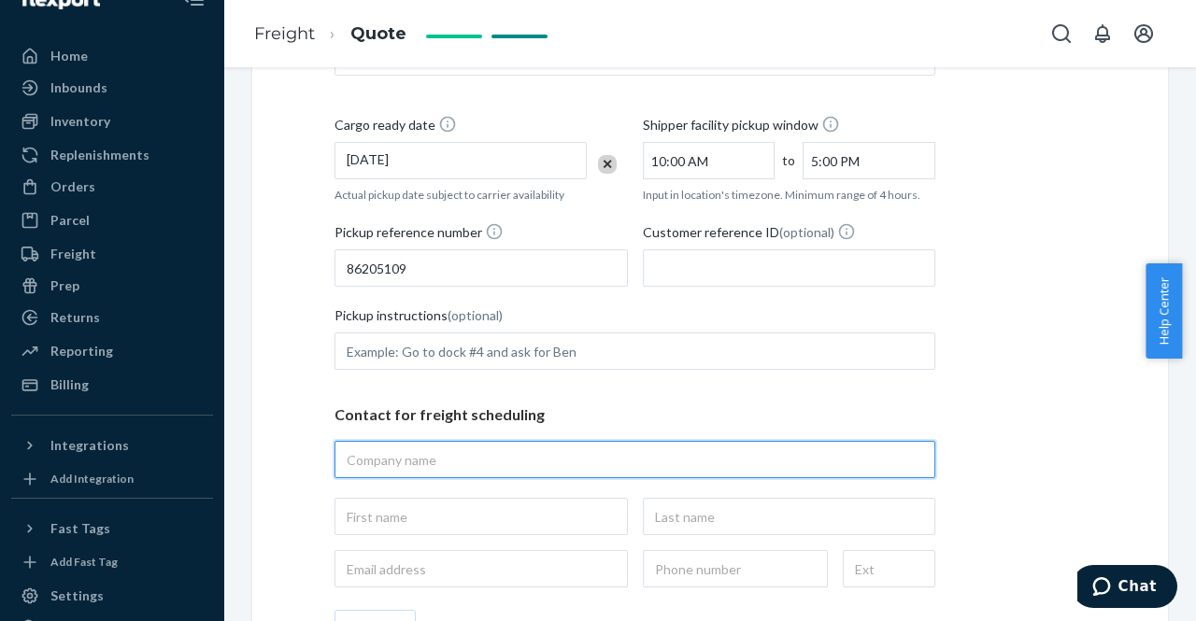
click at [407, 460] on input "text" at bounding box center [635, 459] width 601 height 37
type input "flexport"
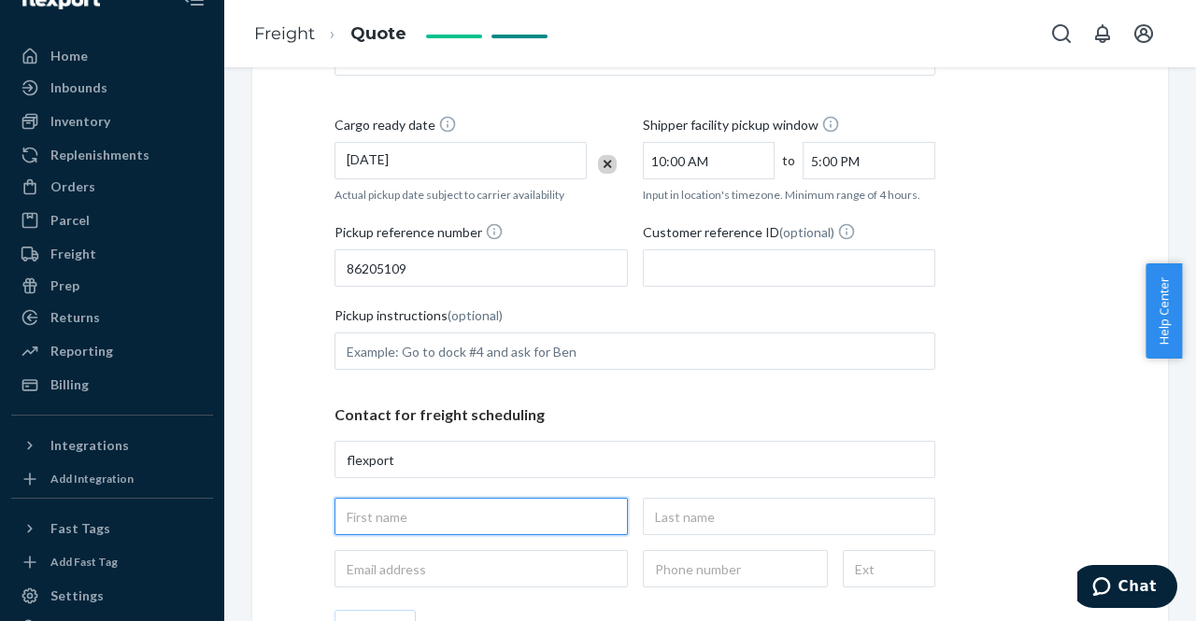
type input "flexport, [STREET_ADDRESS]"
click at [376, 511] on input "text" at bounding box center [481, 516] width 293 height 37
type input "[PERSON_NAME]"
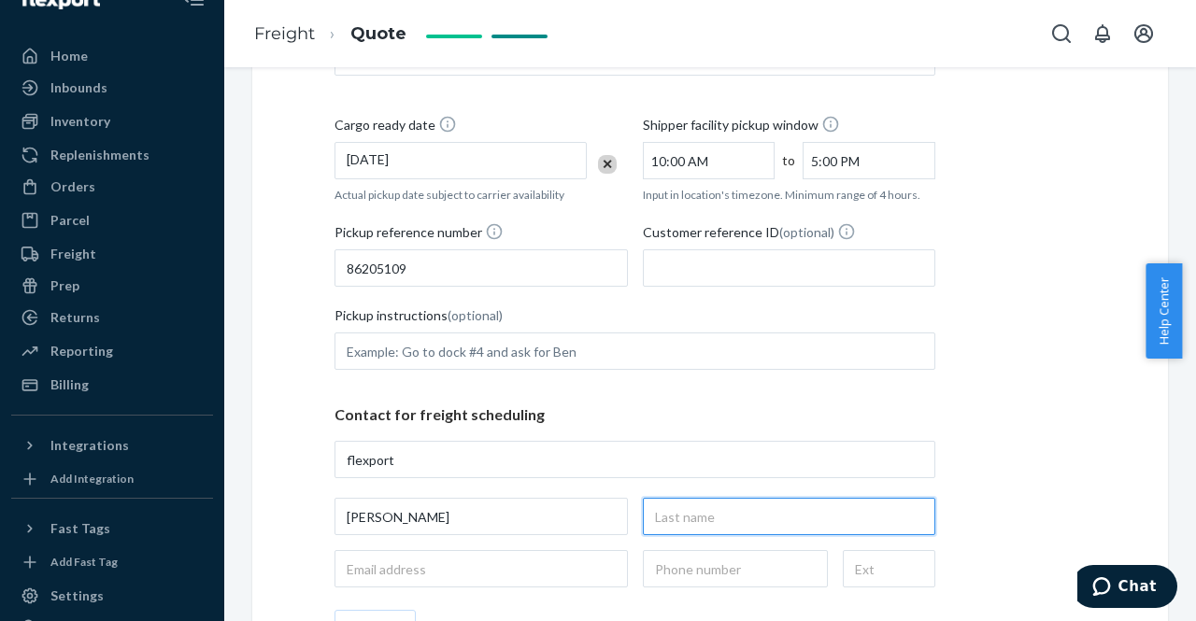
click at [746, 518] on input "text" at bounding box center [789, 516] width 293 height 37
type input "[PERSON_NAME]"
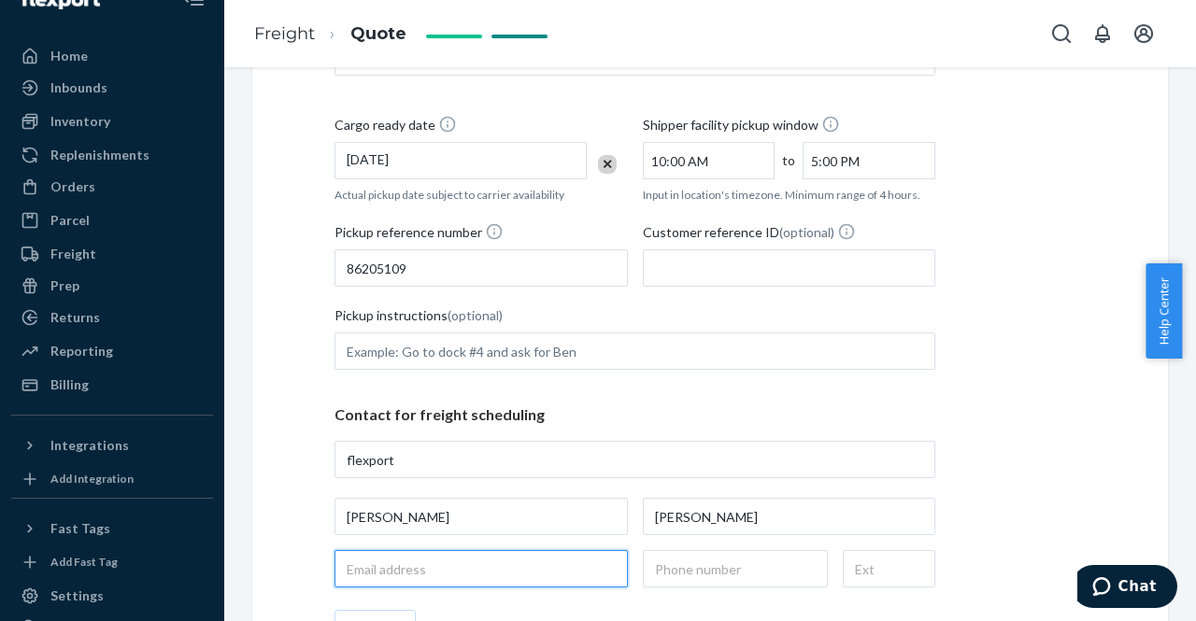
click at [414, 574] on input "email" at bounding box center [481, 568] width 293 height 37
type input "[EMAIL_ADDRESS][DOMAIN_NAME]"
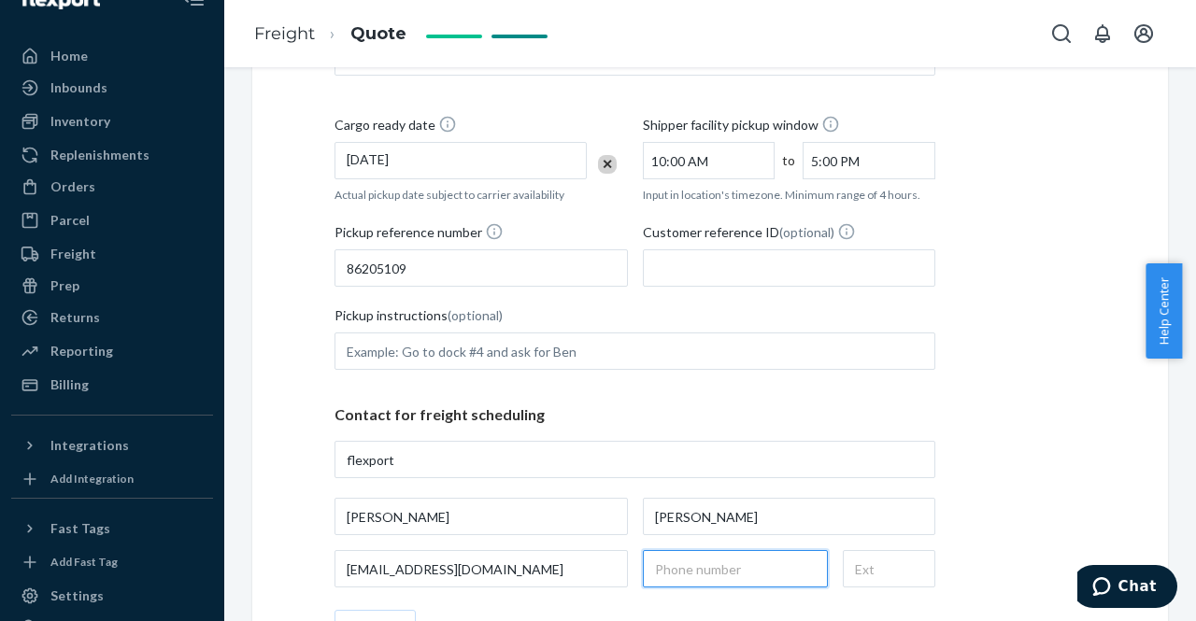
click at [682, 574] on input "text" at bounding box center [735, 568] width 185 height 37
type input "[PHONE_NUMBER]"
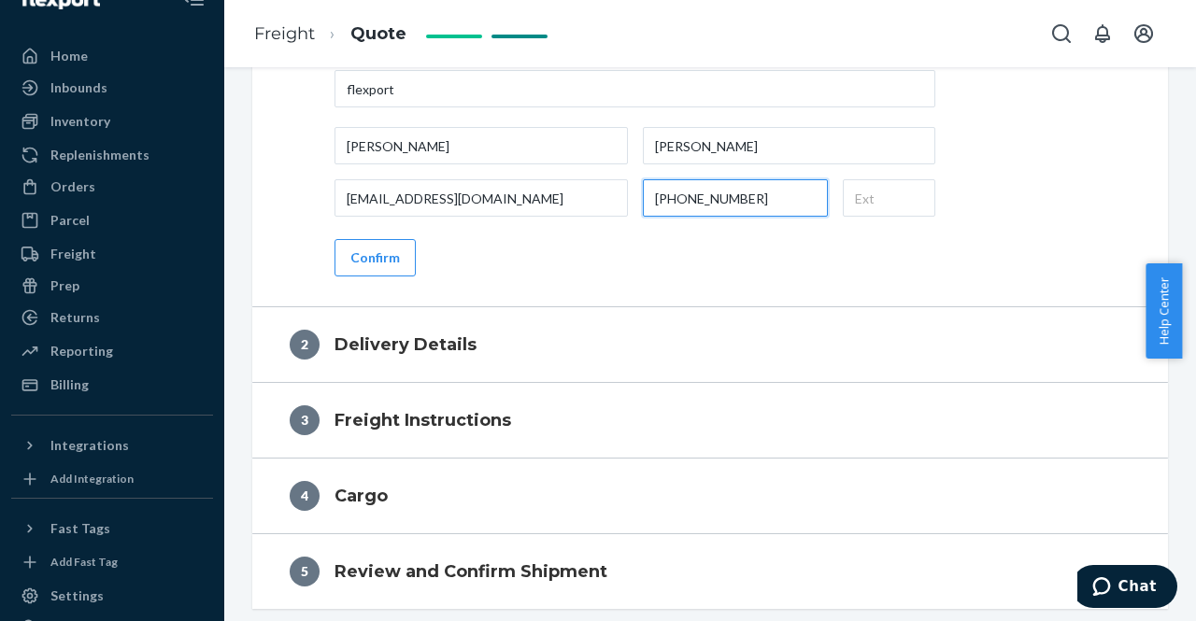
scroll to position [934, 0]
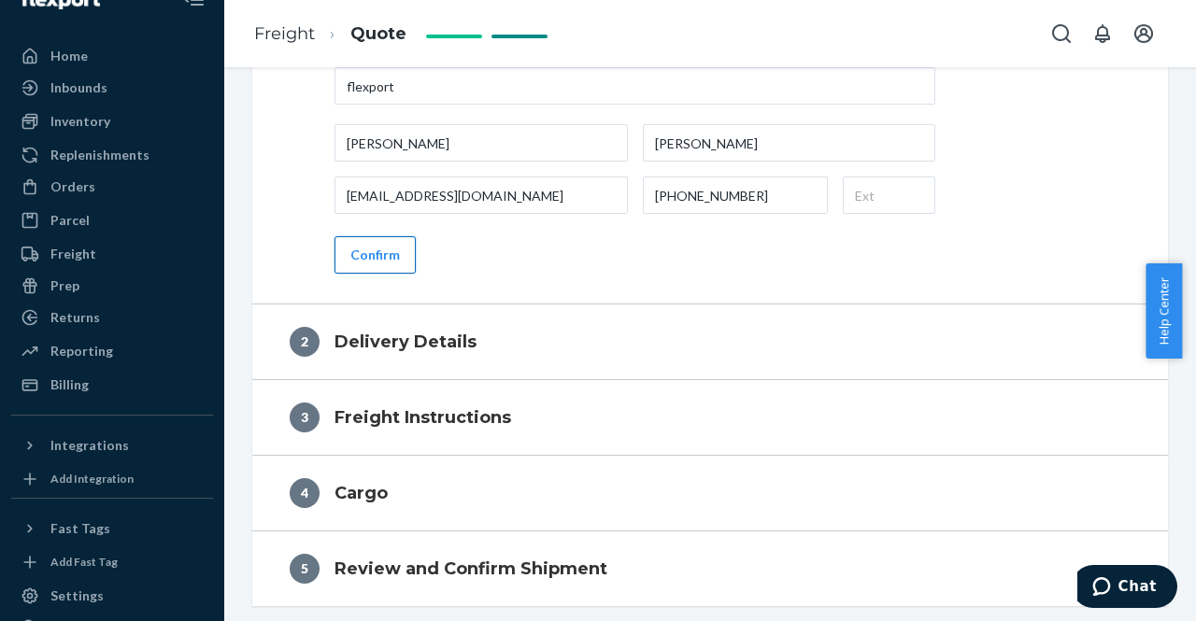
click at [394, 249] on button "Confirm" at bounding box center [375, 254] width 81 height 37
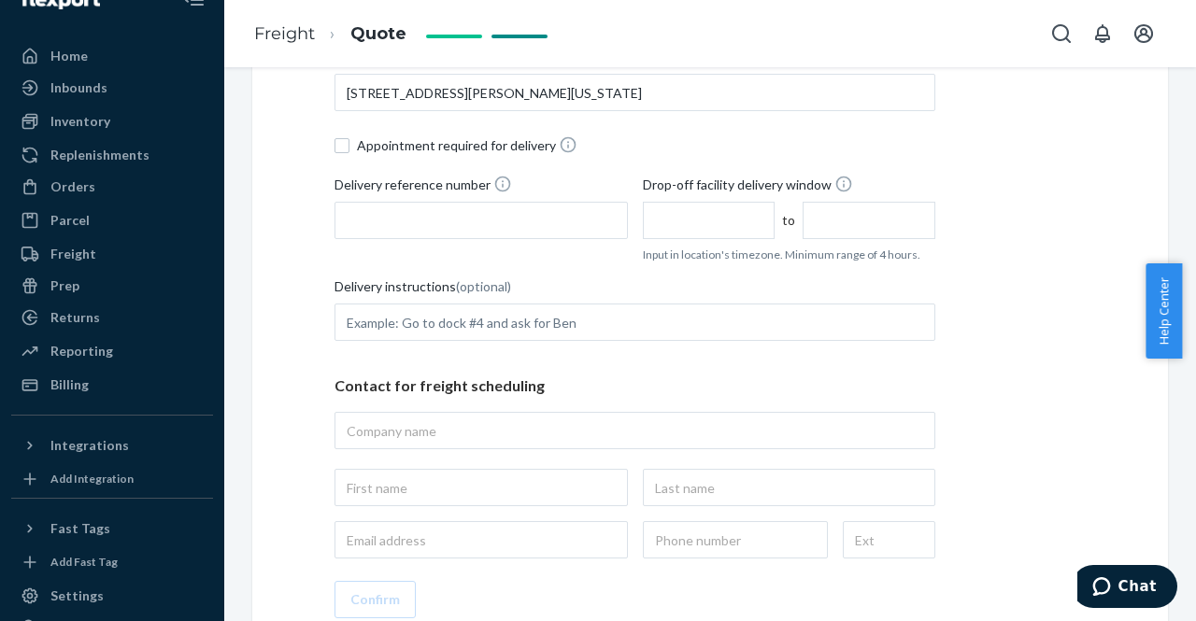
scroll to position [507, 0]
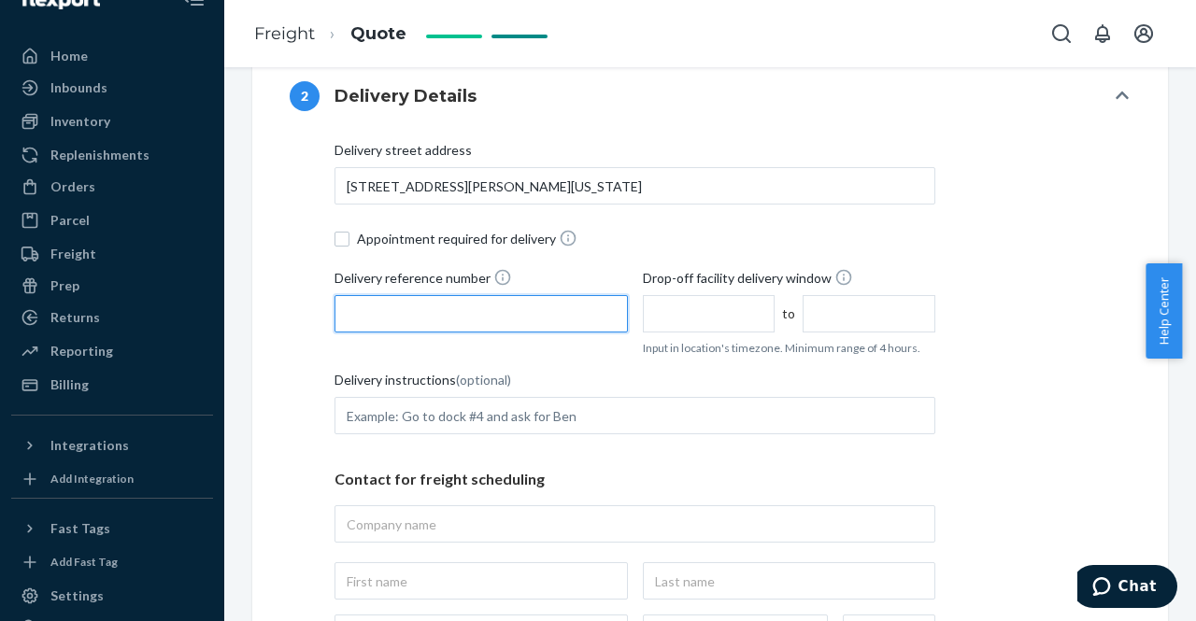
click at [385, 311] on input "Delivery reference number" at bounding box center [481, 313] width 293 height 37
type input "86205109"
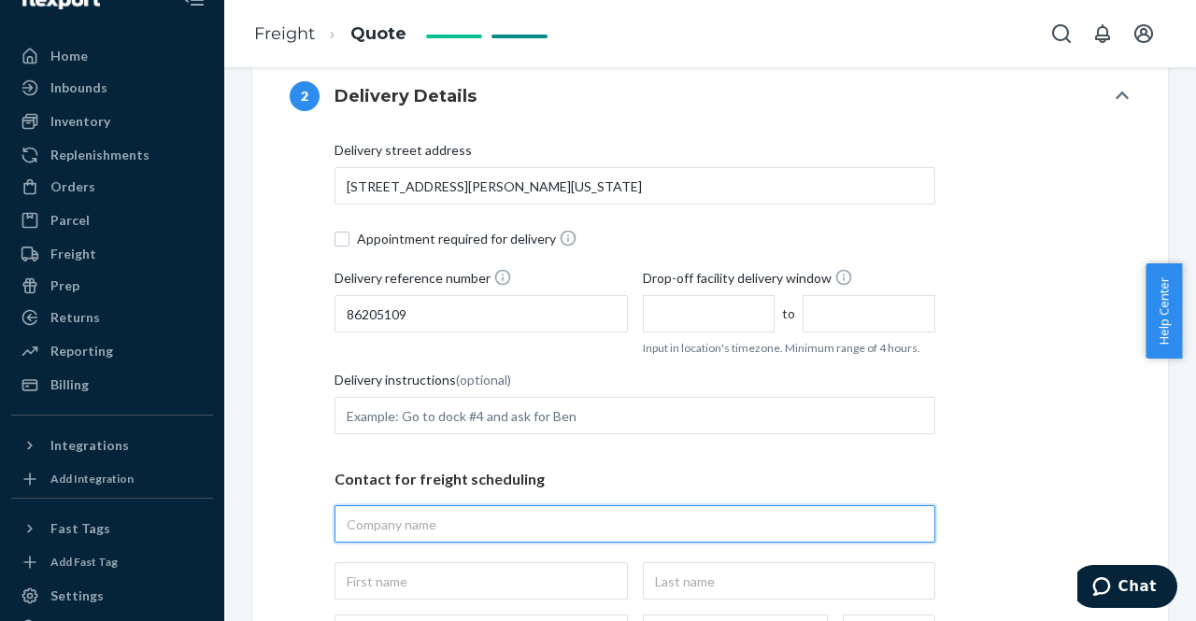
click at [383, 528] on input "text" at bounding box center [635, 524] width 601 height 37
paste input "The Citizenry inc - Soho"
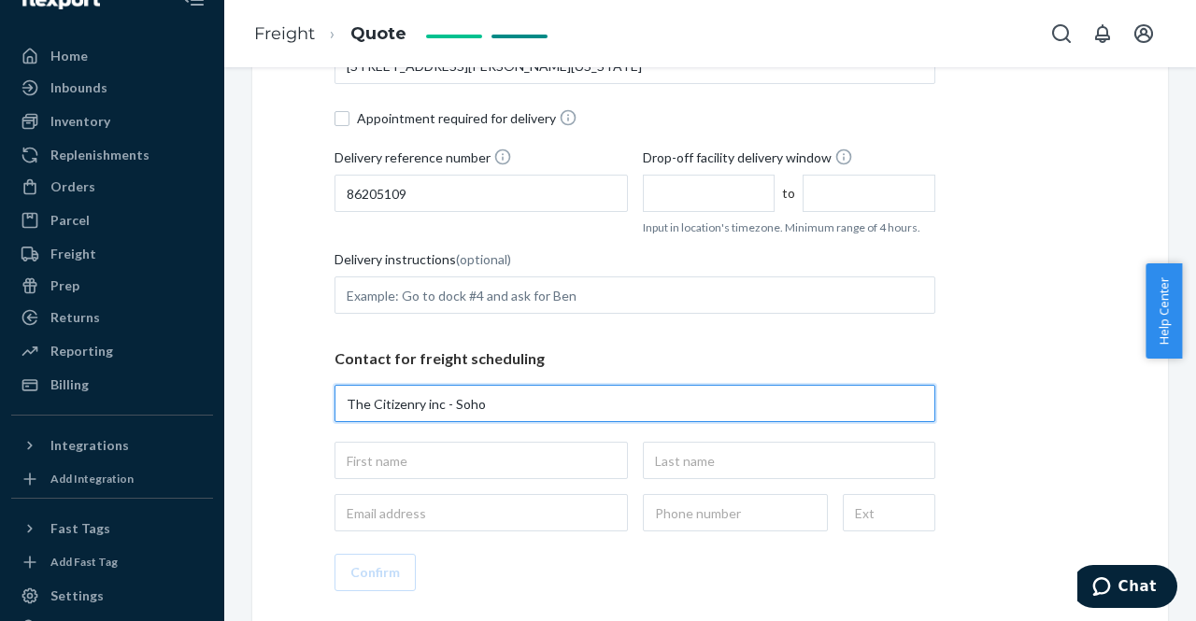
scroll to position [694, 0]
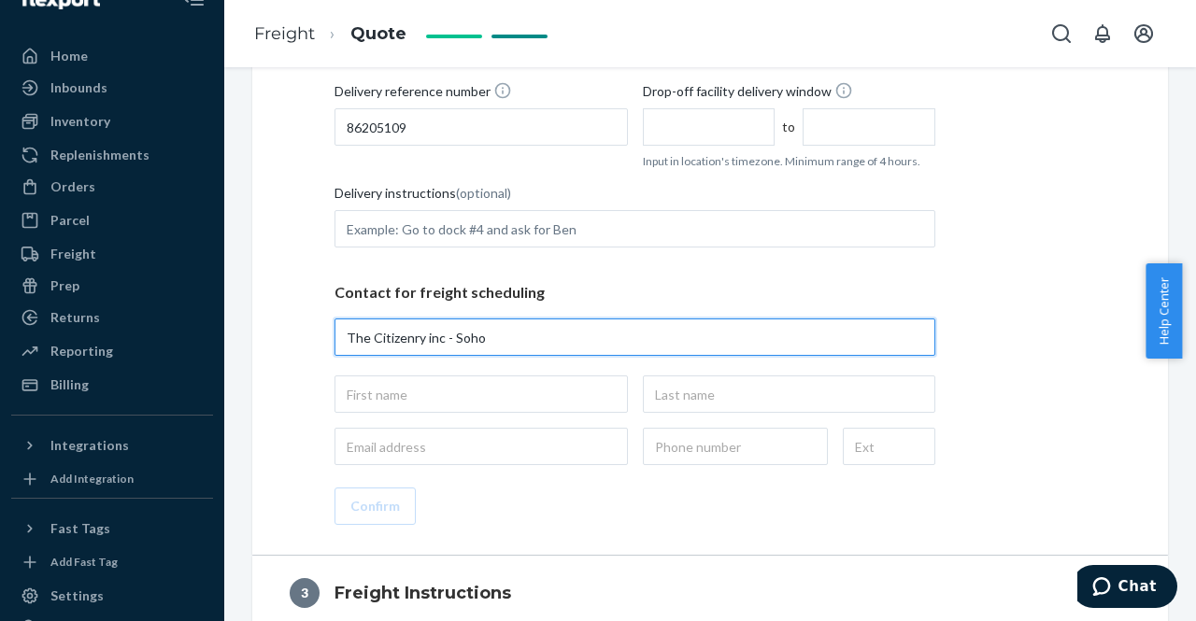
type input "The Citizenry inc - Soho"
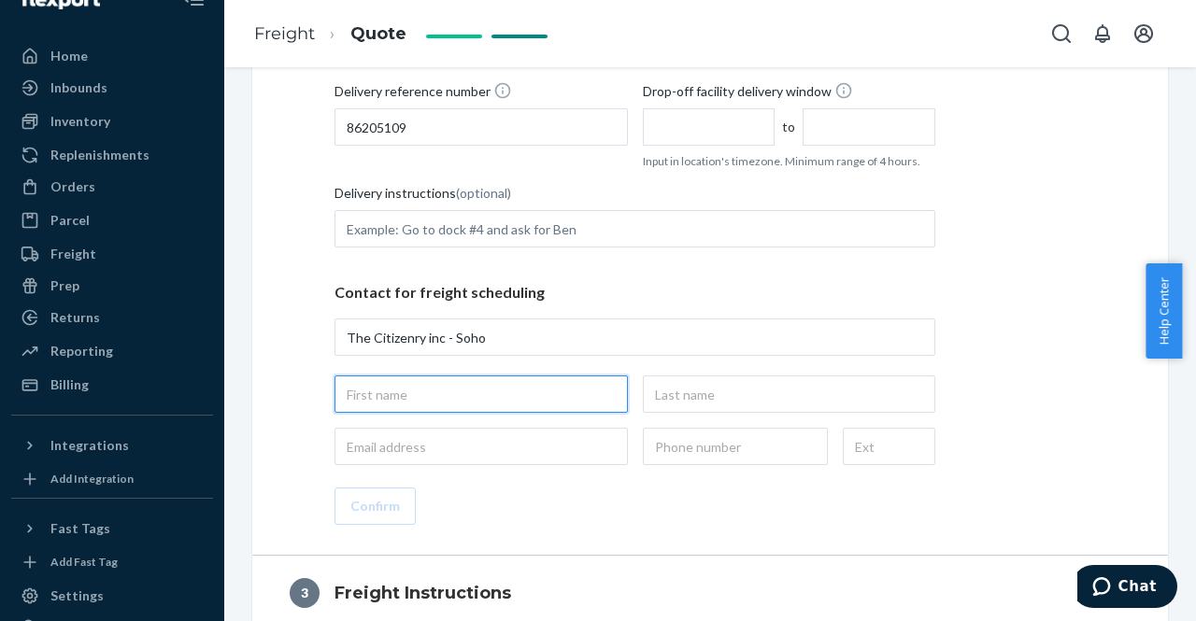
type input "The Citizenry inc - Soho, [STREET_ADDRESS][PERSON_NAME][US_STATE]"
click at [367, 402] on input "text" at bounding box center [481, 394] width 293 height 37
type input "[PERSON_NAME]"
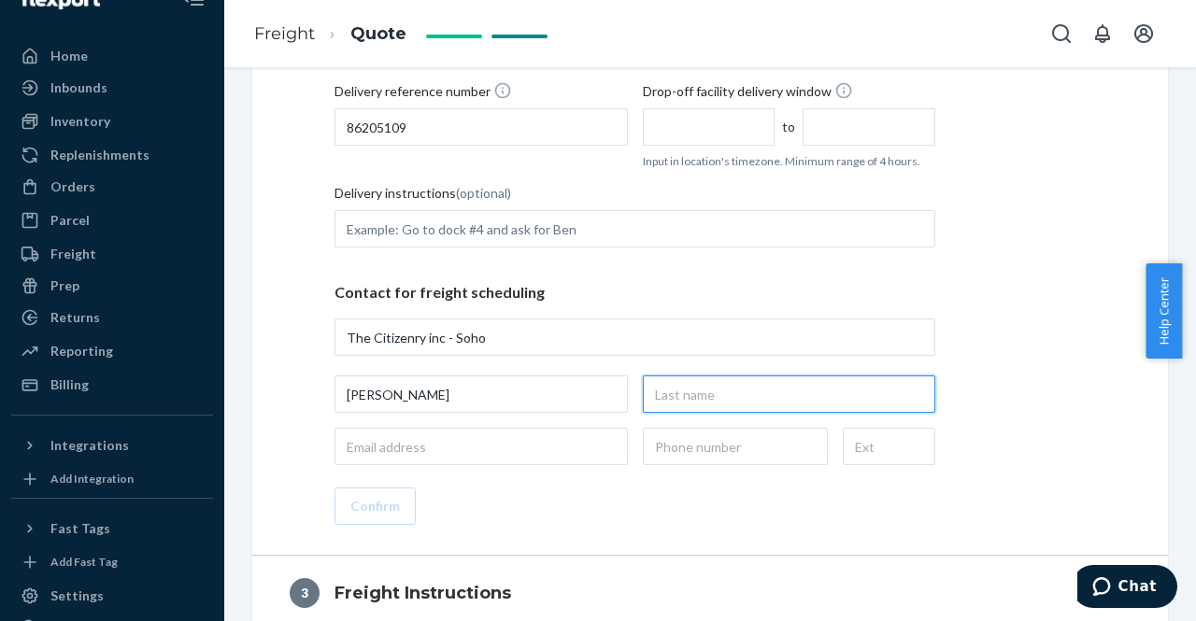
click at [734, 392] on input "text" at bounding box center [789, 394] width 293 height 37
type input "heart"
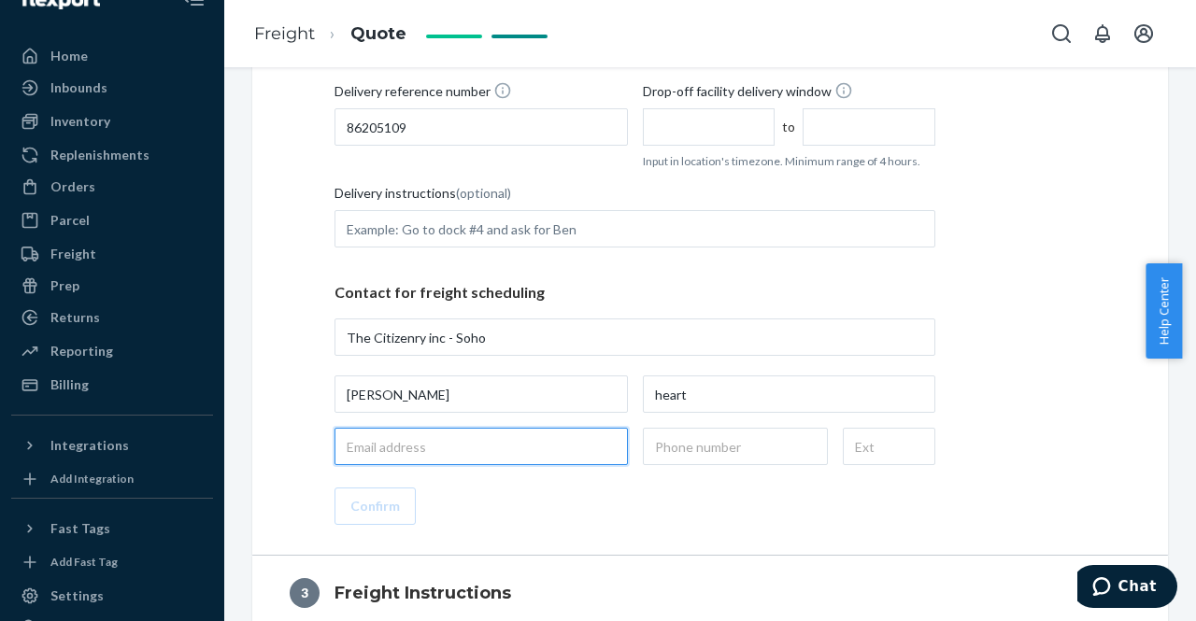
click at [373, 449] on input "email" at bounding box center [481, 446] width 293 height 37
paste input "coreyehearthavenlycom"
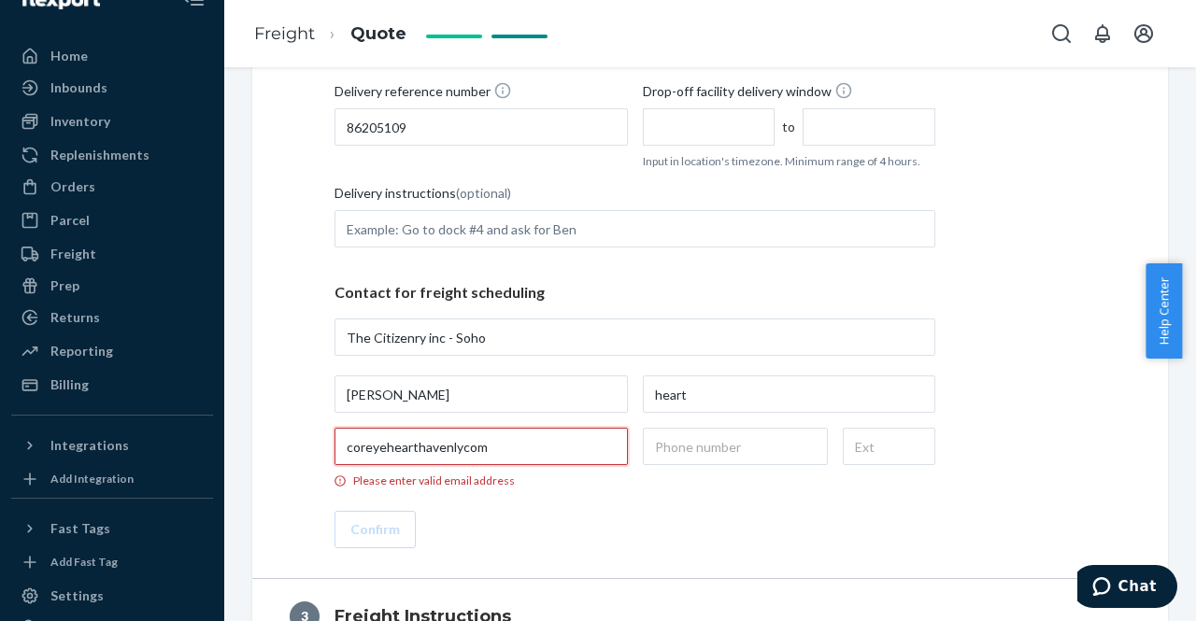
click at [415, 445] on input "coreyehearthavenlycom" at bounding box center [481, 446] width 293 height 37
click at [469, 446] on input "coreyeheart@havenlycom" at bounding box center [481, 446] width 293 height 37
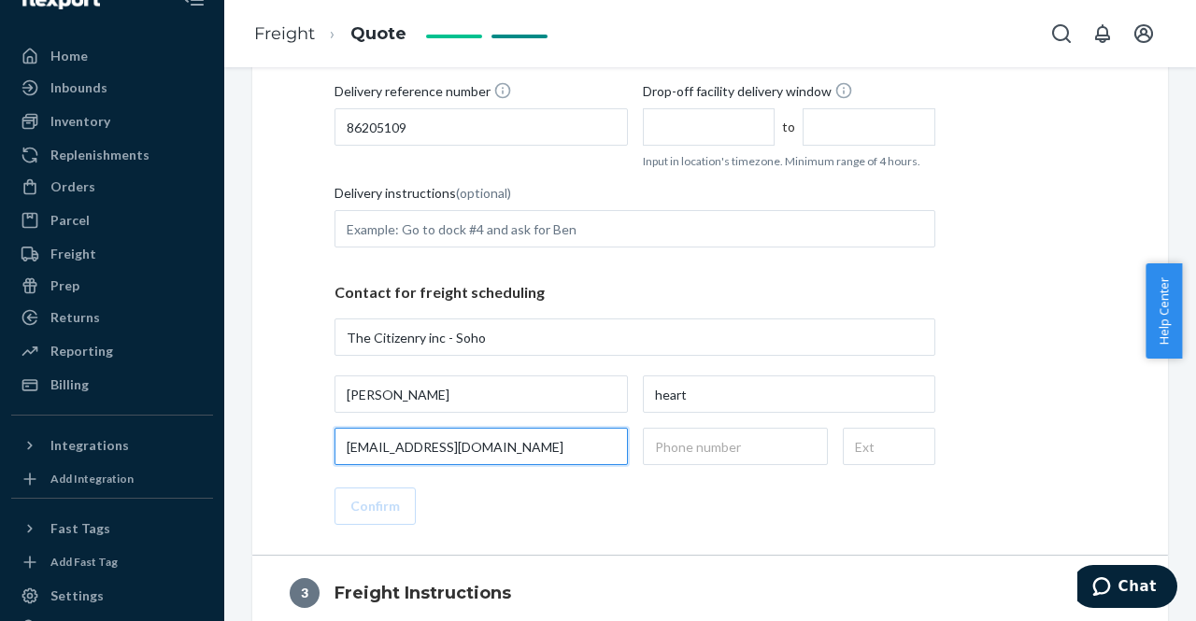
type input "[EMAIL_ADDRESS][DOMAIN_NAME]"
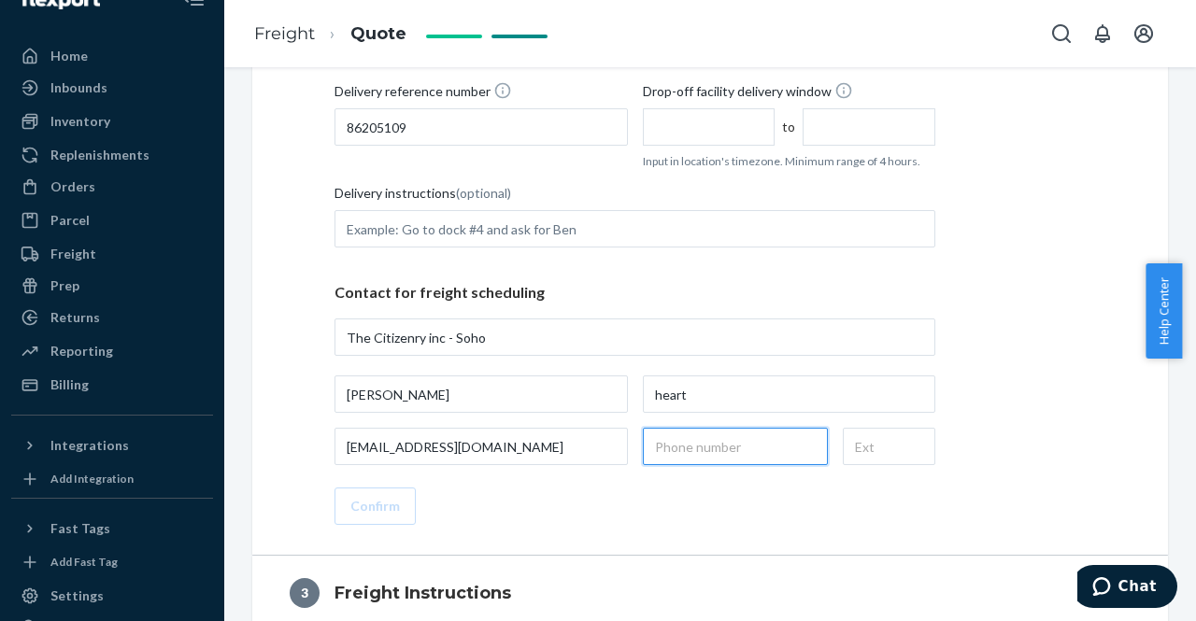
click at [714, 446] on input "text" at bounding box center [735, 446] width 185 height 37
type input "[PHONE_NUMBER]"
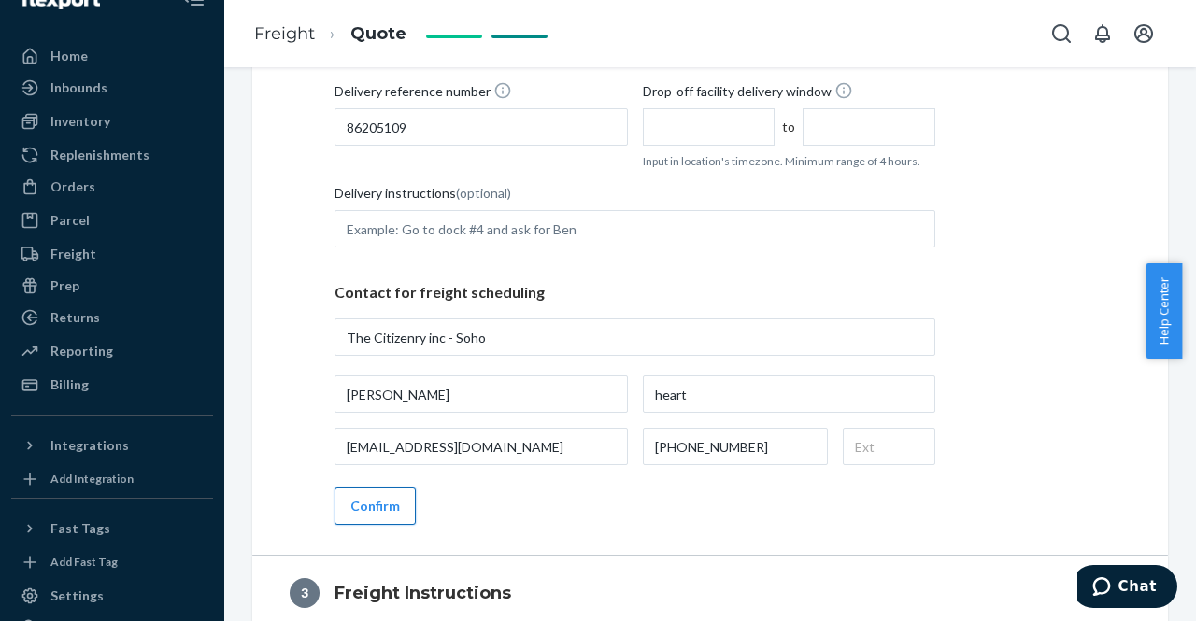
click at [399, 512] on button "Confirm" at bounding box center [375, 506] width 81 height 37
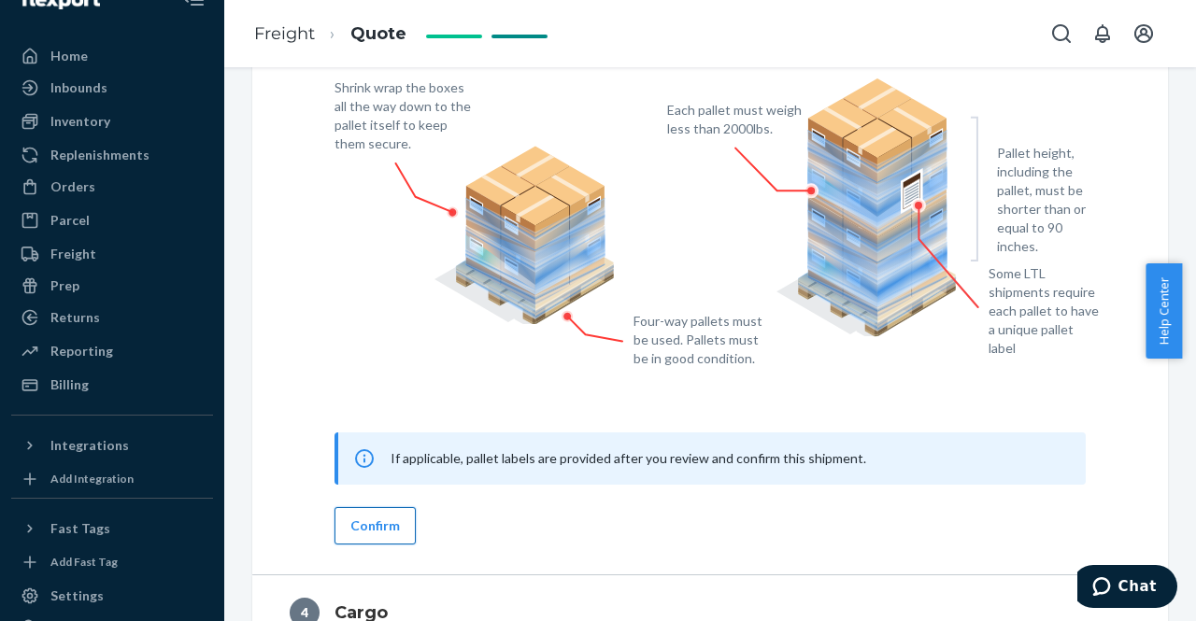
click at [394, 528] on button "Confirm" at bounding box center [375, 525] width 81 height 37
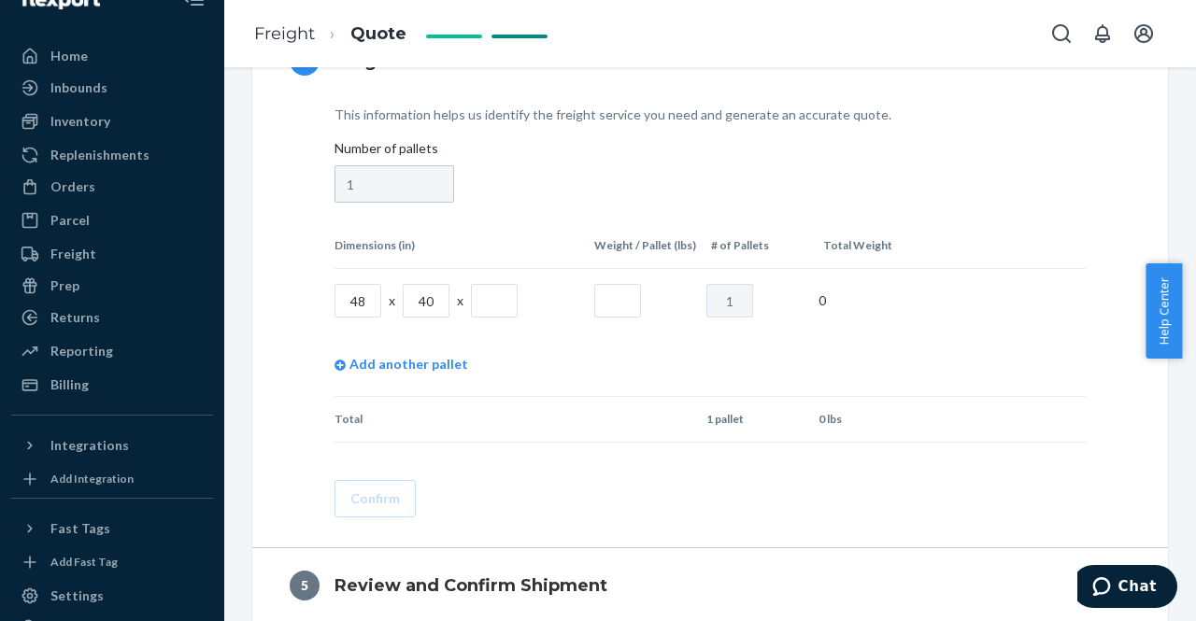
click at [480, 298] on input "text" at bounding box center [494, 301] width 47 height 34
type input "52"
click at [613, 300] on input "text" at bounding box center [617, 301] width 47 height 34
type input "288"
click at [363, 502] on button "Confirm" at bounding box center [375, 498] width 81 height 37
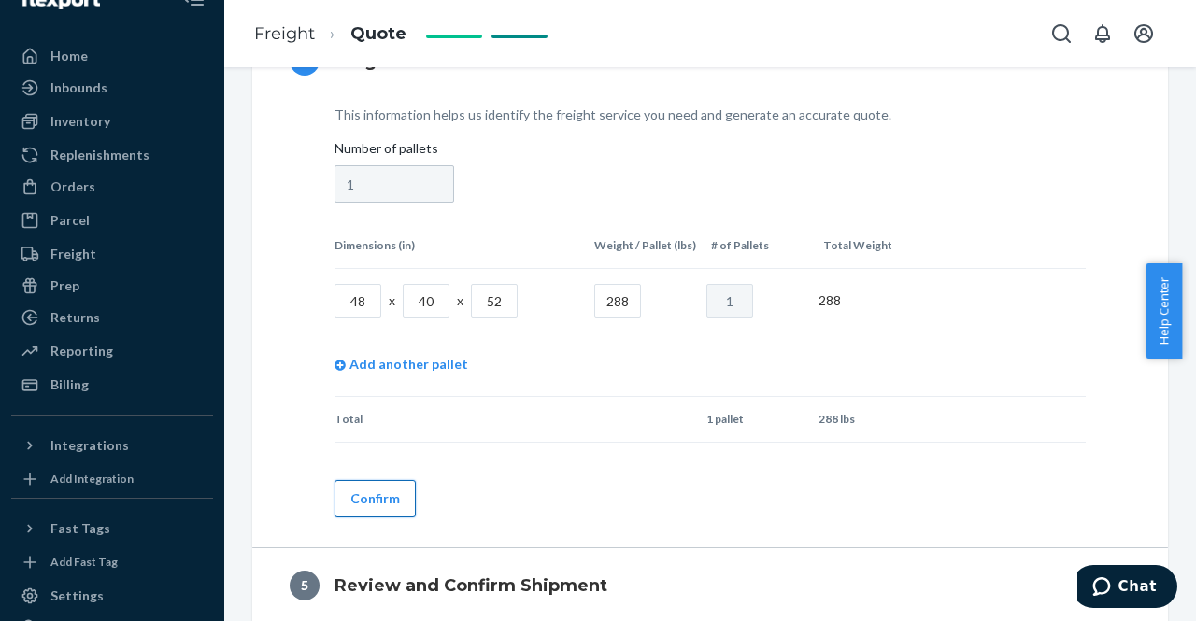
scroll to position [691, 0]
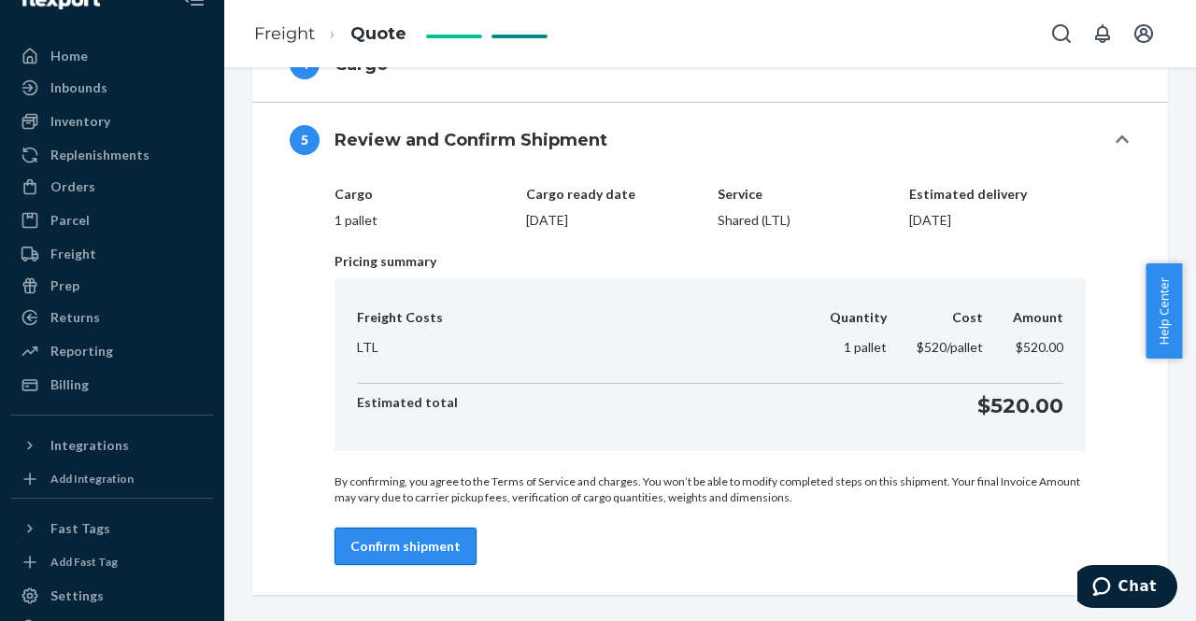
click at [409, 547] on button "Confirm shipment" at bounding box center [406, 546] width 142 height 37
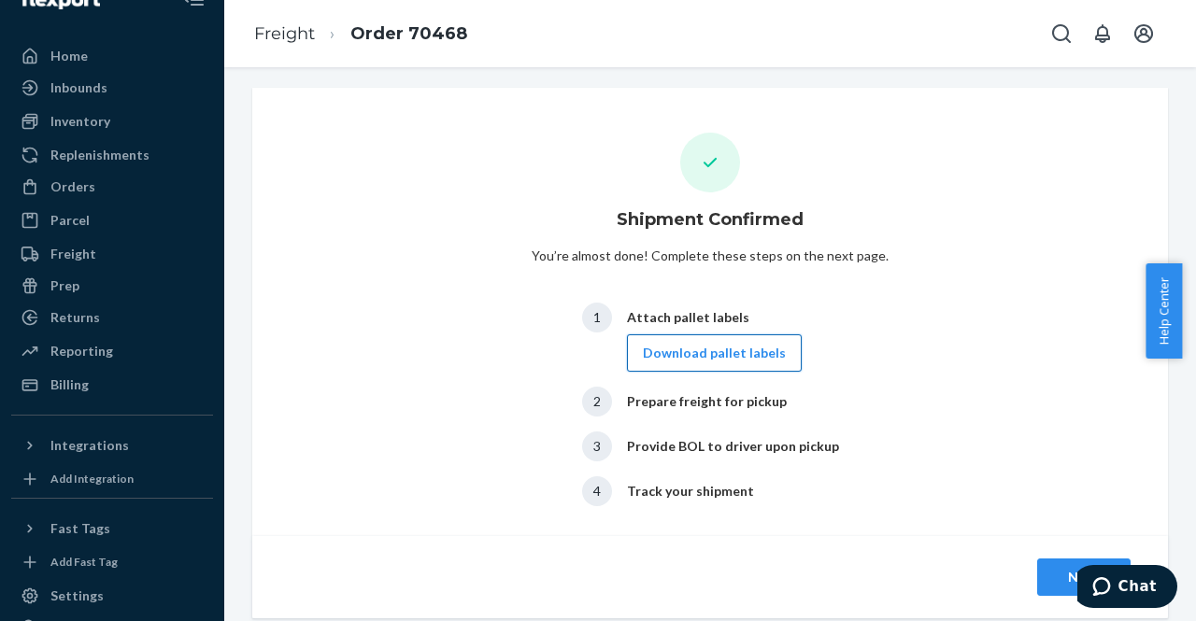
click at [742, 354] on button "Download pallet labels" at bounding box center [714, 353] width 175 height 37
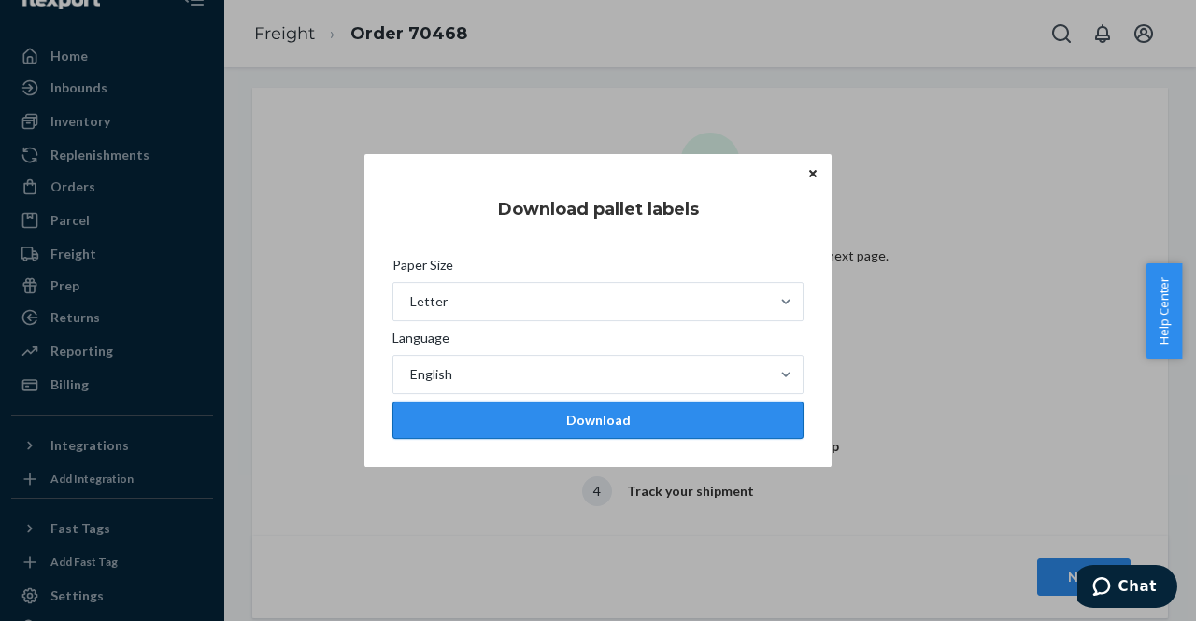
click at [600, 427] on div "Download" at bounding box center [597, 420] width 379 height 19
click at [809, 178] on icon "Close" at bounding box center [812, 173] width 7 height 7
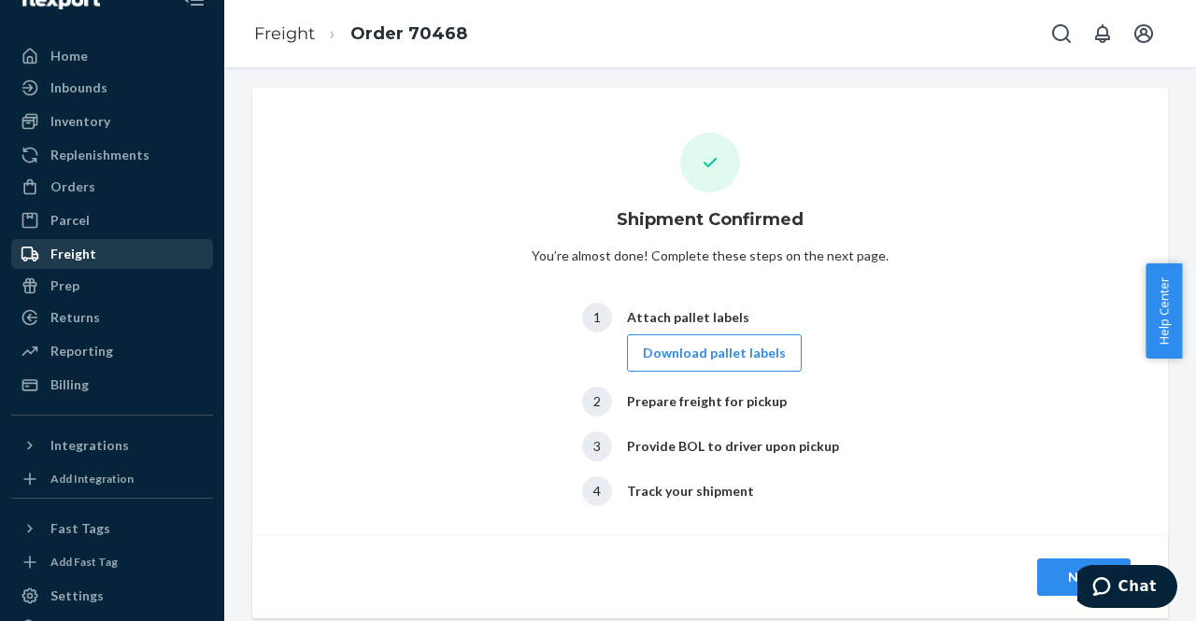
click at [80, 259] on div "Freight" at bounding box center [73, 254] width 46 height 19
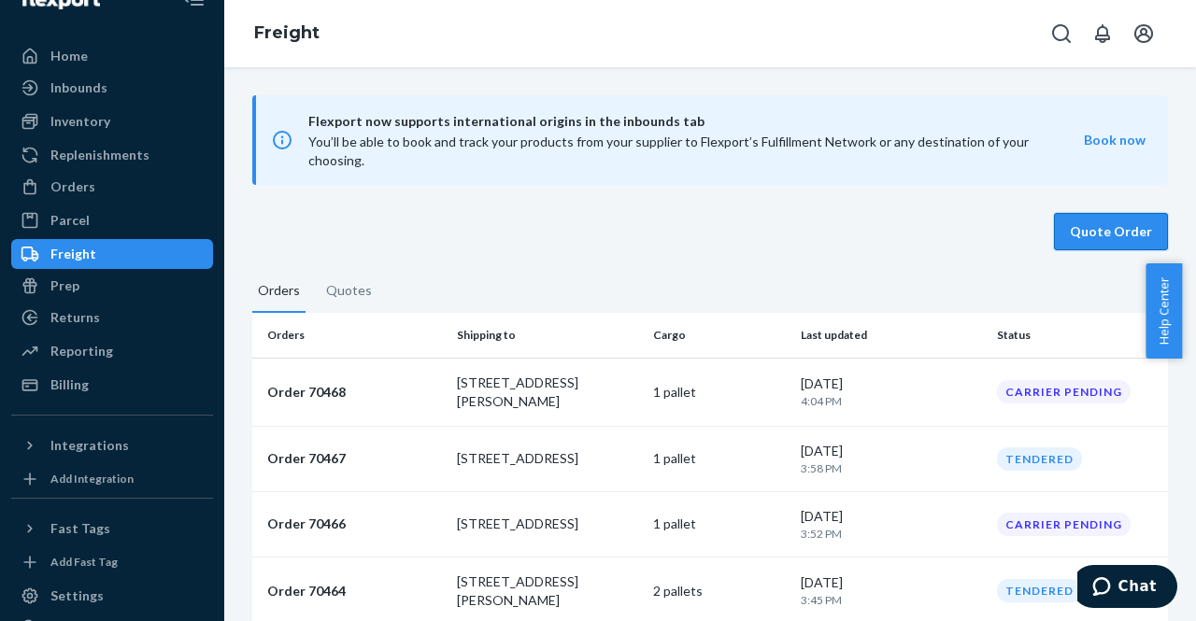
click at [1110, 213] on button "Quote Order" at bounding box center [1111, 231] width 114 height 37
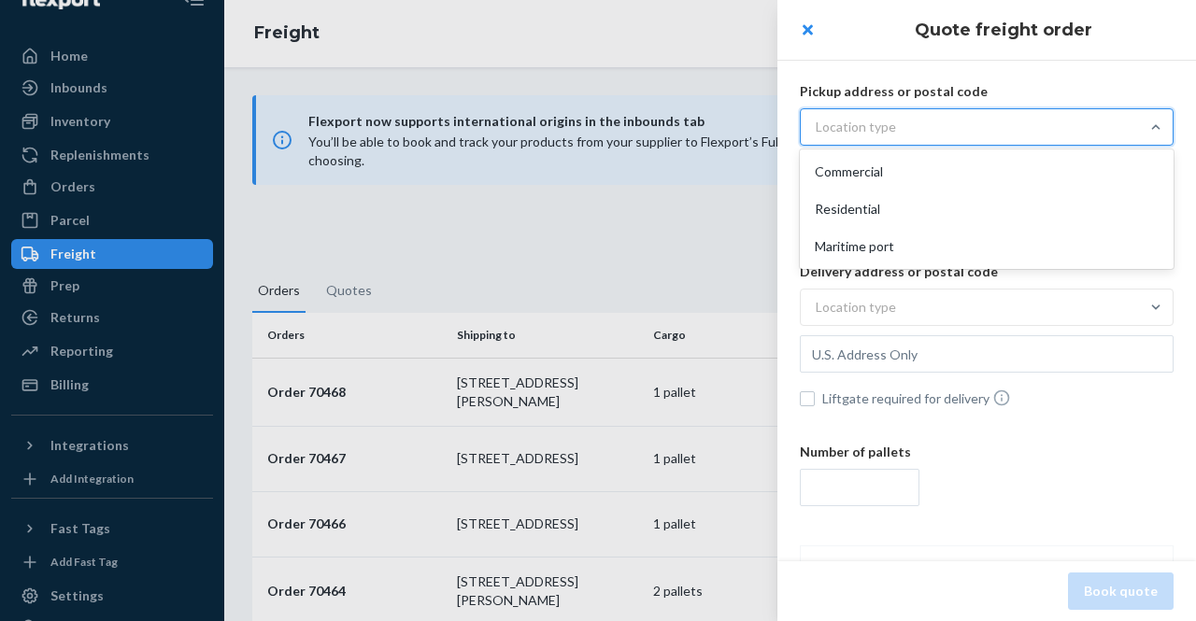
click at [910, 122] on div "Location type" at bounding box center [970, 127] width 338 height 34
click at [723, 127] on input "option Commercial focused, 1 of 3. 3 results available. Use Up and Down to choo…" at bounding box center [723, 127] width 0 height 0
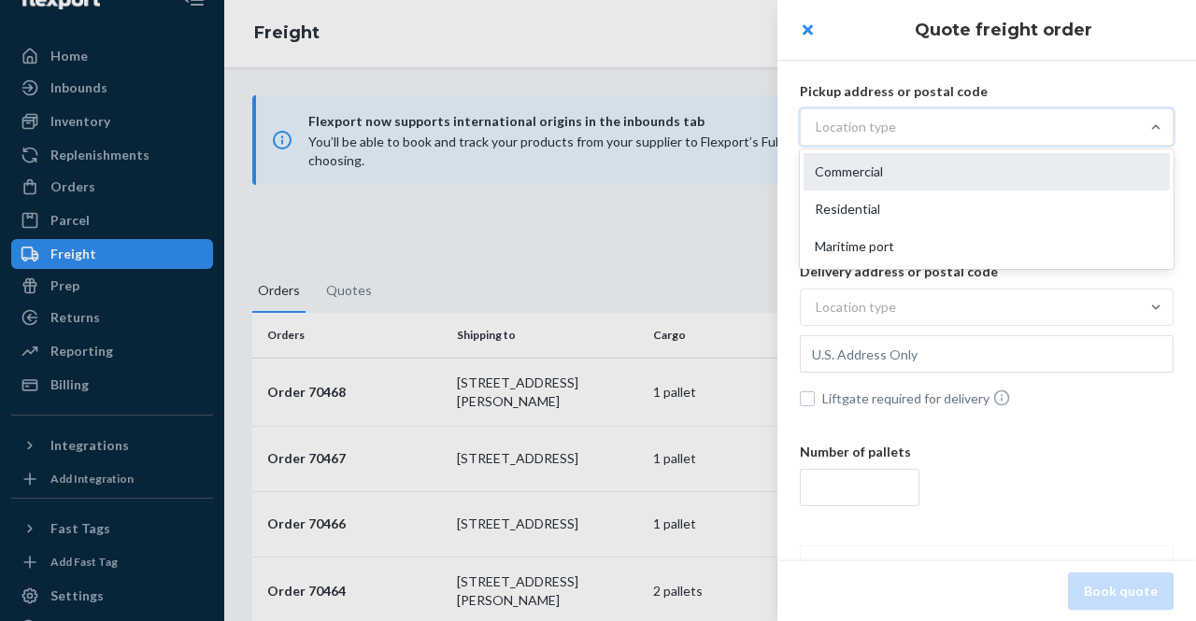
click at [896, 164] on div "Commercial" at bounding box center [987, 171] width 366 height 37
click at [723, 127] on input "option Commercial focused, 1 of 3. 3 results available. Use Up and Down to choo…" at bounding box center [723, 127] width 0 height 0
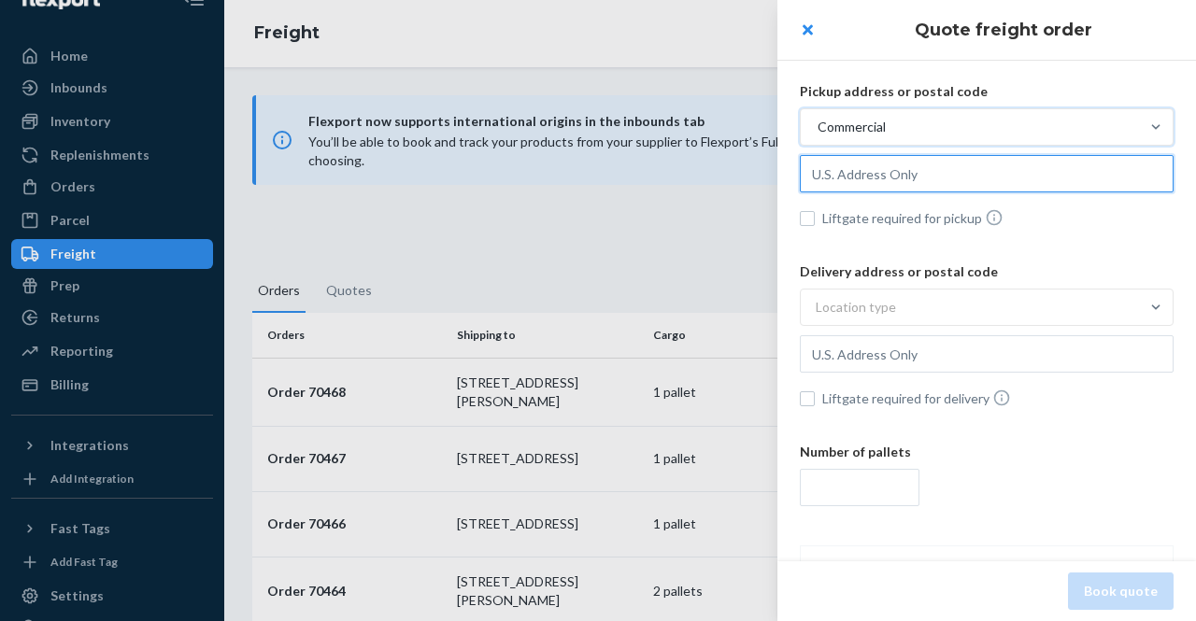
click at [891, 178] on input "text" at bounding box center [987, 173] width 374 height 37
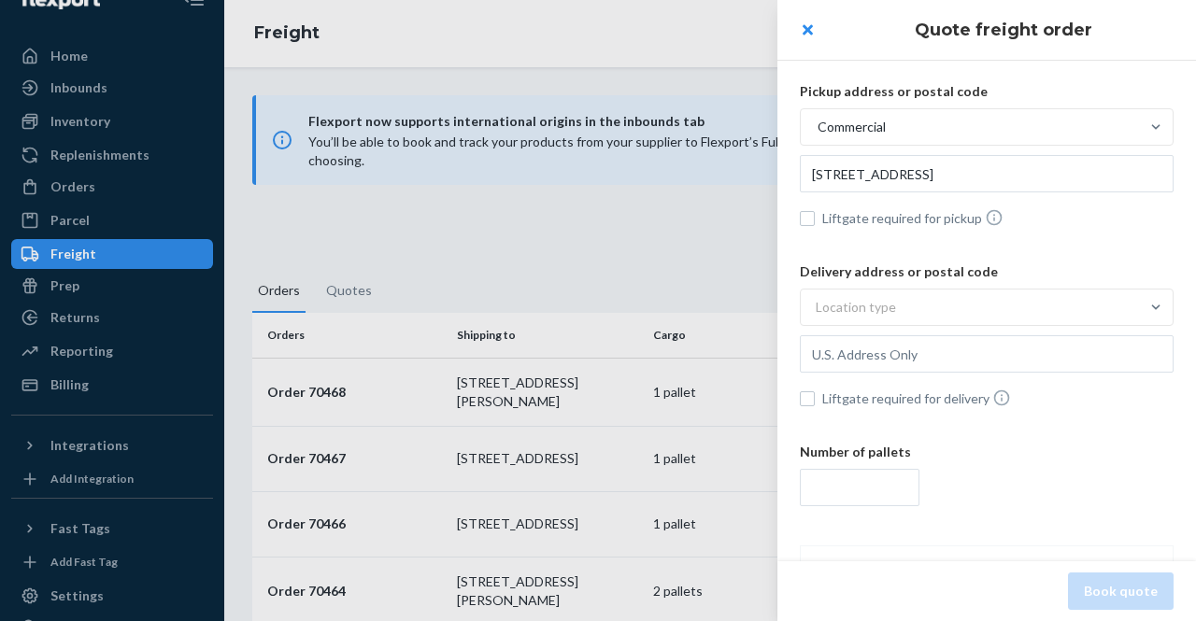
type input "[STREET_ADDRESS]"
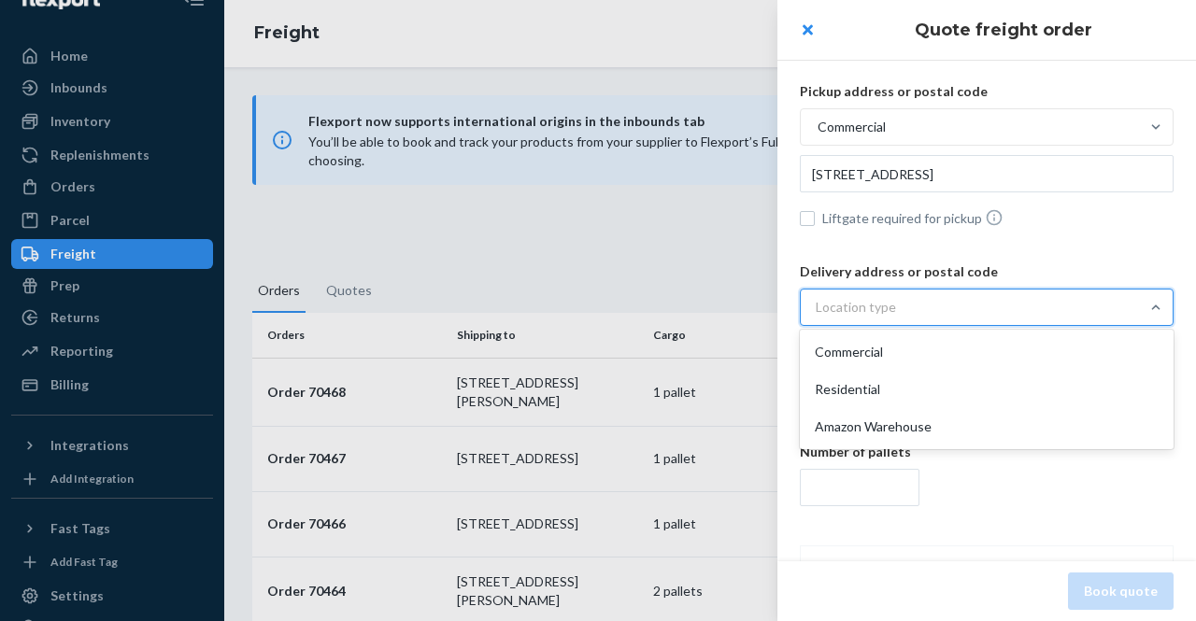
click at [847, 315] on div "Location type" at bounding box center [856, 307] width 80 height 19
click at [723, 307] on input "option Commercial focused, 1 of 3. 3 results available. Use Up and Down to choo…" at bounding box center [723, 307] width 0 height 0
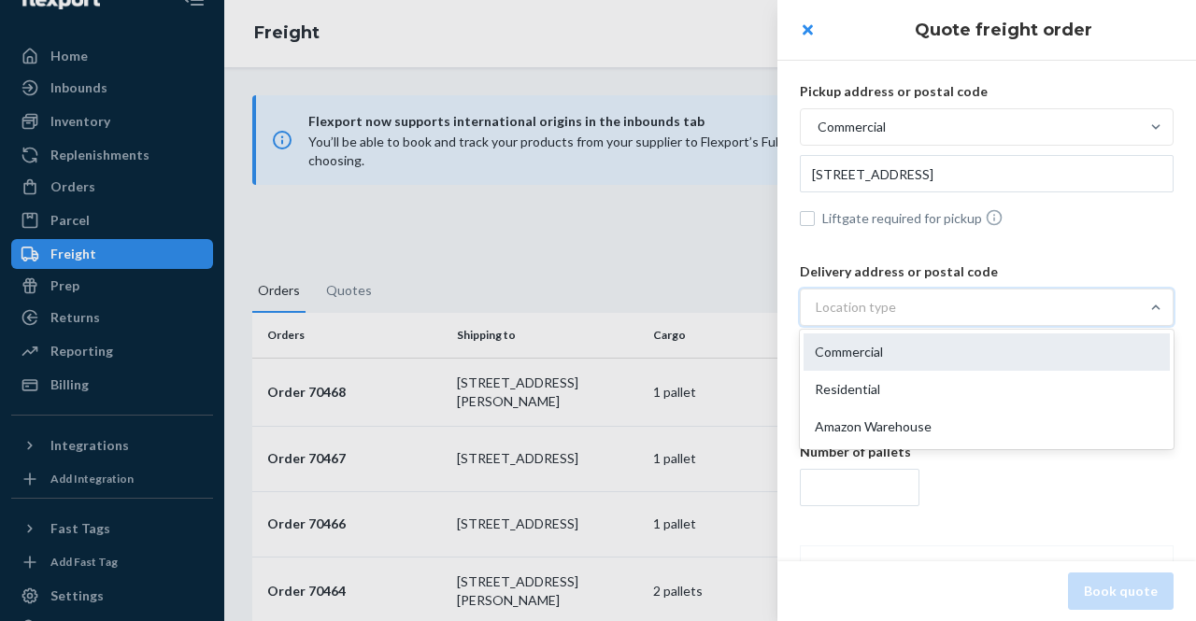
click at [869, 362] on div "Commercial" at bounding box center [987, 352] width 366 height 37
click at [723, 307] on input "option Commercial focused, 1 of 3. 3 results available. Use Up and Down to choo…" at bounding box center [723, 307] width 0 height 0
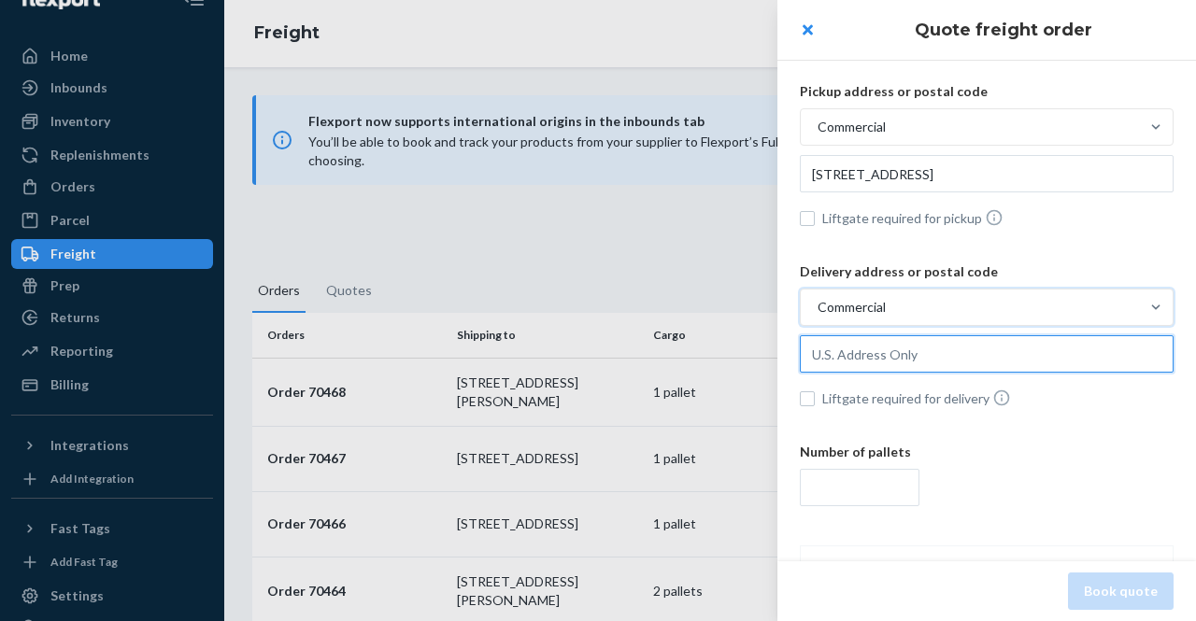
click at [863, 347] on input "text" at bounding box center [987, 353] width 374 height 37
